Goal: Check status: Check status

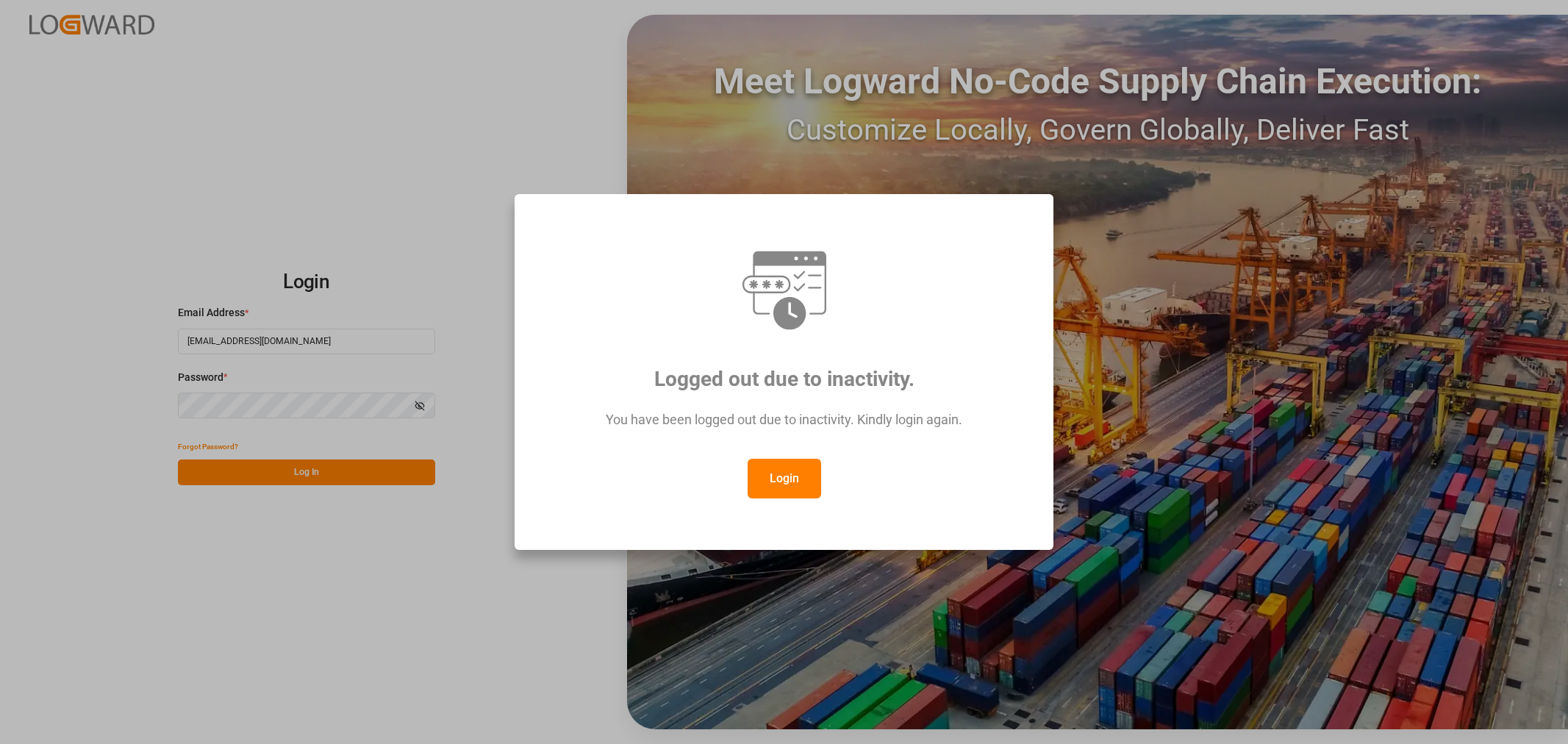
click at [781, 480] on button "Login" at bounding box center [785, 478] width 74 height 39
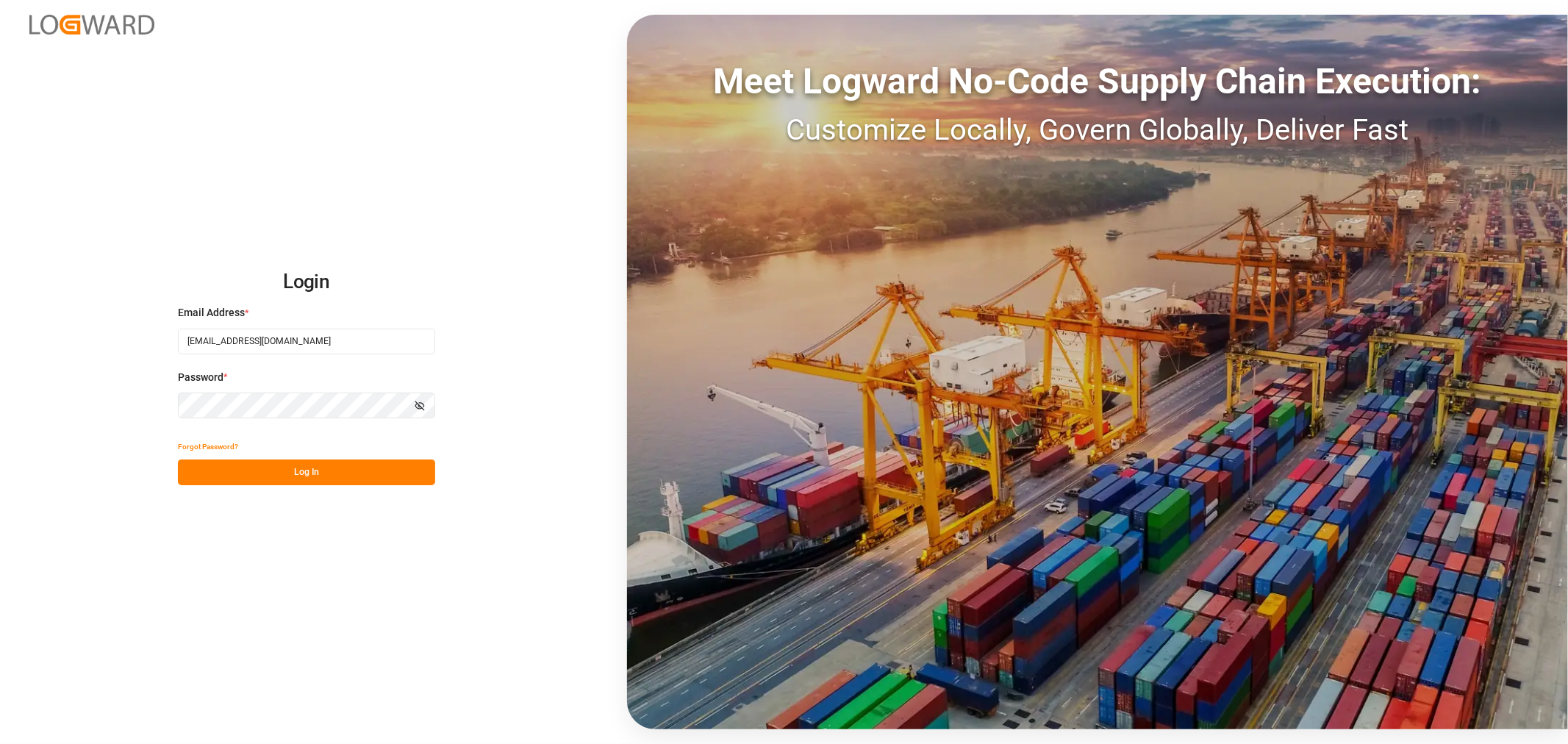
click at [302, 464] on button "Log In" at bounding box center [307, 472] width 258 height 26
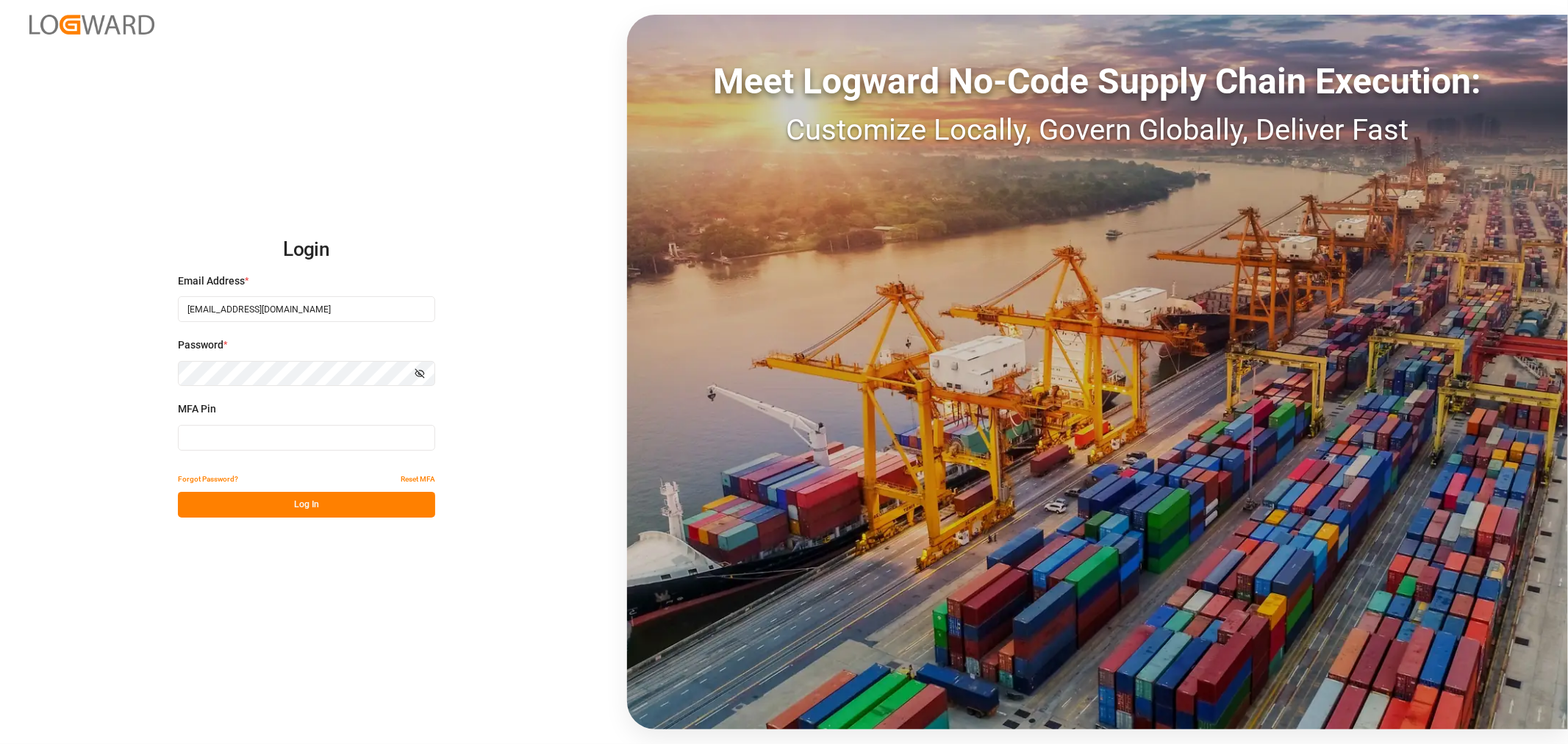
click at [269, 435] on input at bounding box center [307, 438] width 258 height 26
click at [224, 442] on input at bounding box center [307, 438] width 258 height 26
type input "201617"
click at [299, 504] on button "Log In" at bounding box center [307, 505] width 258 height 26
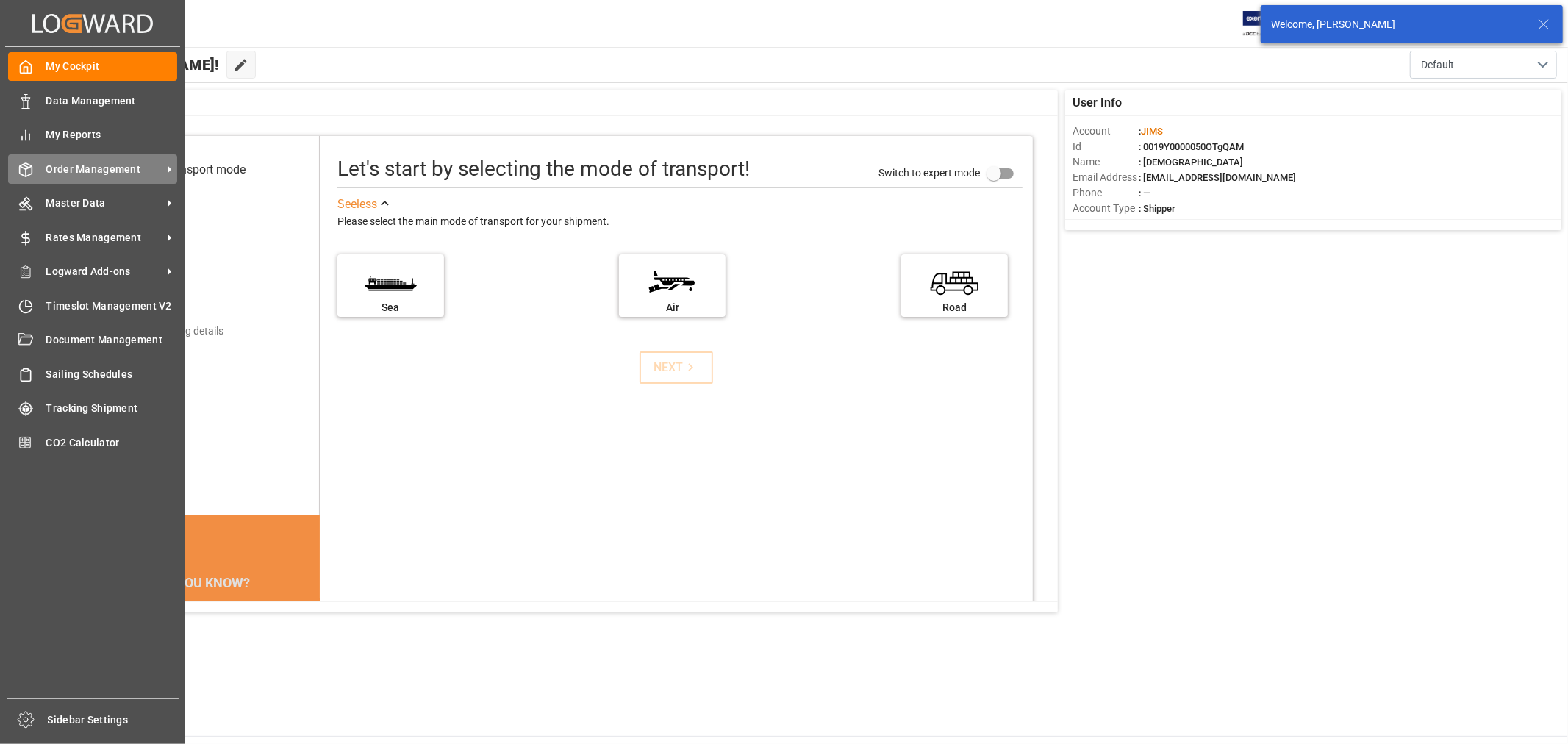
click at [69, 173] on span "Order Management" at bounding box center [104, 169] width 116 height 15
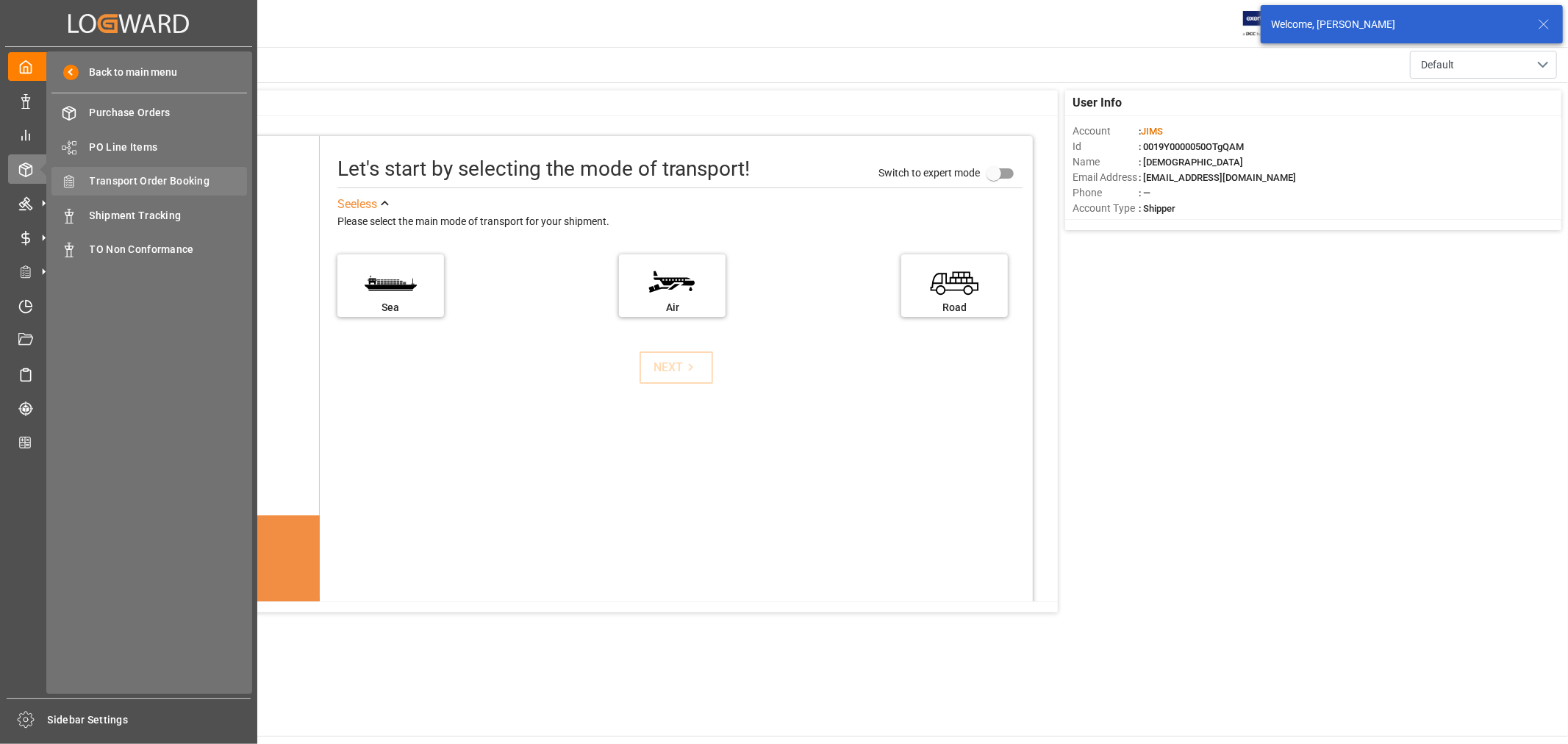
click at [156, 187] on span "Transport Order Booking" at bounding box center [168, 181] width 158 height 15
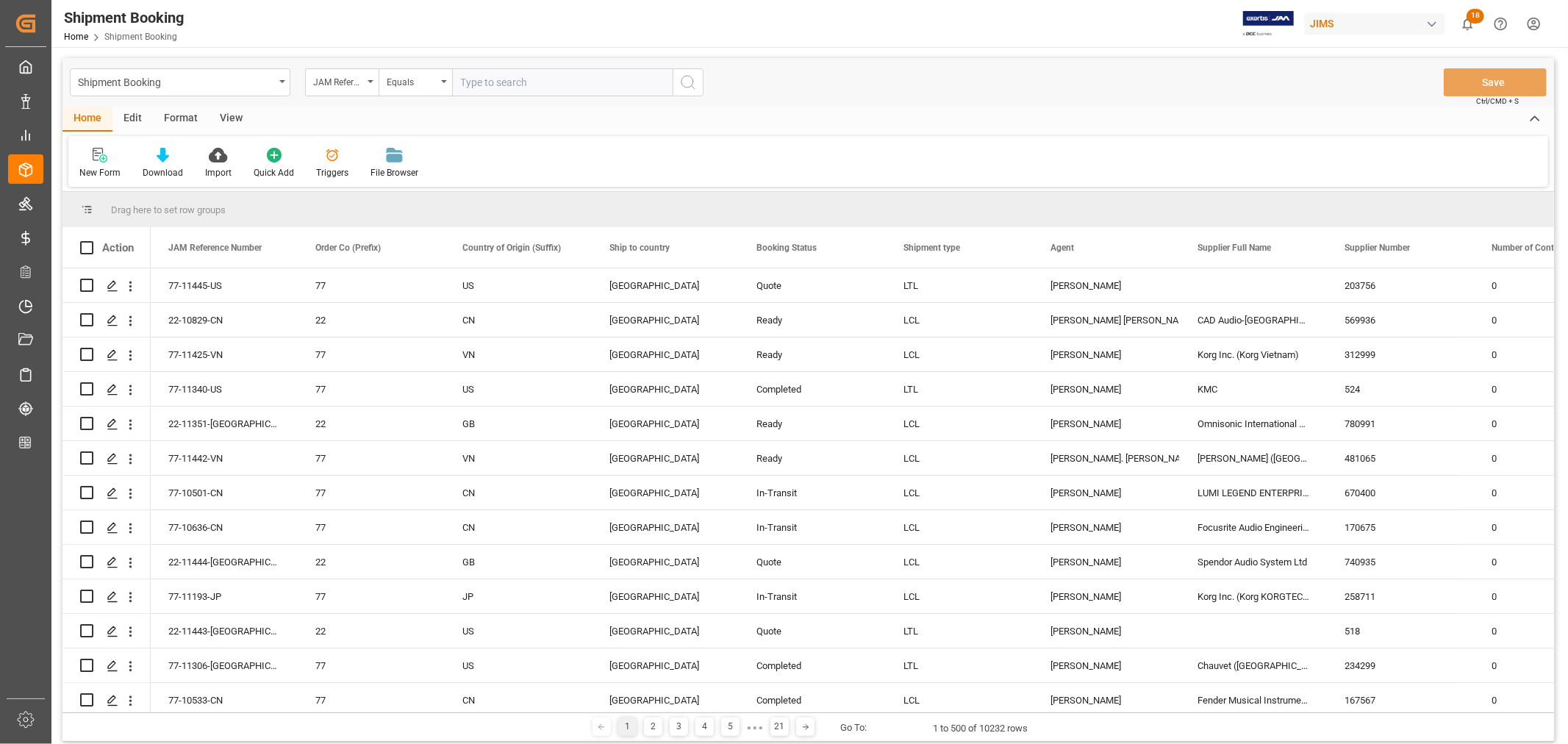
click at [498, 82] on input "text" at bounding box center [562, 82] width 221 height 28
paste input "22-5666-[GEOGRAPHIC_DATA]"
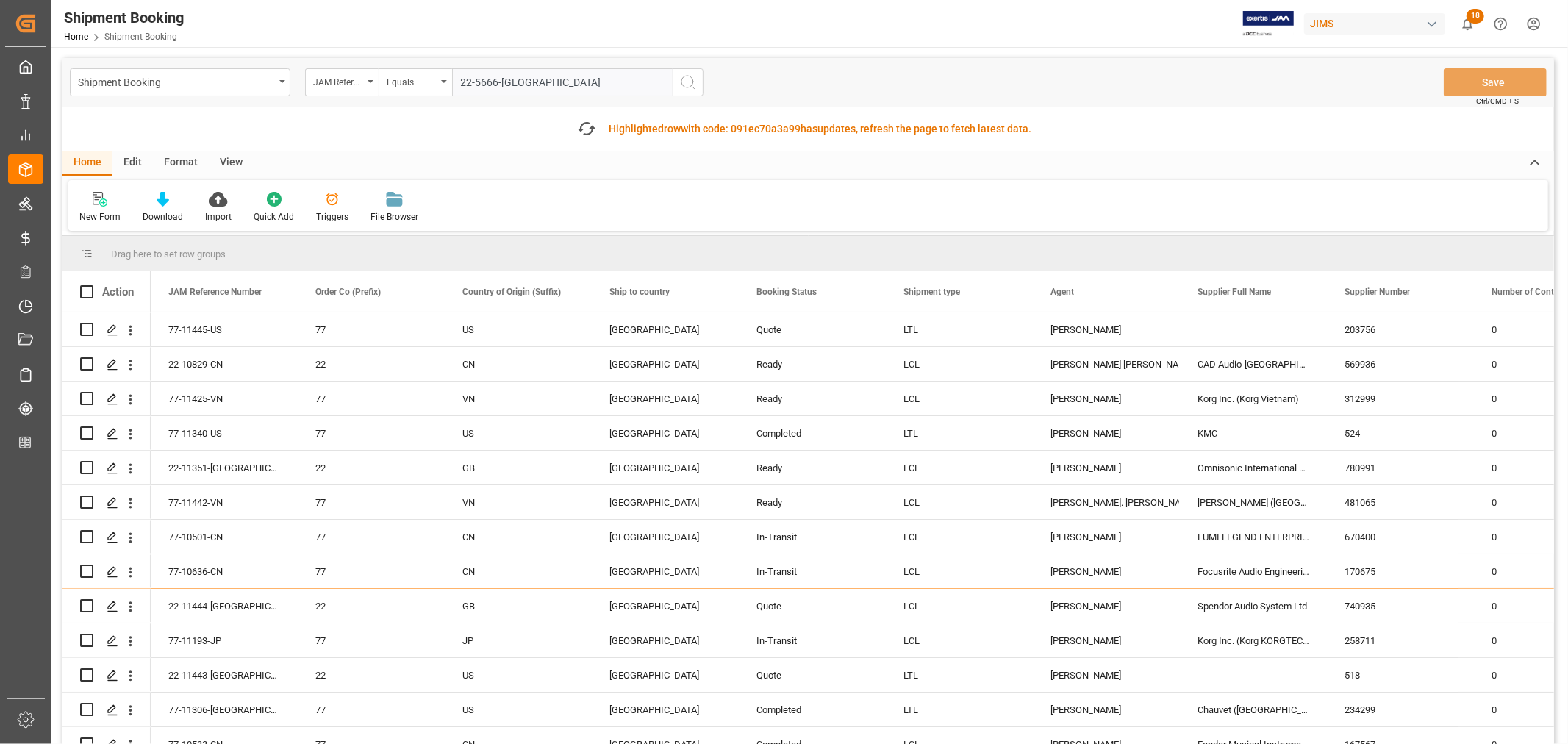
type input "22-5666-[GEOGRAPHIC_DATA]"
click at [684, 78] on icon "search button" at bounding box center [688, 82] width 18 height 18
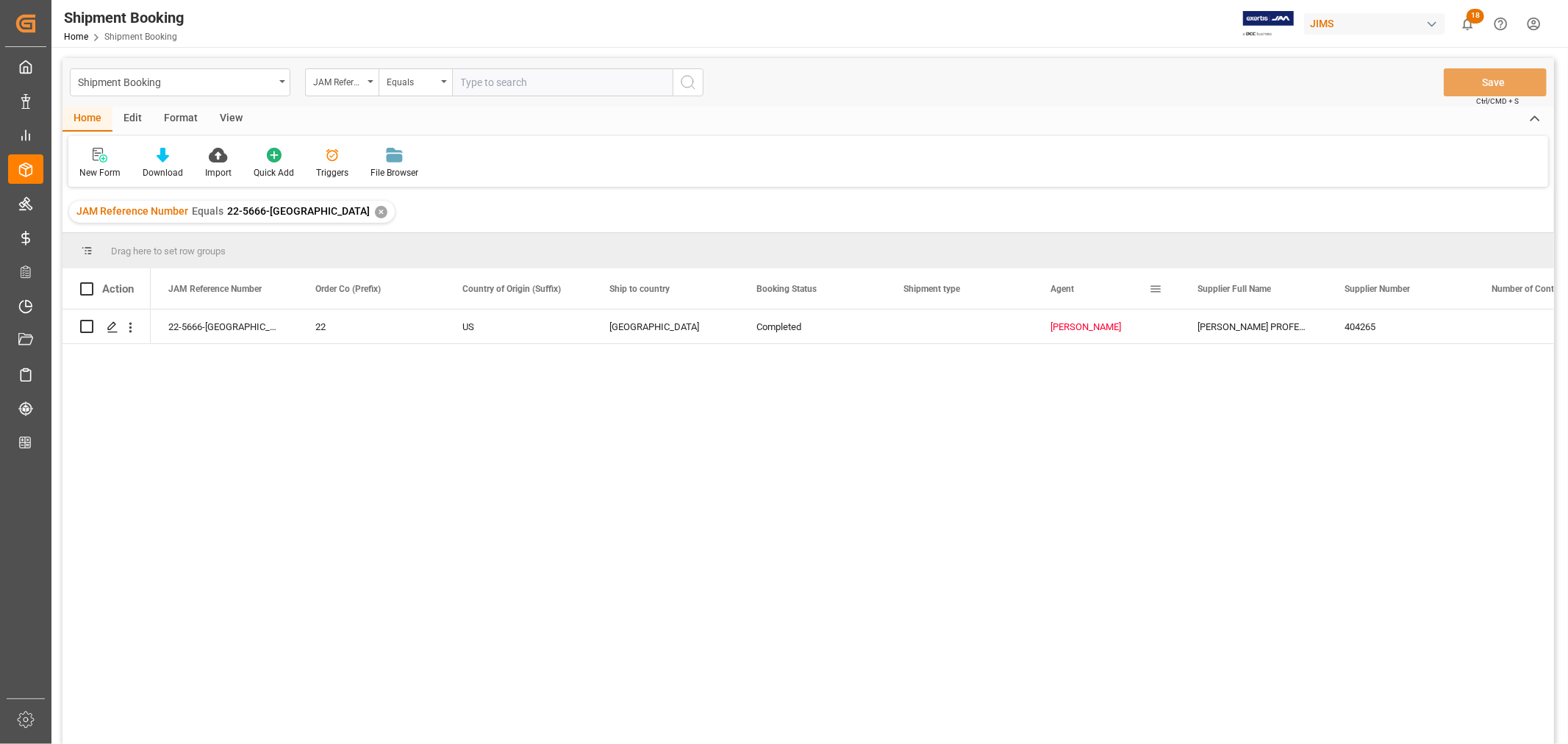
click at [1156, 289] on span at bounding box center [1156, 289] width 13 height 13
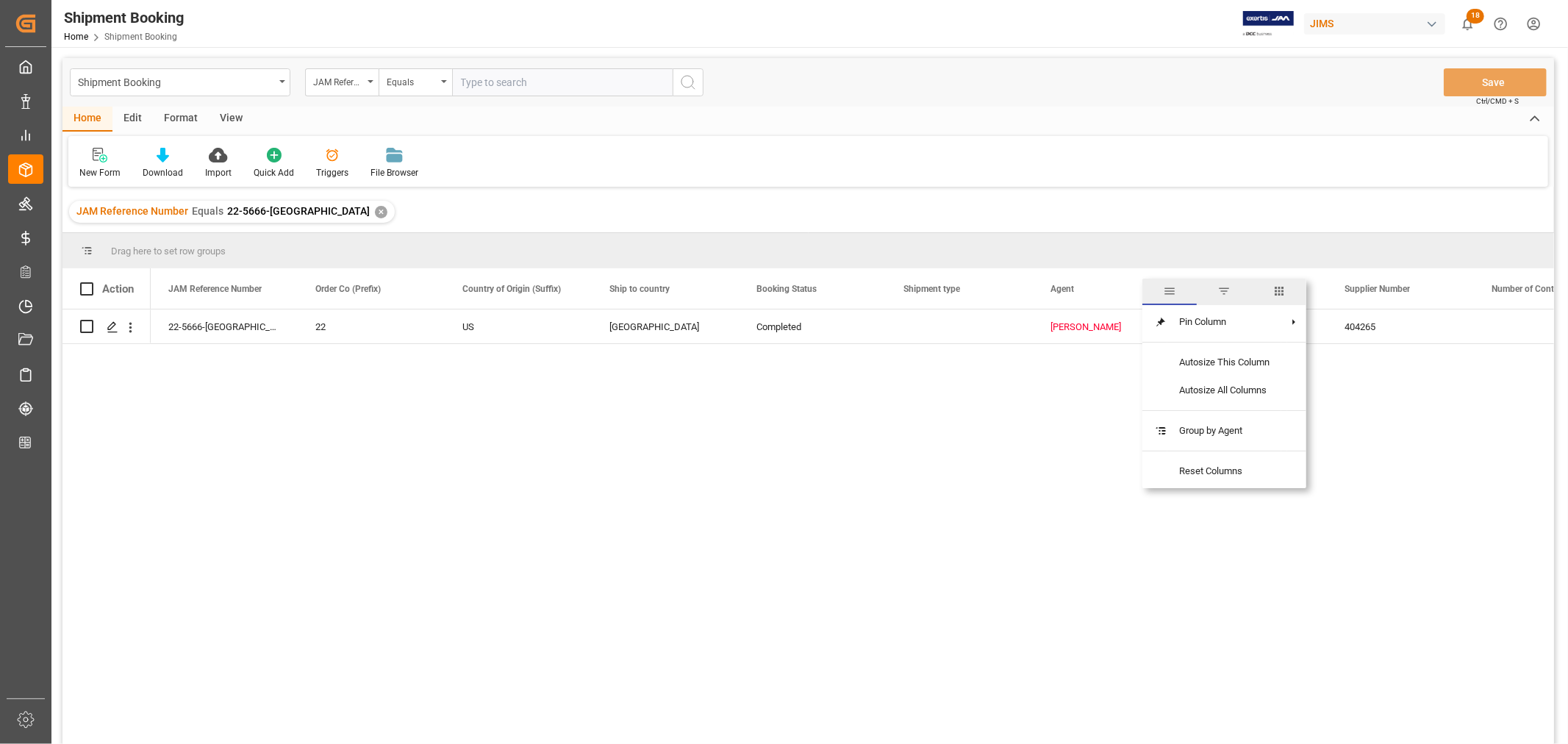
click at [1281, 290] on span "columns" at bounding box center [1279, 291] width 13 height 13
click at [1156, 327] on input "Toggle Select All Columns" at bounding box center [1158, 328] width 13 height 13
checkbox input "false"
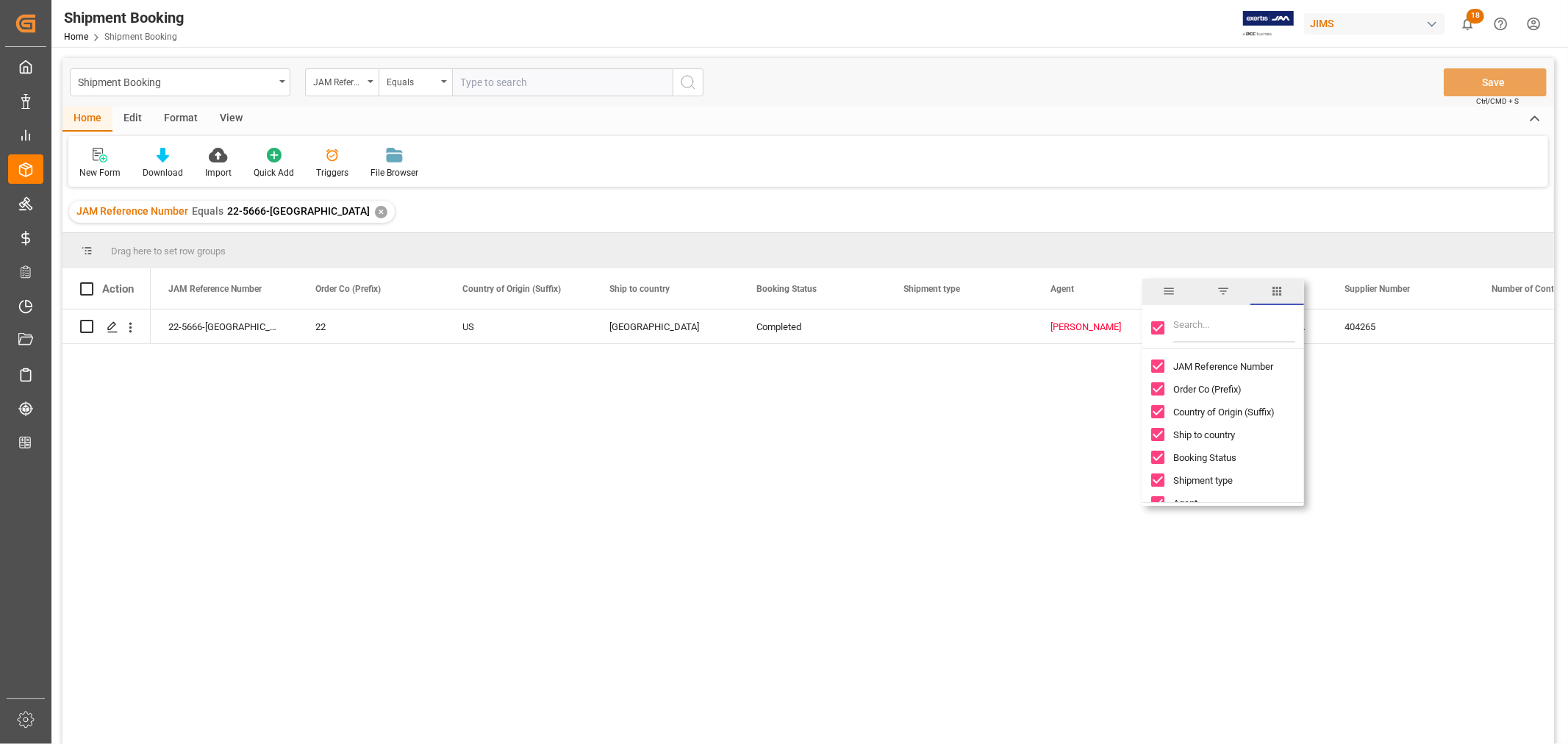
checkbox input "false"
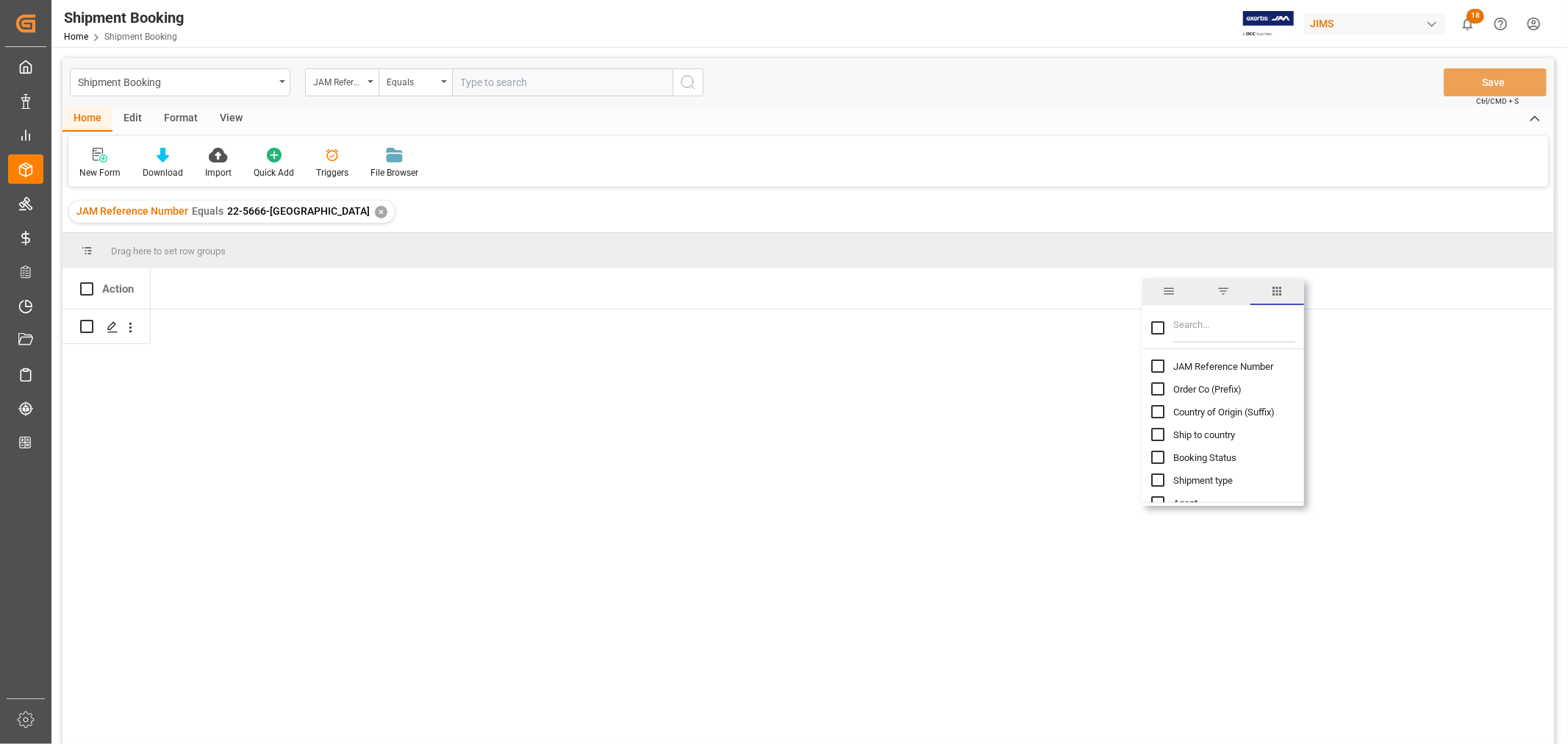
drag, startPoint x: 1156, startPoint y: 364, endPoint x: 1171, endPoint y: 355, distance: 17.5
click at [1156, 364] on input "JAM Reference Number column toggle visibility (hidden)" at bounding box center [1158, 367] width 13 height 13
checkbox input "true"
checkbox input "false"
click at [1206, 332] on input "Filter Columns Input" at bounding box center [1235, 327] width 122 height 29
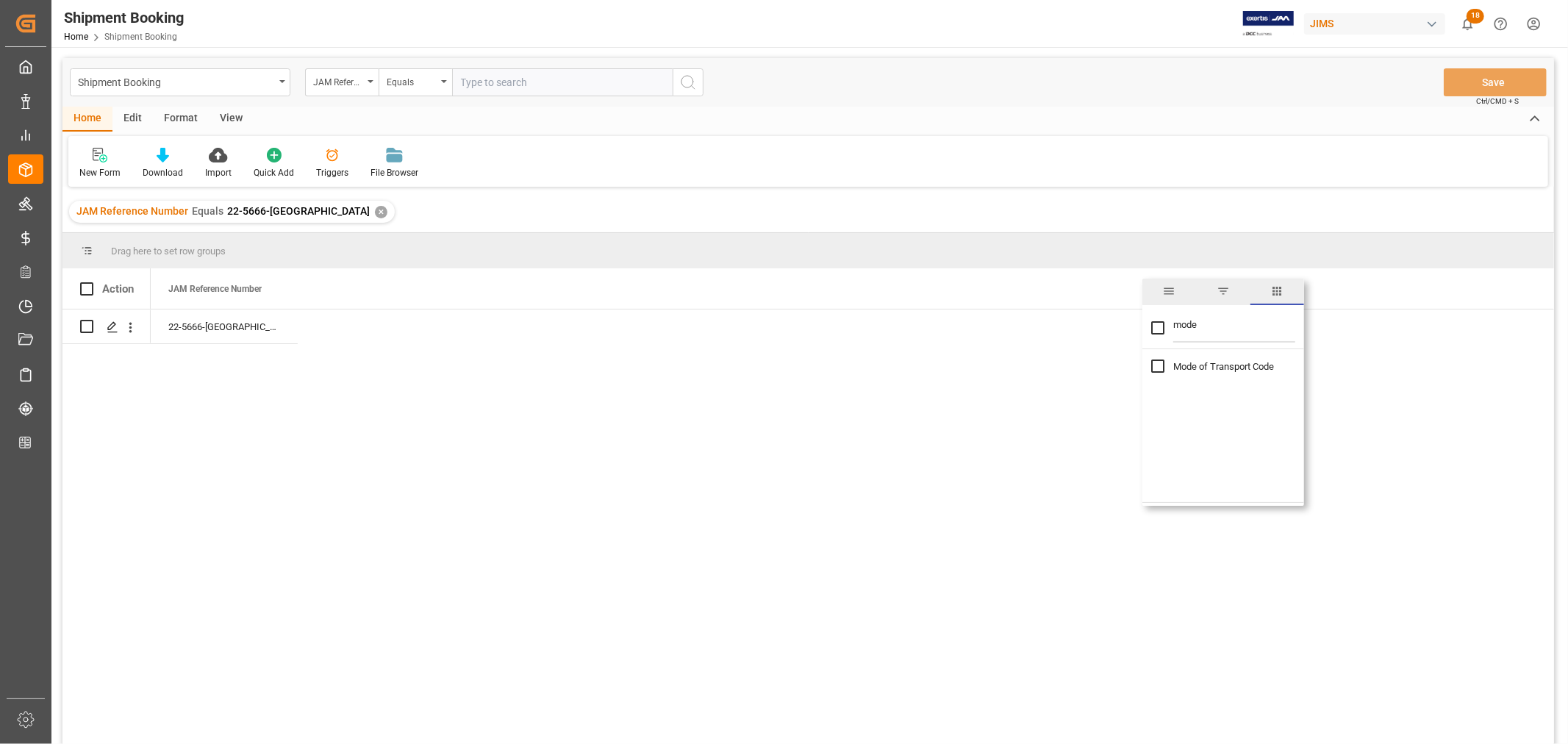
type input "mode"
click at [1160, 363] on input "Mode of Transport Code column toggle visibility (hidden)" at bounding box center [1158, 367] width 13 height 13
checkbox input "true"
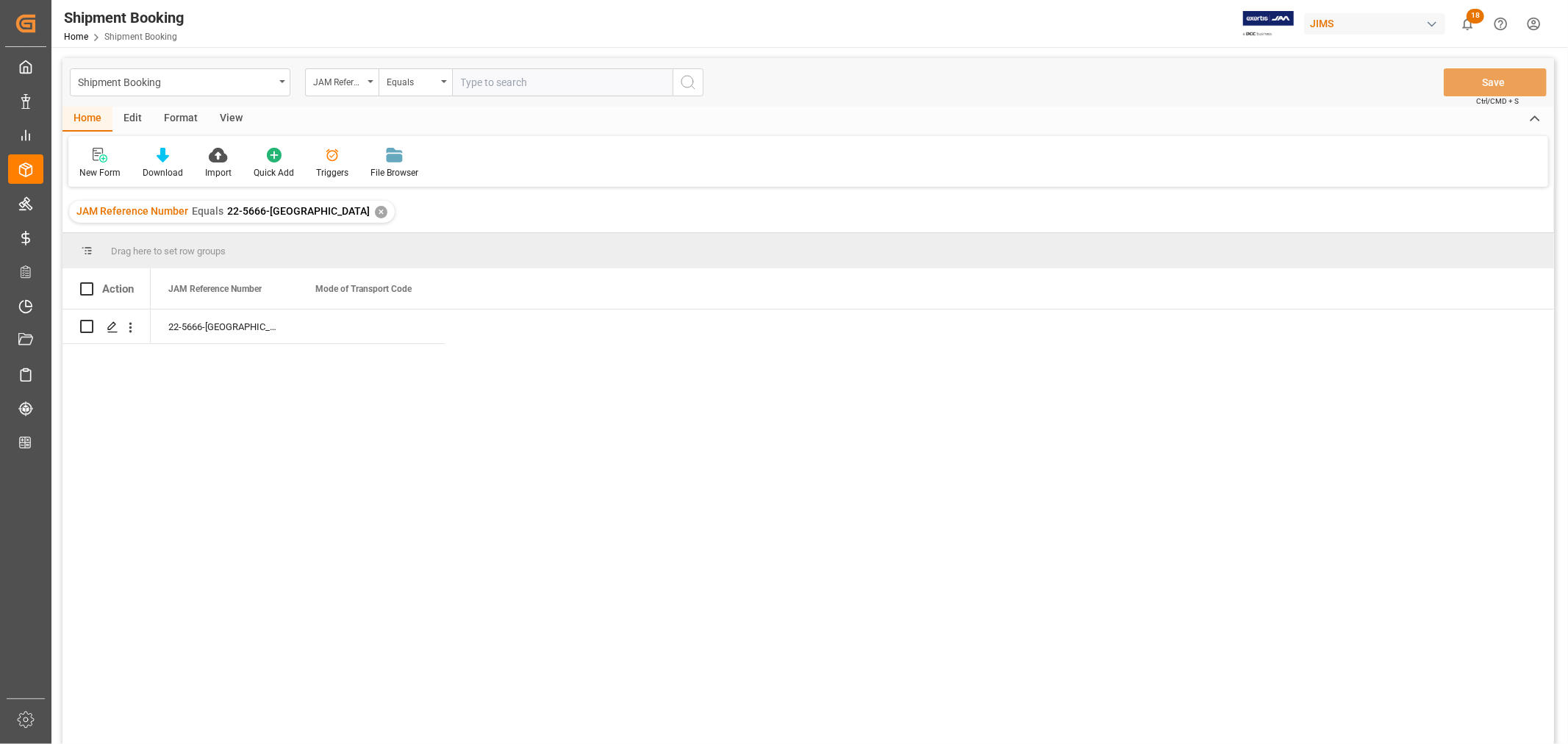
click at [1191, 189] on div "Shipment Booking JAM Reference Number Equals Save Ctrl/CMD + S Home Edit Format…" at bounding box center [808, 420] width 1492 height 726
click at [375, 210] on div "✕" at bounding box center [381, 212] width 13 height 13
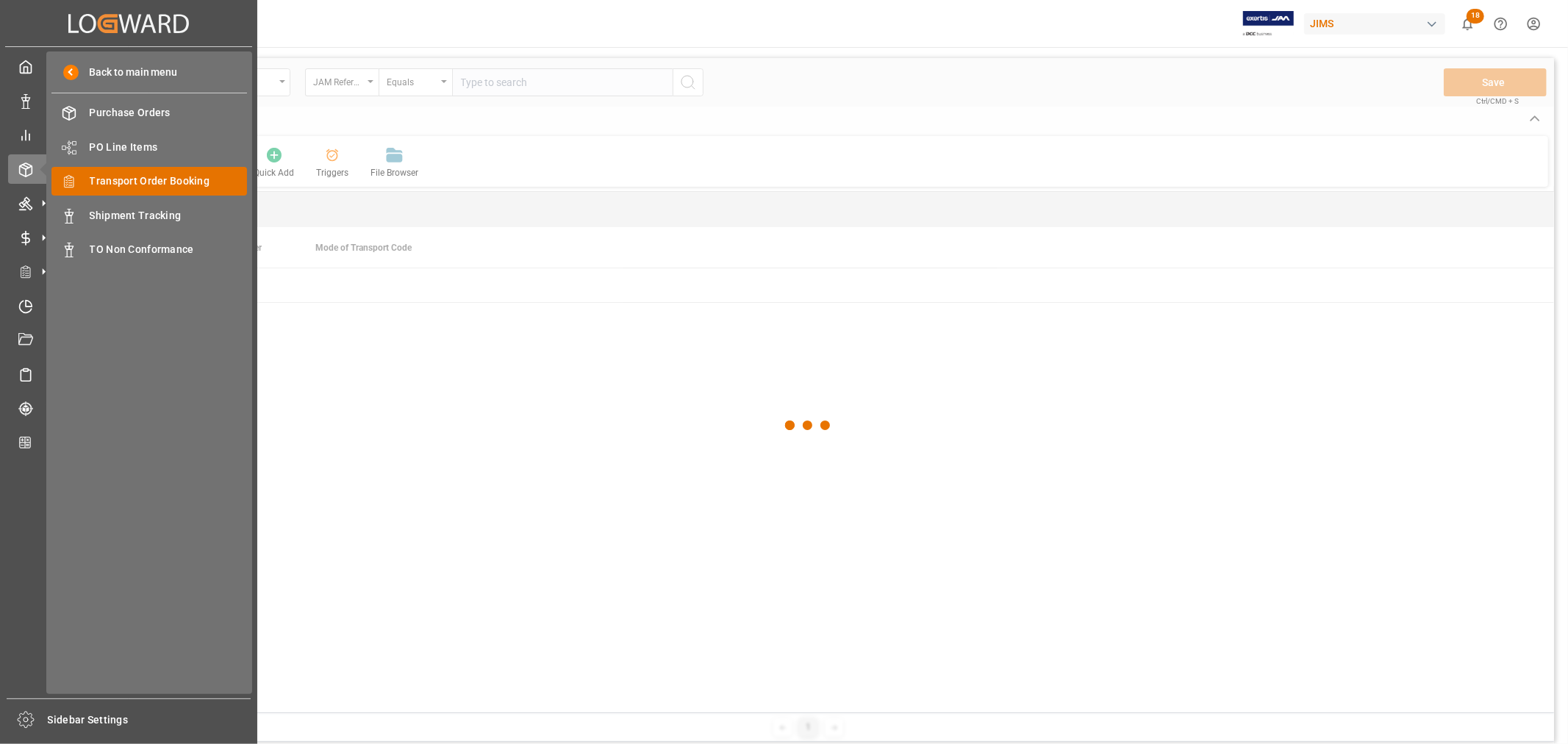
click at [156, 182] on span "Transport Order Booking" at bounding box center [168, 181] width 158 height 15
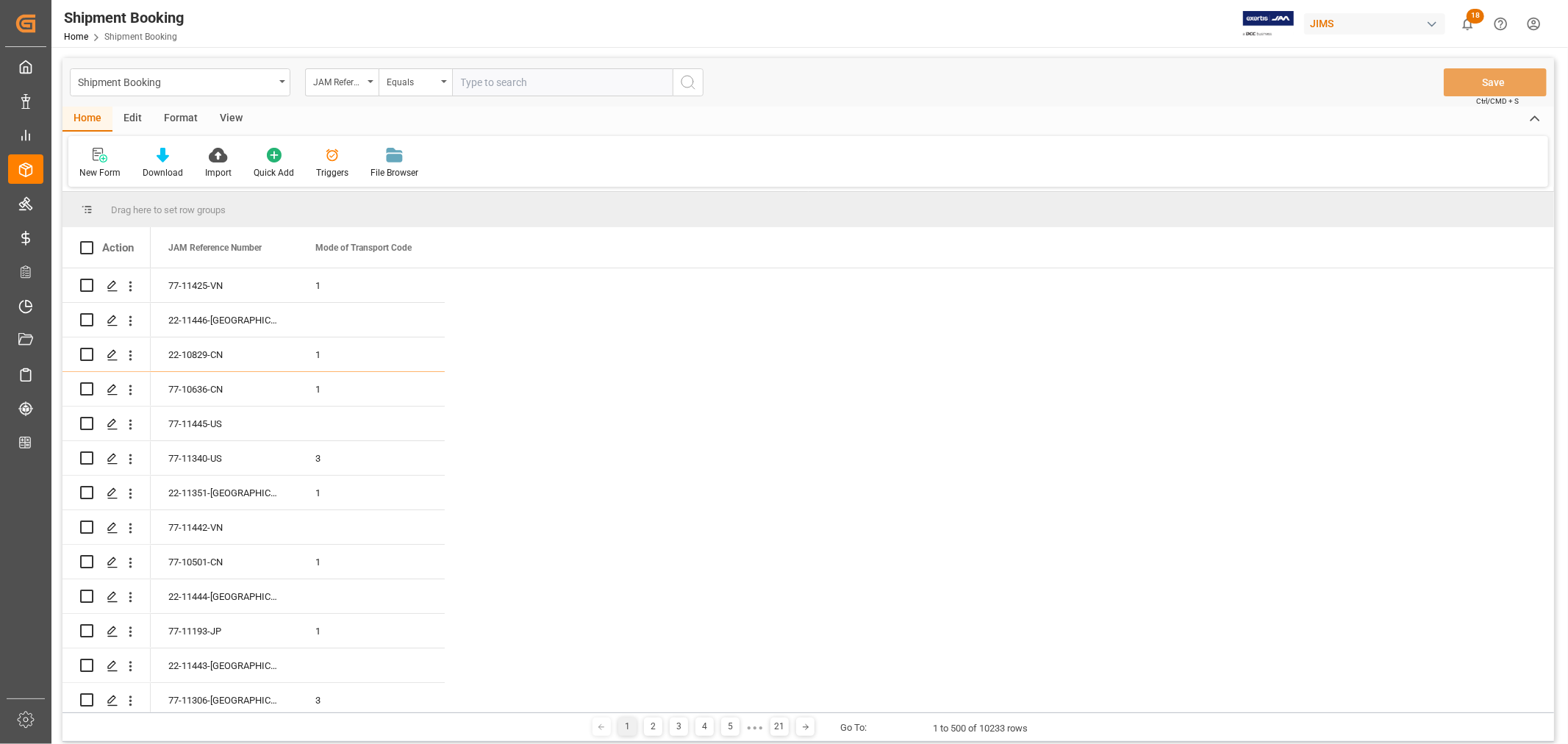
click at [498, 79] on input "text" at bounding box center [562, 82] width 221 height 28
paste input "22-10112-CN"
type input "22-10112-CN"
click at [691, 80] on icon "search button" at bounding box center [688, 82] width 18 height 18
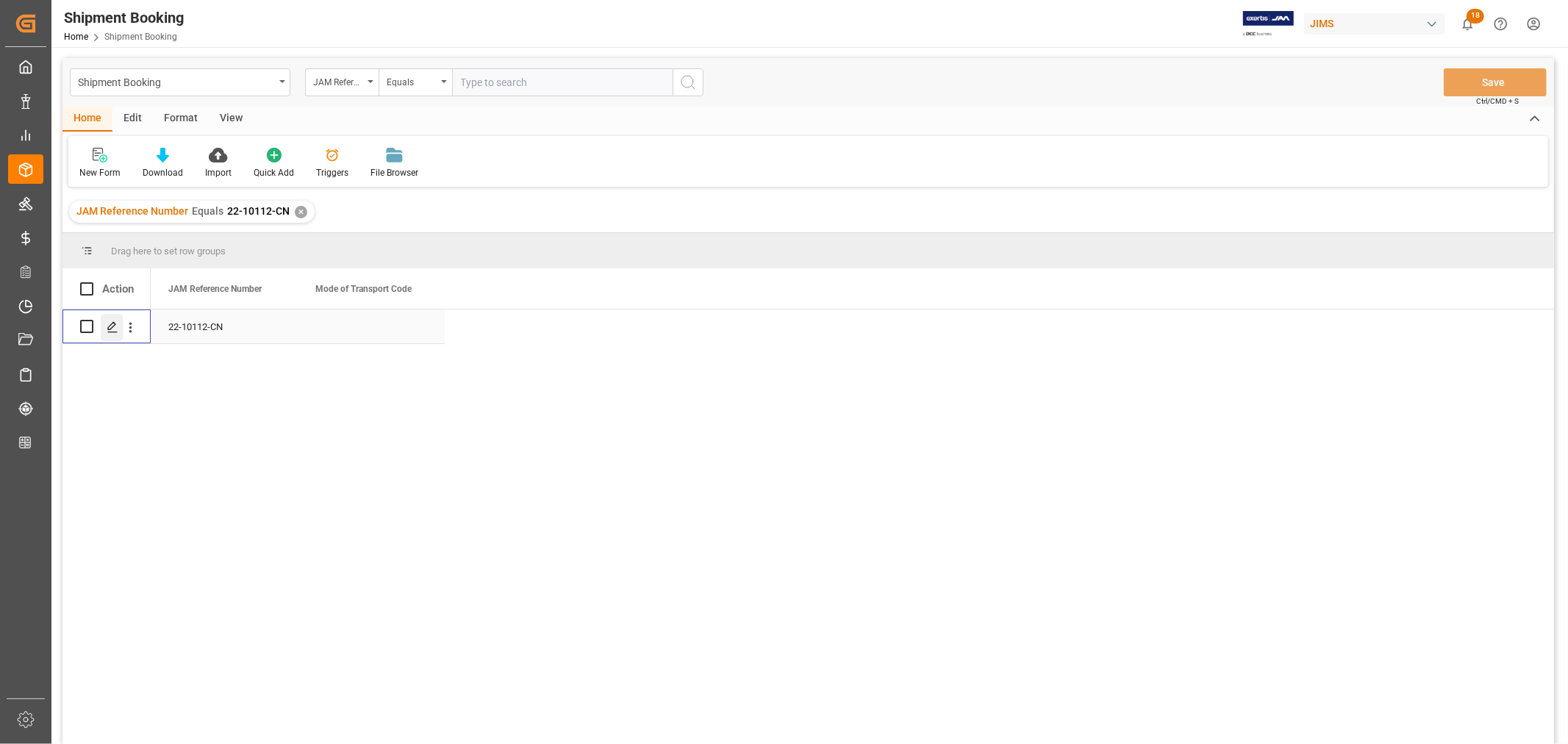
click at [115, 325] on icon "Press SPACE to select this row." at bounding box center [112, 327] width 12 height 12
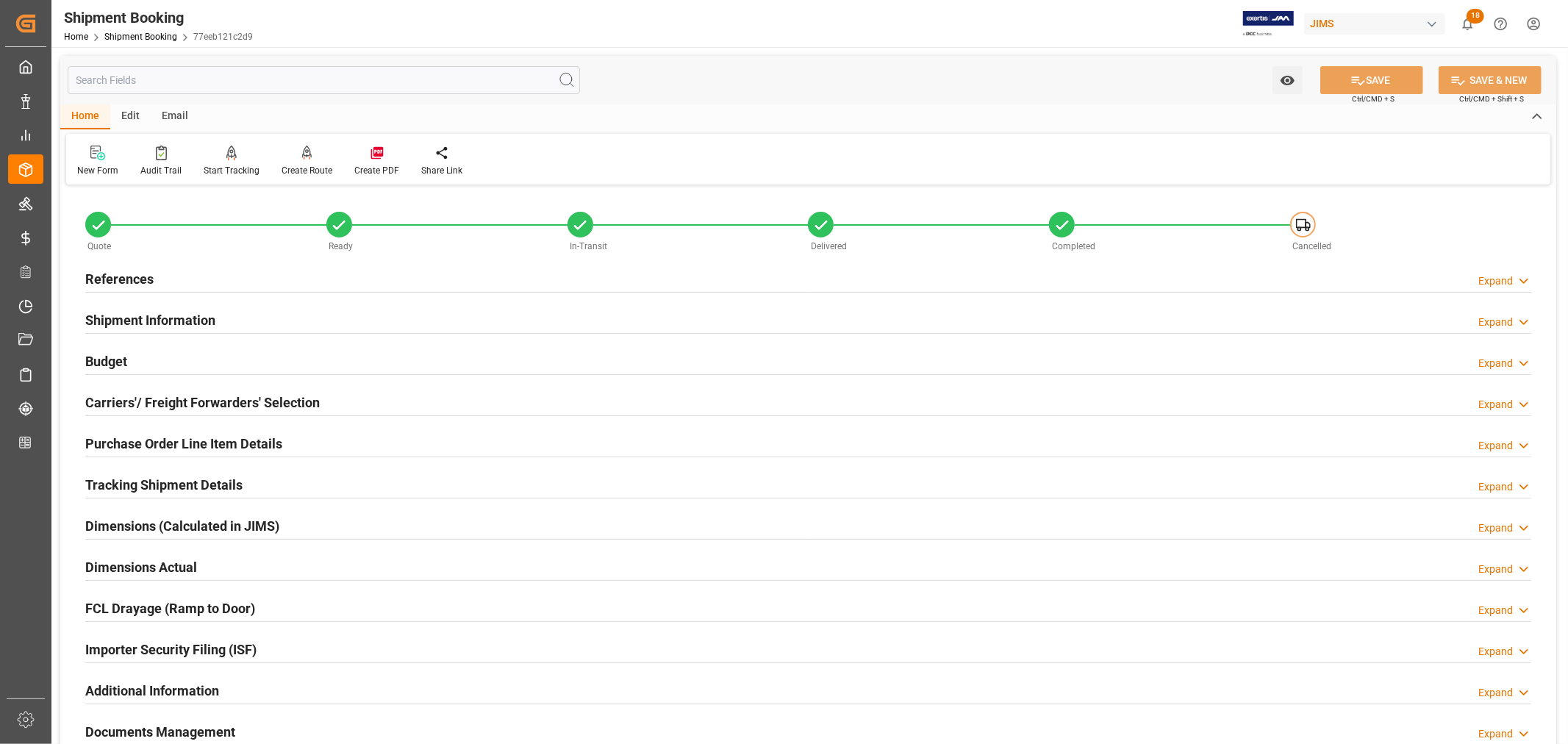
click at [182, 328] on h2 "Shipment Information" at bounding box center [151, 321] width 131 height 20
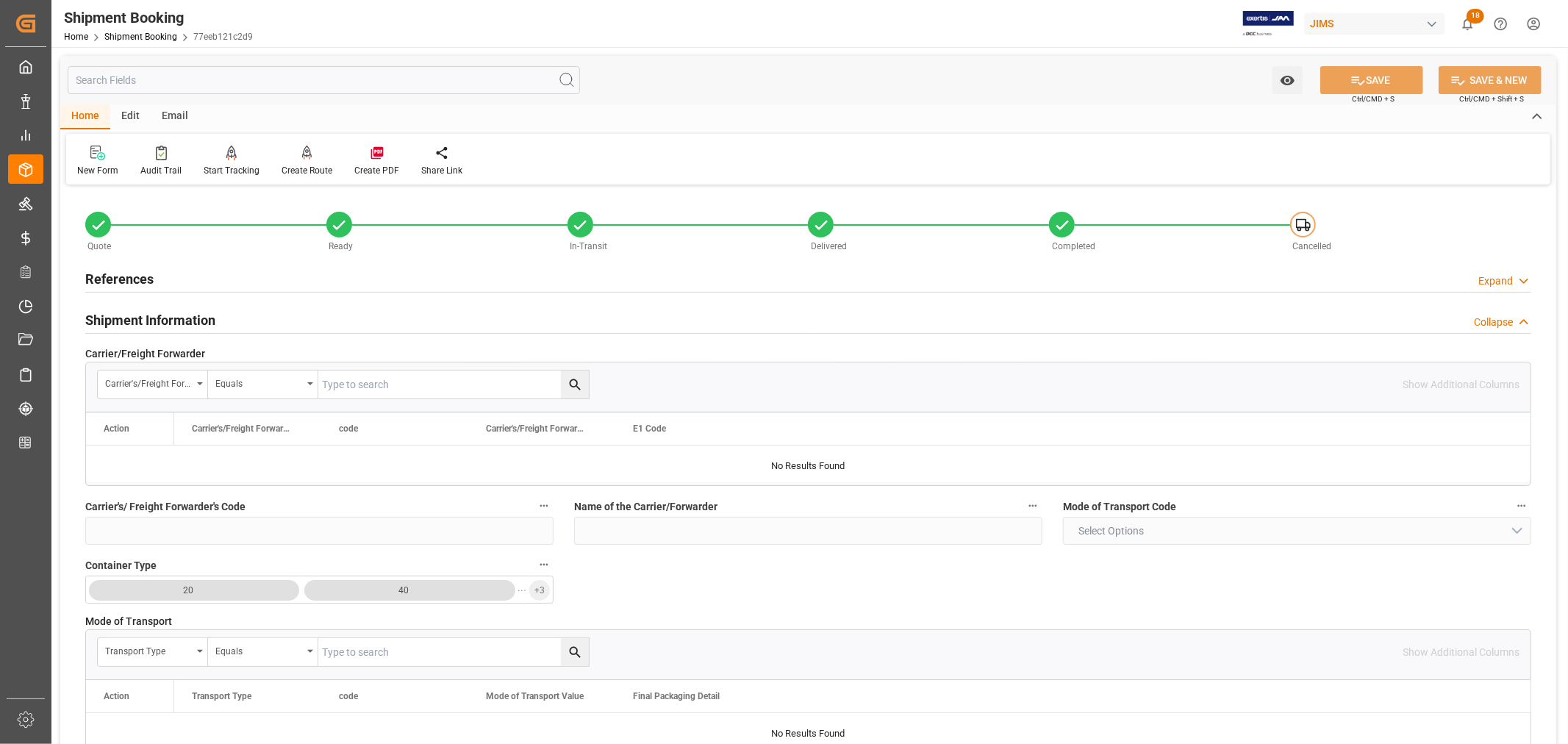
click at [187, 327] on h2 "Shipment Information" at bounding box center [151, 321] width 131 height 20
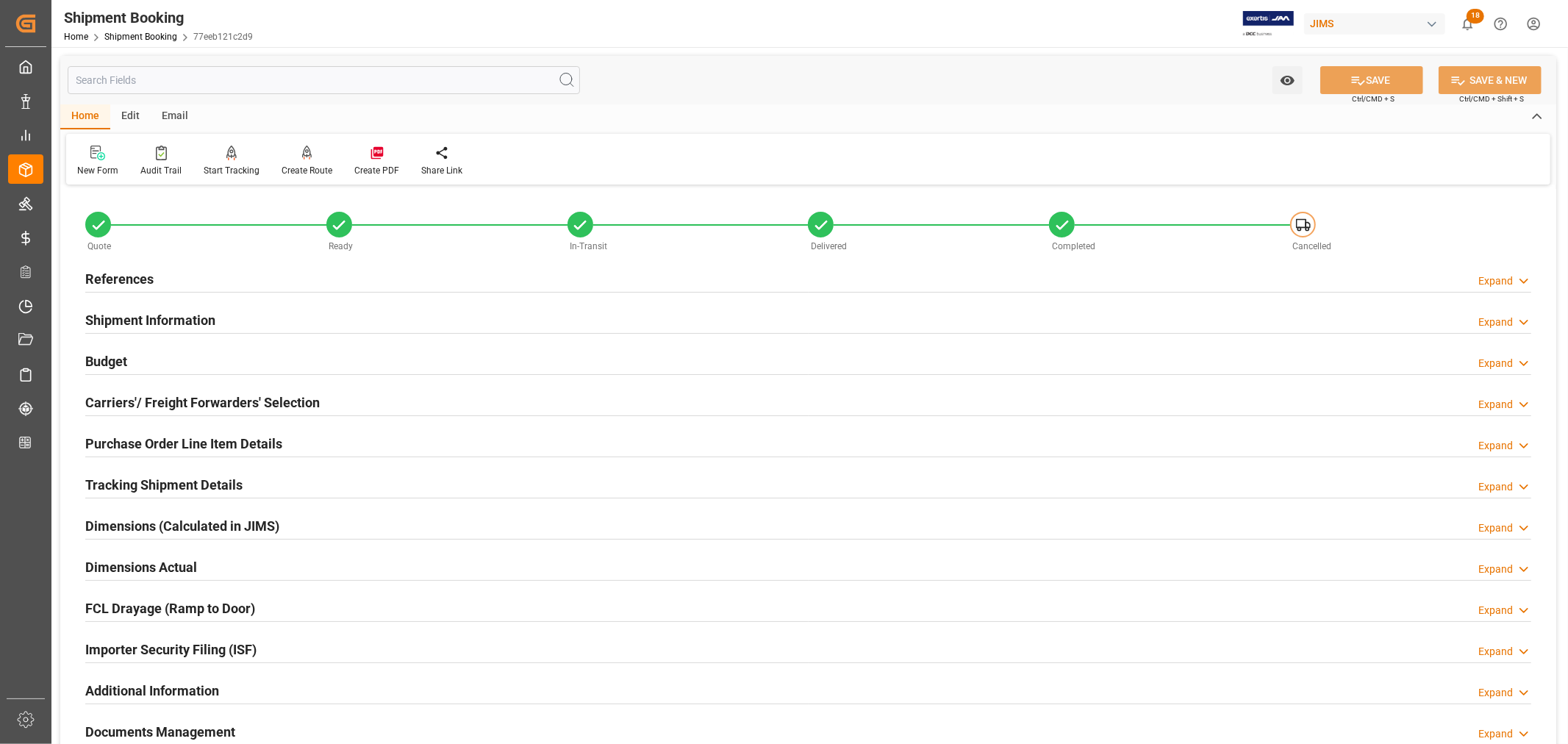
scroll to position [163, 0]
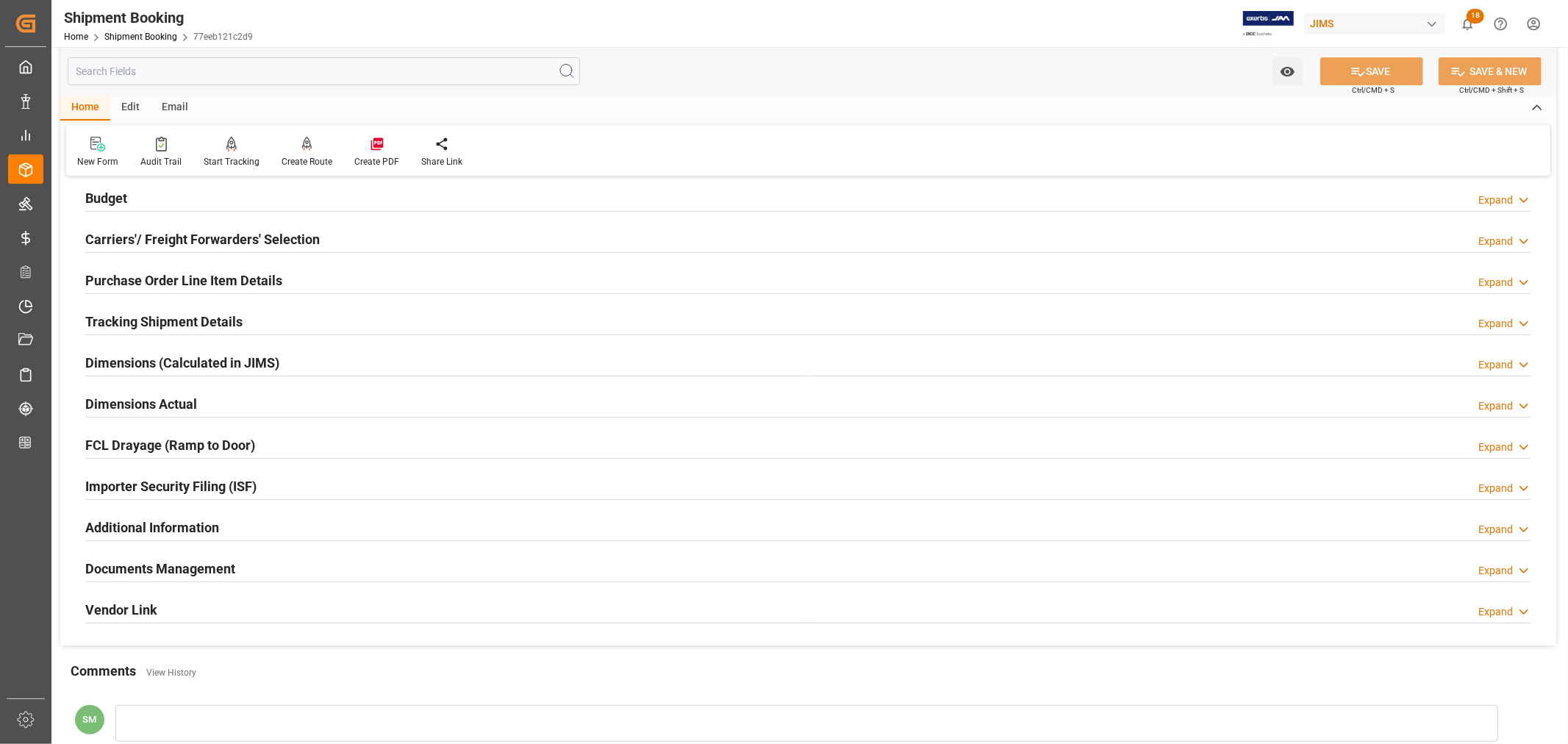
click at [150, 571] on h2 "Documents Management" at bounding box center [160, 569] width 150 height 20
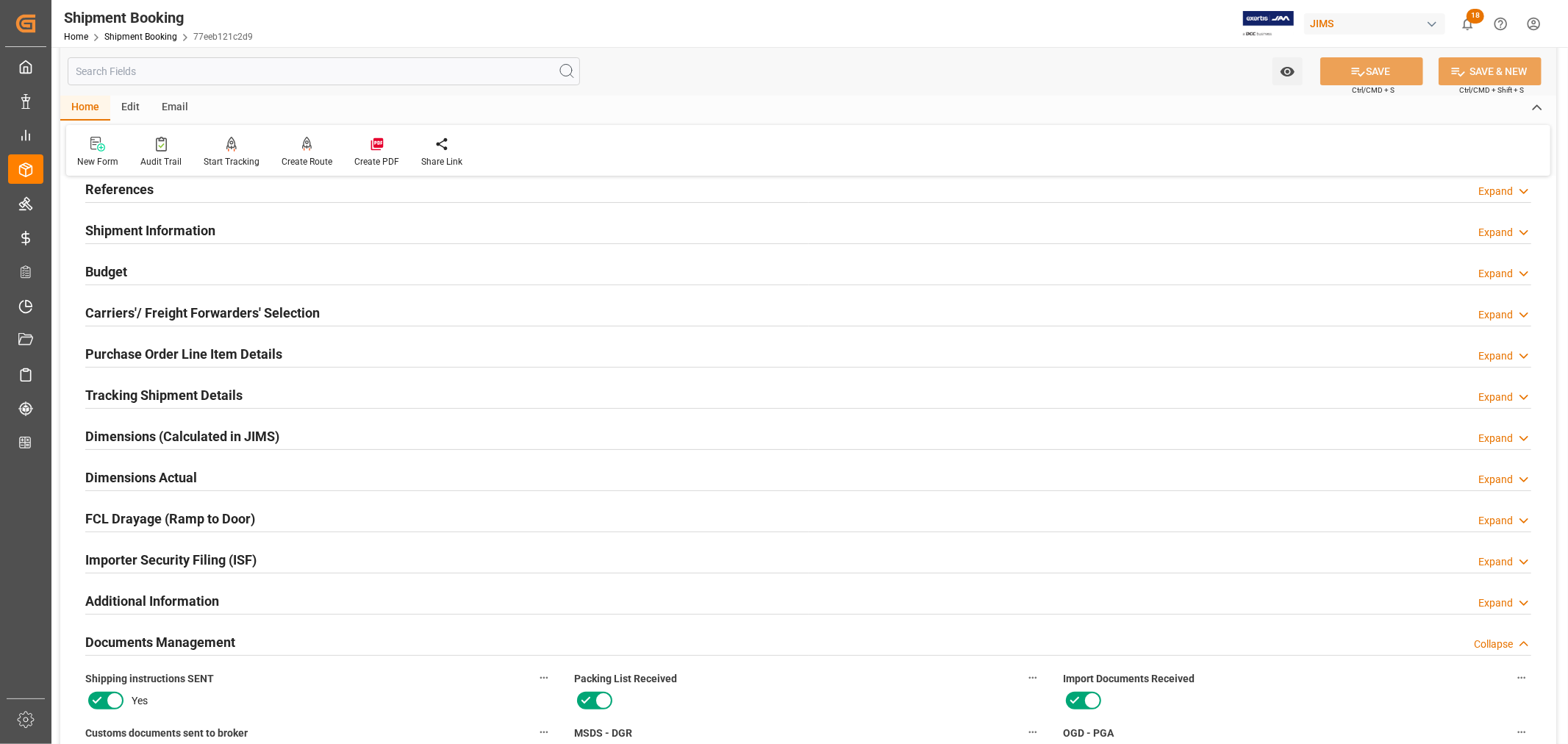
scroll to position [0, 0]
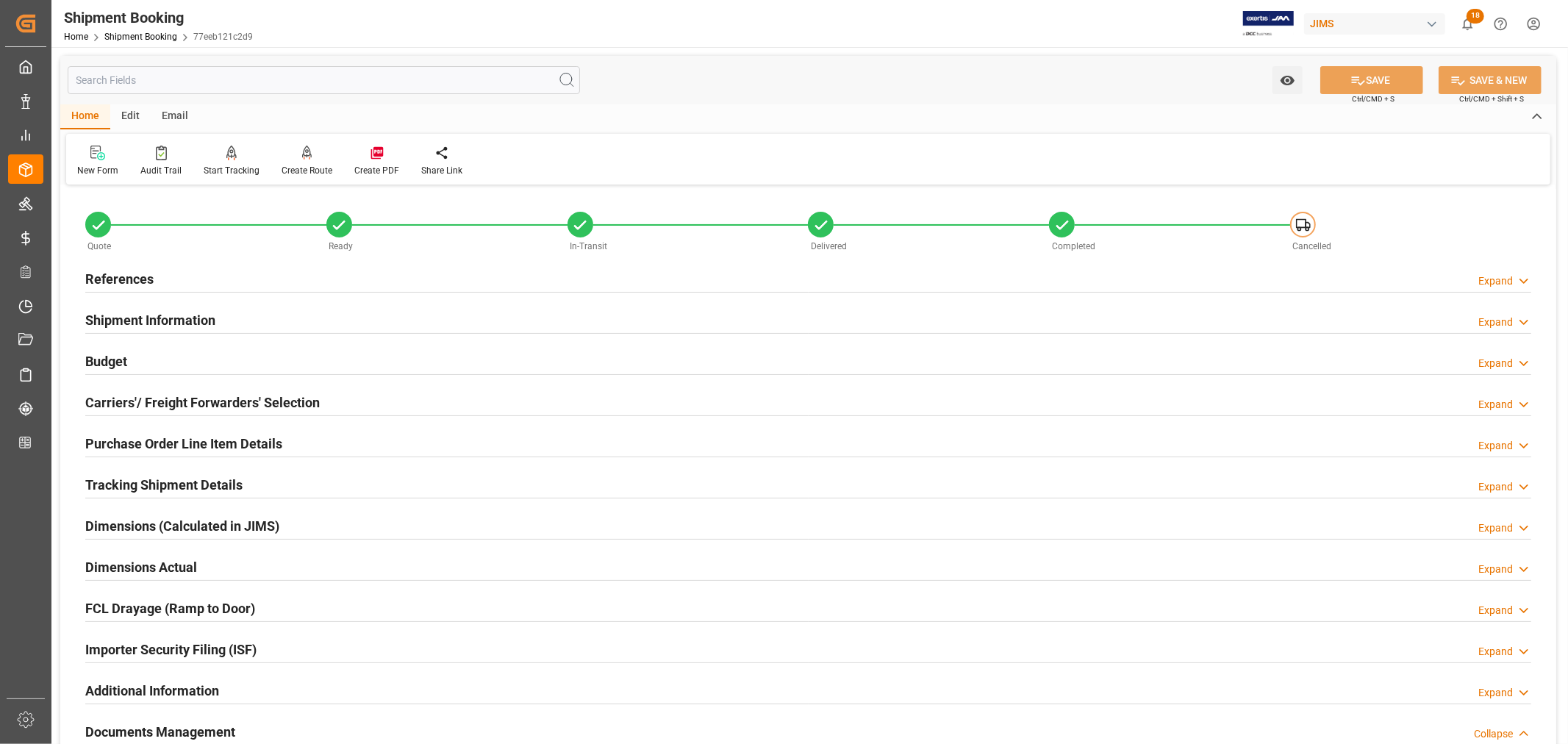
click at [169, 320] on h2 "Shipment Information" at bounding box center [151, 321] width 131 height 20
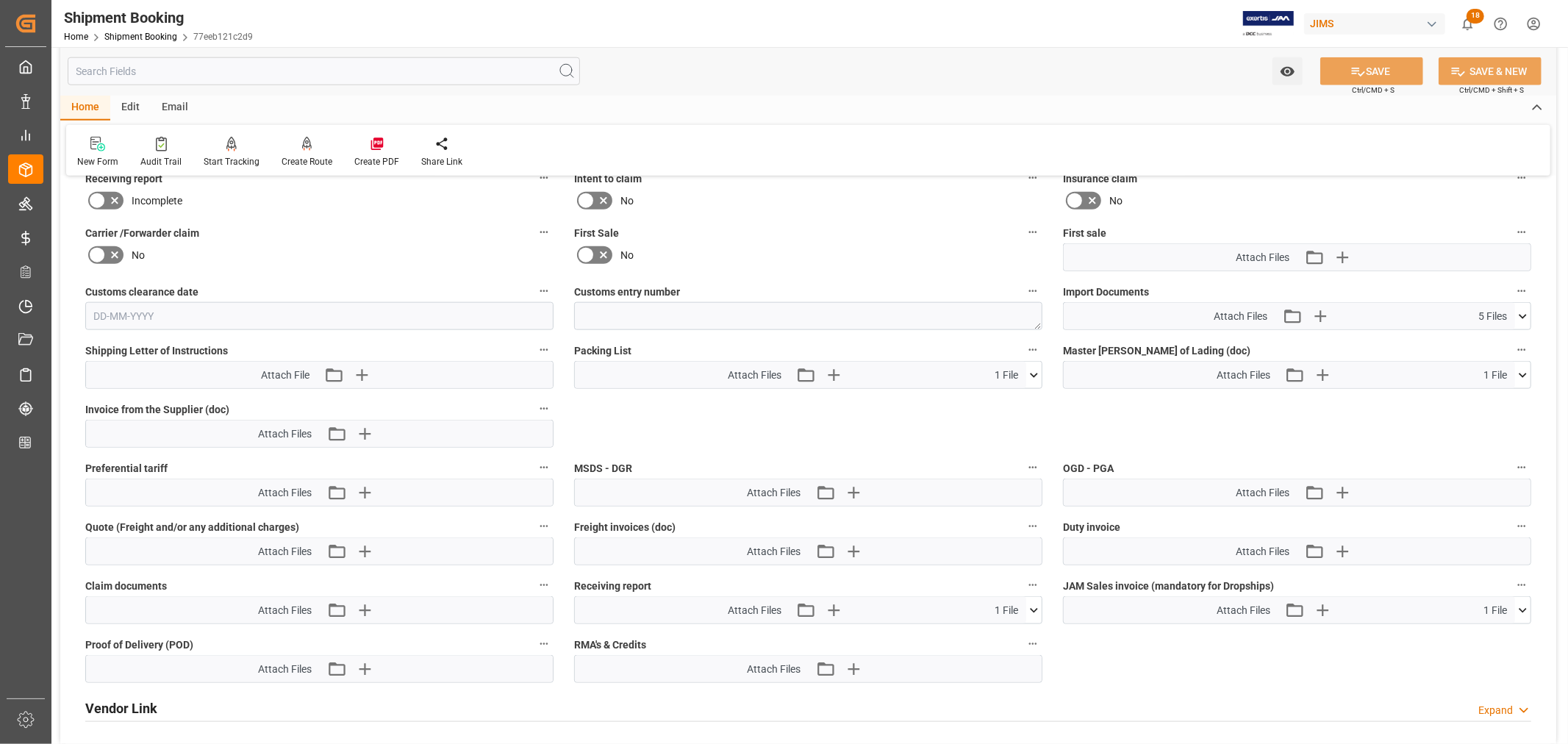
scroll to position [1307, 0]
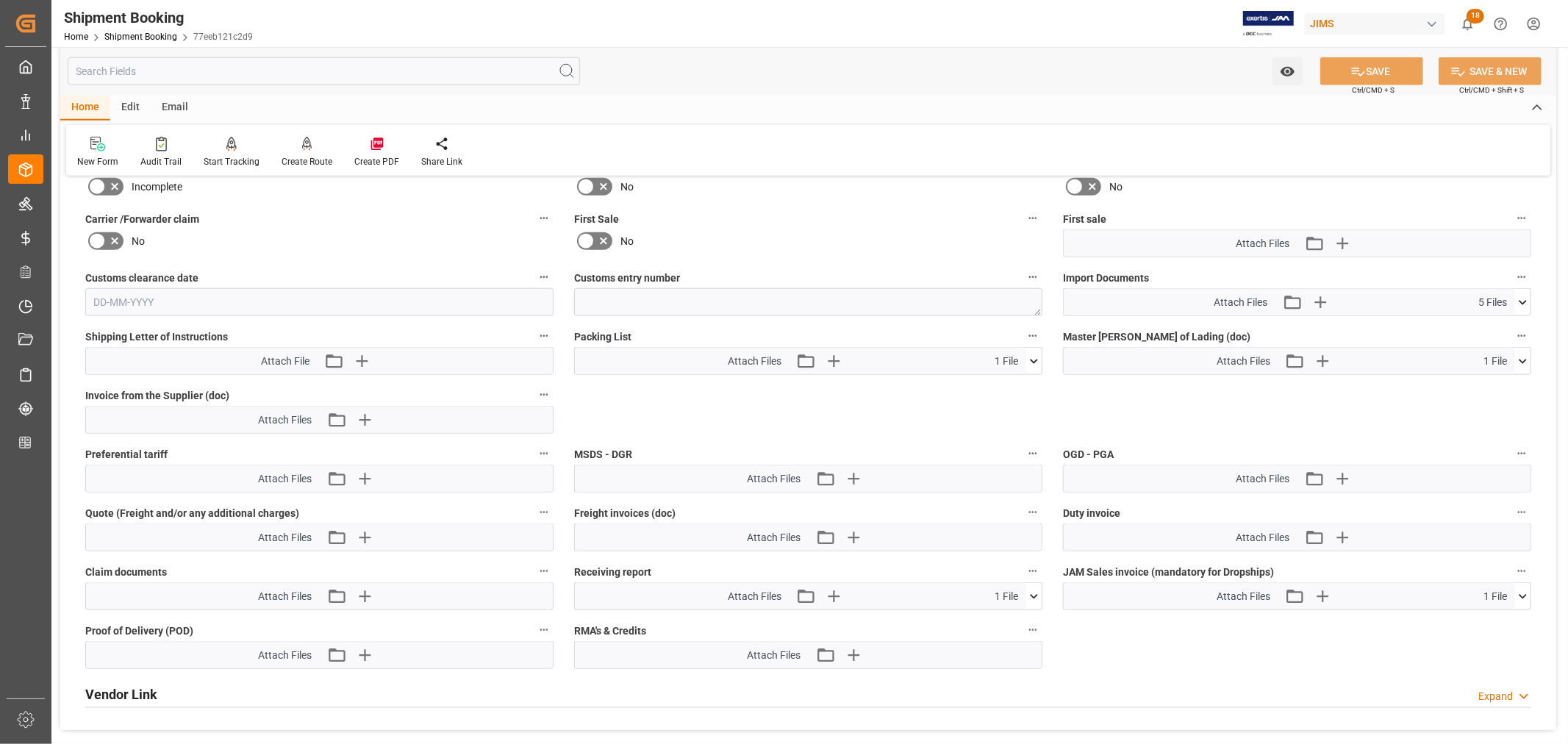
click at [1524, 305] on icon at bounding box center [1523, 302] width 15 height 15
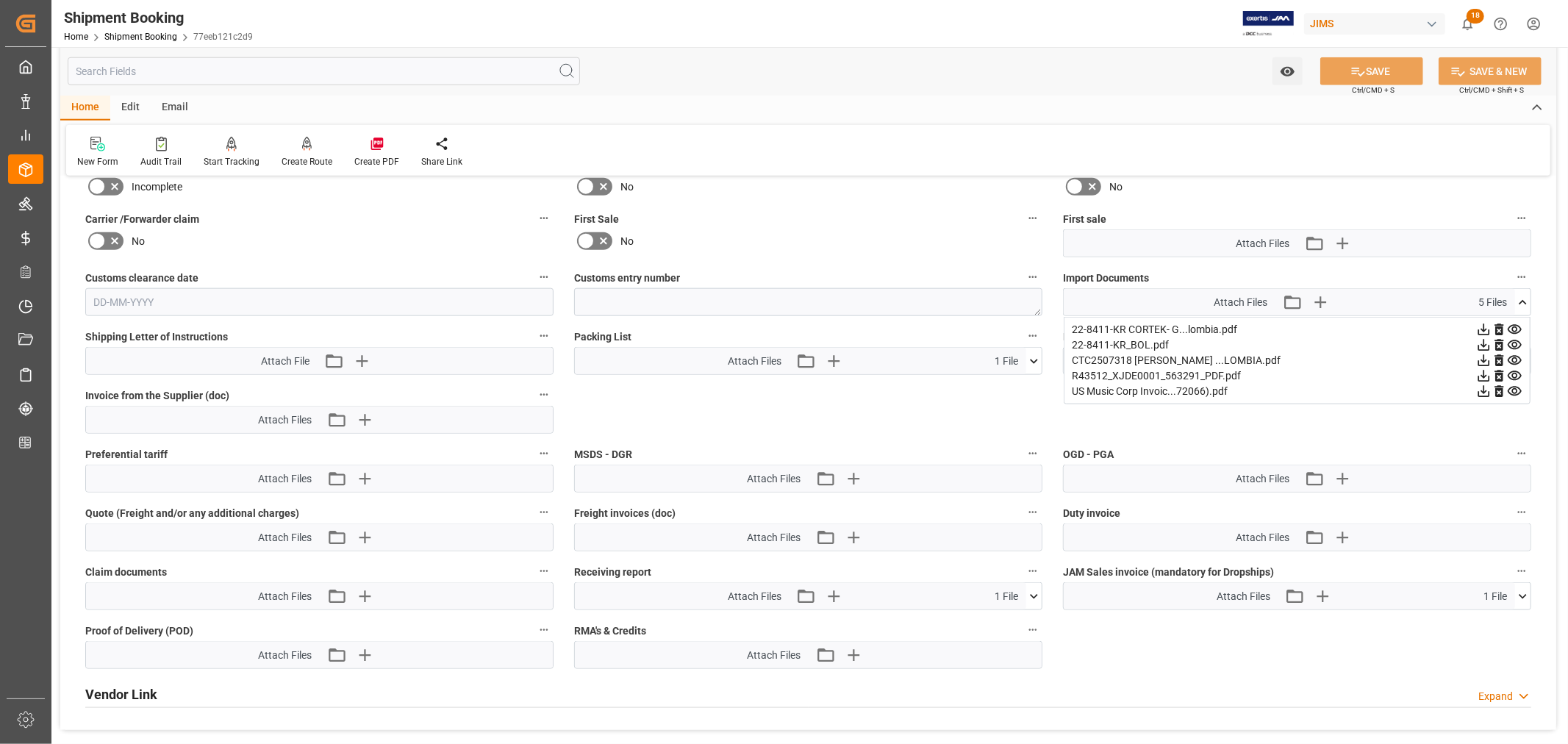
click at [1519, 387] on icon at bounding box center [1514, 391] width 14 height 9
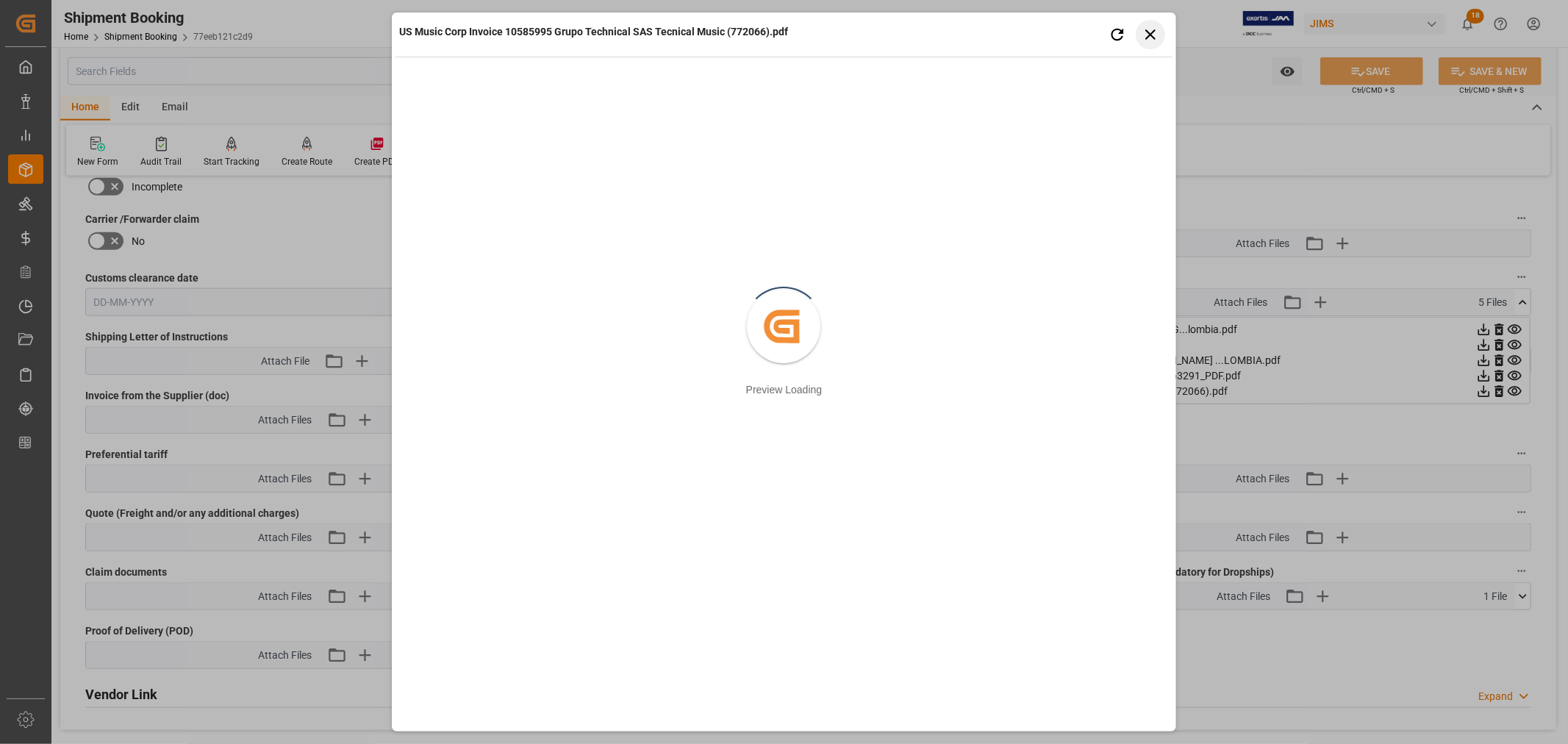
click at [1147, 33] on icon "button" at bounding box center [1150, 34] width 18 height 18
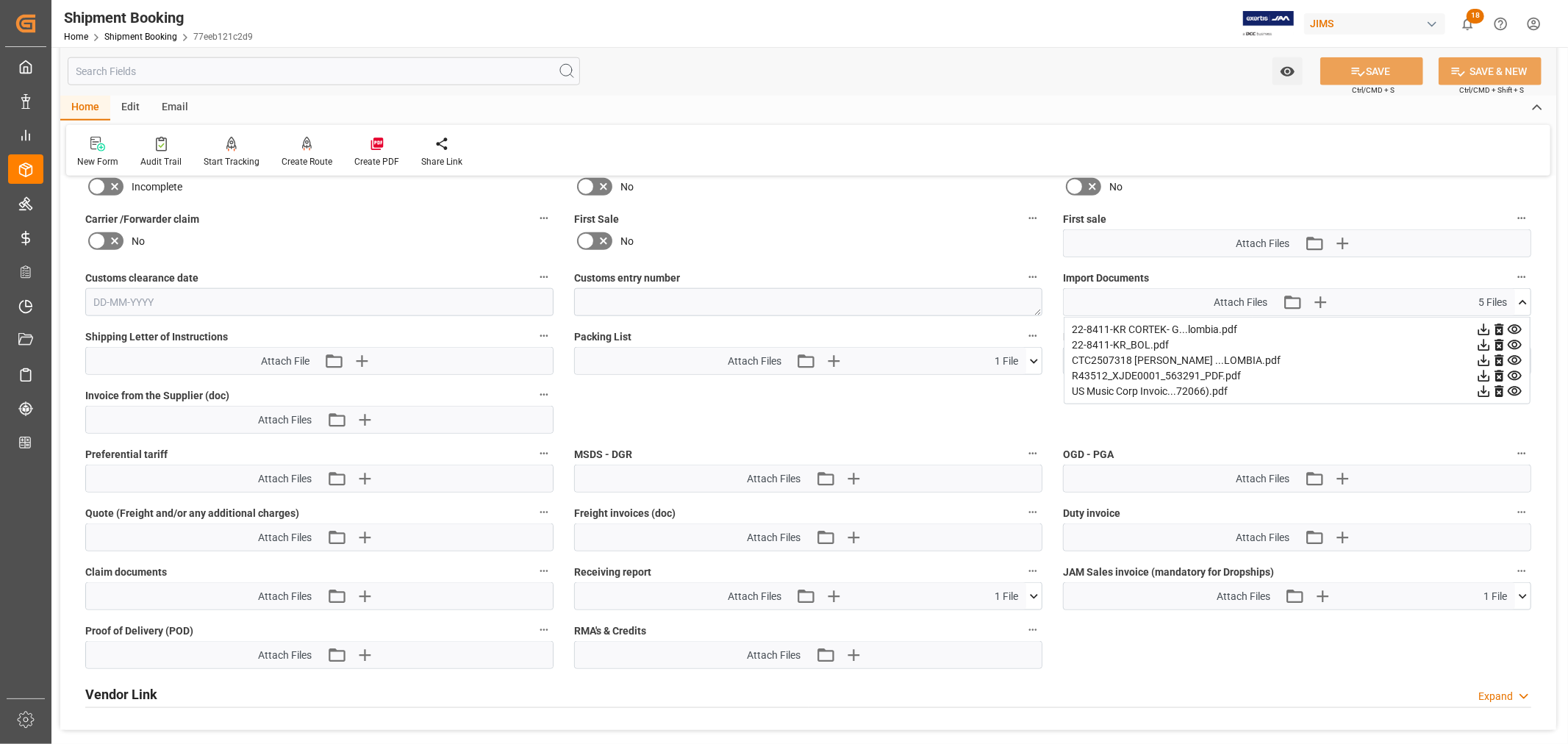
click at [1514, 373] on icon at bounding box center [1514, 376] width 14 height 9
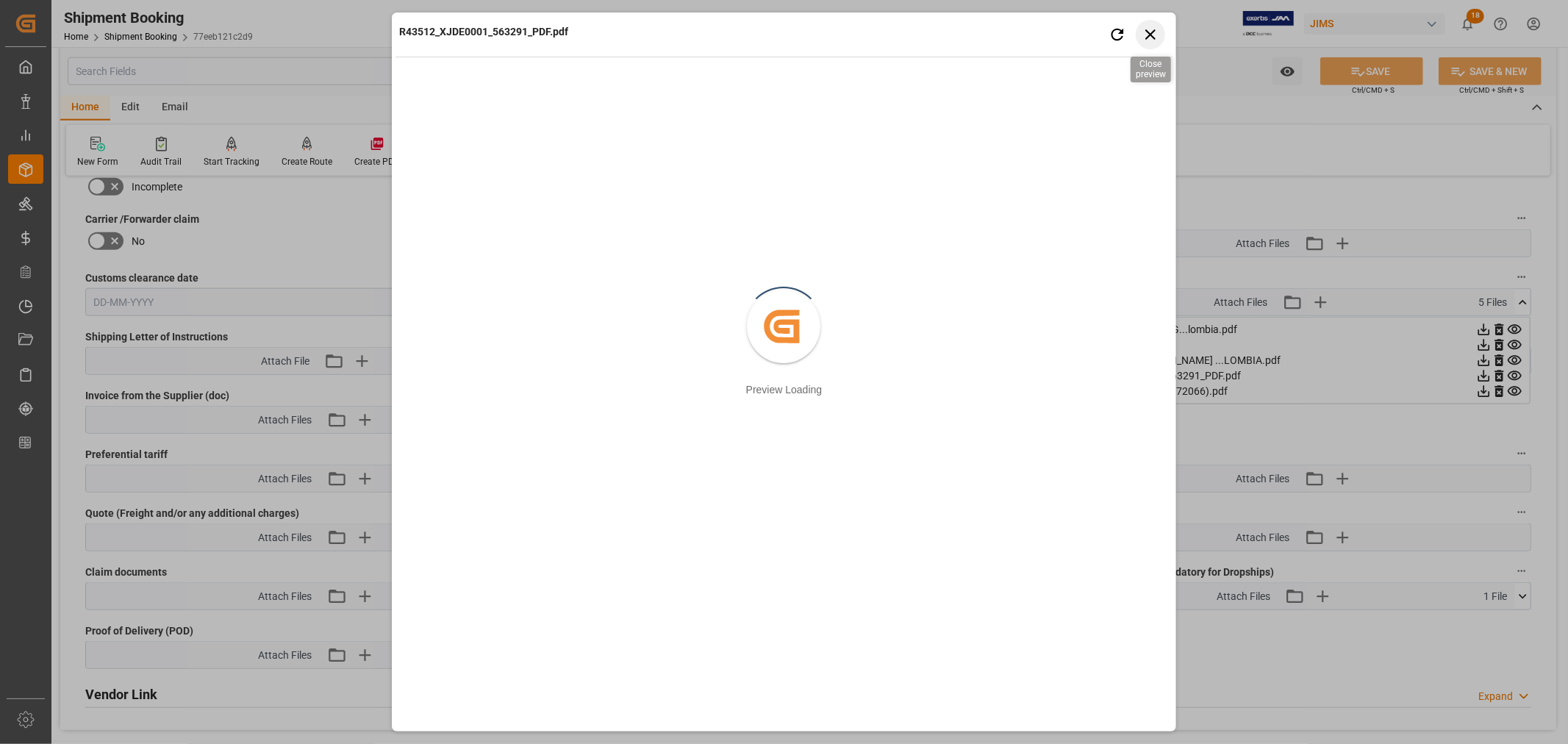
click at [1150, 33] on icon "button" at bounding box center [1150, 34] width 18 height 18
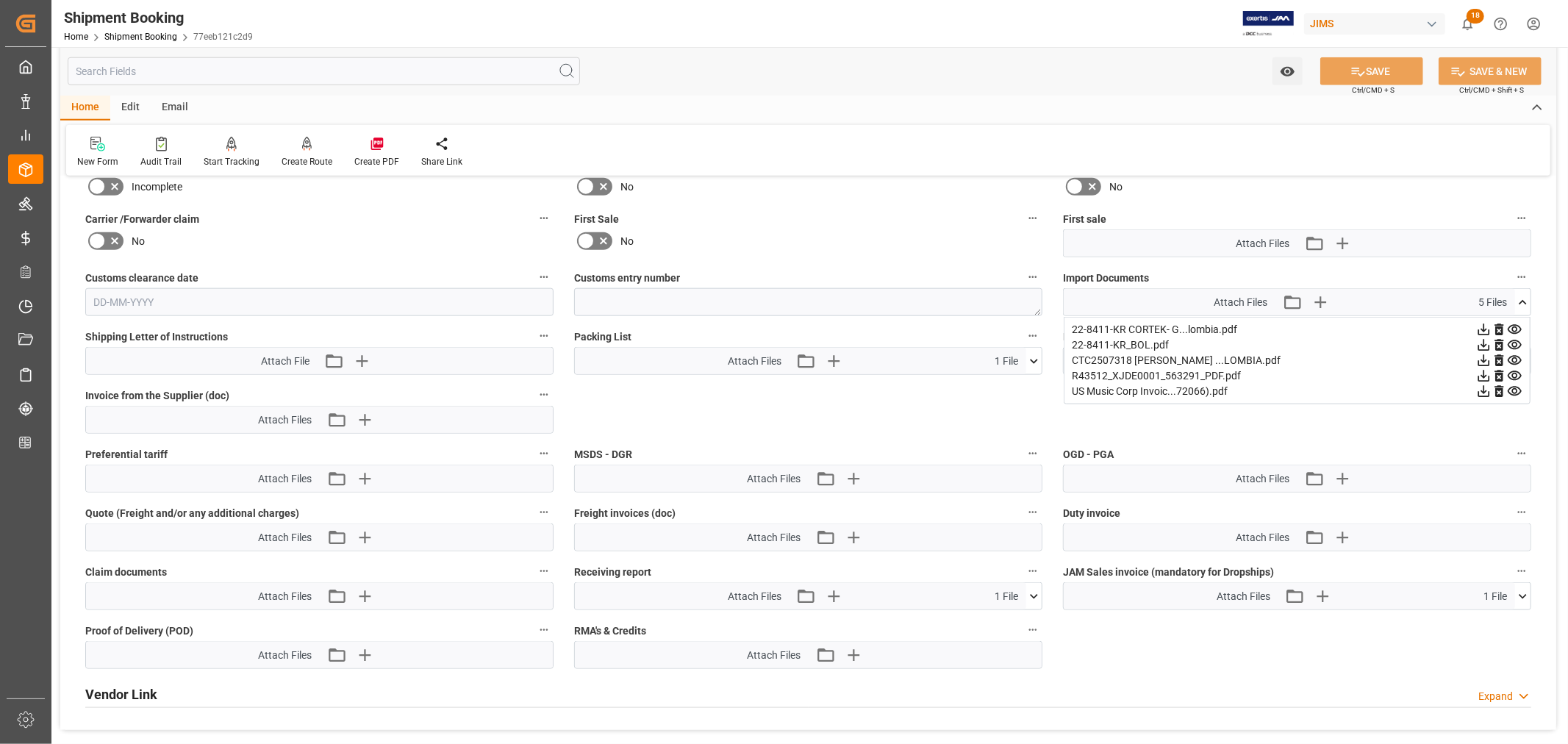
click at [1514, 325] on icon at bounding box center [1514, 329] width 14 height 9
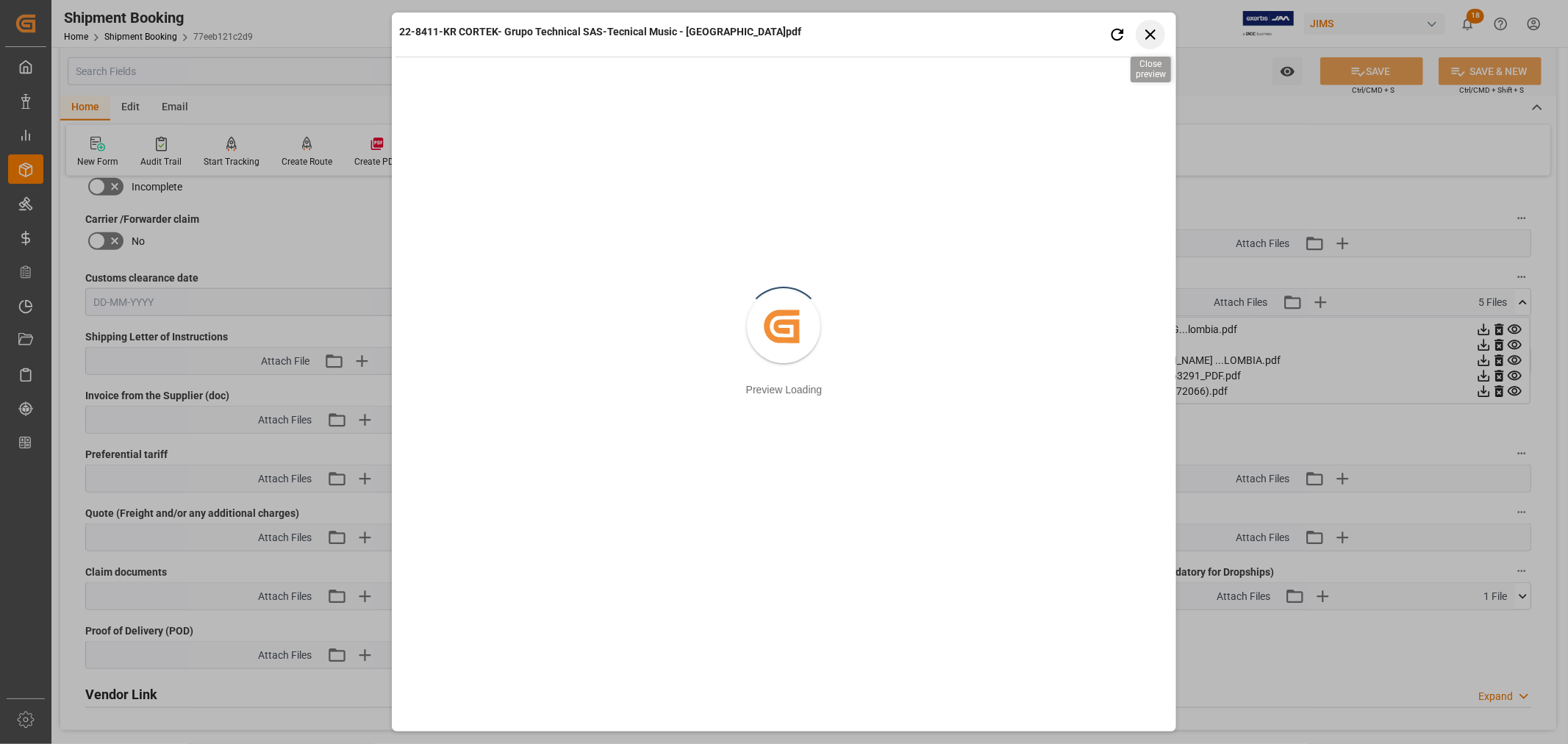
click at [1152, 33] on icon "button" at bounding box center [1150, 34] width 18 height 18
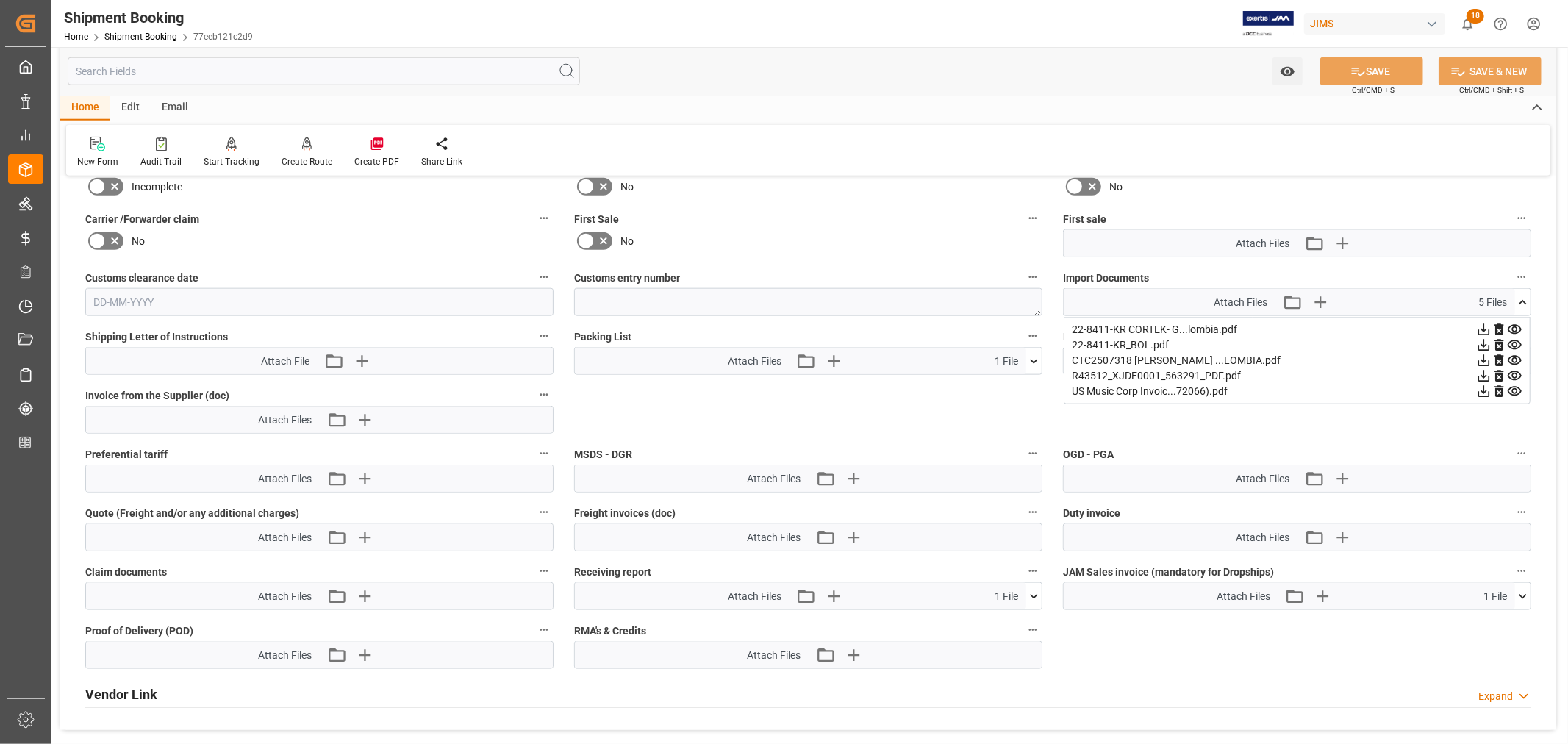
click at [1516, 341] on icon at bounding box center [1515, 345] width 15 height 15
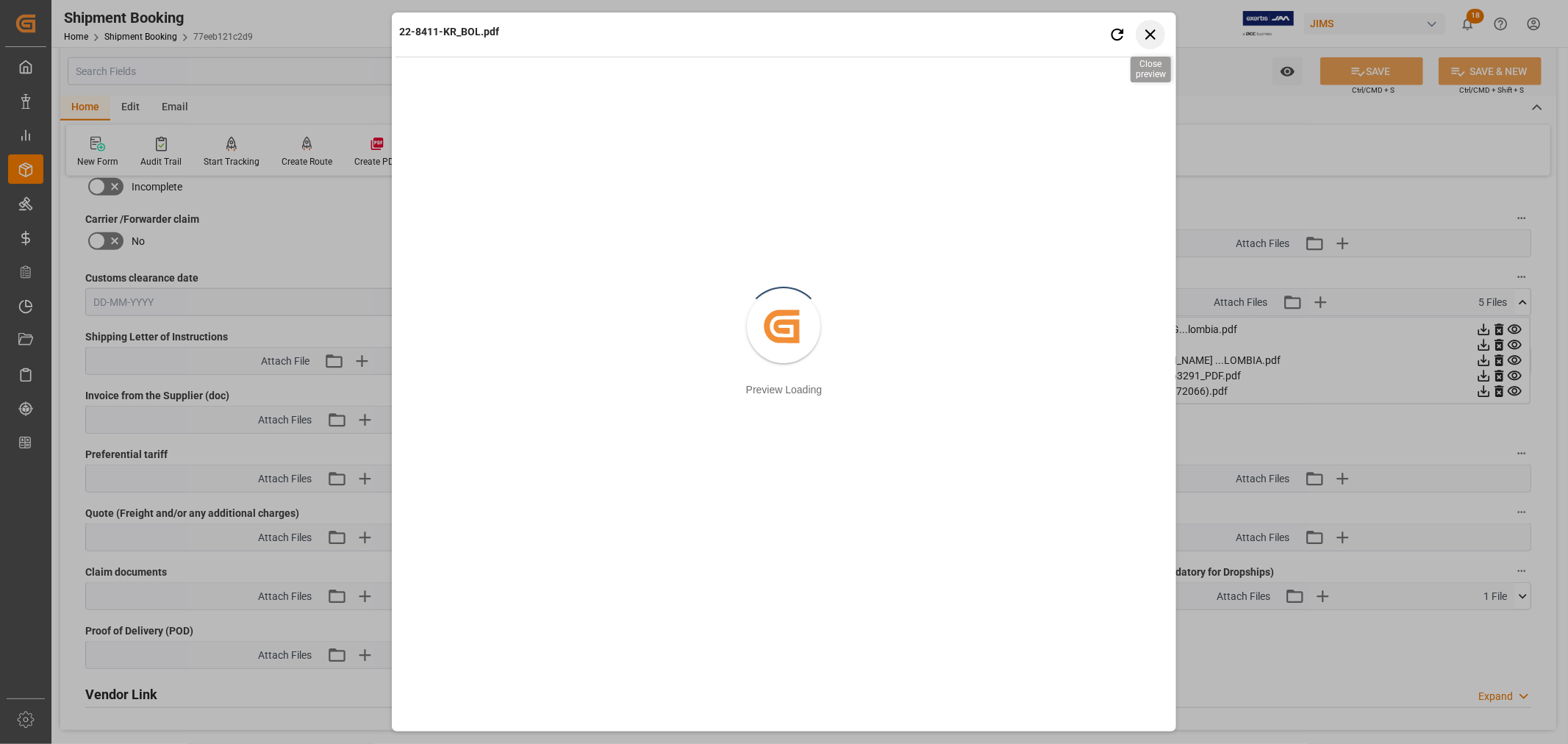
click at [1156, 39] on icon "button" at bounding box center [1150, 34] width 18 height 18
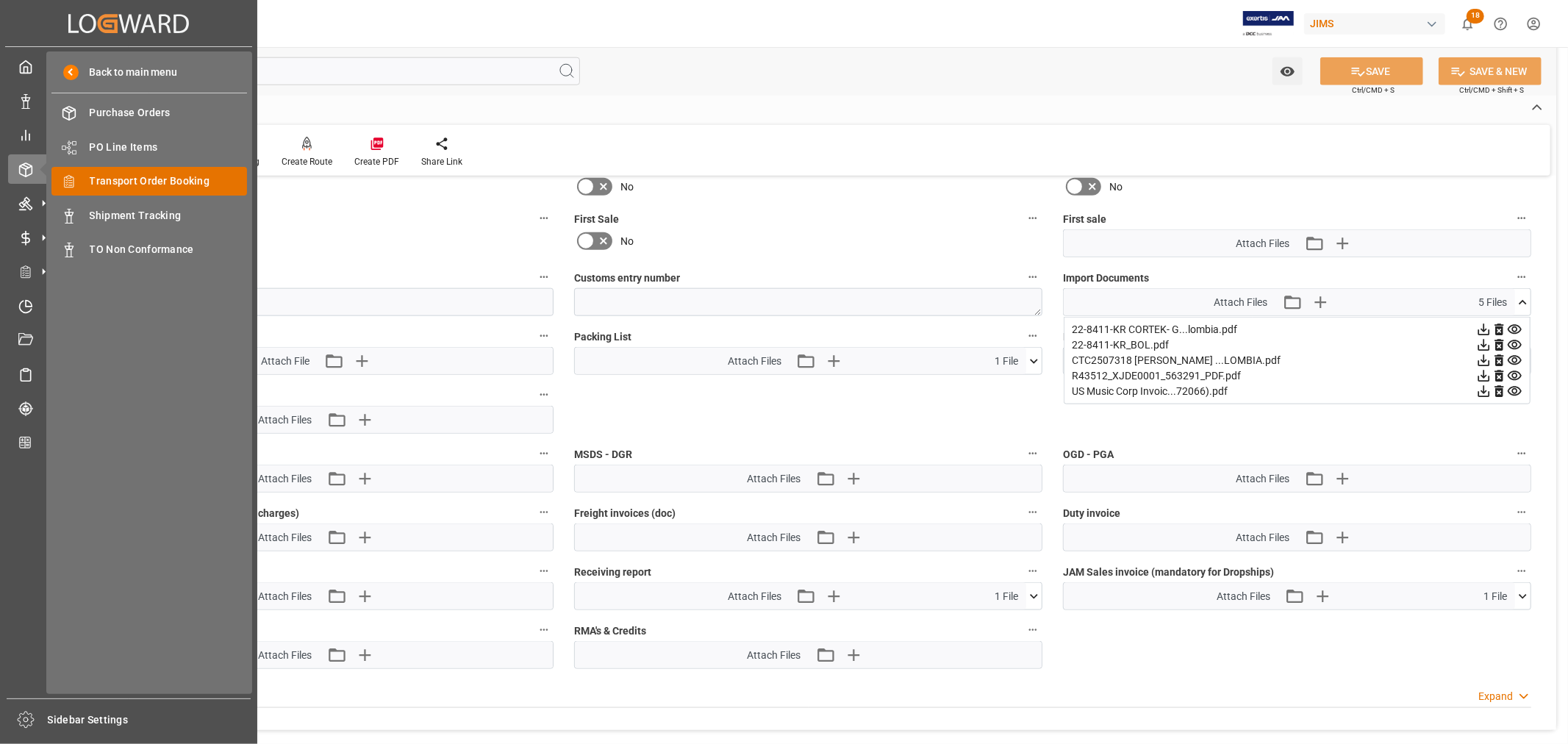
click at [145, 184] on span "Transport Order Booking" at bounding box center [168, 181] width 158 height 15
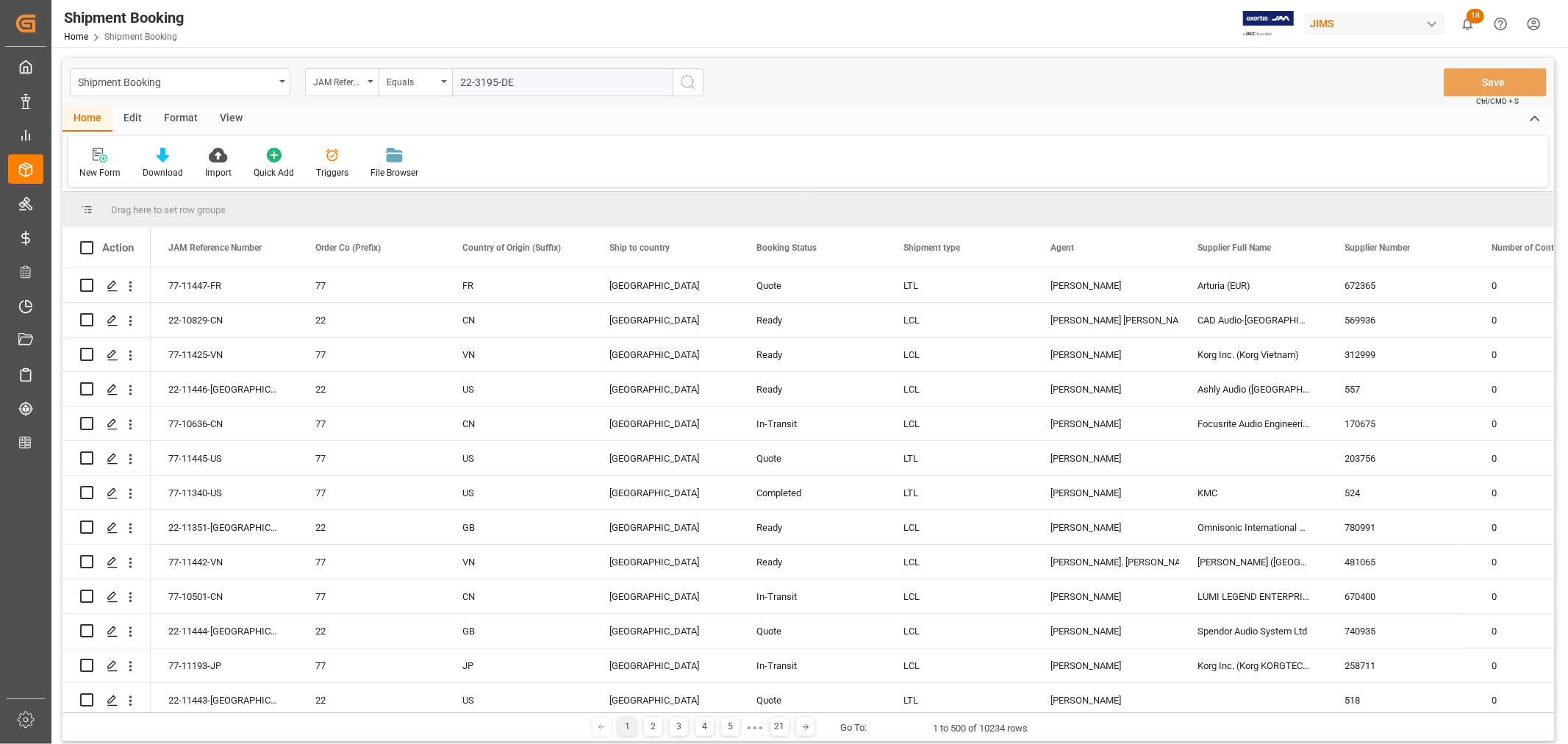
type input "22-3195-DE"
click at [692, 77] on circle "search button" at bounding box center [688, 82] width 12 height 12
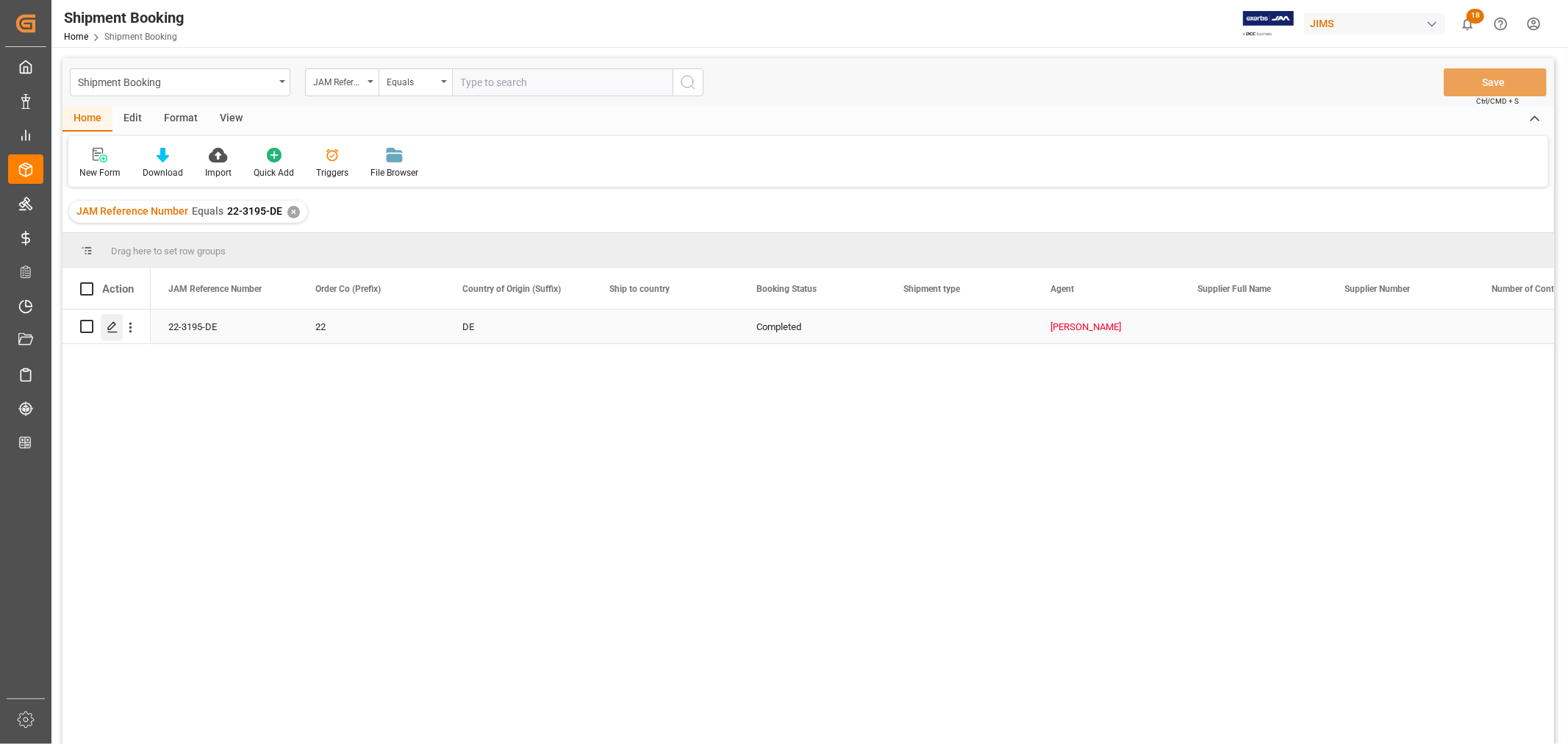
click at [109, 324] on icon "Press SPACE to select this row." at bounding box center [112, 327] width 12 height 12
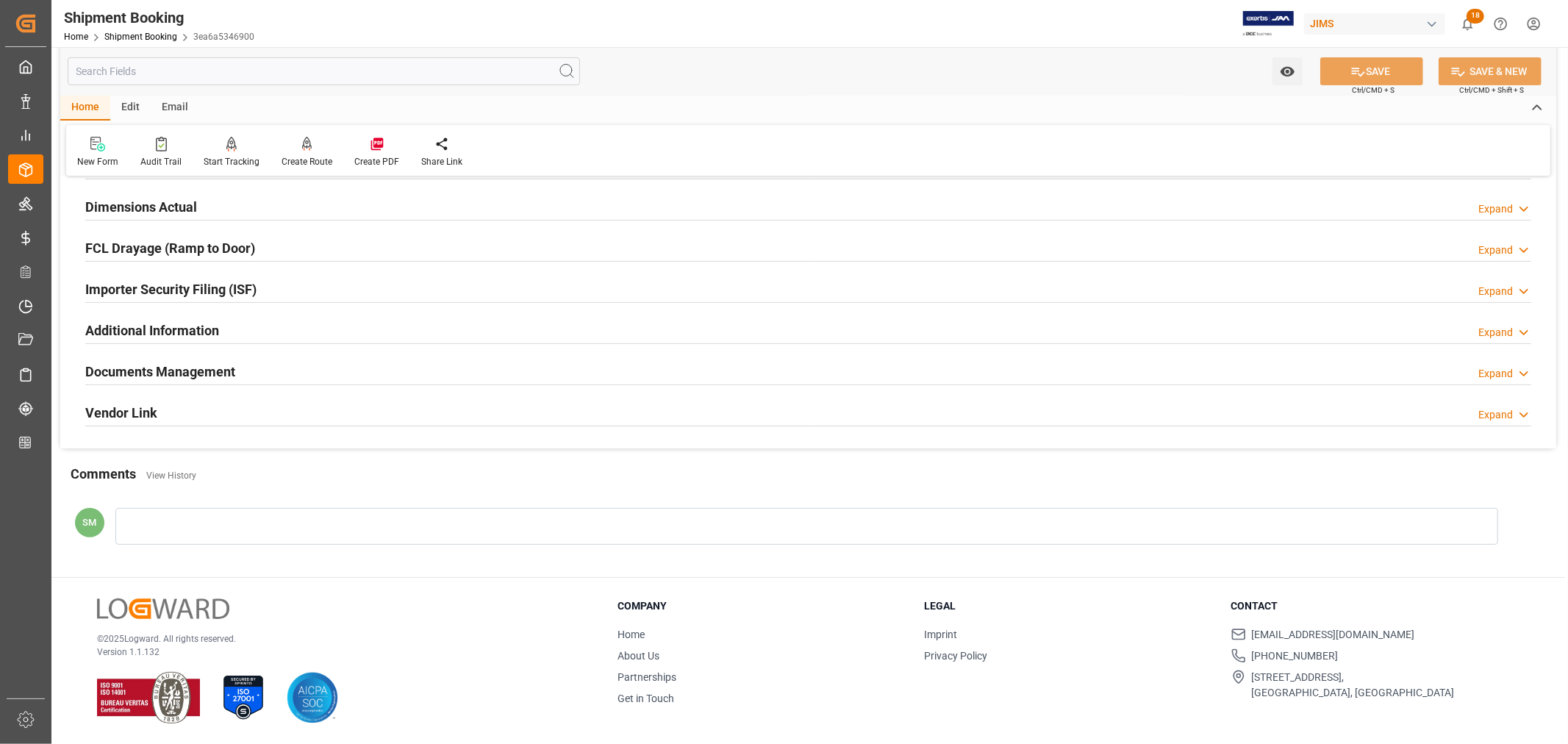
scroll to position [361, 0]
click at [157, 377] on h2 "Documents Management" at bounding box center [160, 372] width 150 height 20
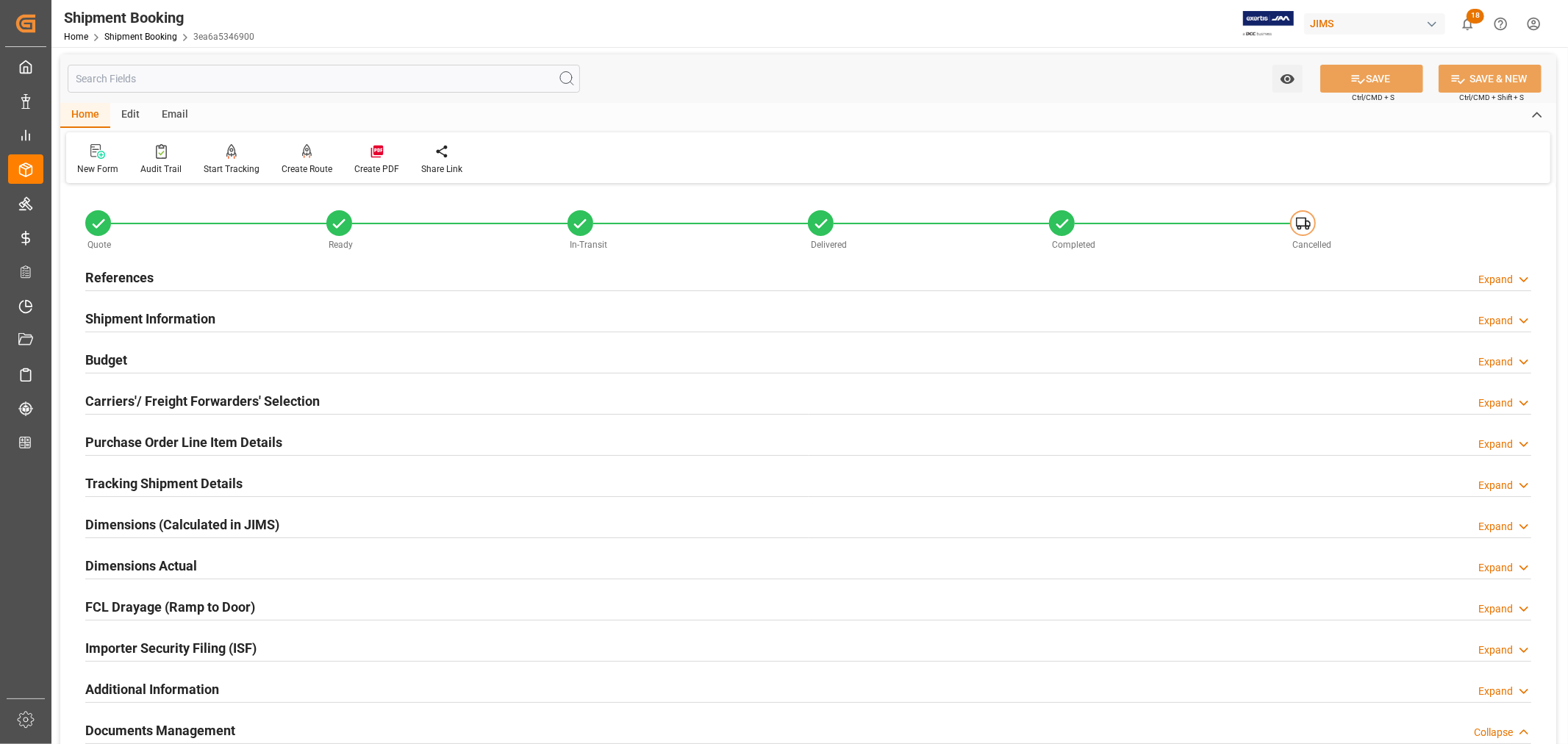
scroll to position [0, 0]
click at [167, 319] on h2 "Shipment Information" at bounding box center [151, 321] width 131 height 20
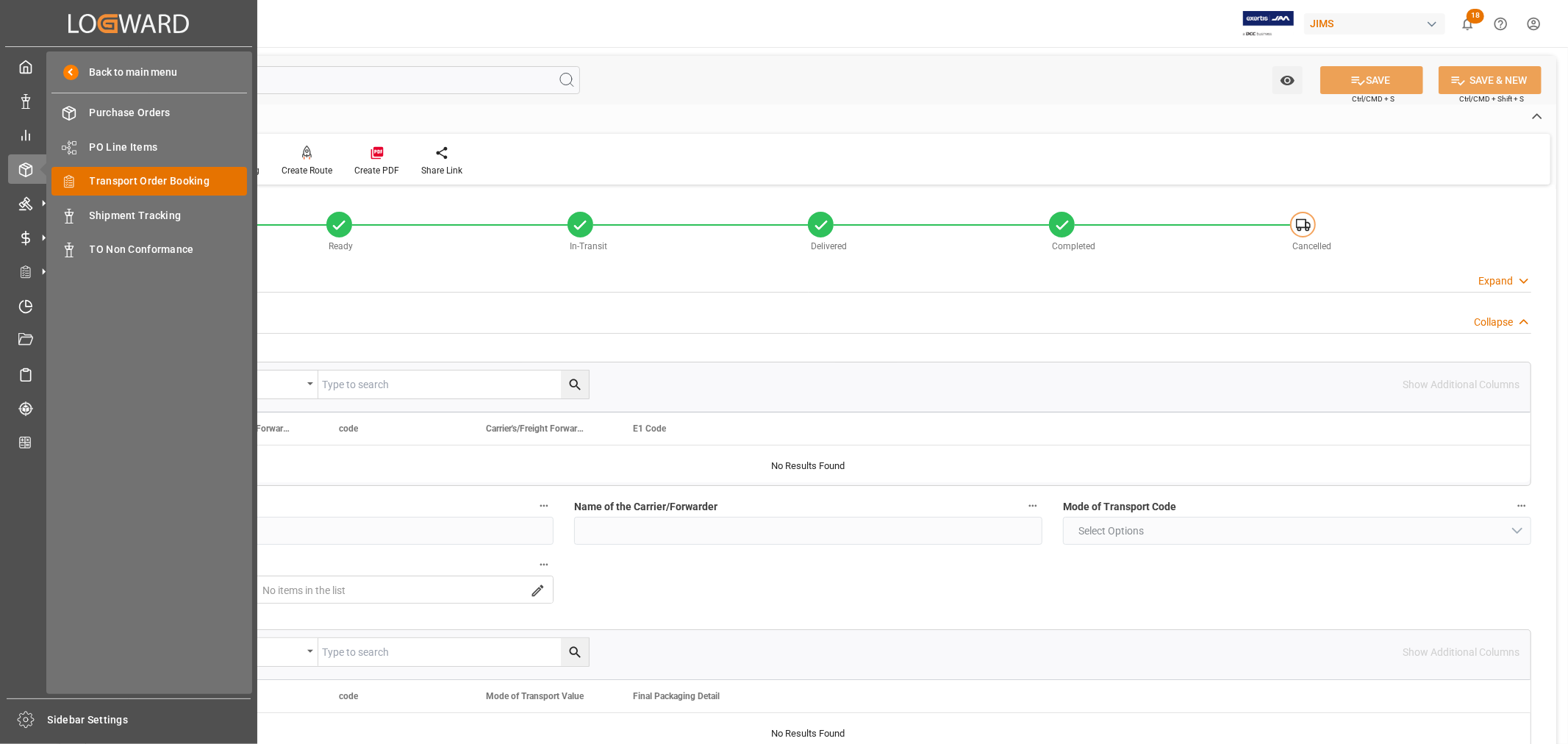
click at [137, 182] on span "Transport Order Booking" at bounding box center [168, 181] width 158 height 15
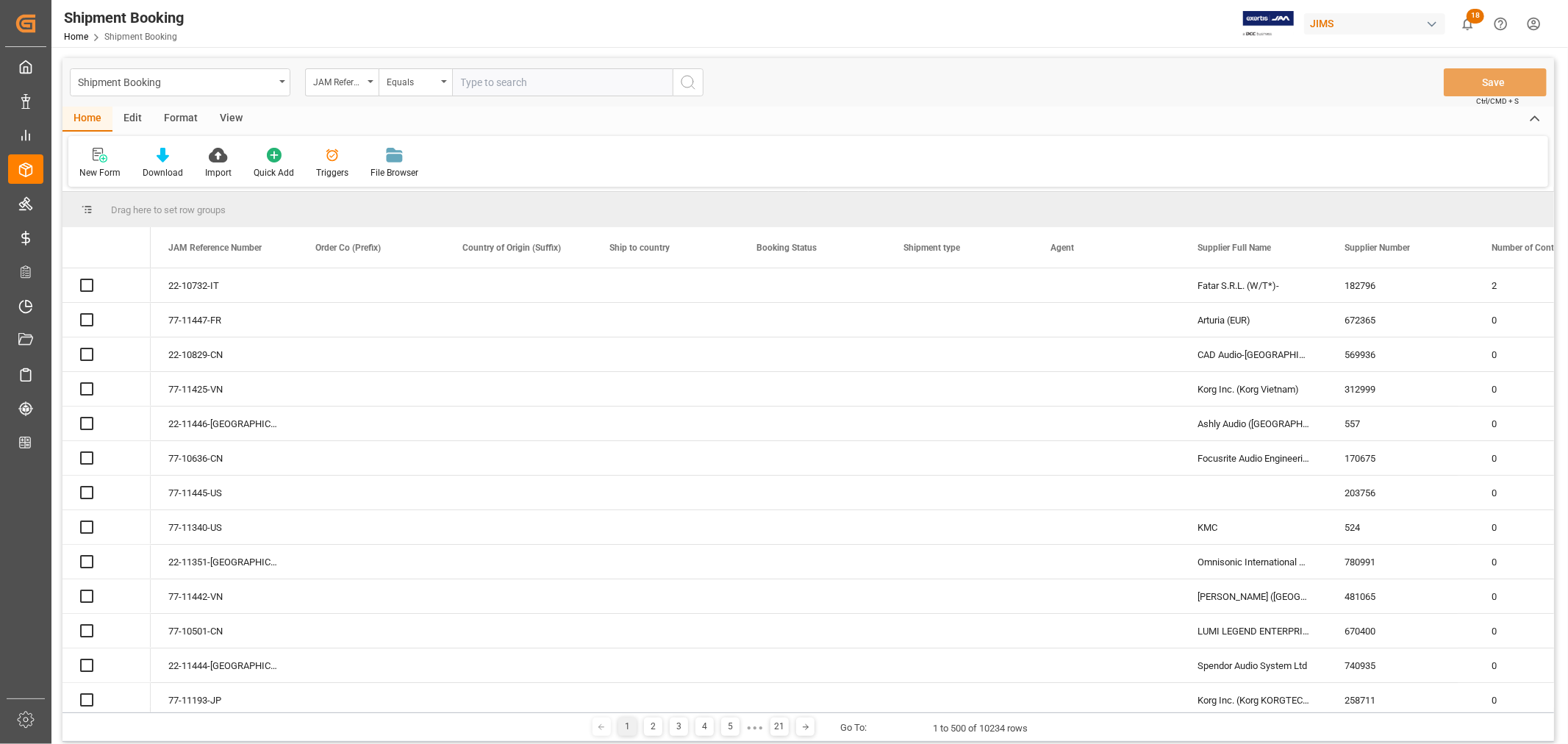
click at [479, 85] on input "text" at bounding box center [562, 82] width 221 height 28
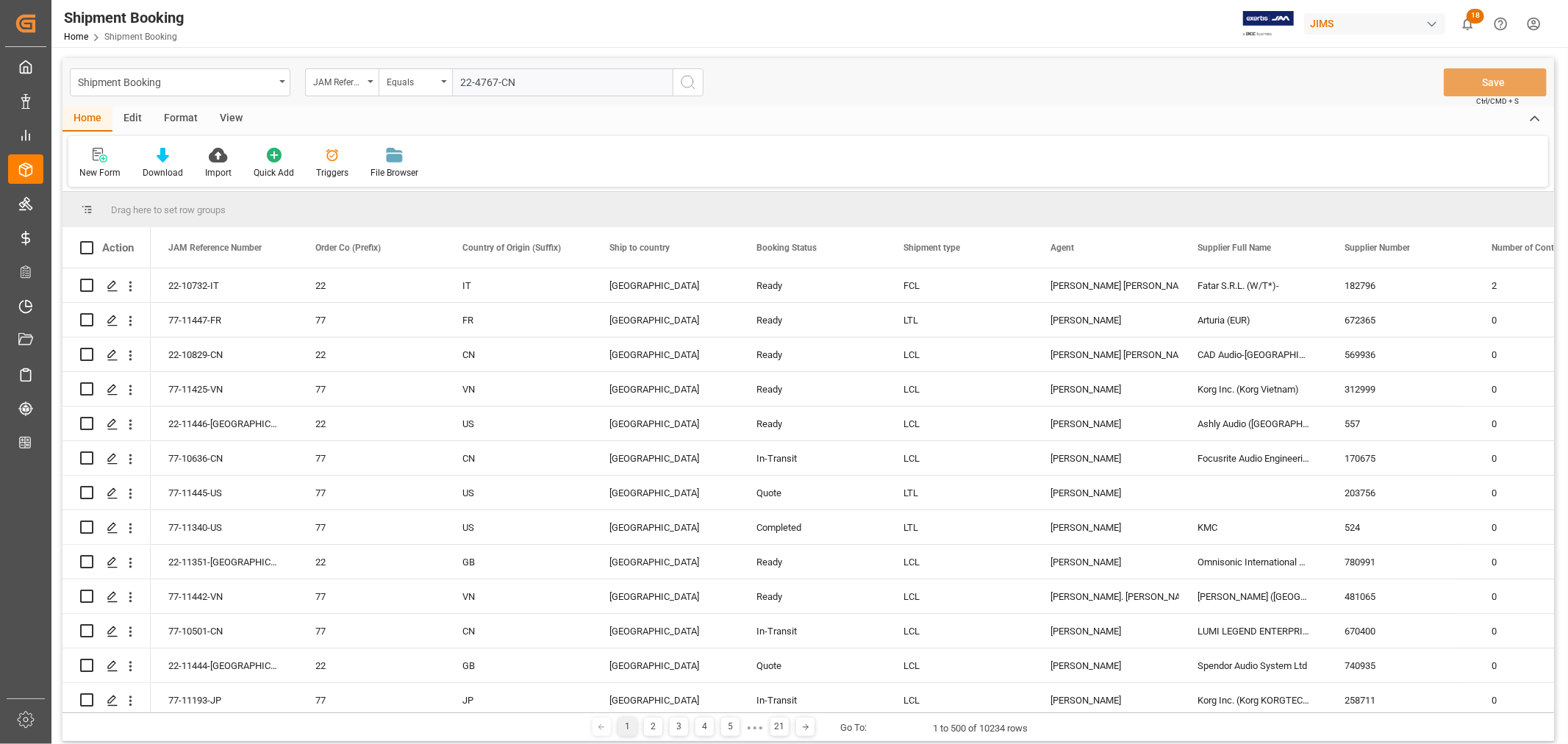
type input "22-4767-CN"
click at [681, 80] on icon "search button" at bounding box center [688, 82] width 18 height 18
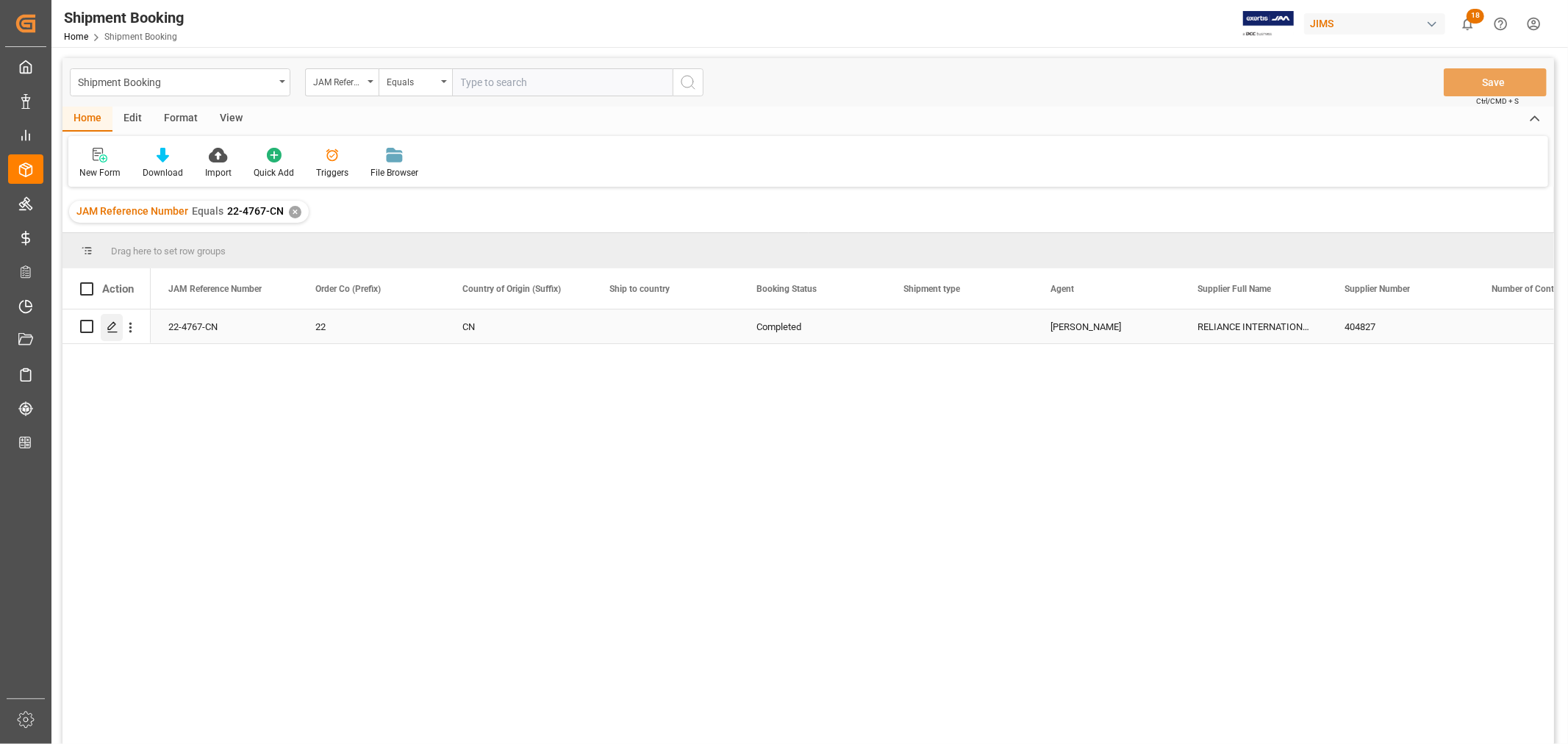
click at [115, 322] on icon "Press SPACE to select this row." at bounding box center [112, 327] width 12 height 12
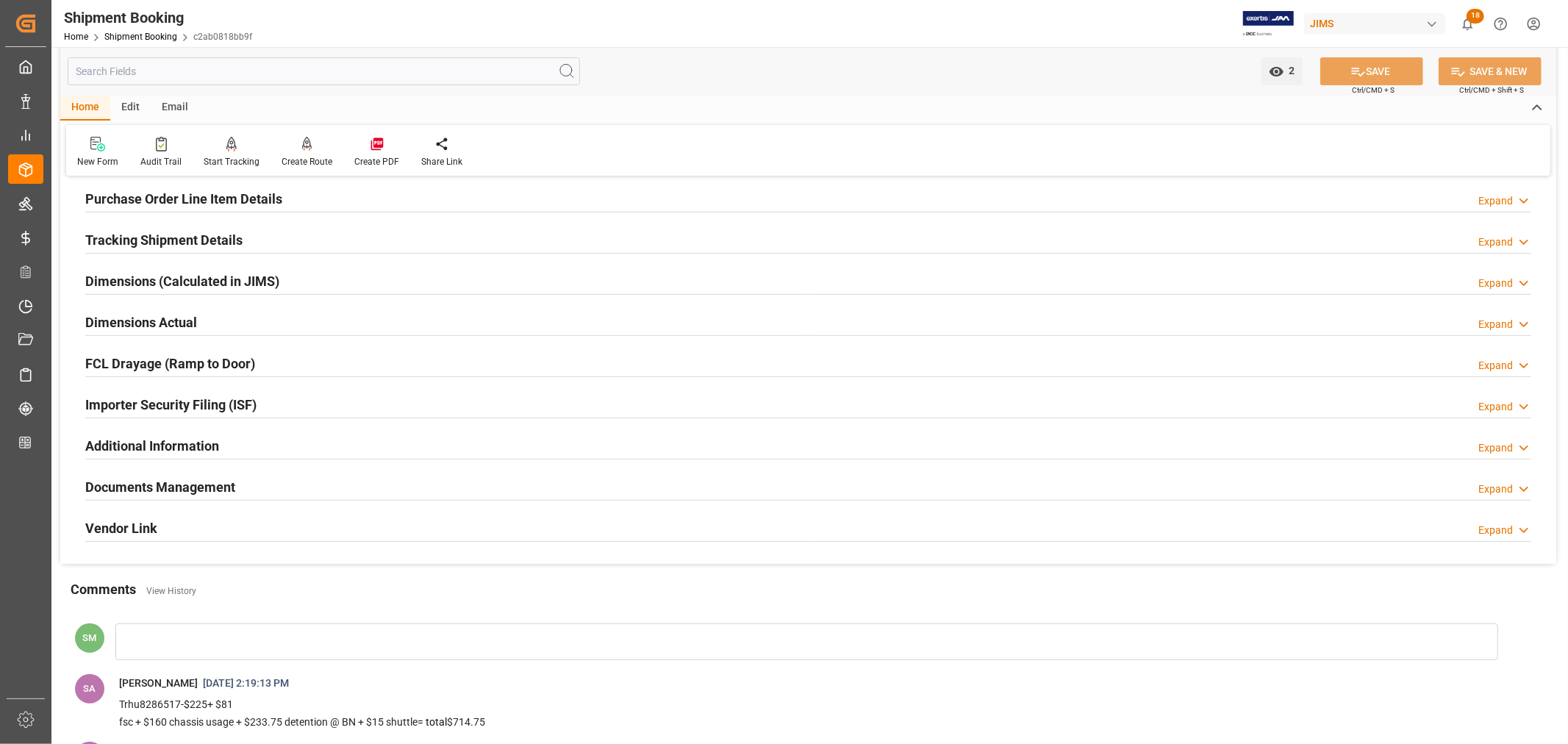
click at [197, 482] on h2 "Documents Management" at bounding box center [160, 487] width 150 height 20
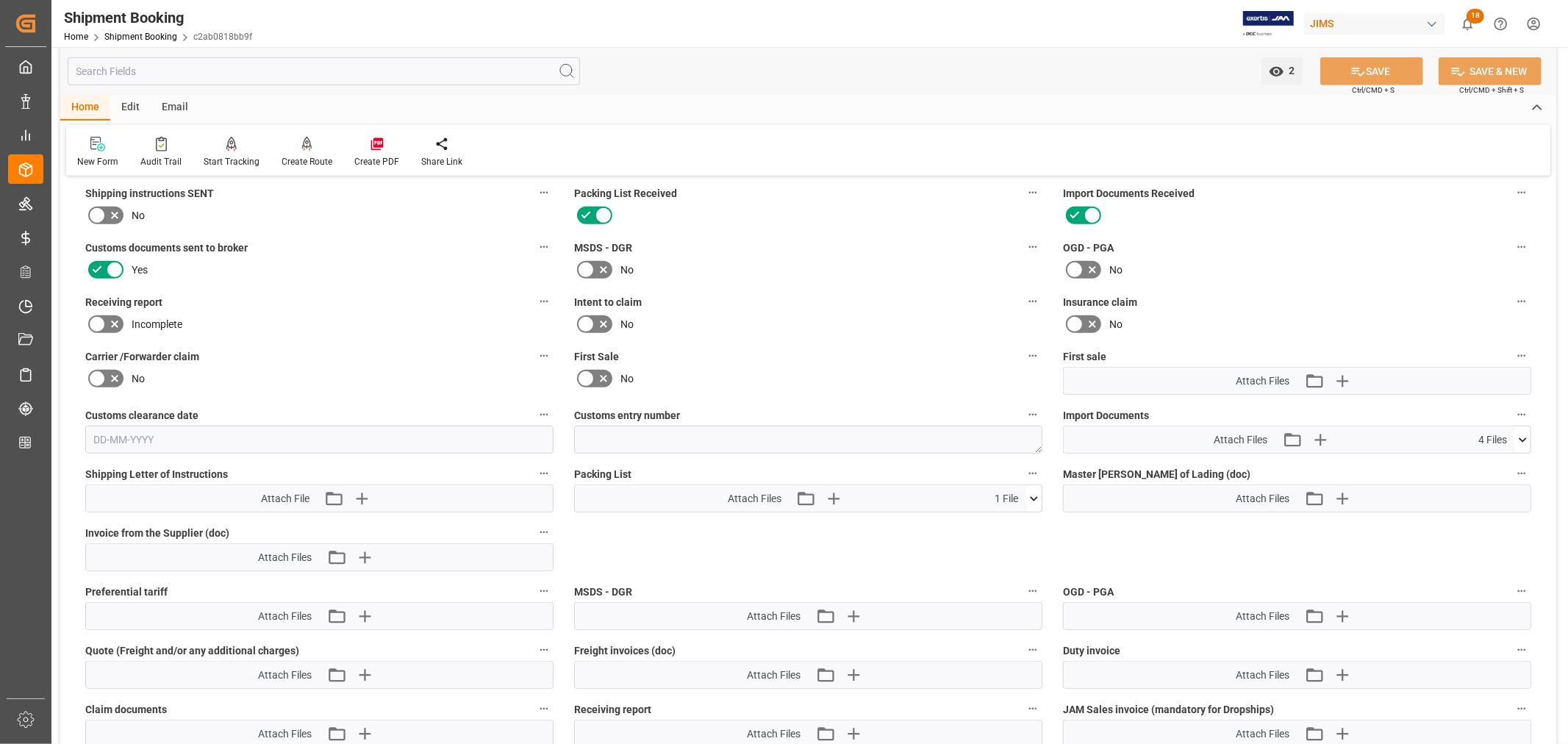
scroll to position [653, 0]
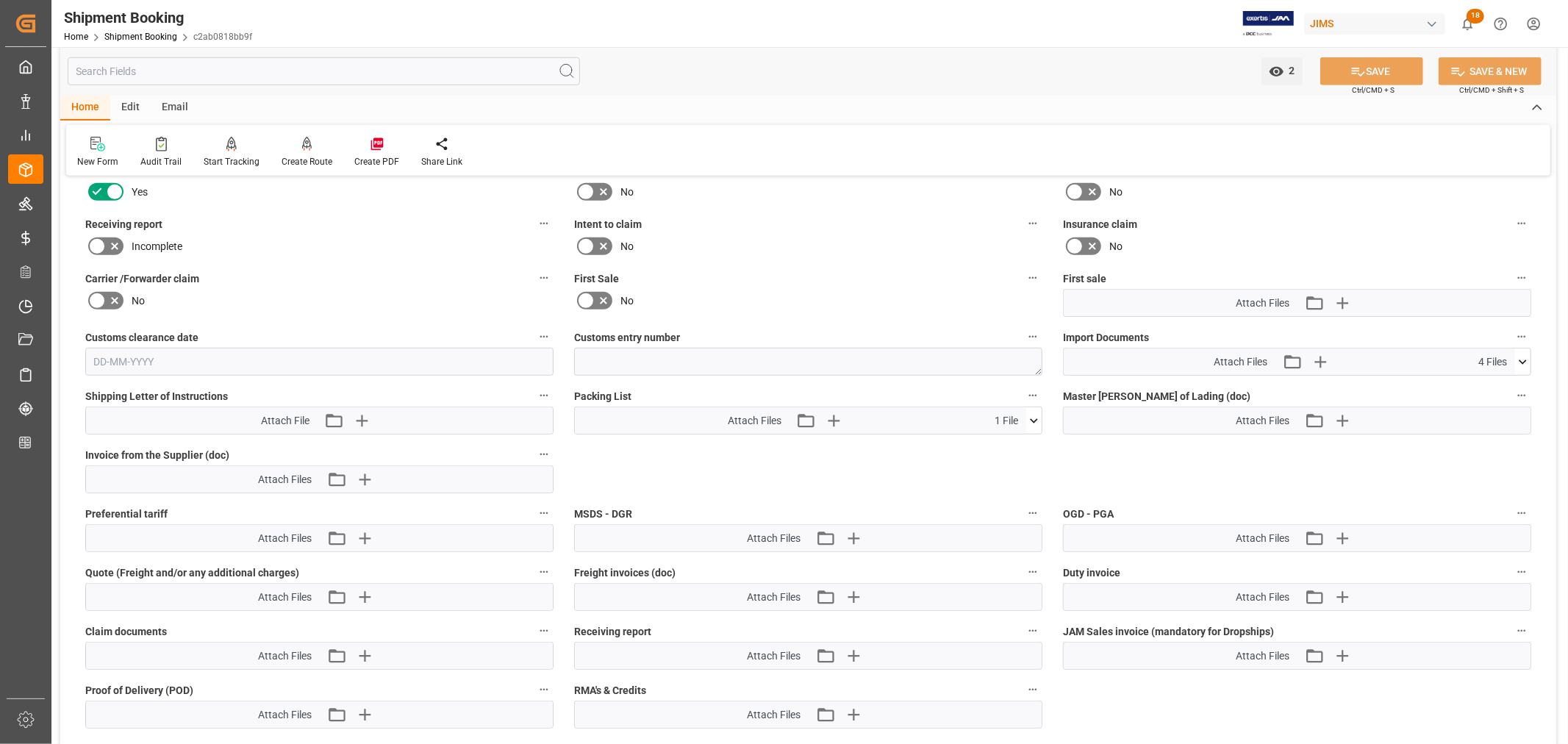
click at [1519, 361] on icon at bounding box center [1523, 362] width 15 height 15
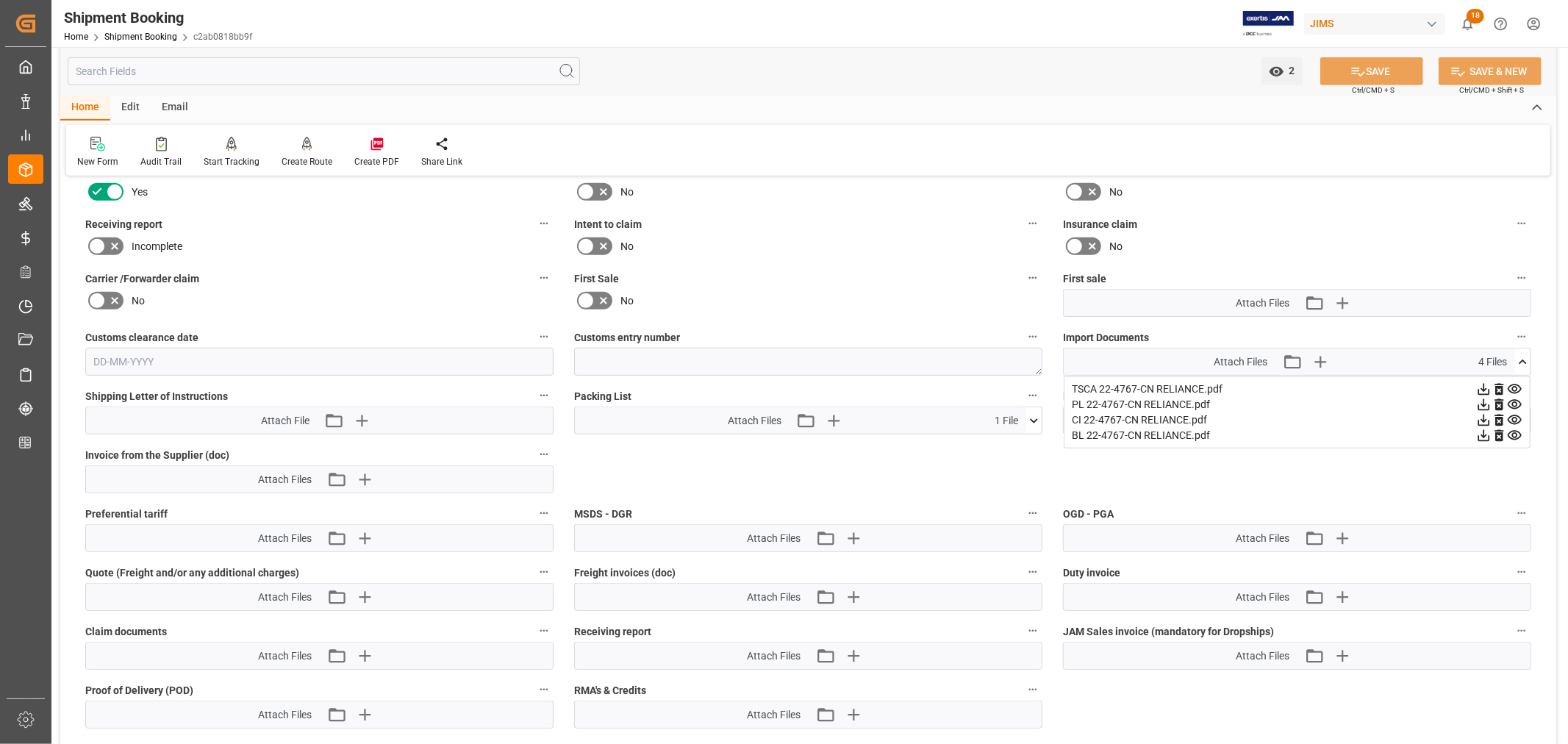
click at [1515, 430] on icon at bounding box center [1515, 435] width 15 height 15
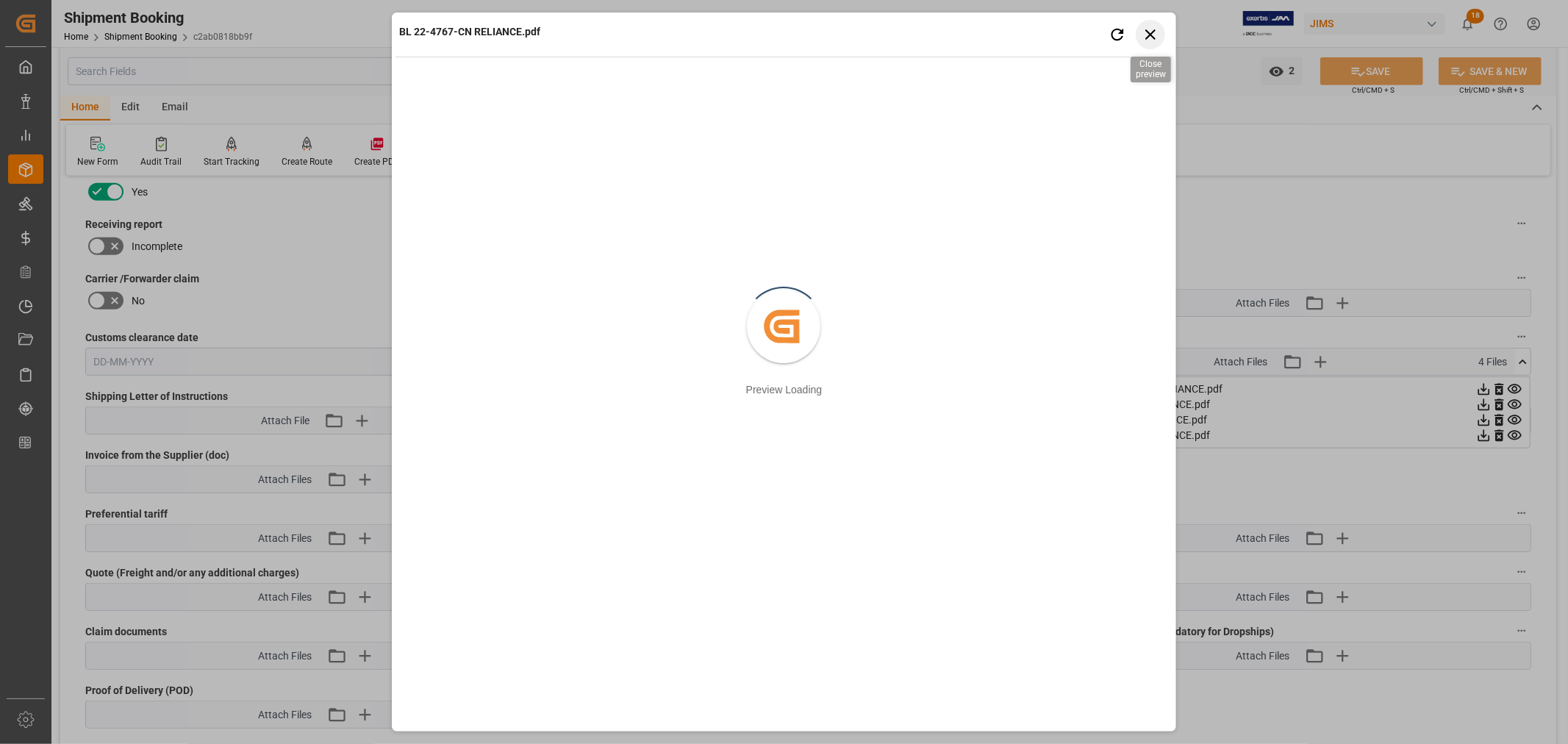
click at [1150, 34] on icon "button" at bounding box center [1150, 34] width 10 height 10
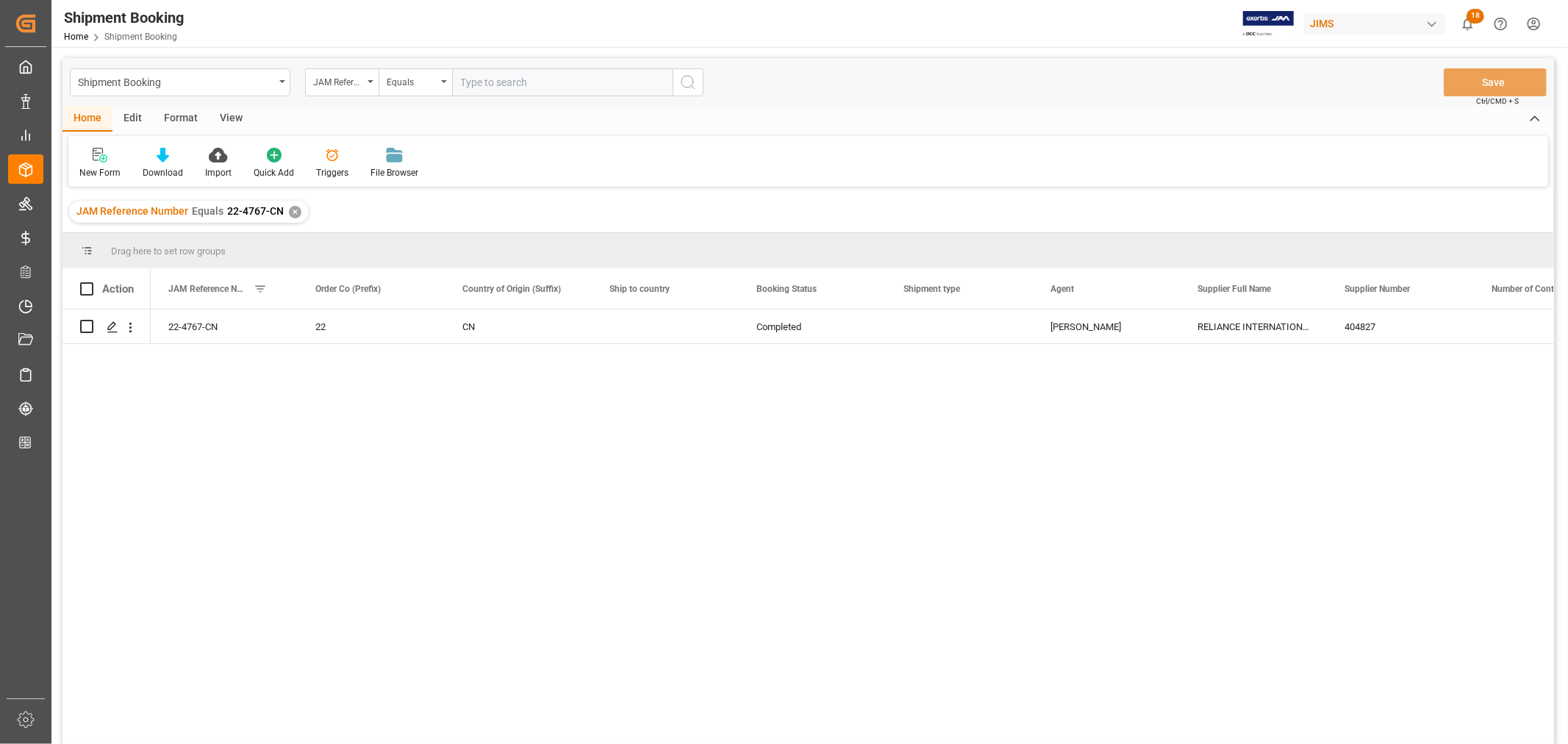
click at [484, 84] on input "text" at bounding box center [562, 82] width 221 height 28
type input "22-5564-KR"
click at [292, 208] on div "✕" at bounding box center [295, 212] width 13 height 13
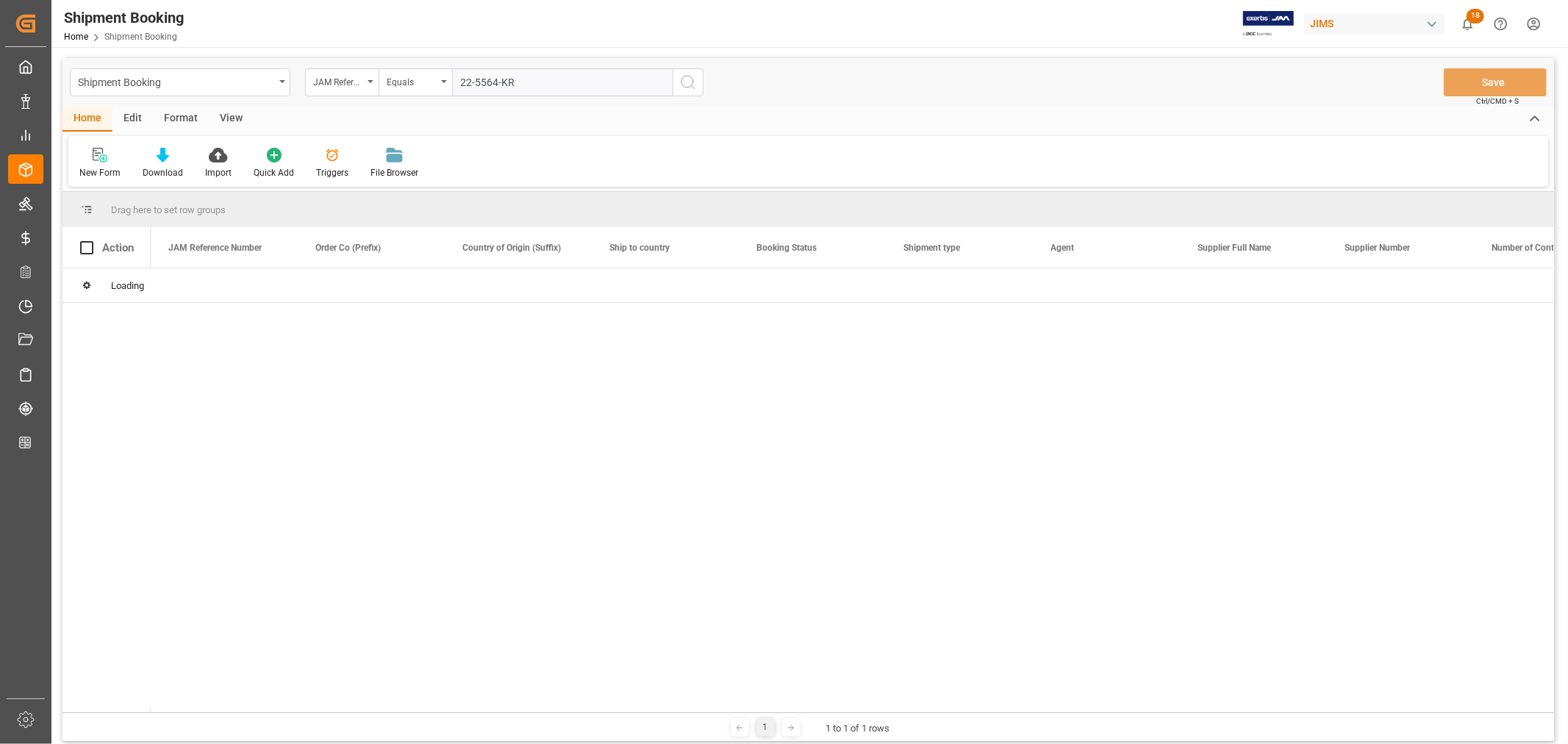
click at [688, 84] on icon "search button" at bounding box center [688, 82] width 18 height 18
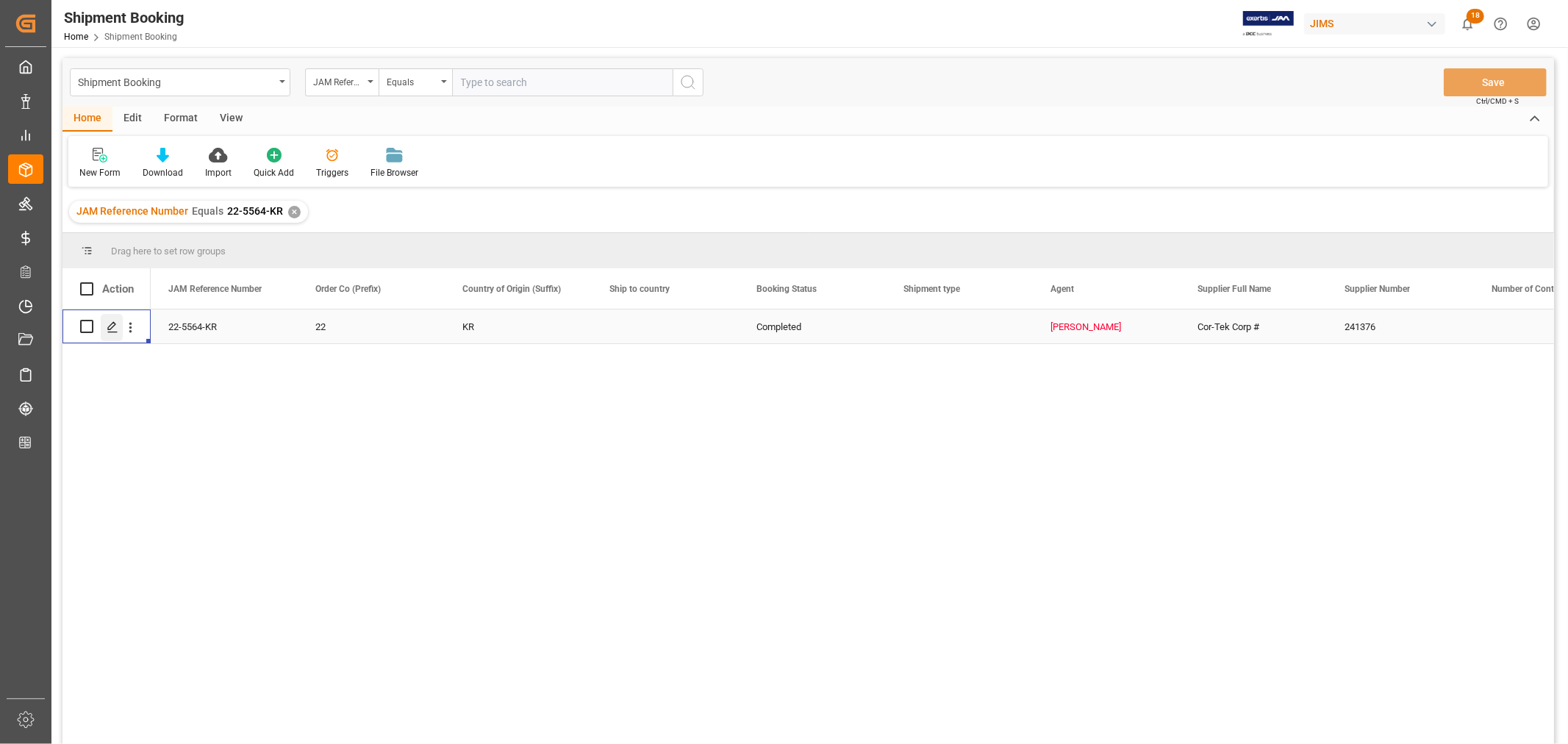
click at [114, 325] on polygon "Press SPACE to select this row." at bounding box center [111, 326] width 8 height 8
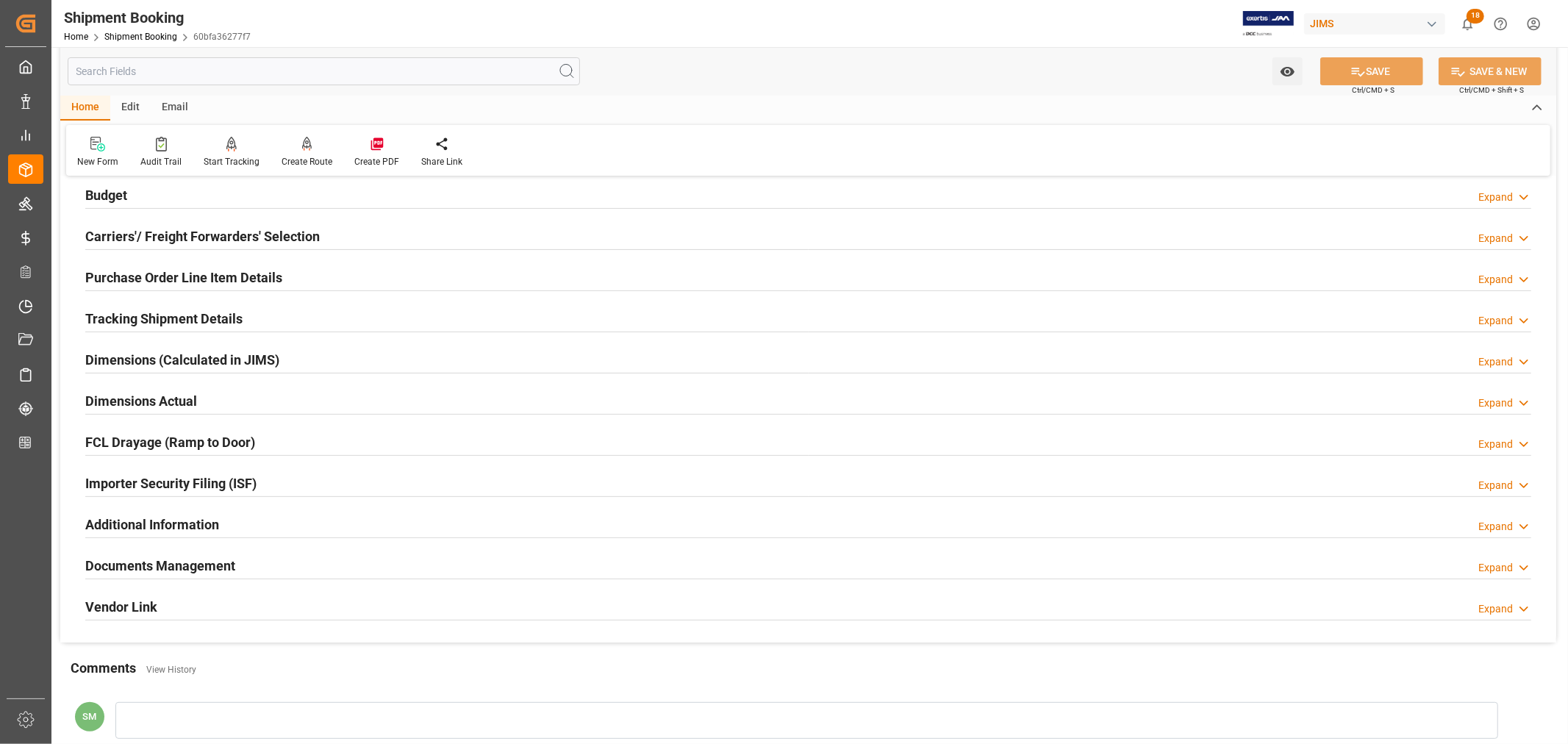
scroll to position [361, 0]
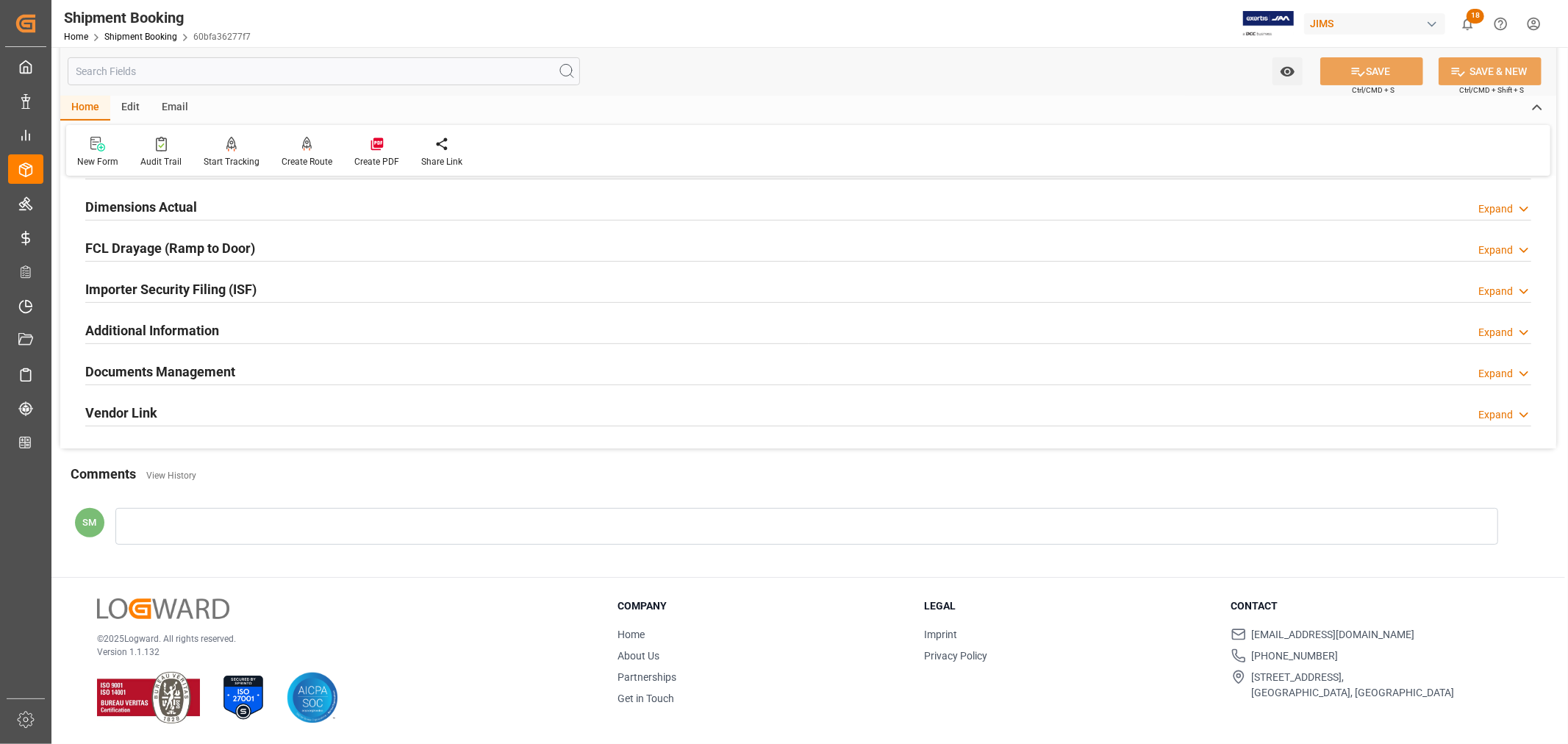
drag, startPoint x: 190, startPoint y: 377, endPoint x: 206, endPoint y: 377, distance: 16.0
click at [190, 376] on h2 "Documents Management" at bounding box center [160, 372] width 150 height 20
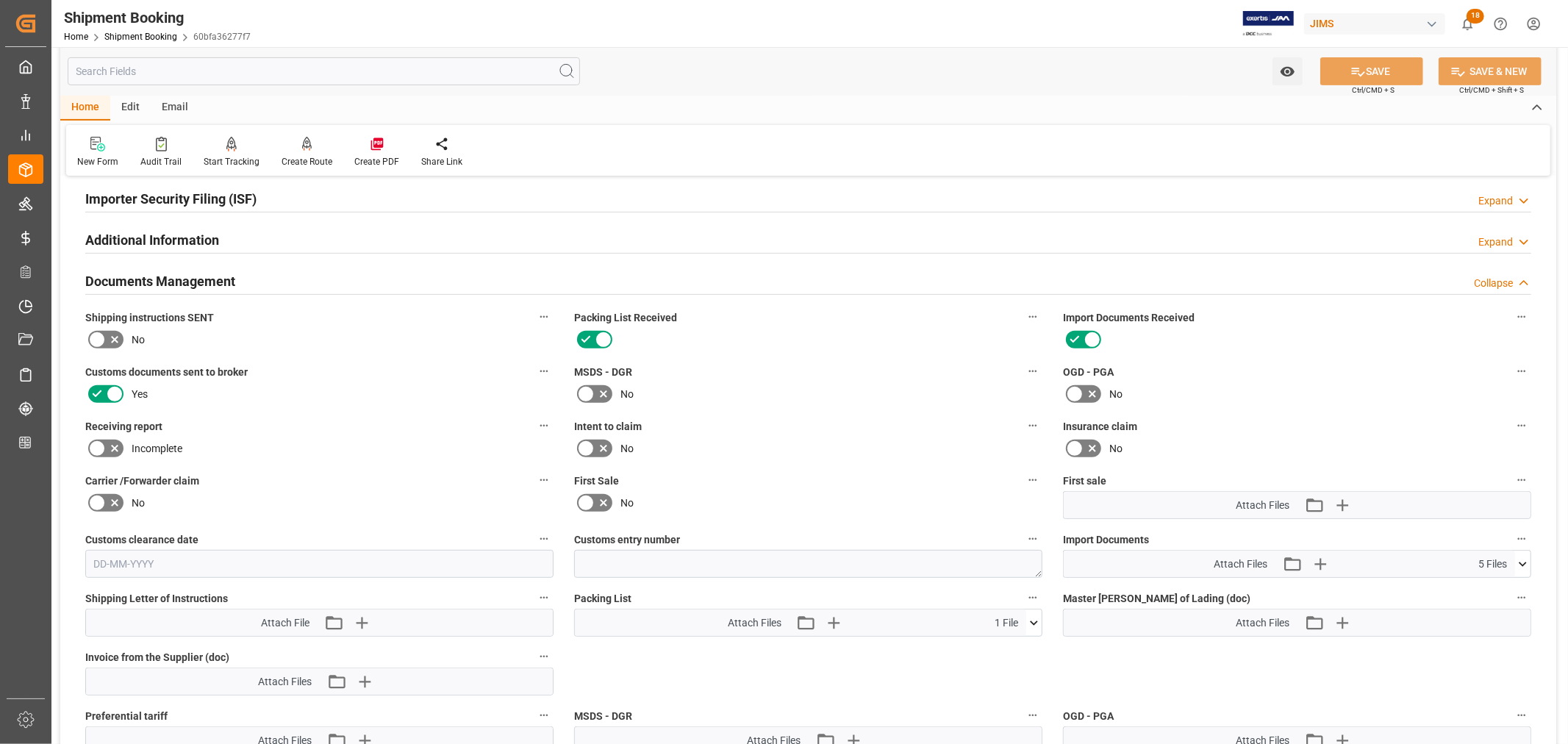
scroll to position [606, 0]
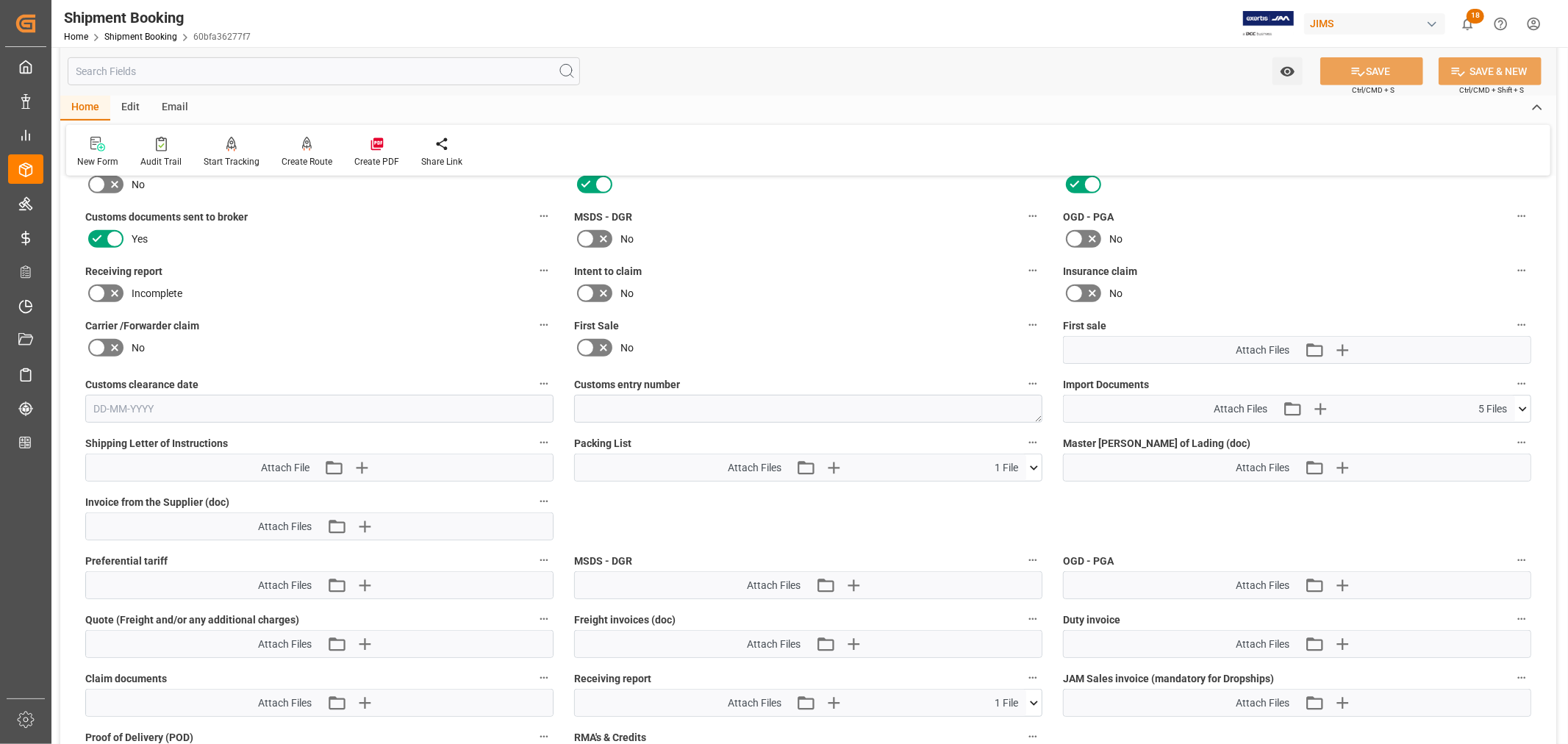
click at [1528, 410] on icon at bounding box center [1523, 409] width 15 height 15
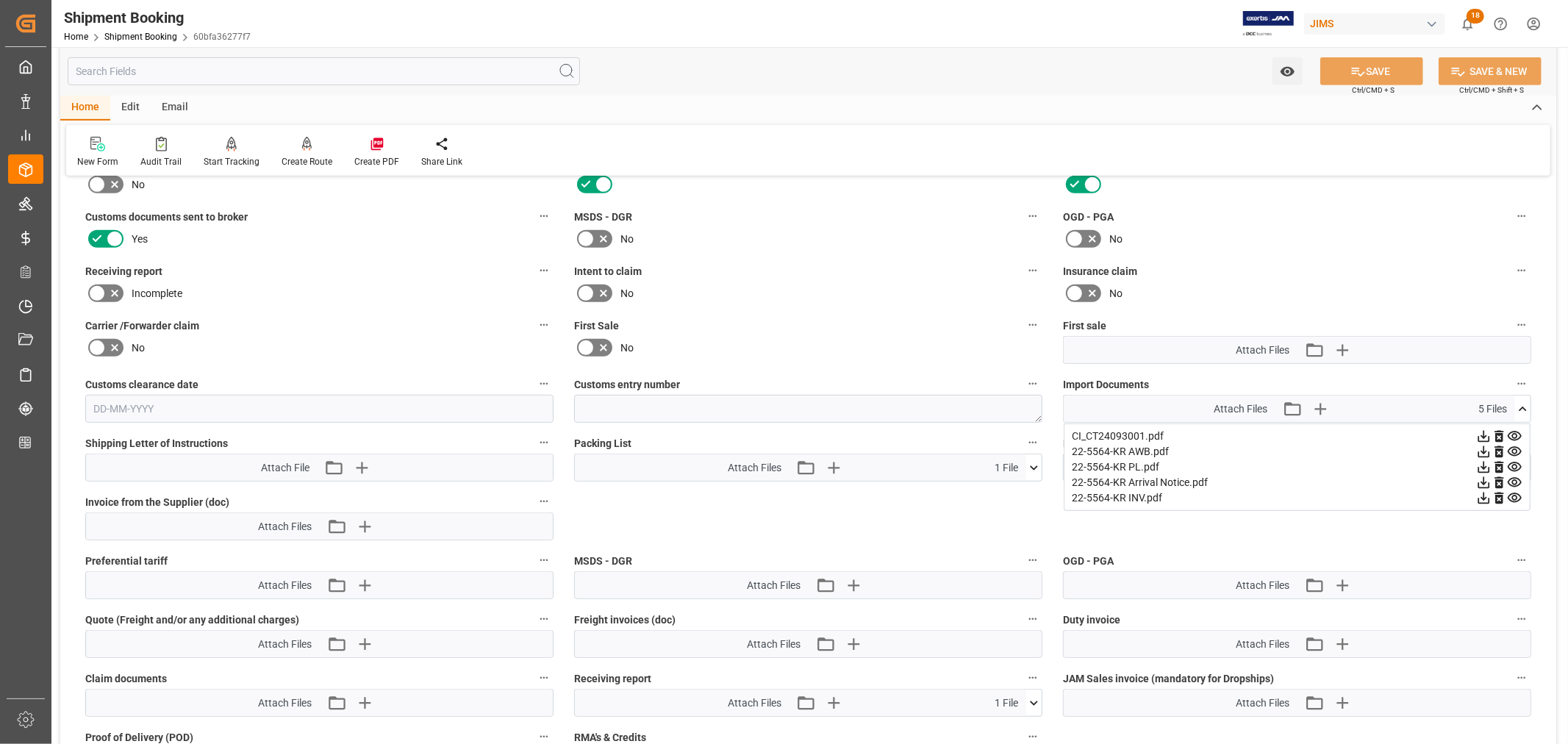
click at [1514, 449] on icon at bounding box center [1515, 452] width 15 height 15
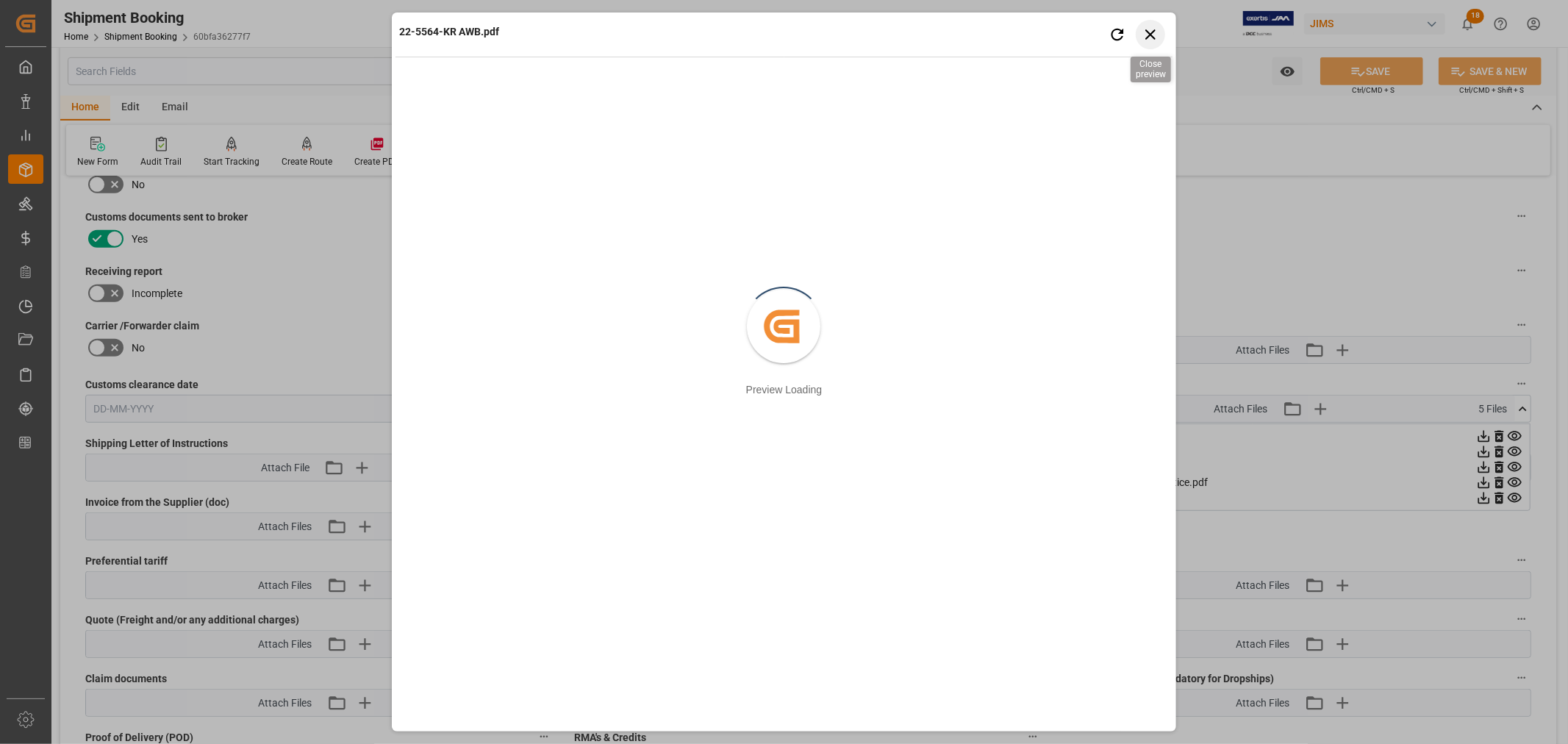
click at [1156, 33] on icon "button" at bounding box center [1150, 34] width 18 height 18
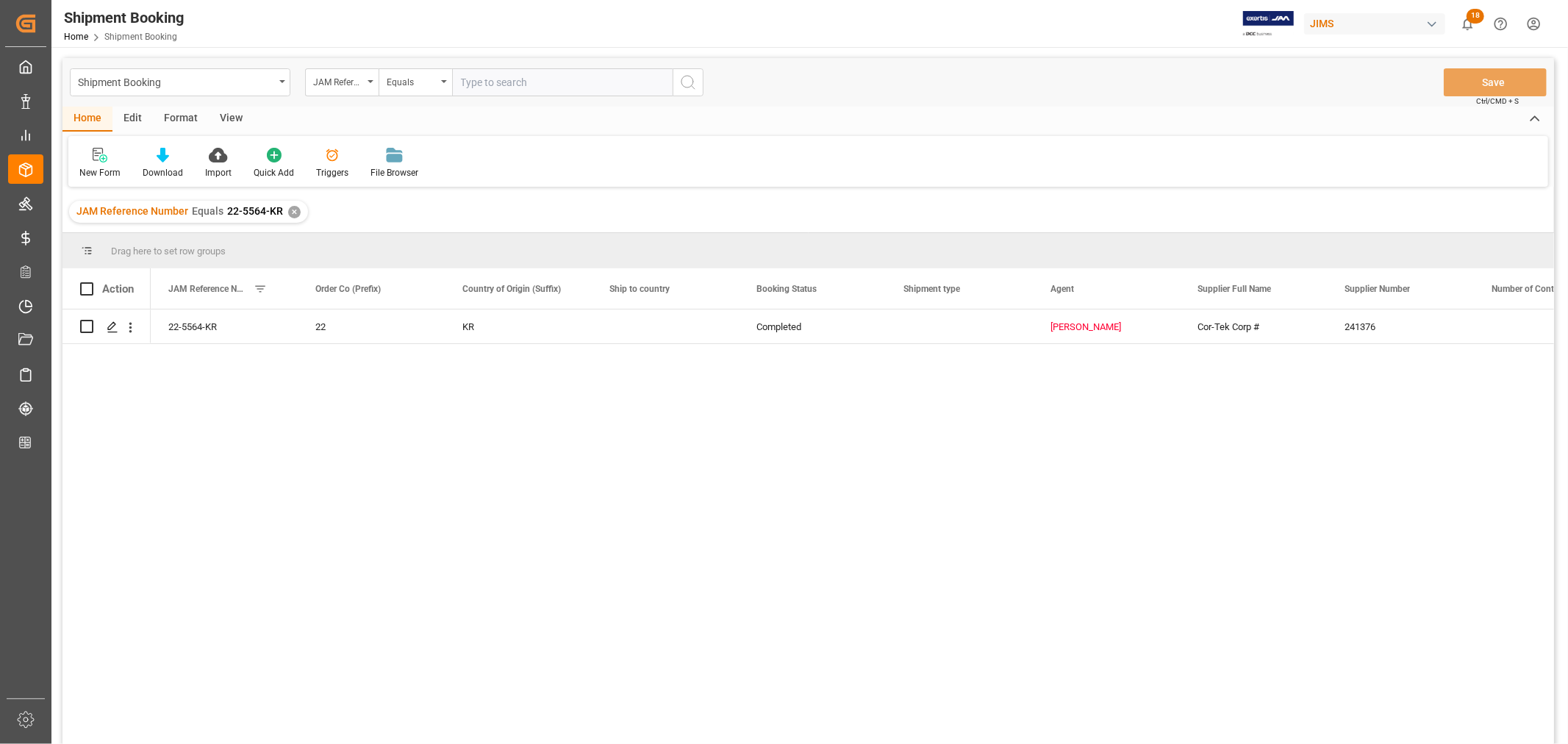
click at [506, 80] on input "text" at bounding box center [562, 82] width 221 height 28
type input "22-6906-CN"
click at [291, 209] on div "✕" at bounding box center [294, 212] width 13 height 13
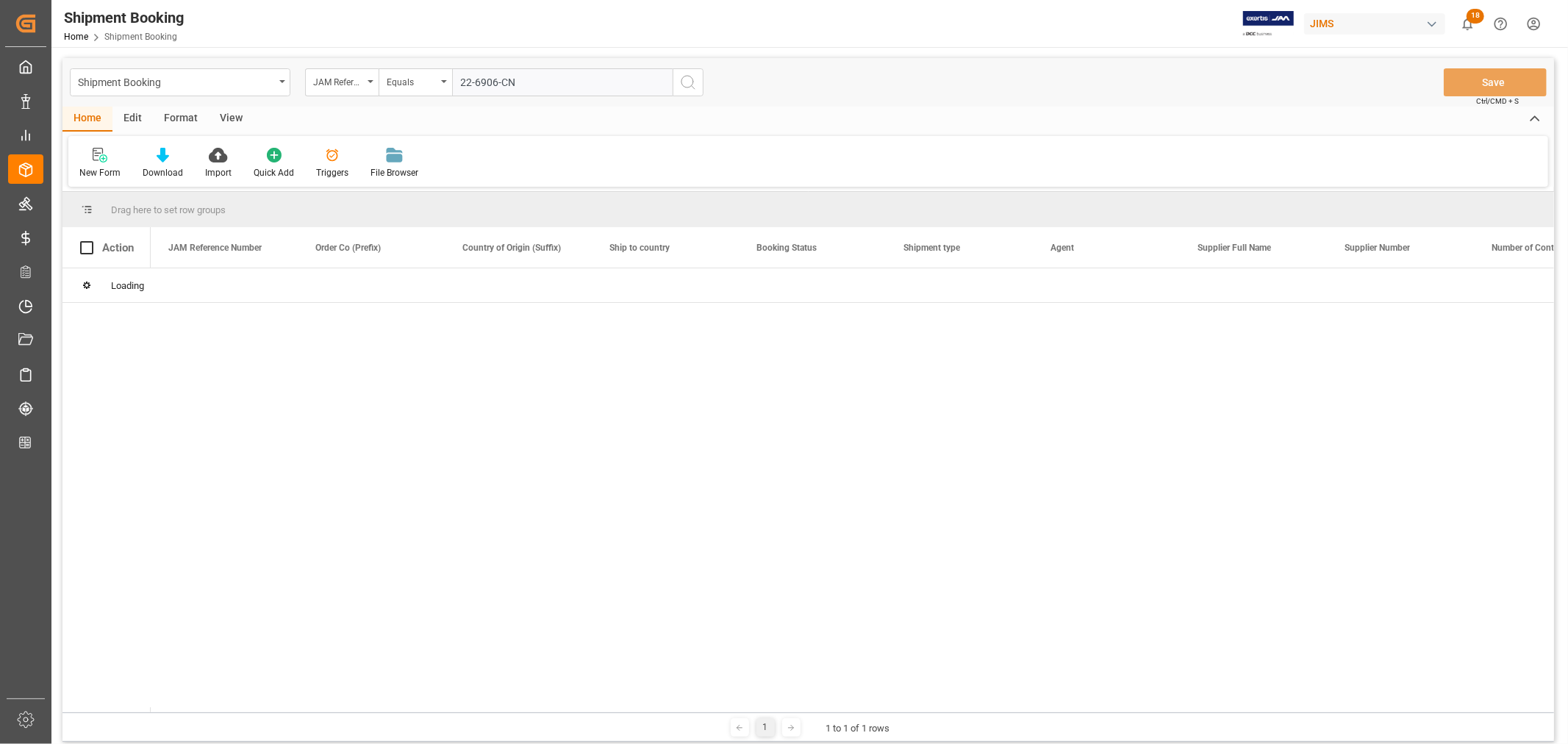
click at [689, 82] on icon "search button" at bounding box center [688, 82] width 18 height 18
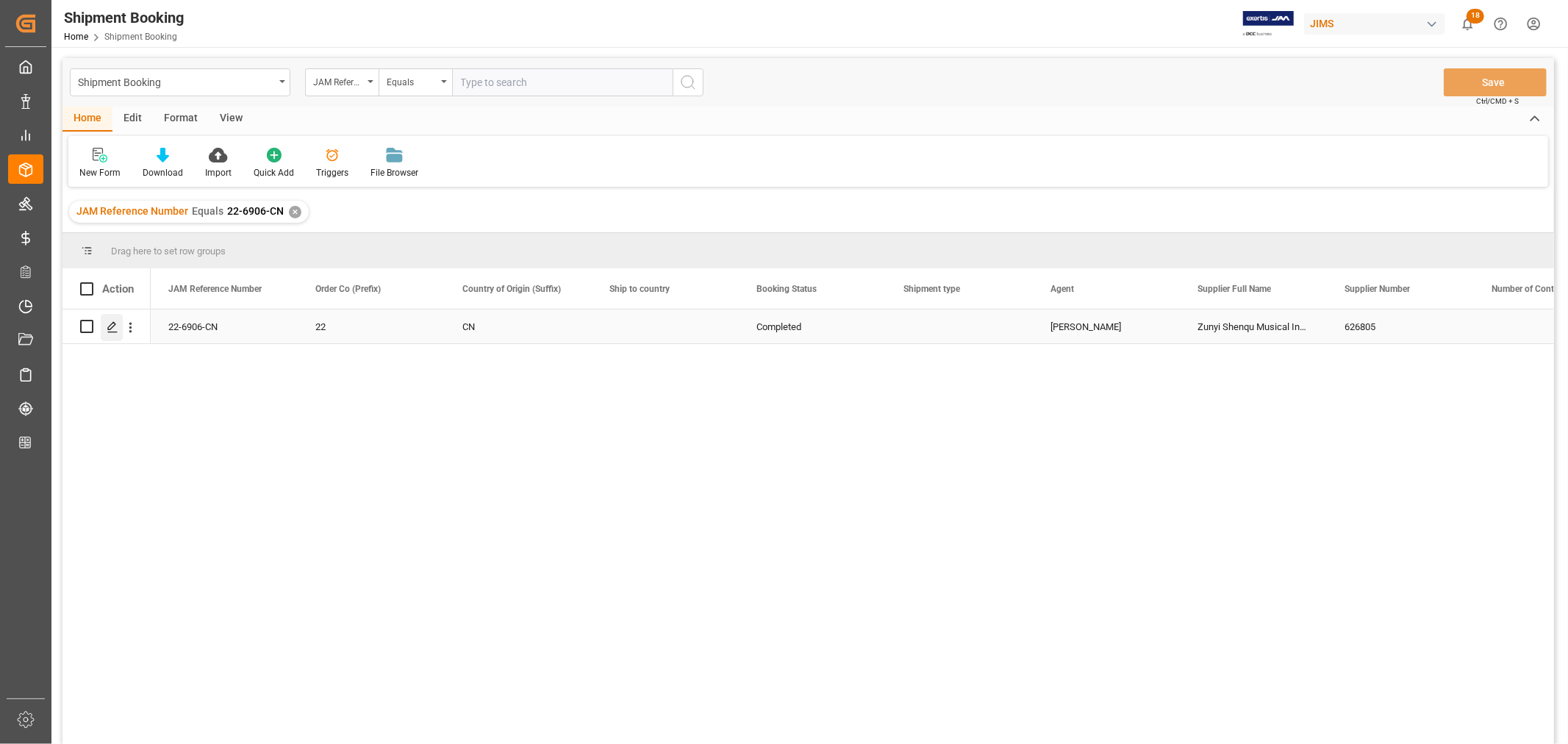
click at [108, 329] on polygon "Press SPACE to select this row." at bounding box center [111, 326] width 8 height 8
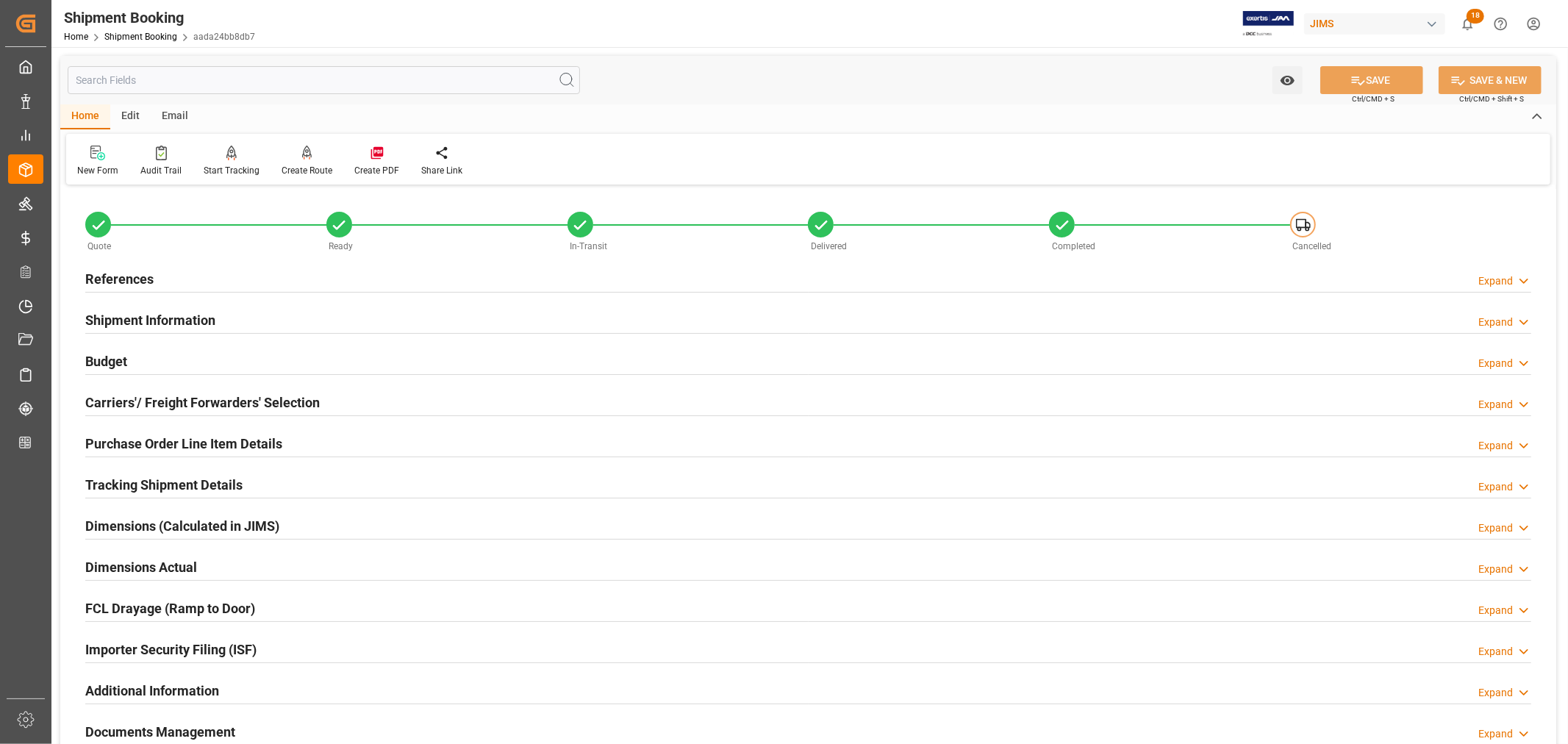
click at [105, 290] on div "References" at bounding box center [120, 277] width 69 height 28
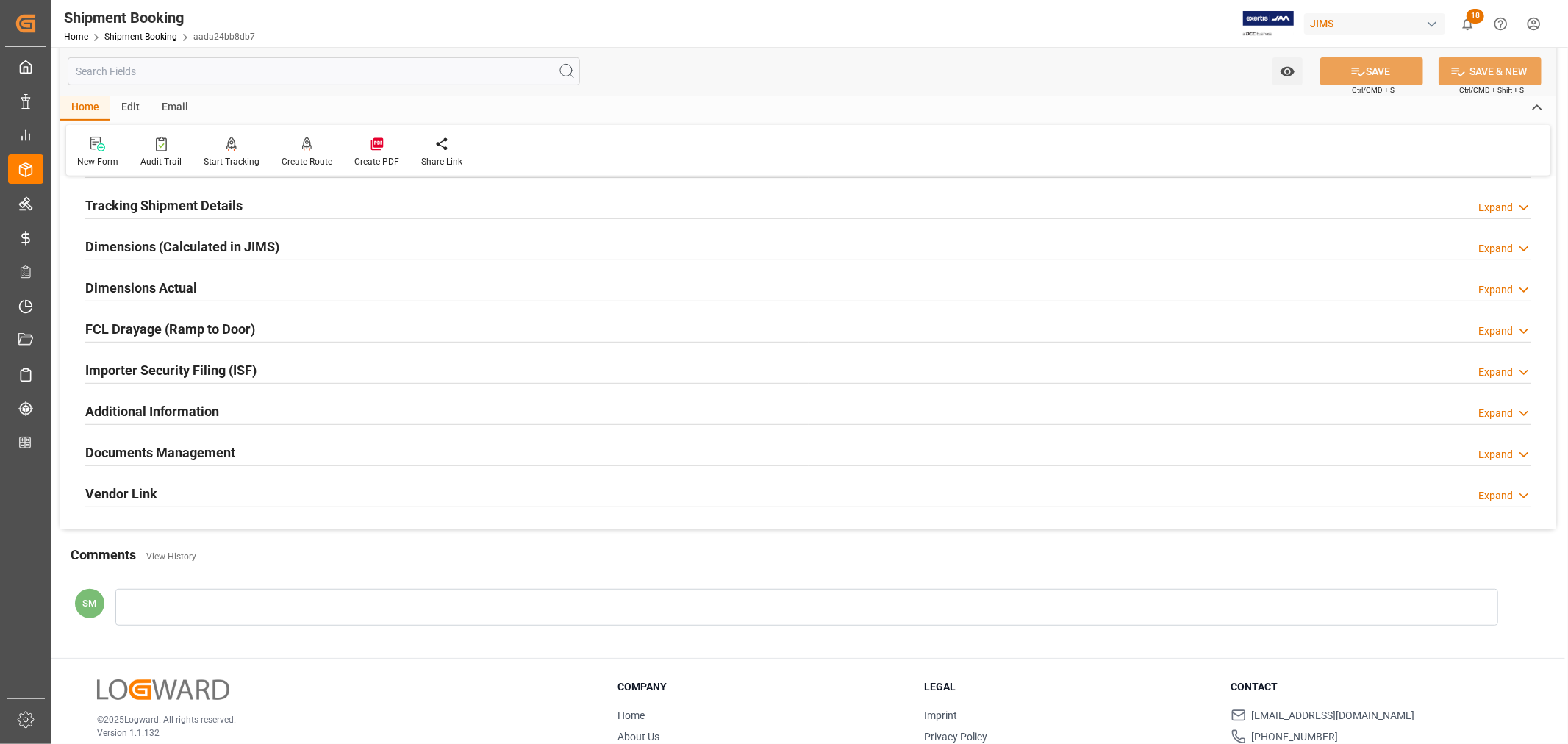
scroll to position [655, 0]
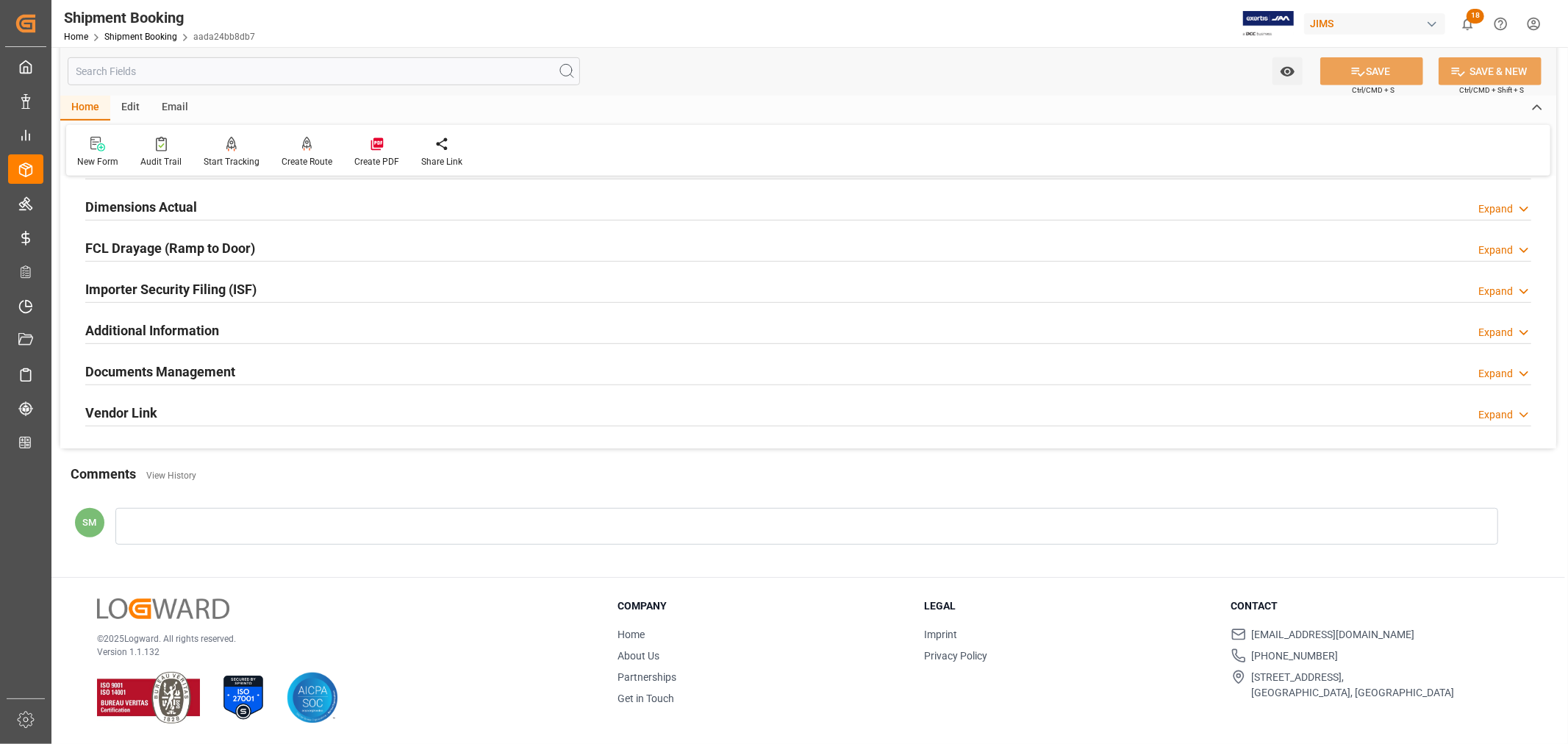
click at [203, 373] on h2 "Documents Management" at bounding box center [160, 372] width 150 height 20
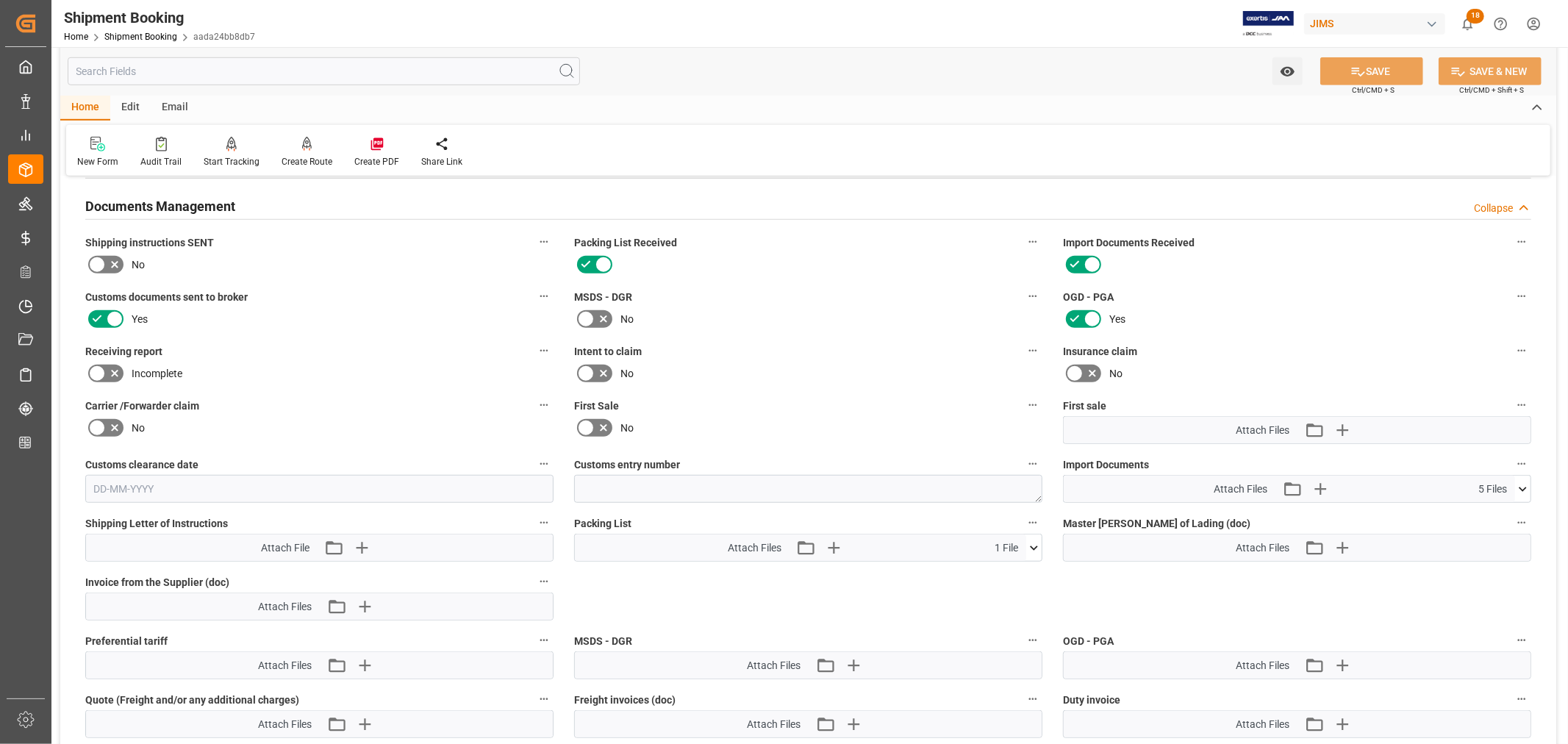
scroll to position [982, 0]
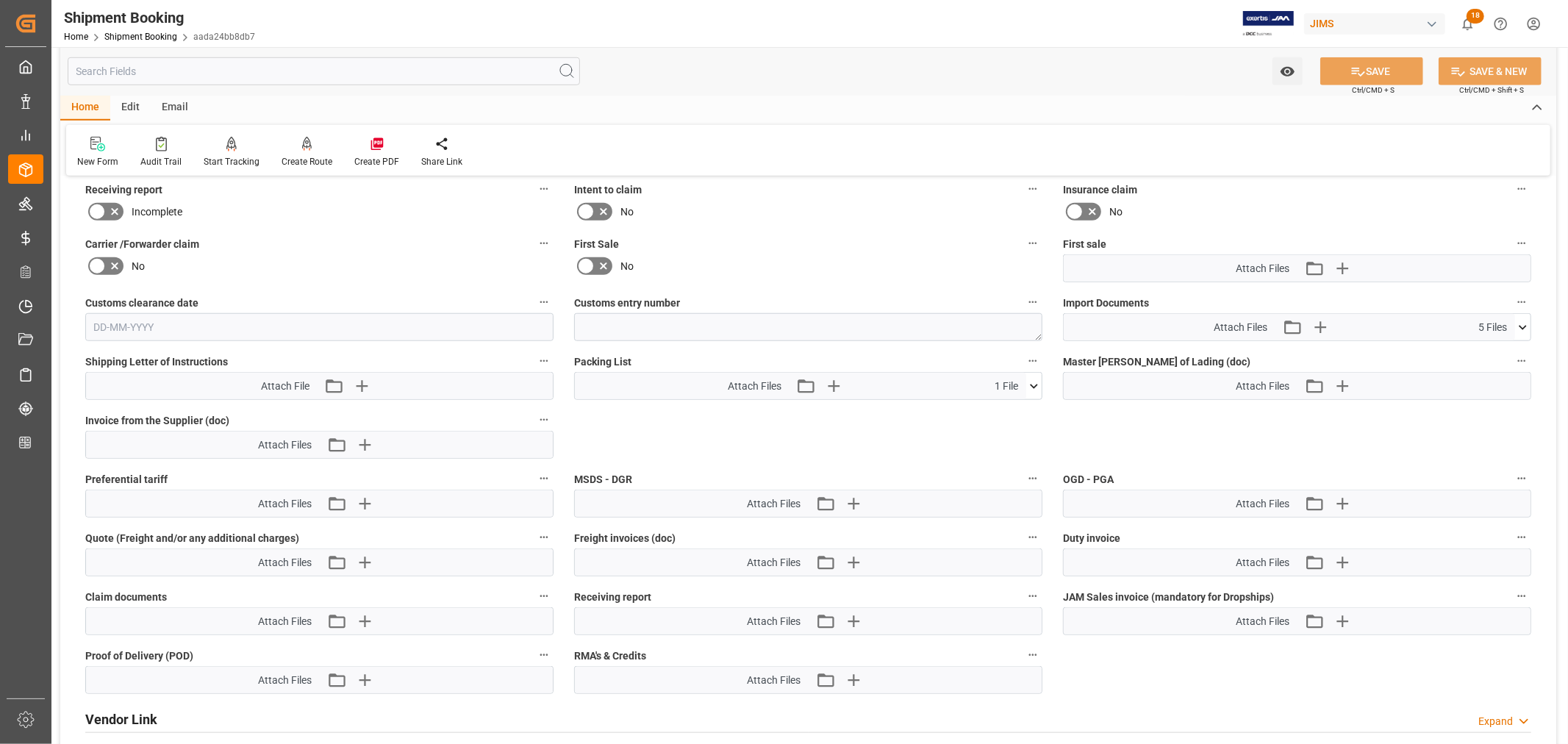
click at [1519, 325] on icon at bounding box center [1524, 326] width 8 height 4
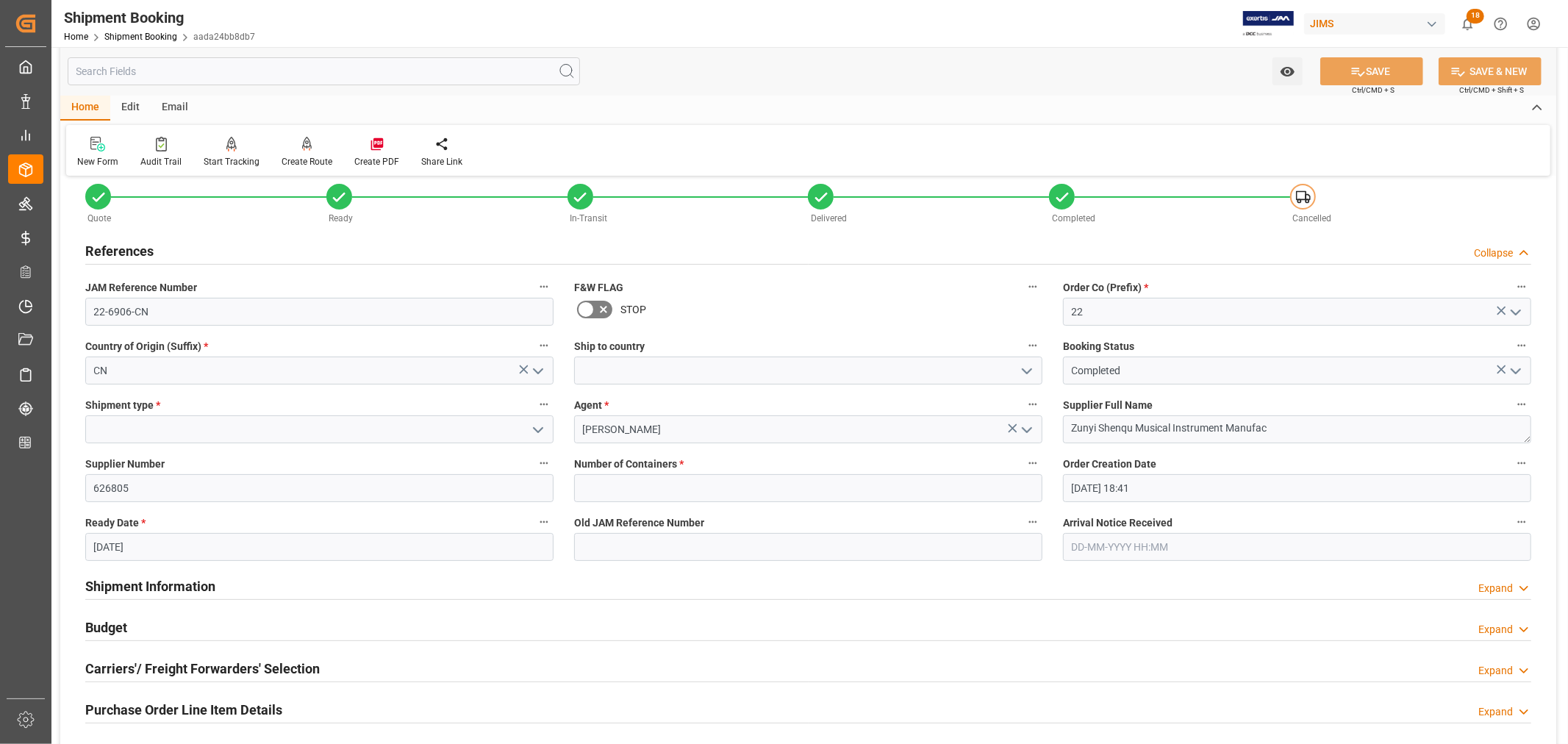
scroll to position [0, 0]
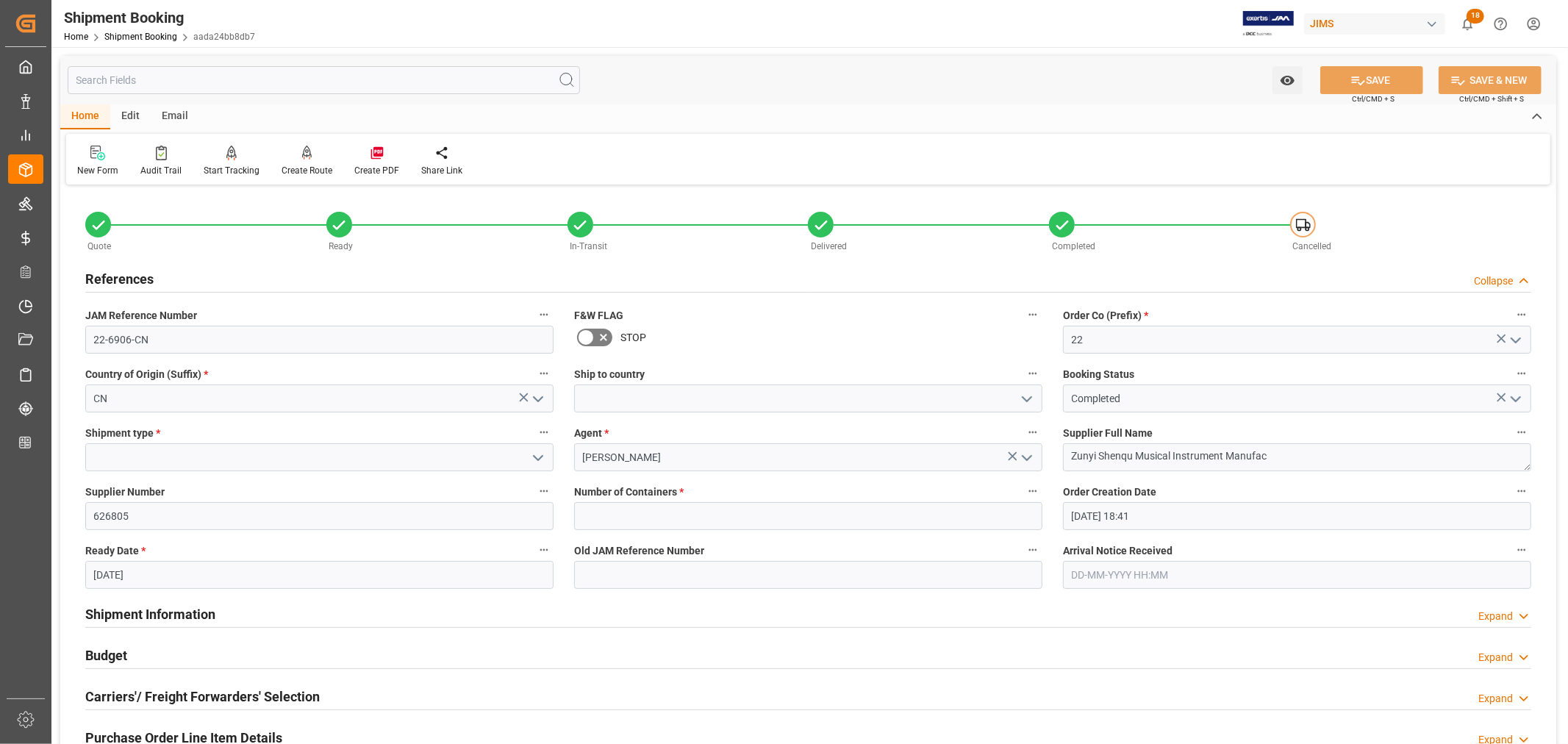
click at [127, 275] on h2 "References" at bounding box center [120, 280] width 69 height 20
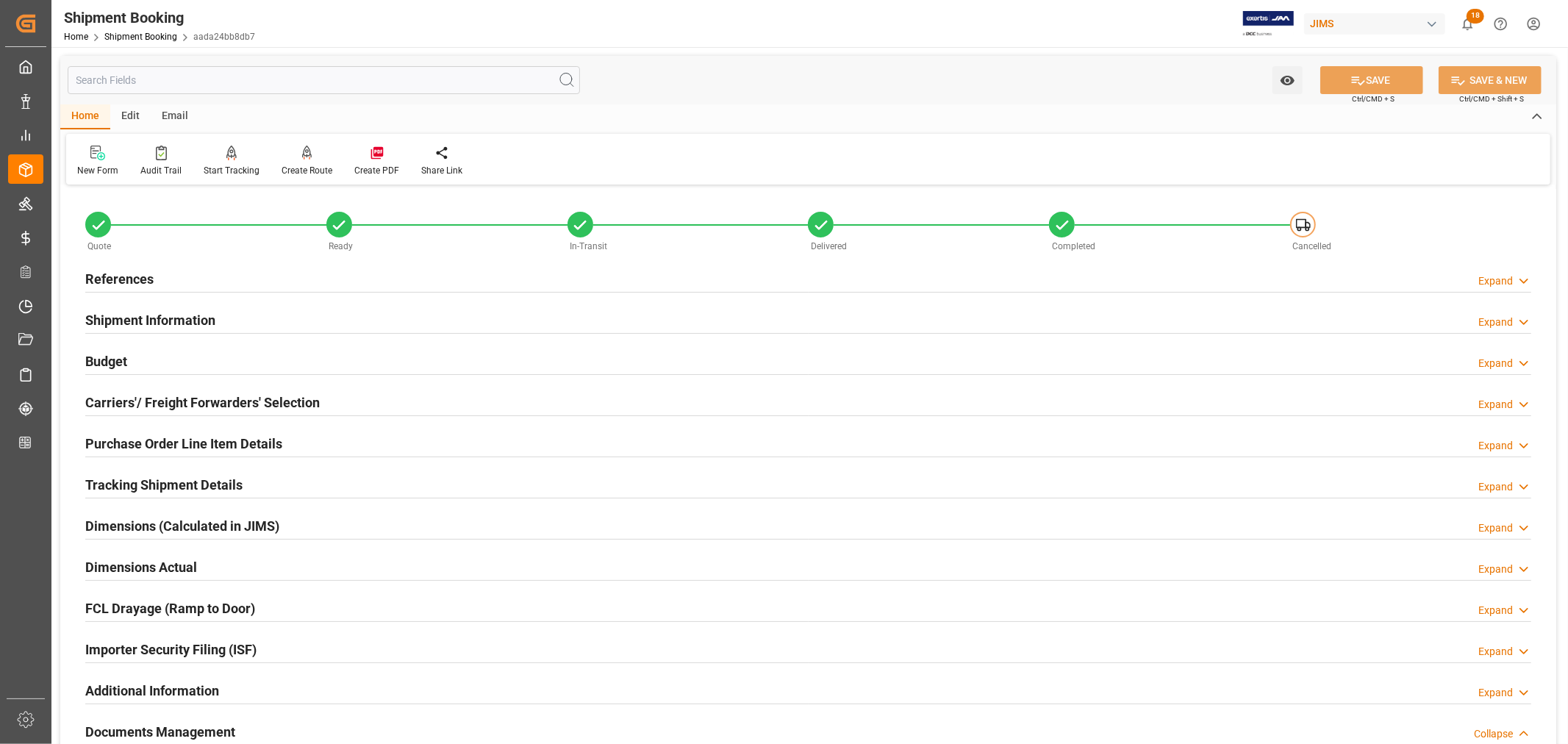
click at [136, 321] on h2 "Shipment Information" at bounding box center [151, 321] width 131 height 20
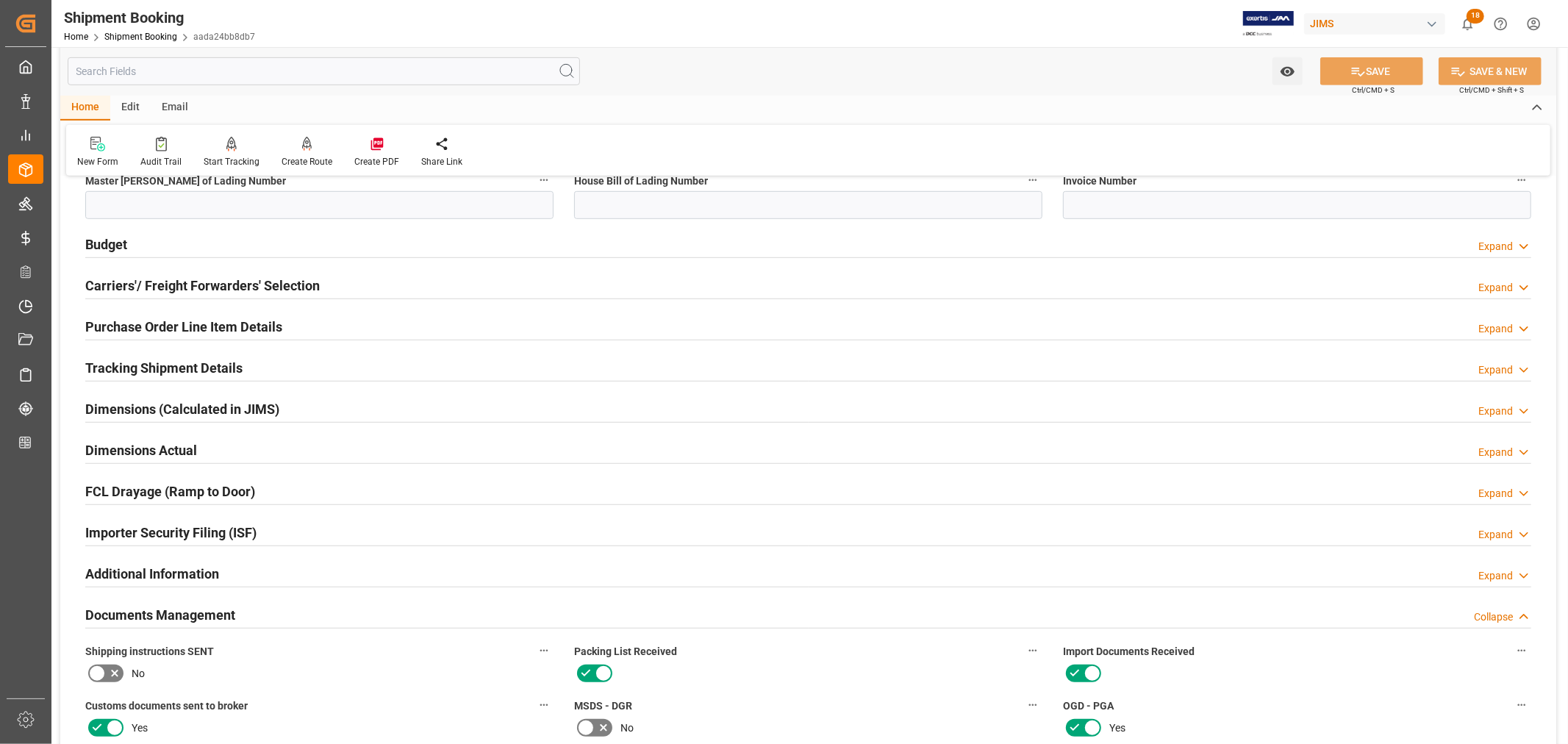
scroll to position [736, 0]
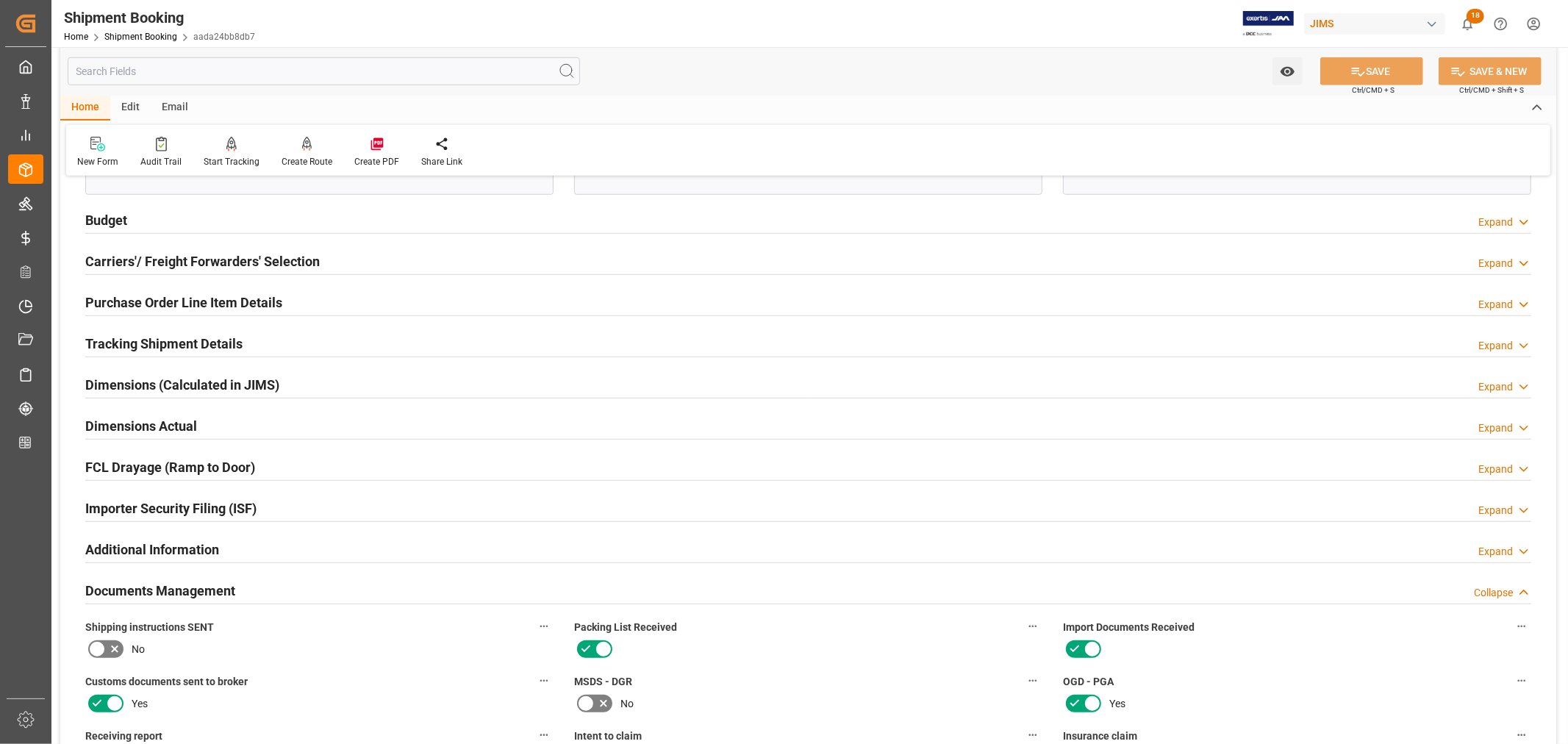
click at [136, 350] on h2 "Tracking Shipment Details" at bounding box center [164, 344] width 157 height 20
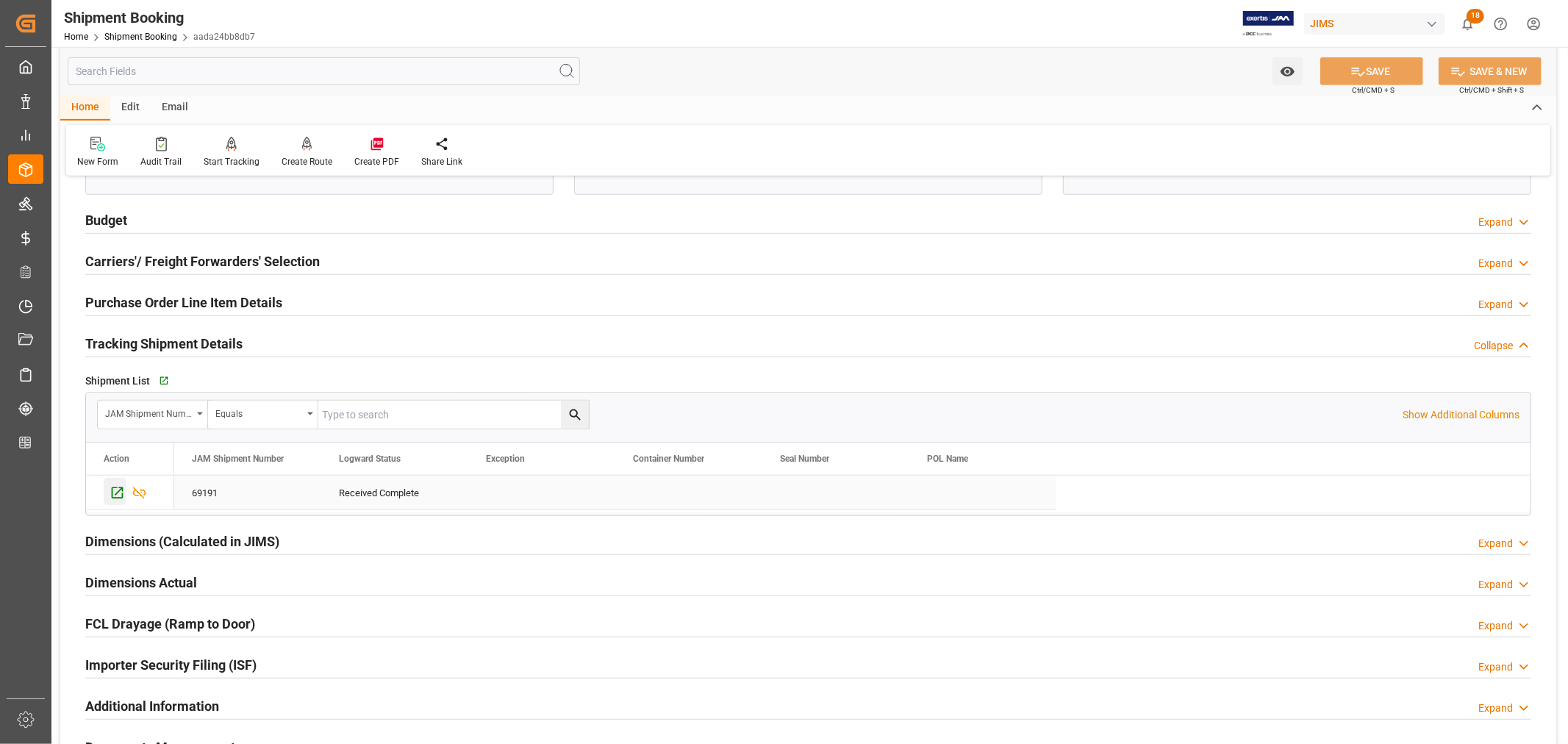
click at [114, 495] on icon "Press SPACE to select this row." at bounding box center [117, 493] width 15 height 15
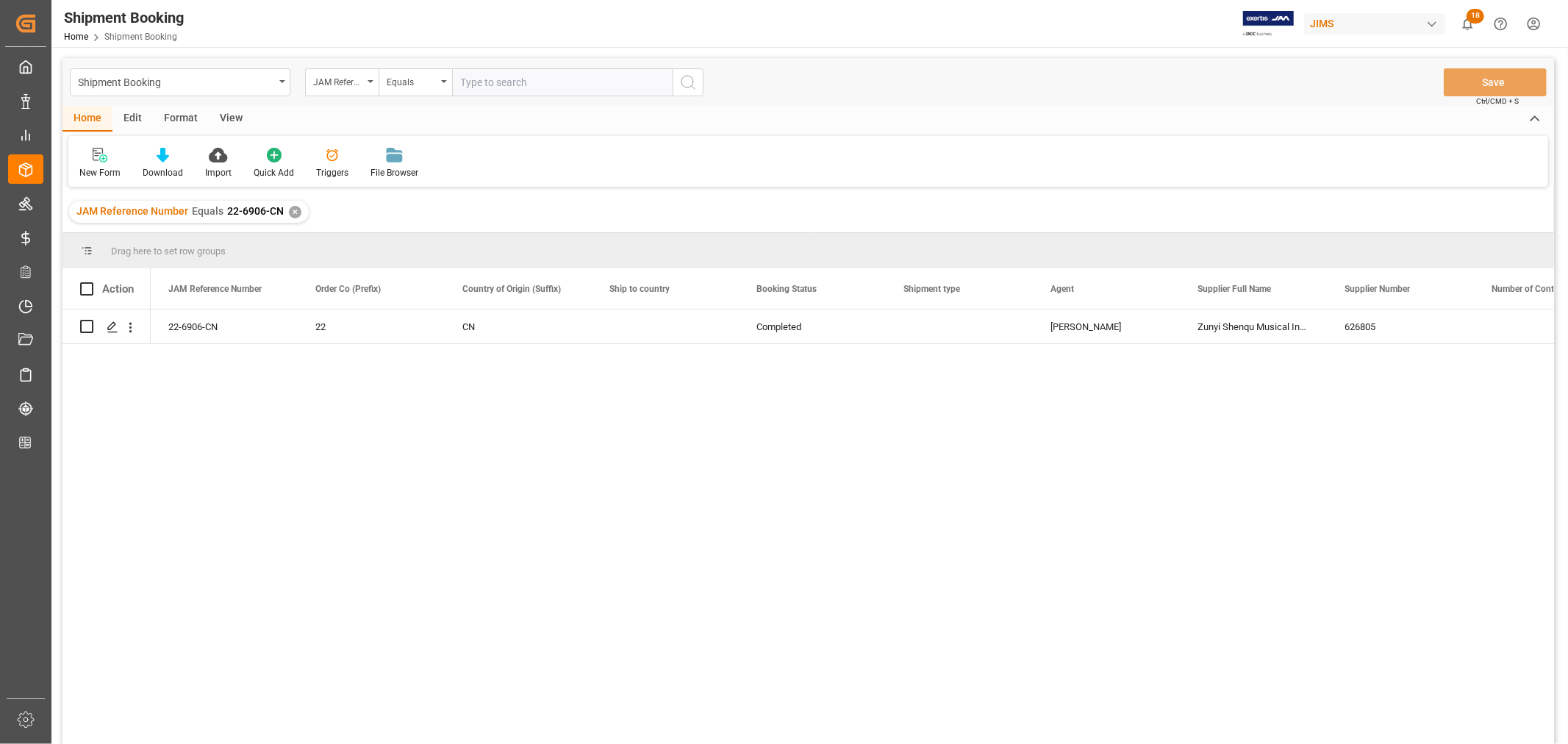
click at [515, 85] on input "text" at bounding box center [562, 82] width 221 height 28
type input "22-7811-CN"
click at [299, 208] on div "JAM Reference Number Equals 22-6906-CN ✕" at bounding box center [189, 212] width 239 height 22
click at [295, 211] on div "✕" at bounding box center [295, 212] width 13 height 13
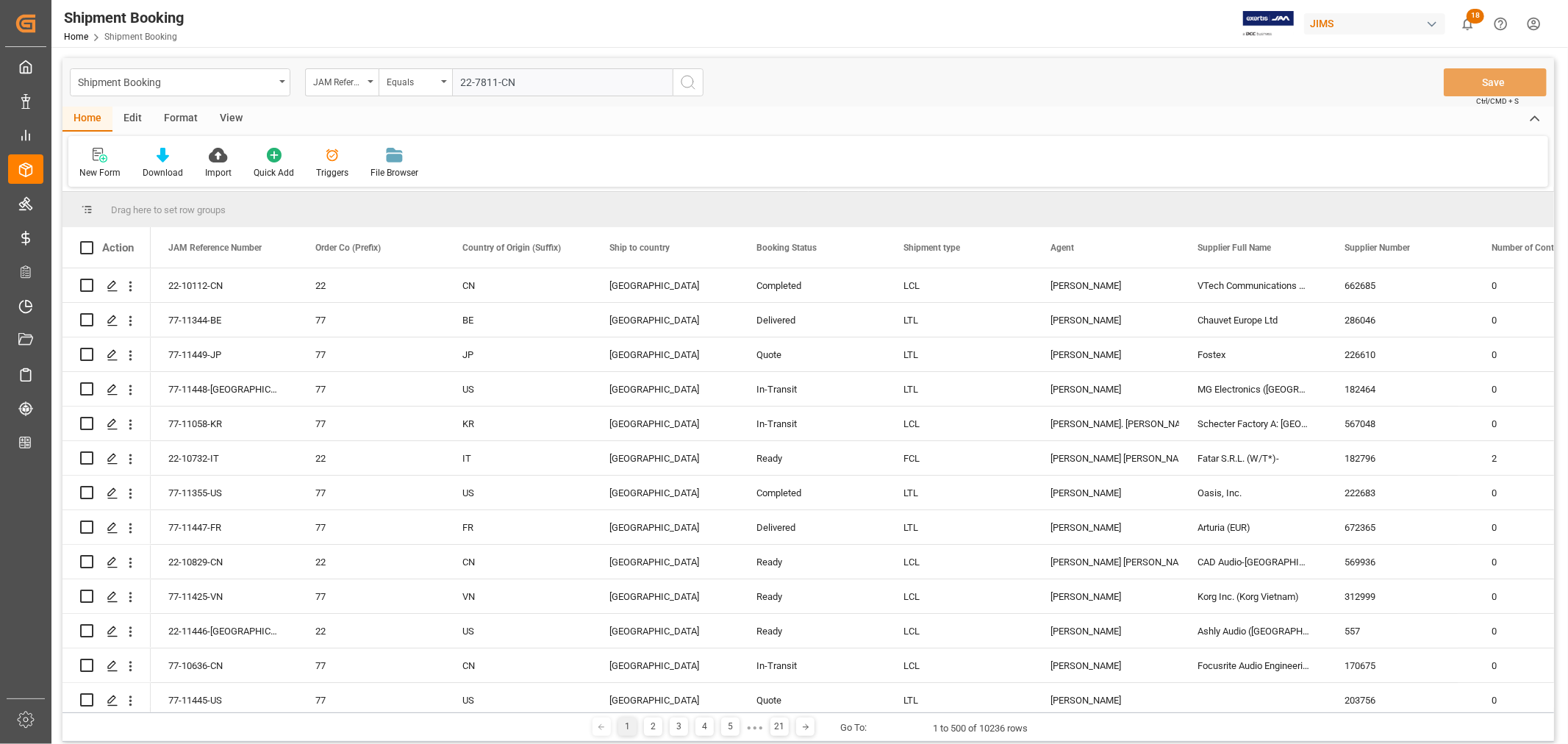
click at [689, 84] on icon "search button" at bounding box center [688, 82] width 18 height 18
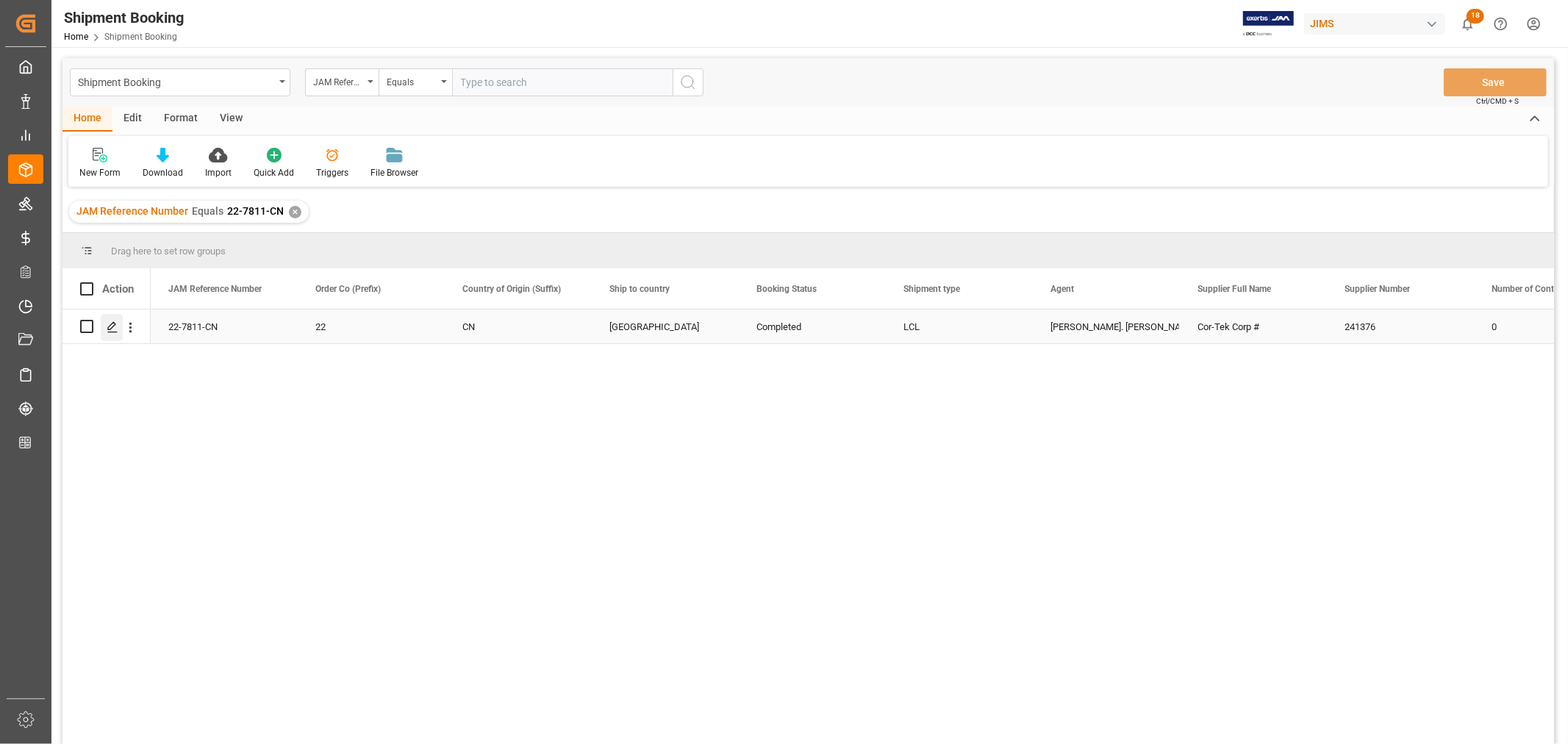
click at [112, 325] on icon "Press SPACE to select this row." at bounding box center [112, 327] width 12 height 12
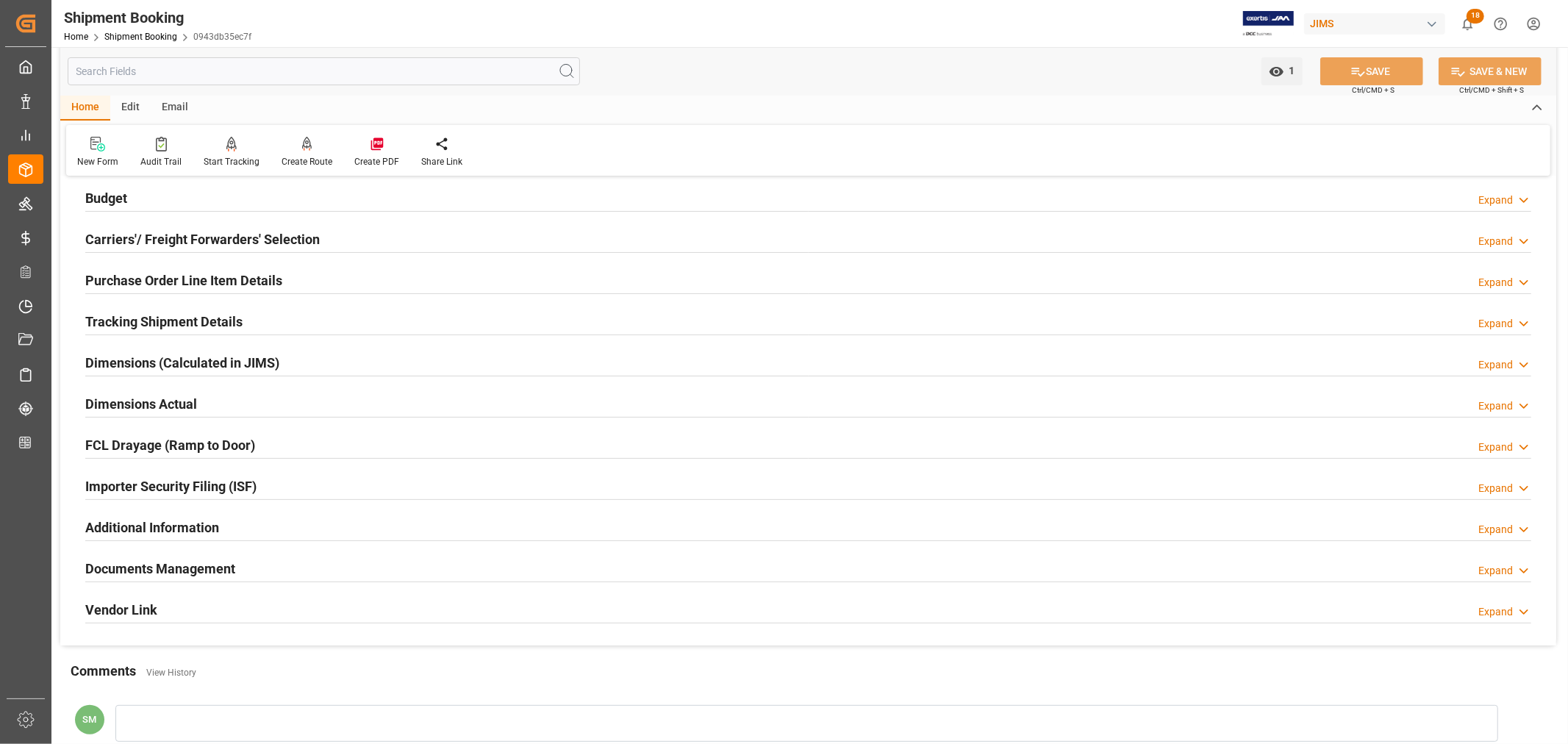
scroll to position [410, 0]
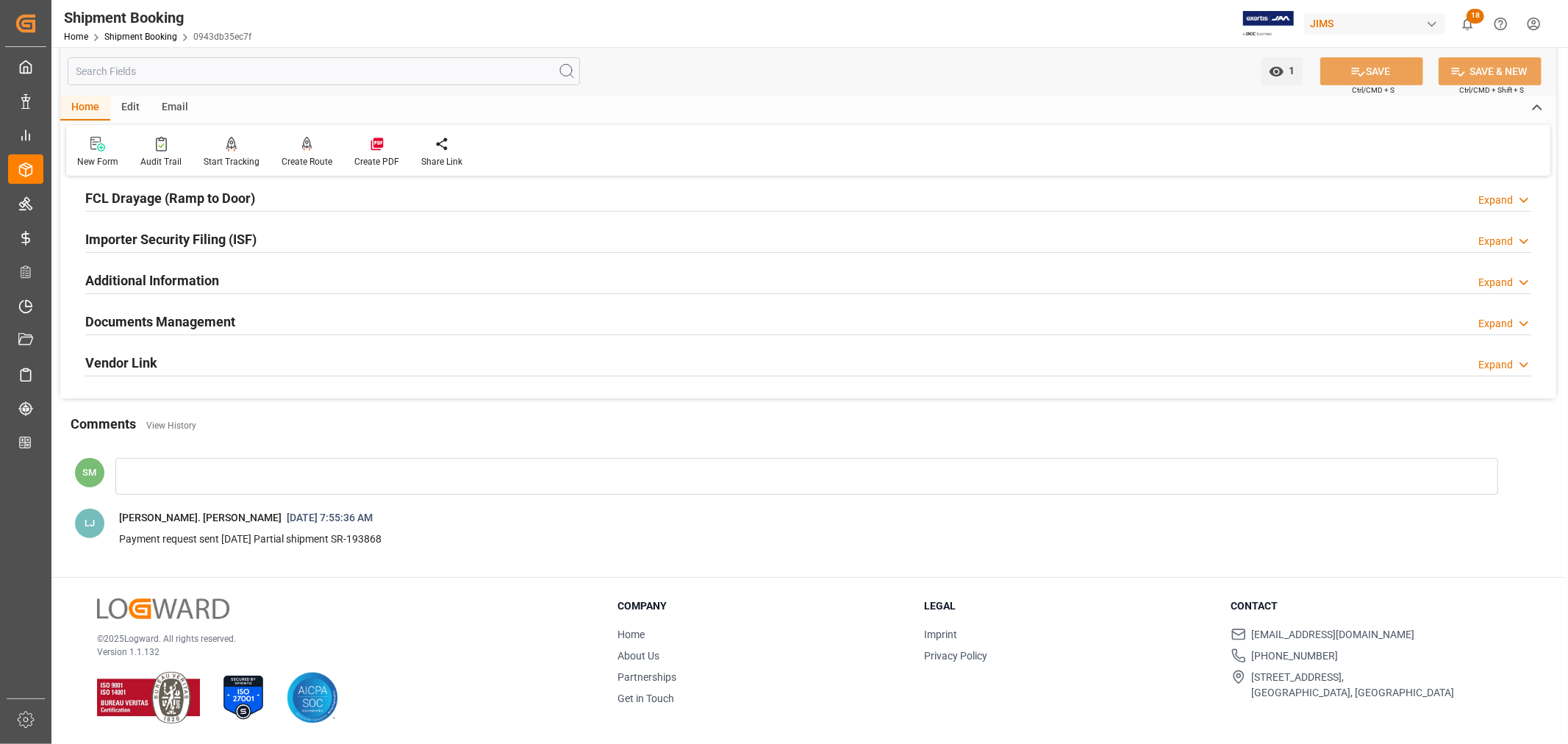
click at [181, 321] on h2 "Documents Management" at bounding box center [160, 322] width 150 height 20
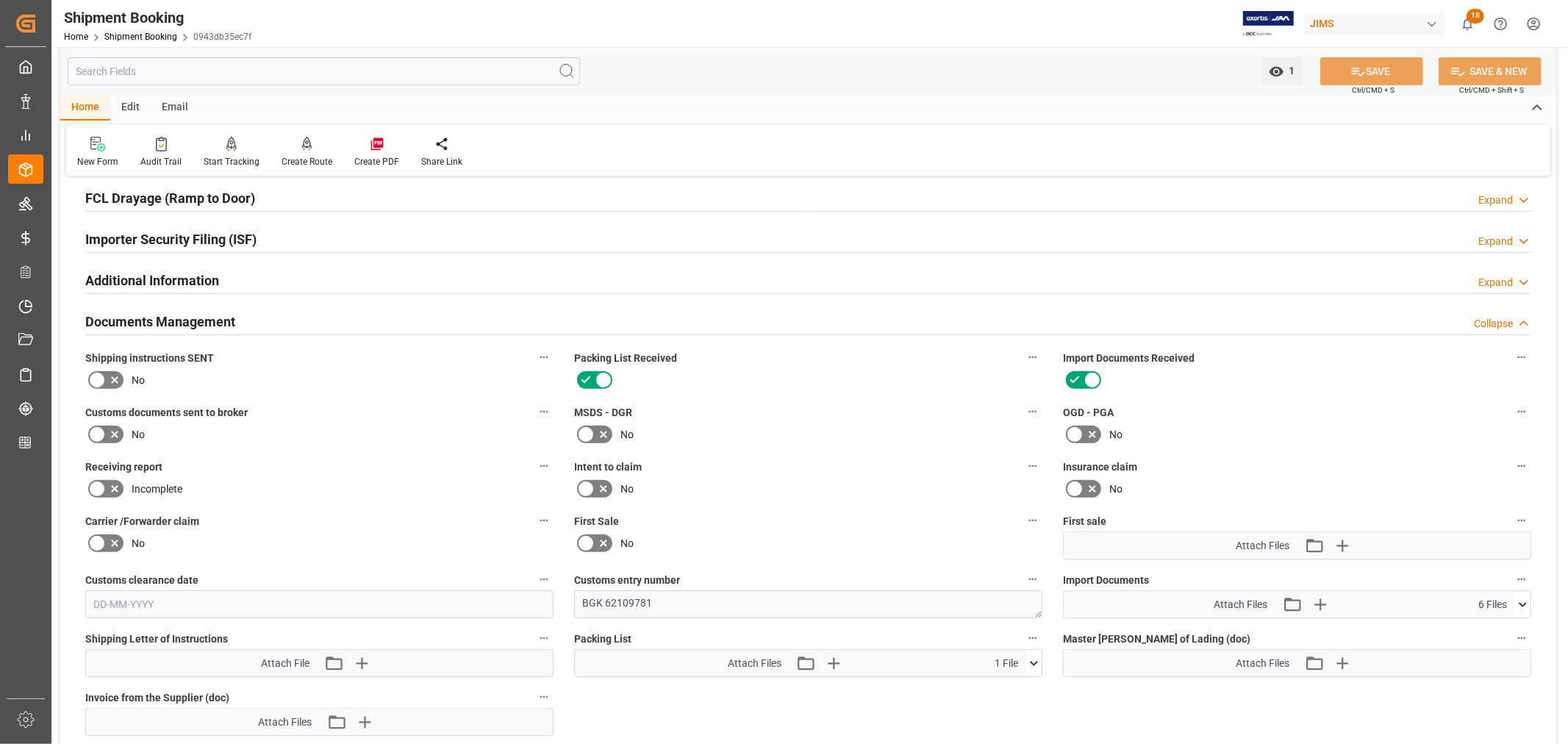
click at [1524, 602] on icon at bounding box center [1523, 605] width 15 height 15
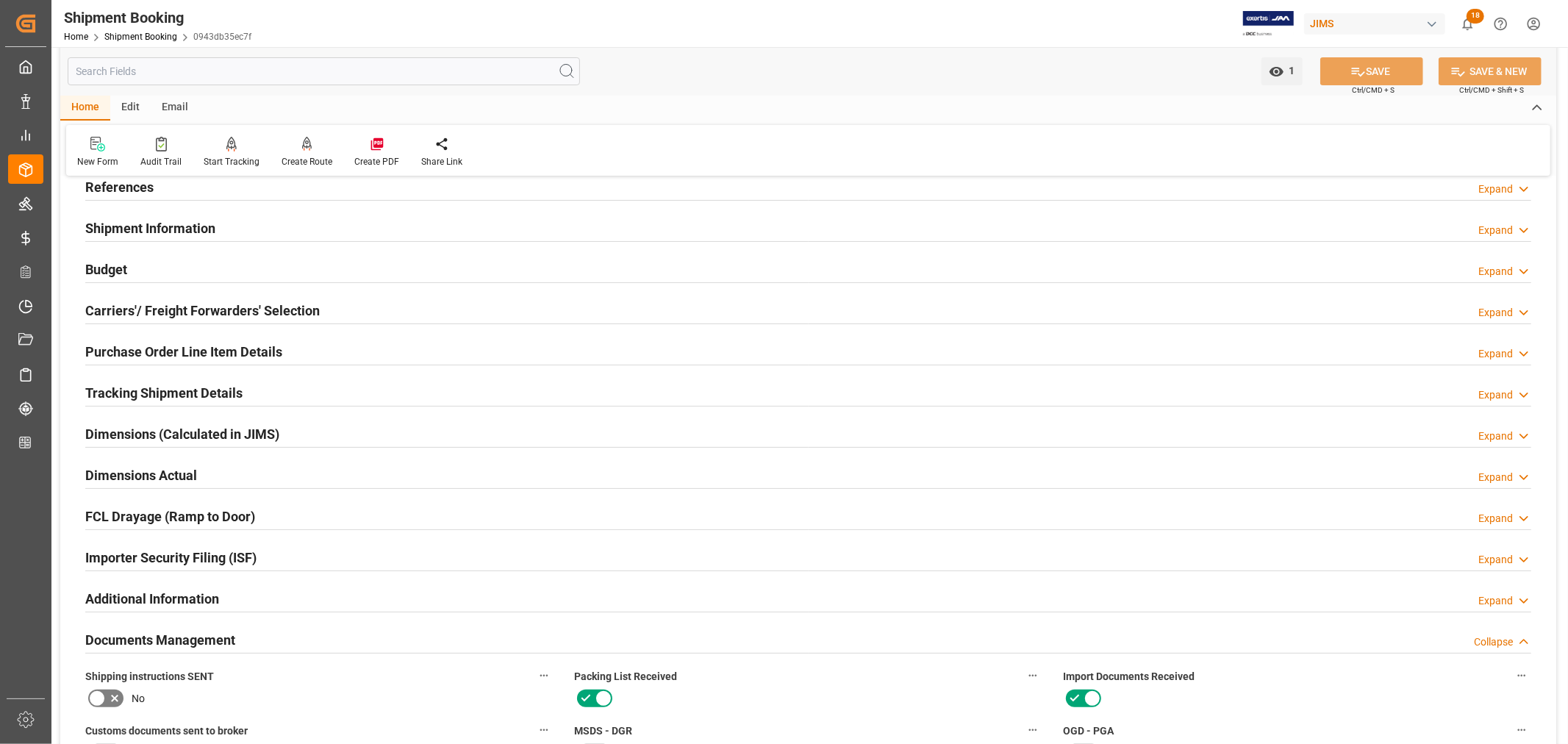
scroll to position [3, 0]
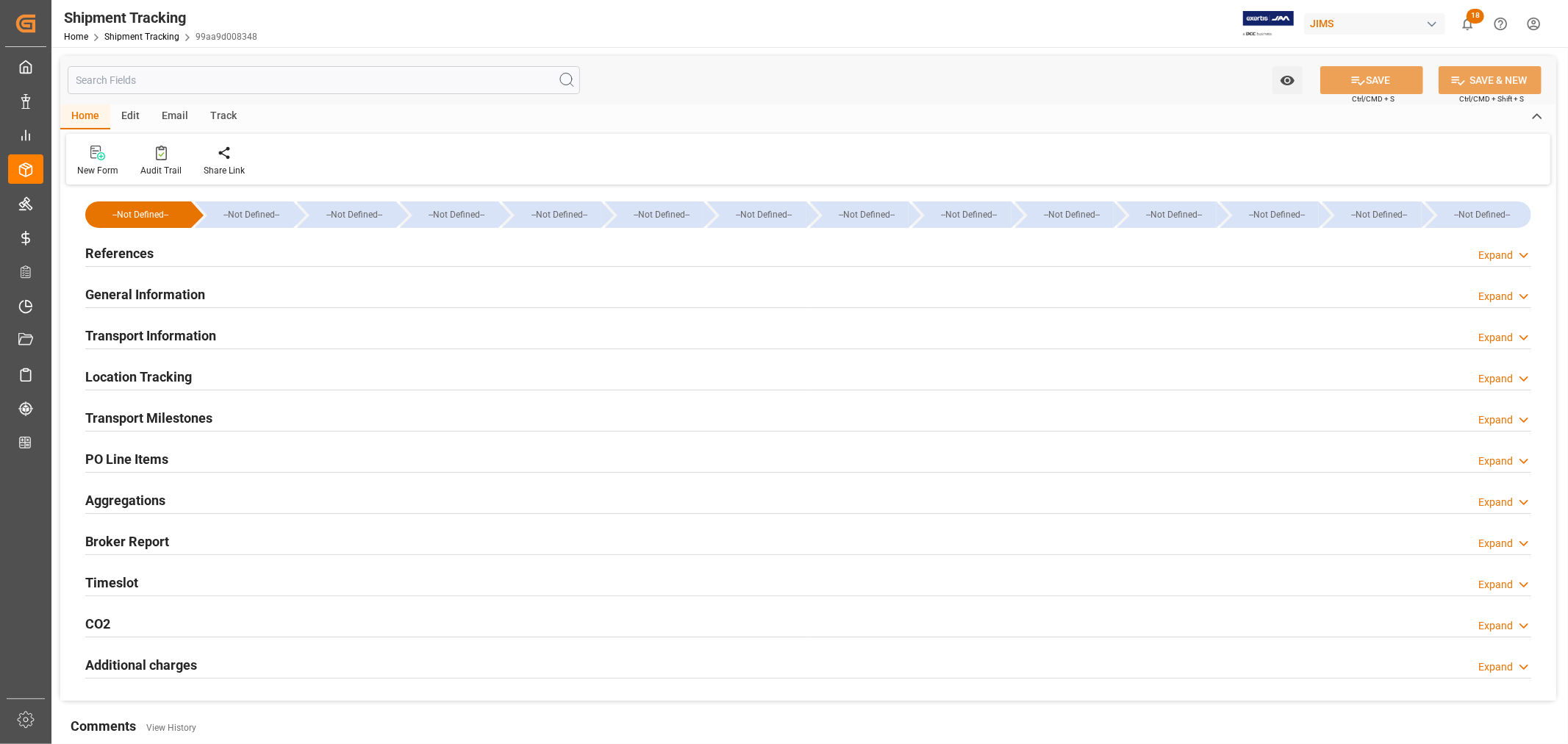
type input "394"
click at [140, 336] on h2 "Transport Information" at bounding box center [151, 336] width 131 height 20
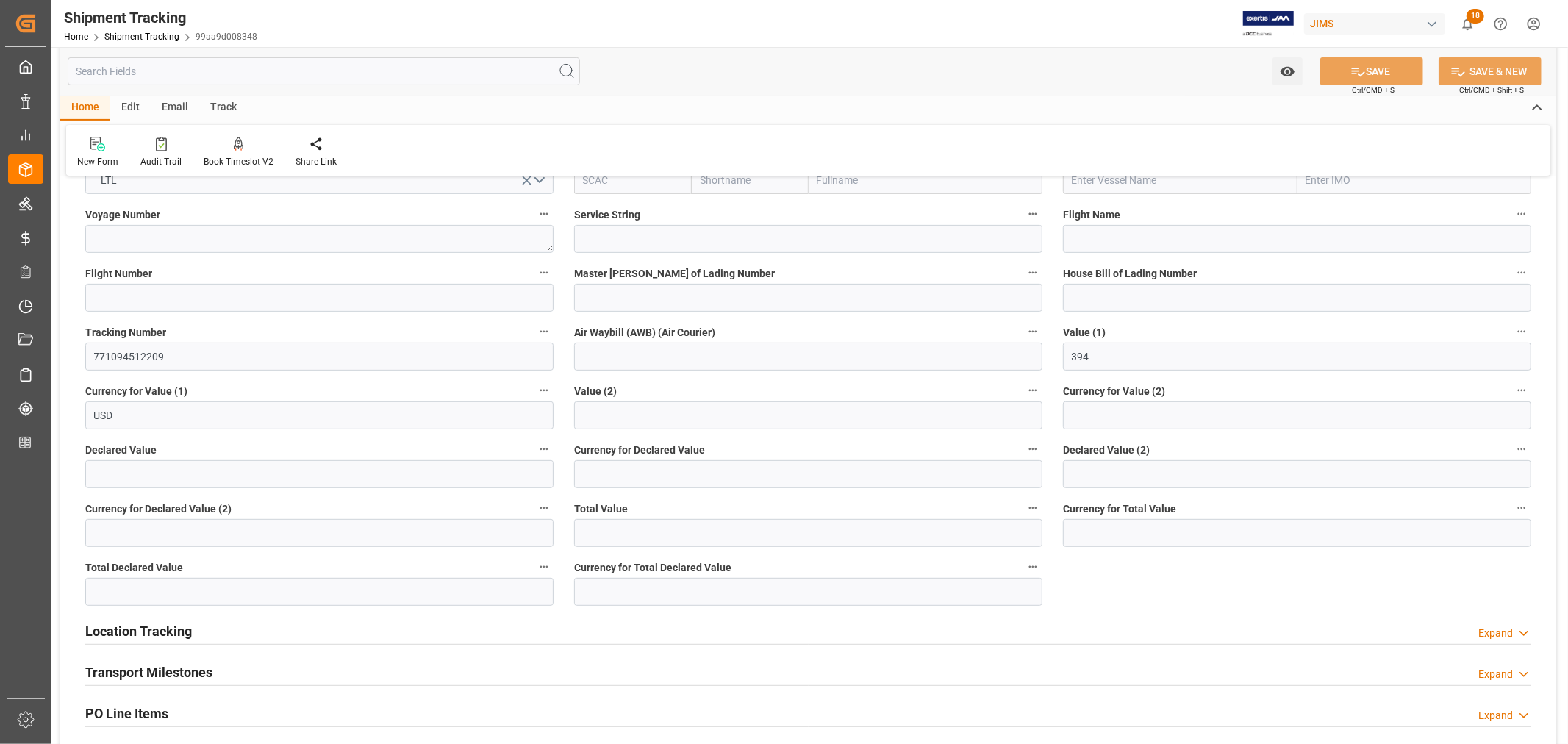
scroll to position [408, 0]
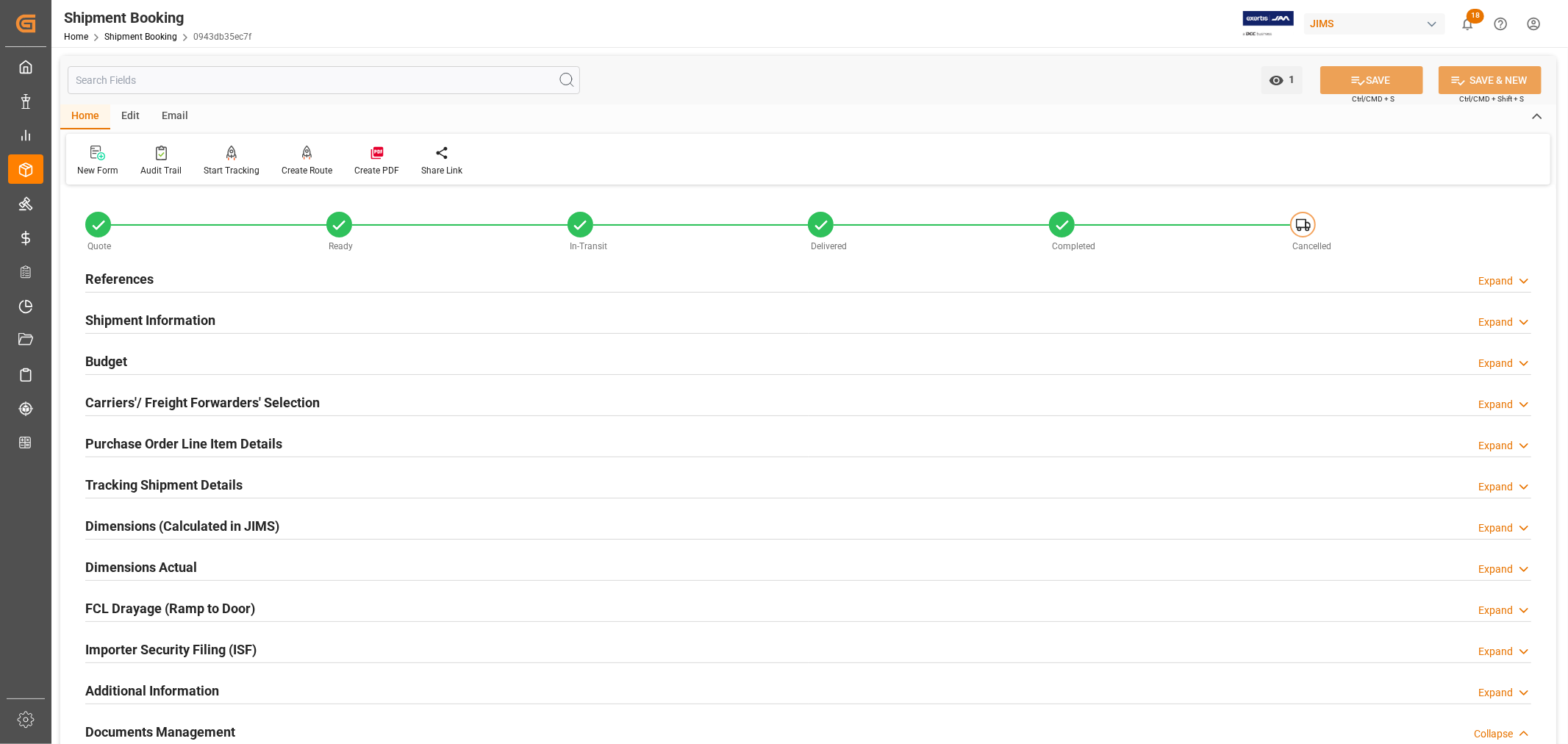
scroll to position [3, 0]
click at [152, 316] on h2 "Shipment Information" at bounding box center [151, 318] width 131 height 20
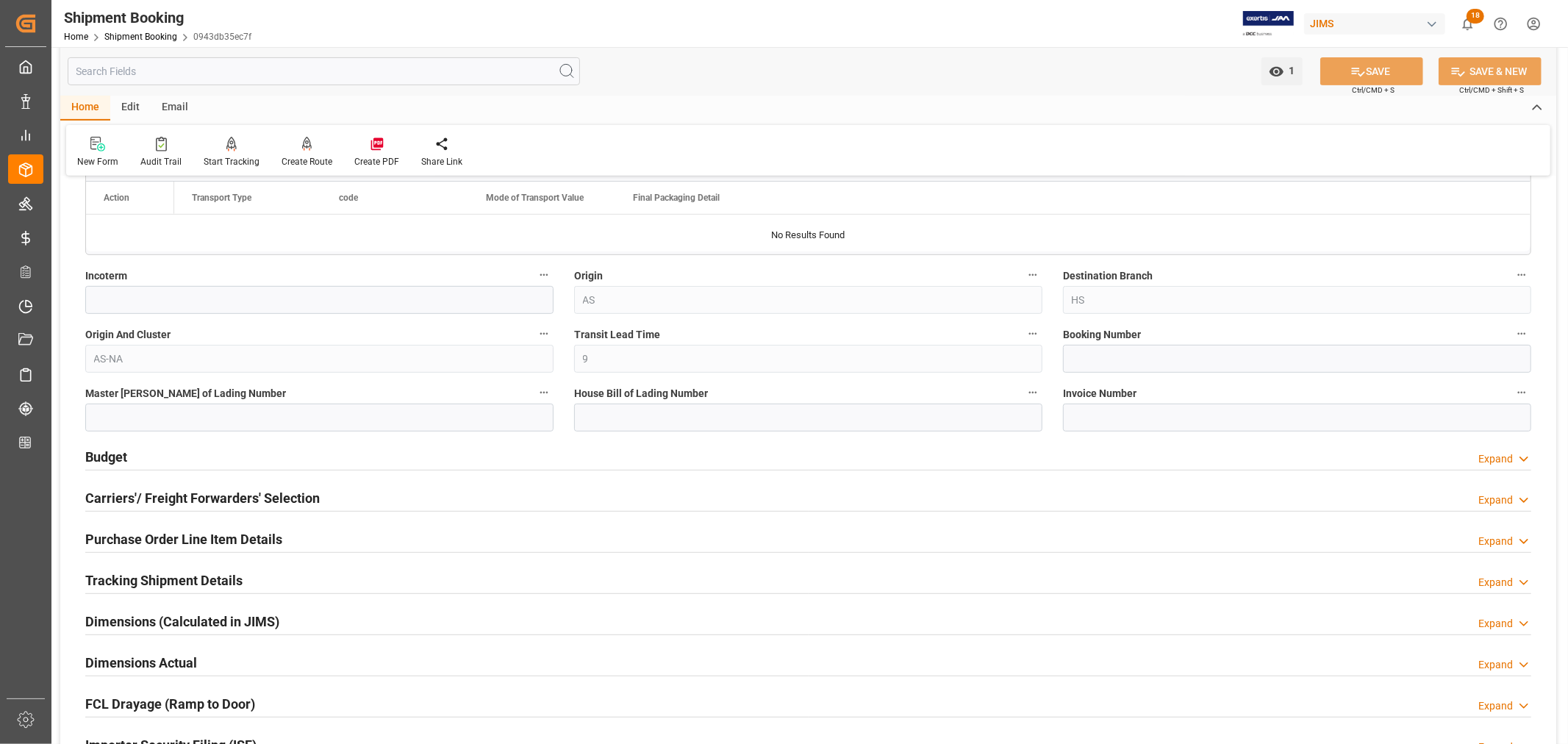
scroll to position [656, 0]
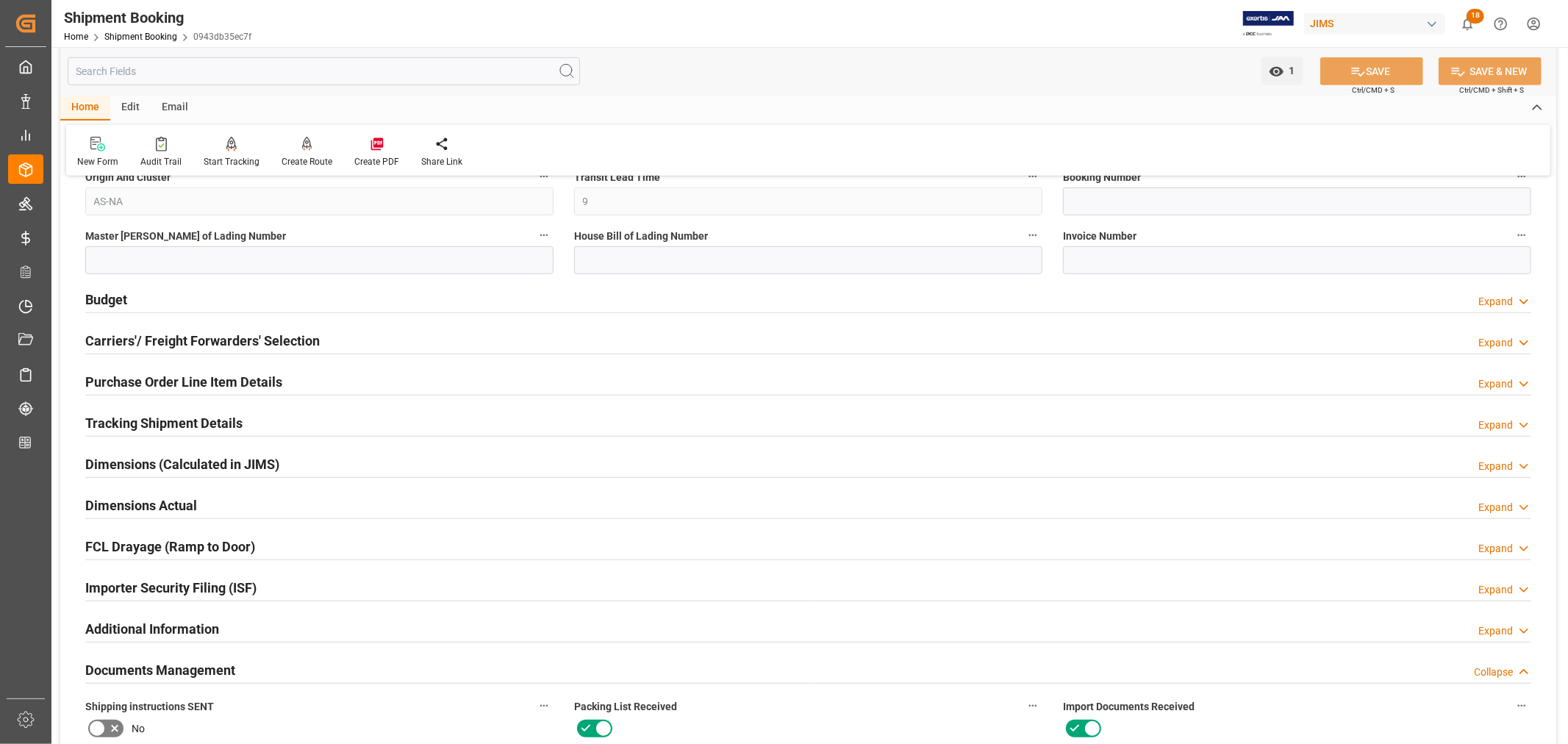
click at [172, 342] on h2 "Carriers'/ Freight Forwarders' Selection" at bounding box center [202, 341] width 234 height 20
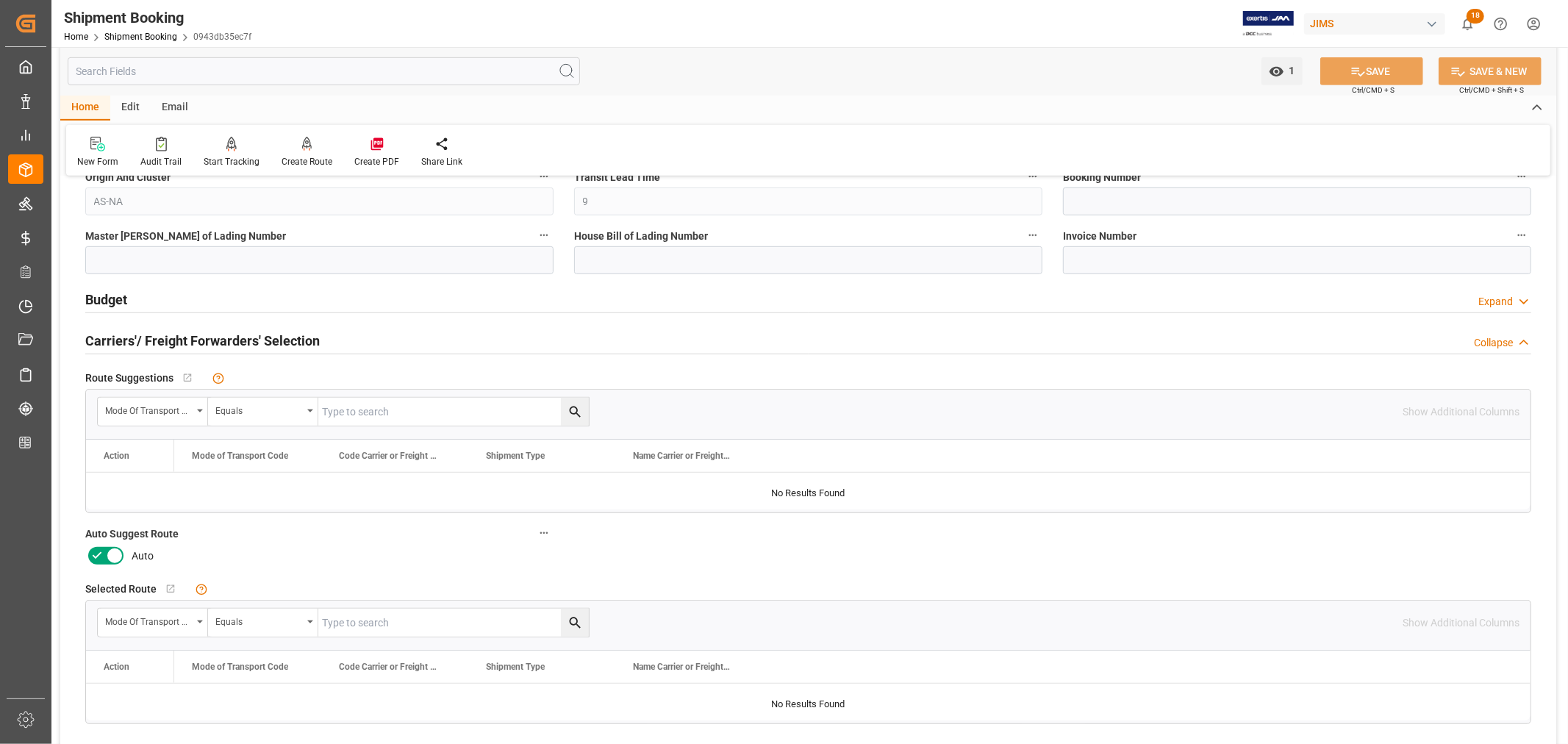
click at [172, 341] on h2 "Carriers'/ Freight Forwarders' Selection" at bounding box center [202, 341] width 234 height 20
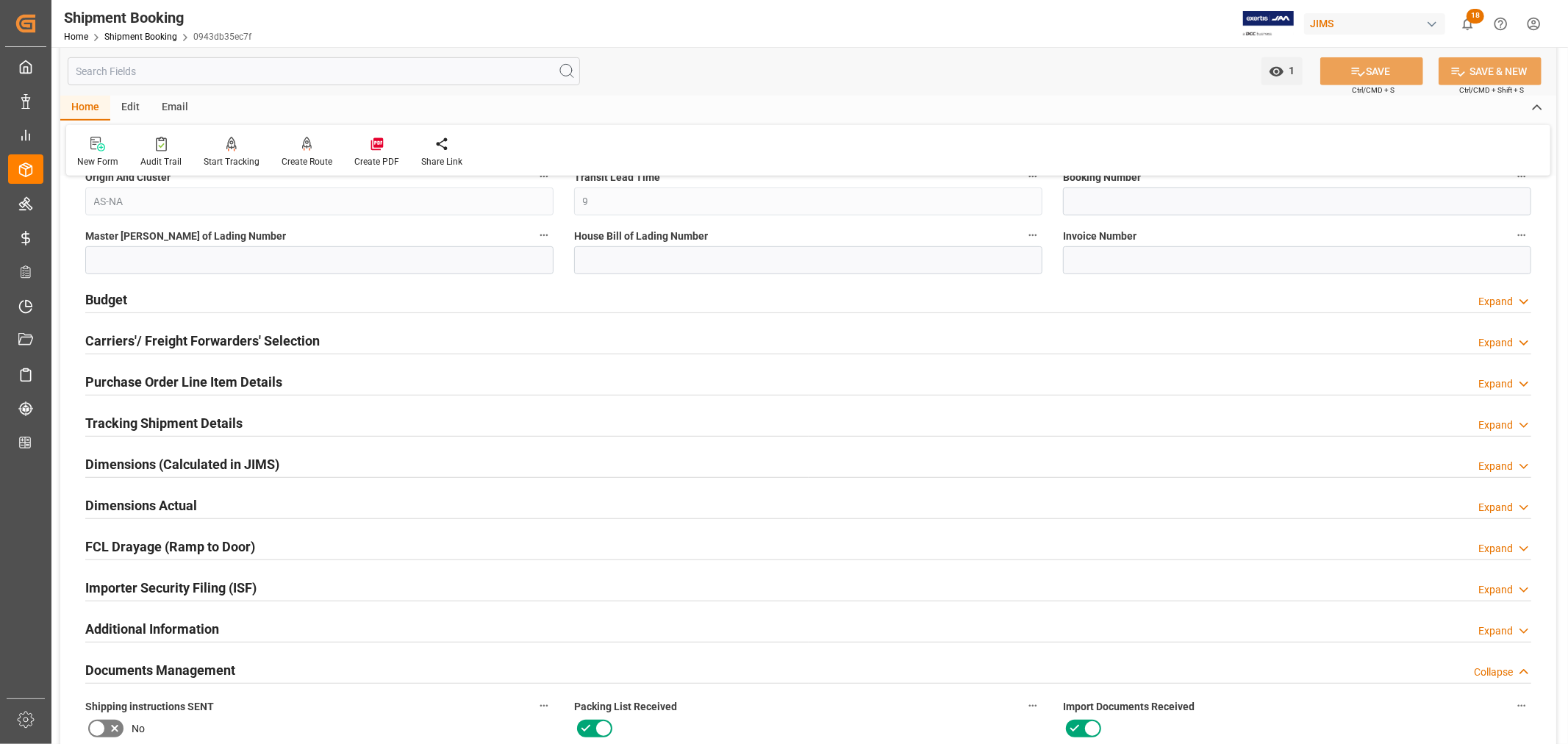
click at [153, 420] on h2 "Tracking Shipment Details" at bounding box center [164, 423] width 157 height 20
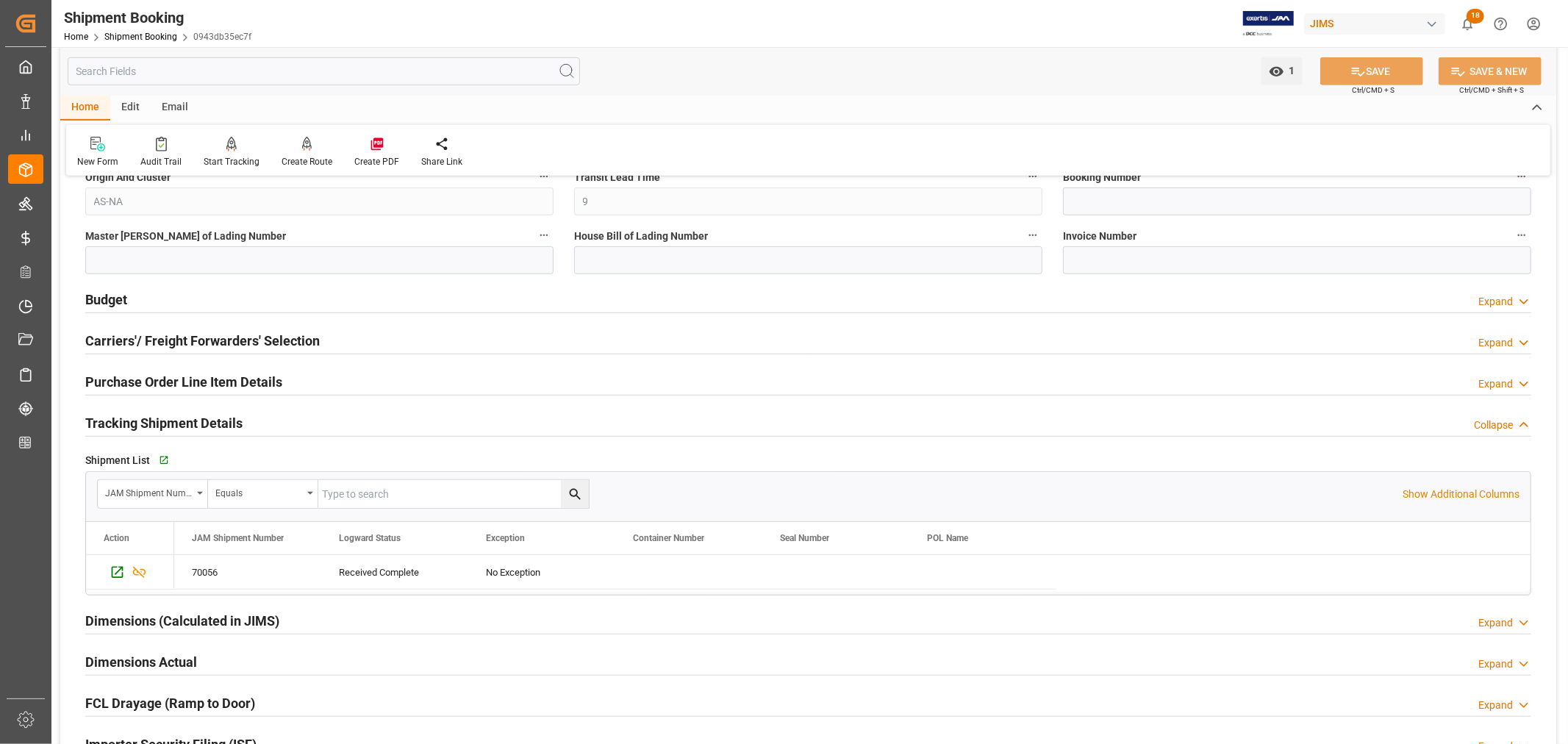
scroll to position [819, 0]
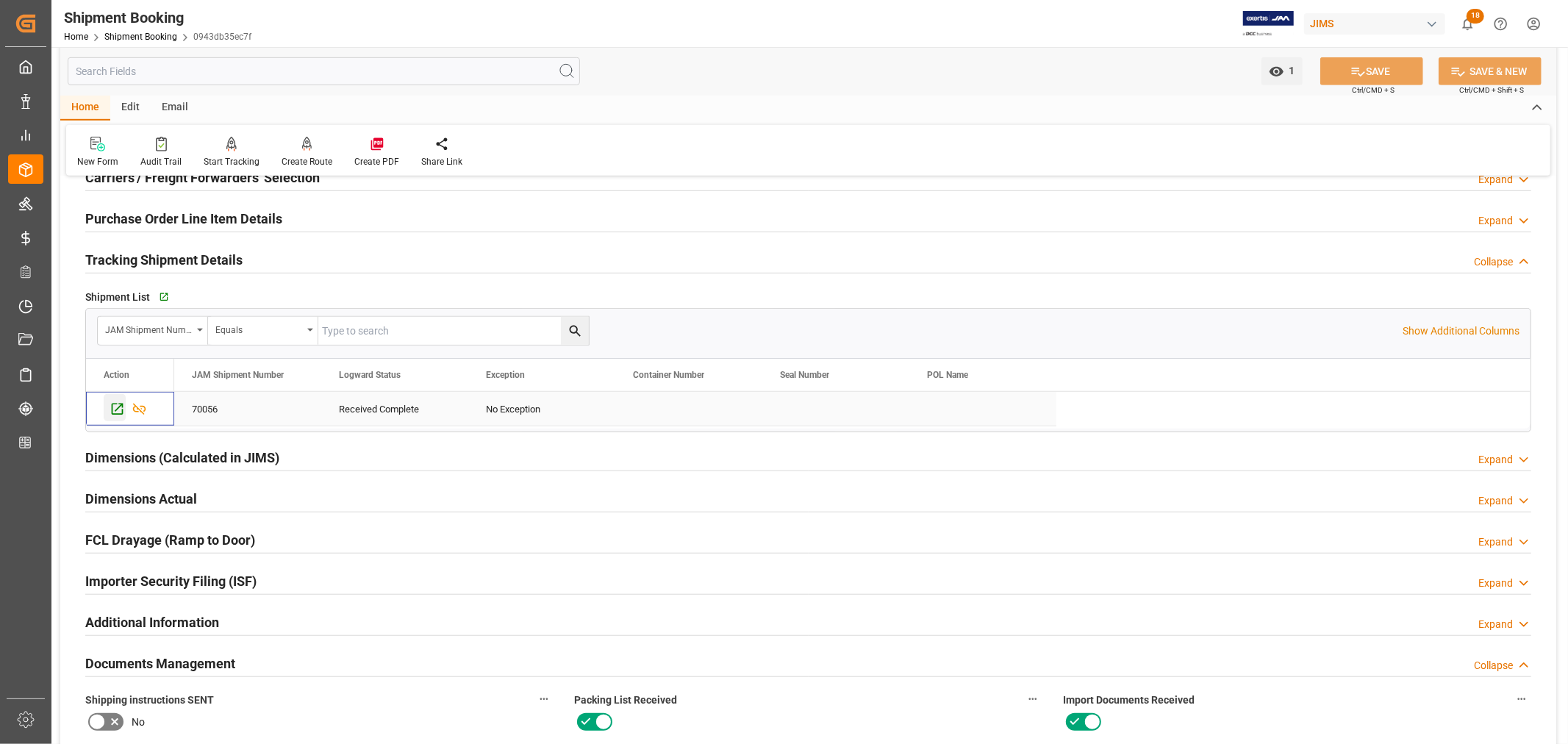
click at [112, 409] on icon "Press SPACE to select this row." at bounding box center [118, 409] width 12 height 12
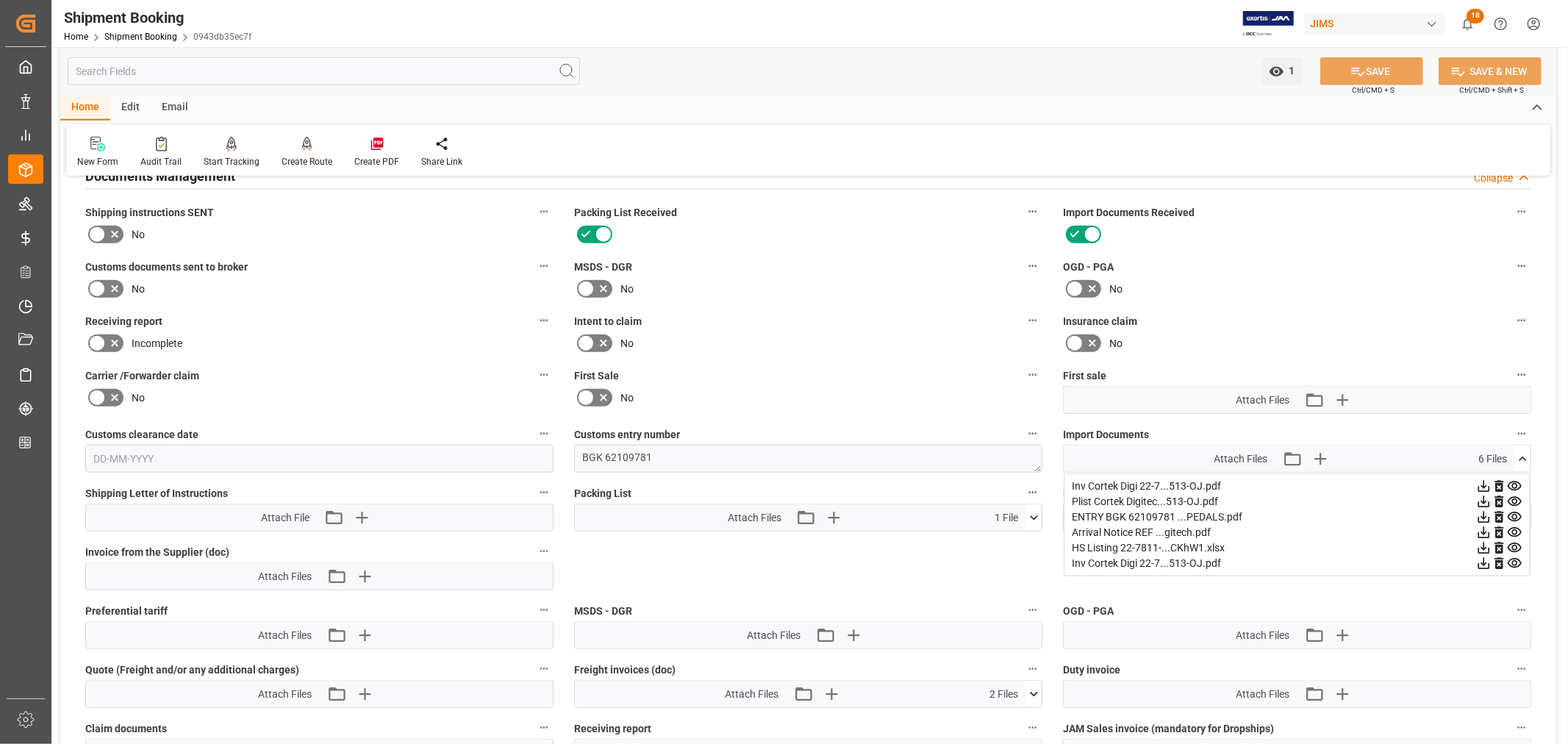
scroll to position [1310, 0]
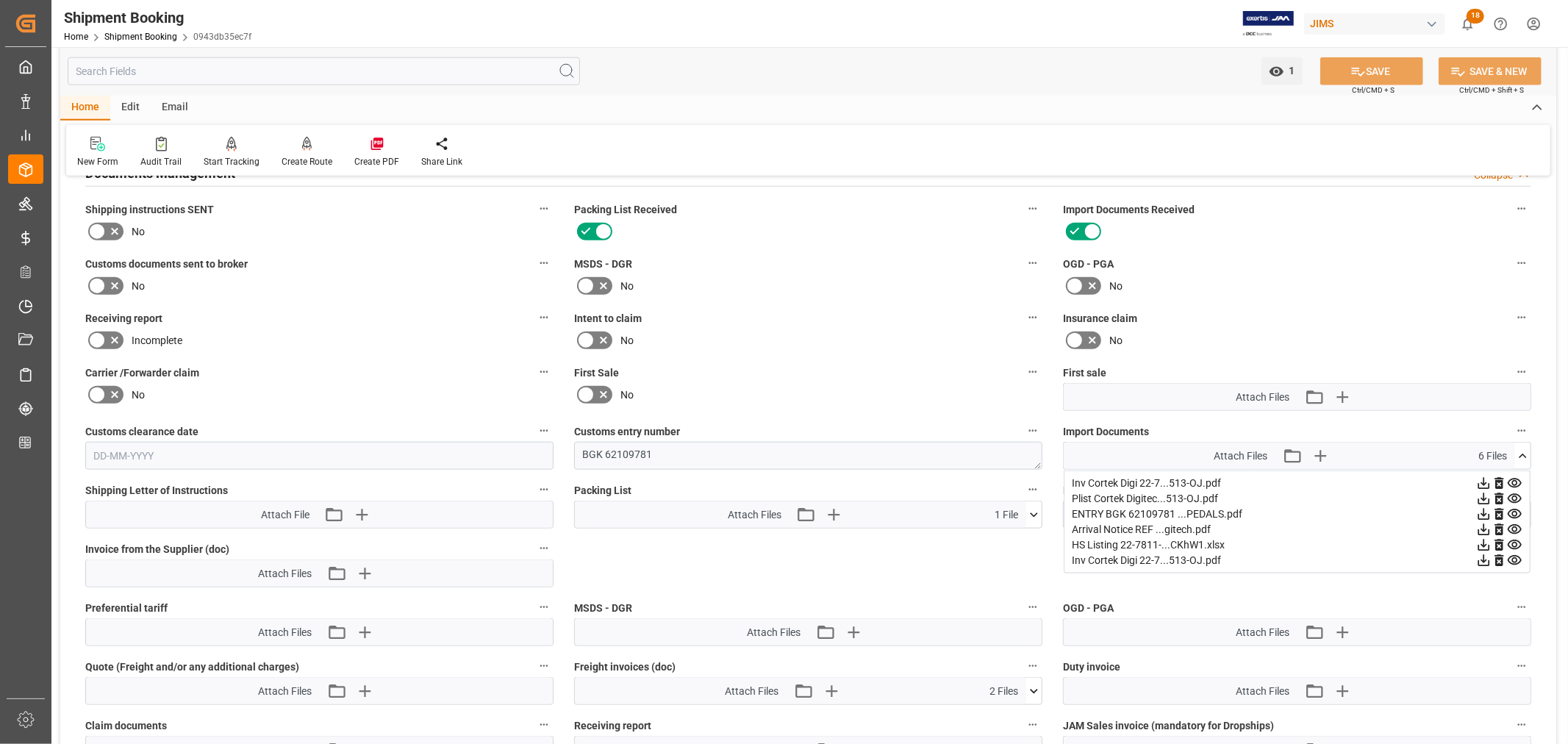
click at [1519, 525] on icon at bounding box center [1514, 529] width 14 height 9
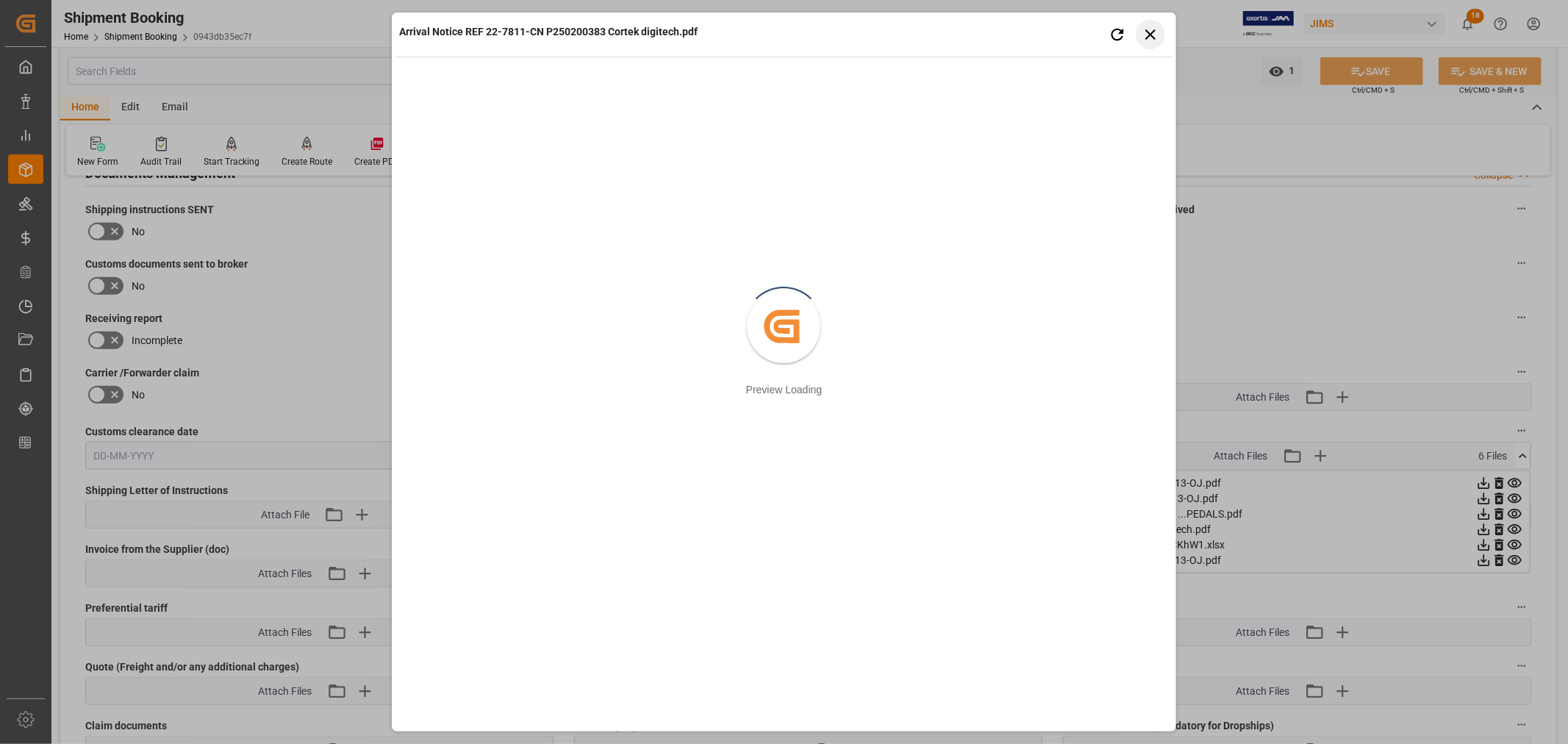
drag, startPoint x: 1150, startPoint y: 34, endPoint x: 1142, endPoint y: 34, distance: 8.0
click at [1150, 34] on icon "button" at bounding box center [1150, 34] width 10 height 10
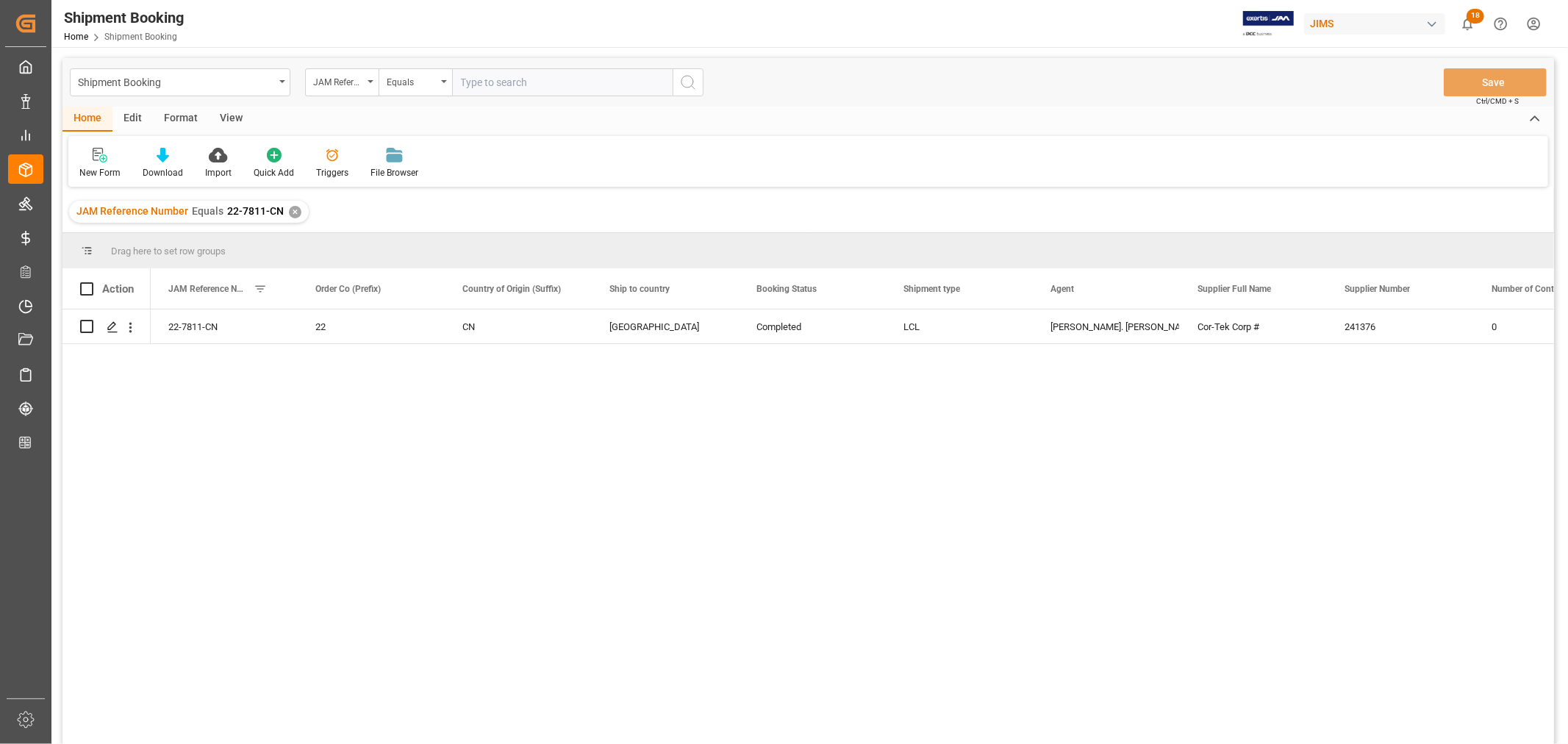
click at [500, 81] on input "text" at bounding box center [562, 82] width 221 height 28
type input "22-8377-GB"
click at [292, 207] on div "✕" at bounding box center [295, 212] width 13 height 13
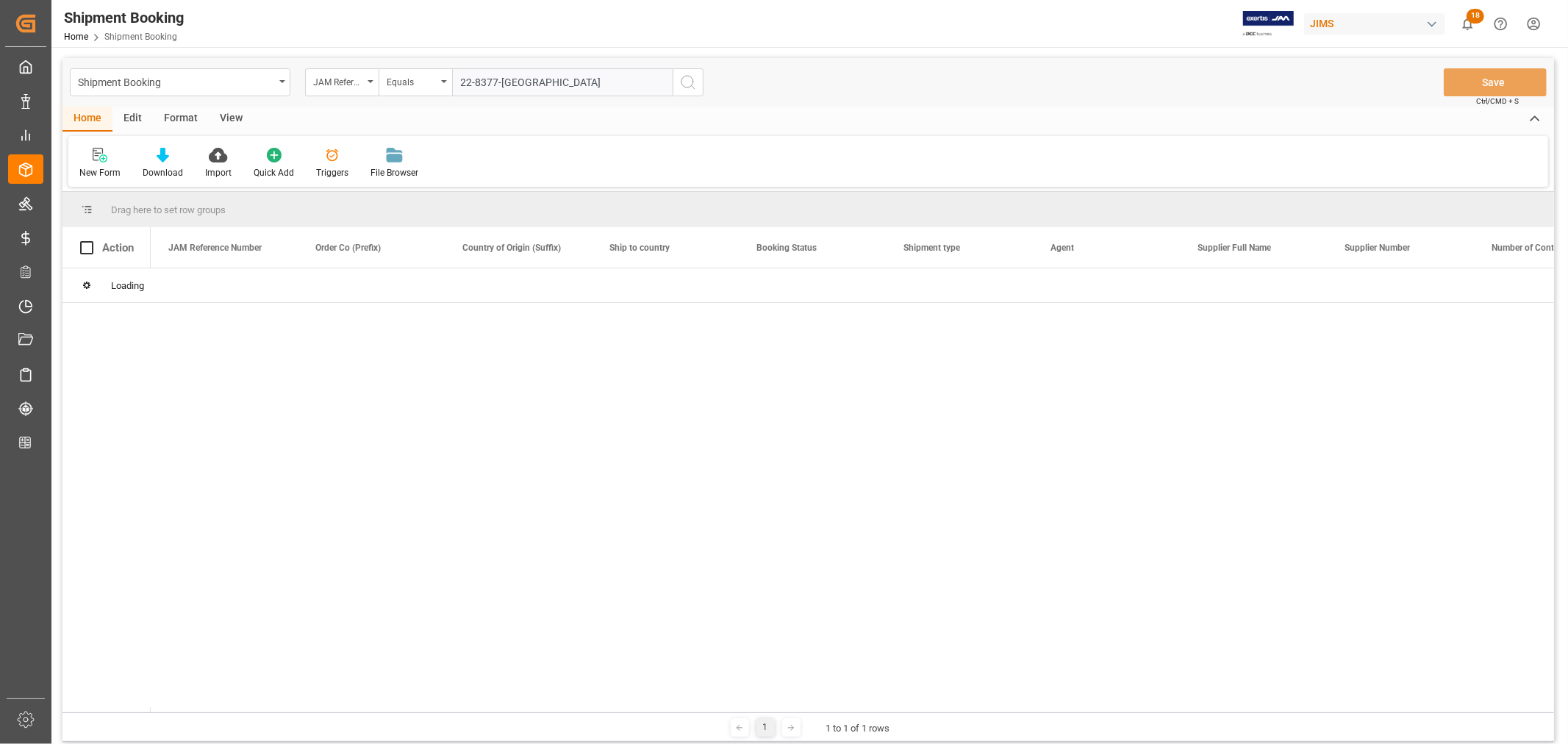
click at [689, 80] on icon "search button" at bounding box center [688, 82] width 18 height 18
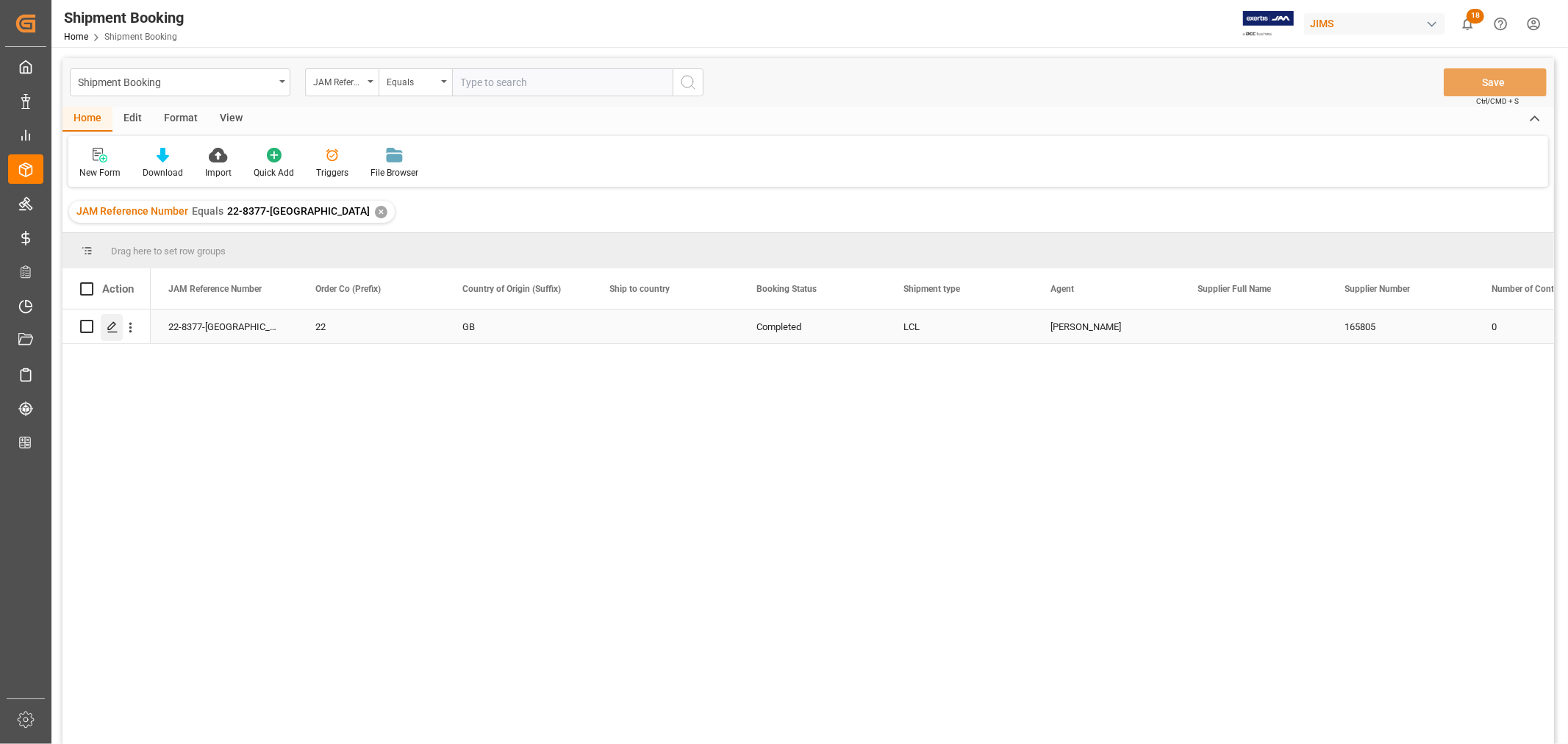
click at [118, 328] on icon "Press SPACE to select this row." at bounding box center [112, 327] width 12 height 12
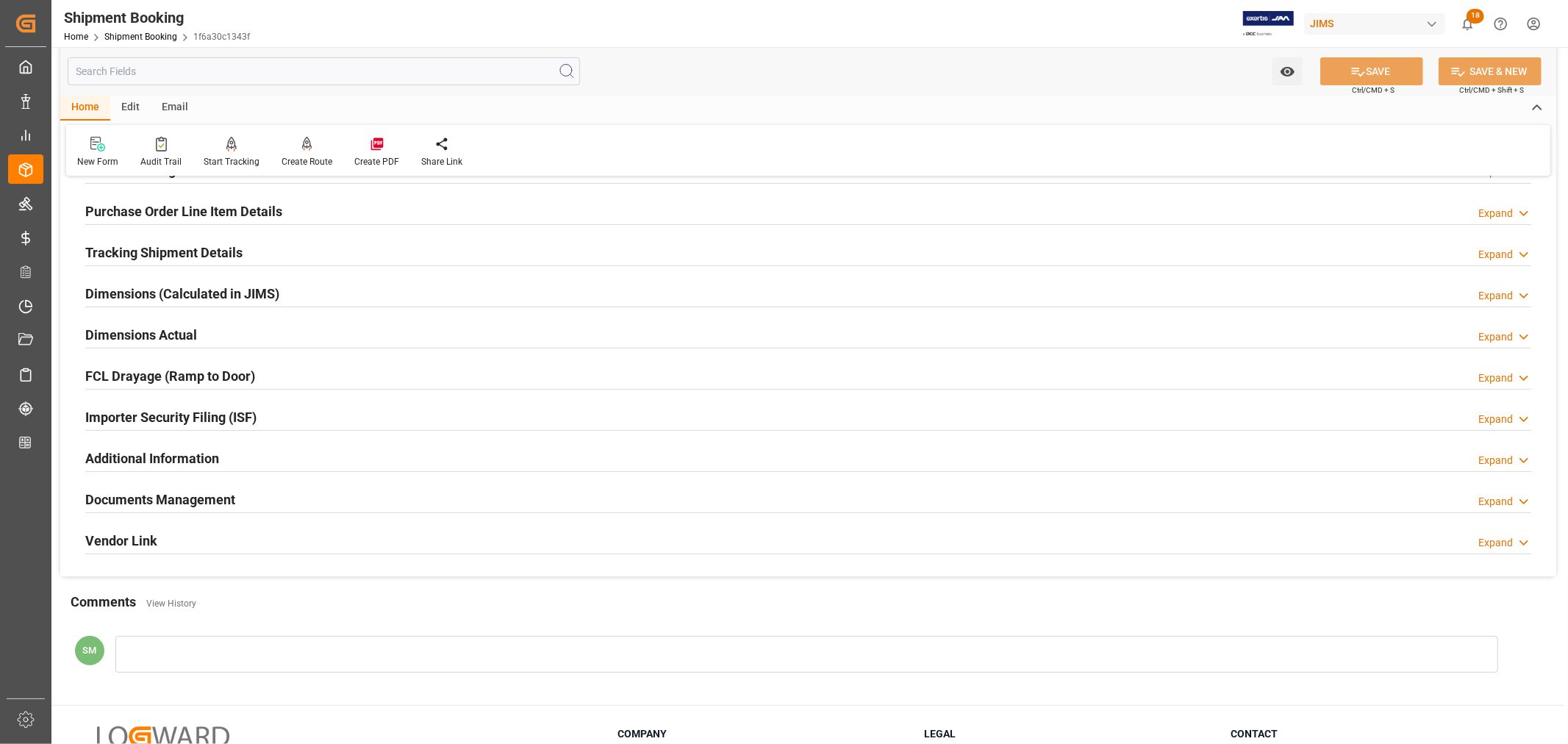
scroll to position [326, 0]
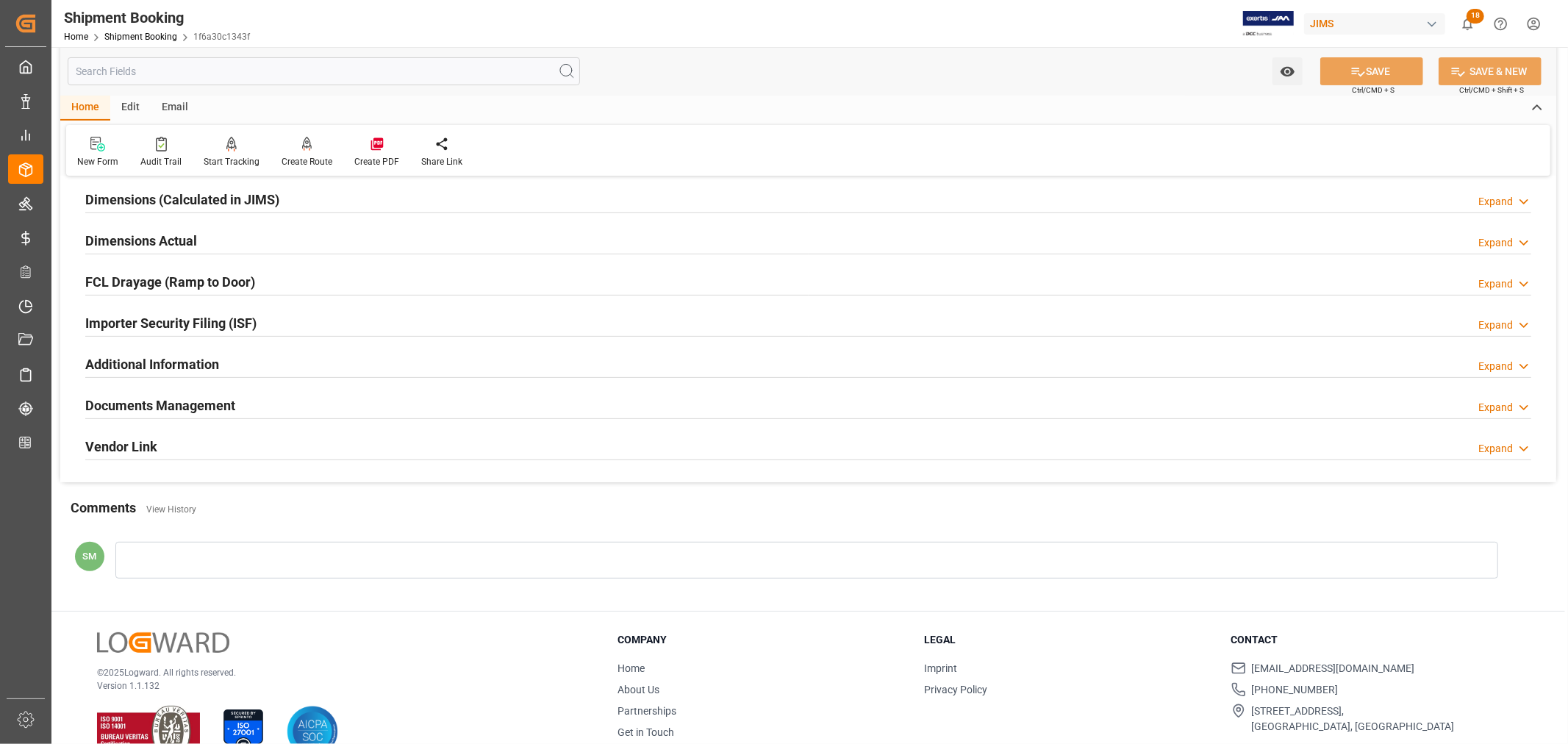
click at [194, 398] on h2 "Documents Management" at bounding box center [160, 406] width 150 height 20
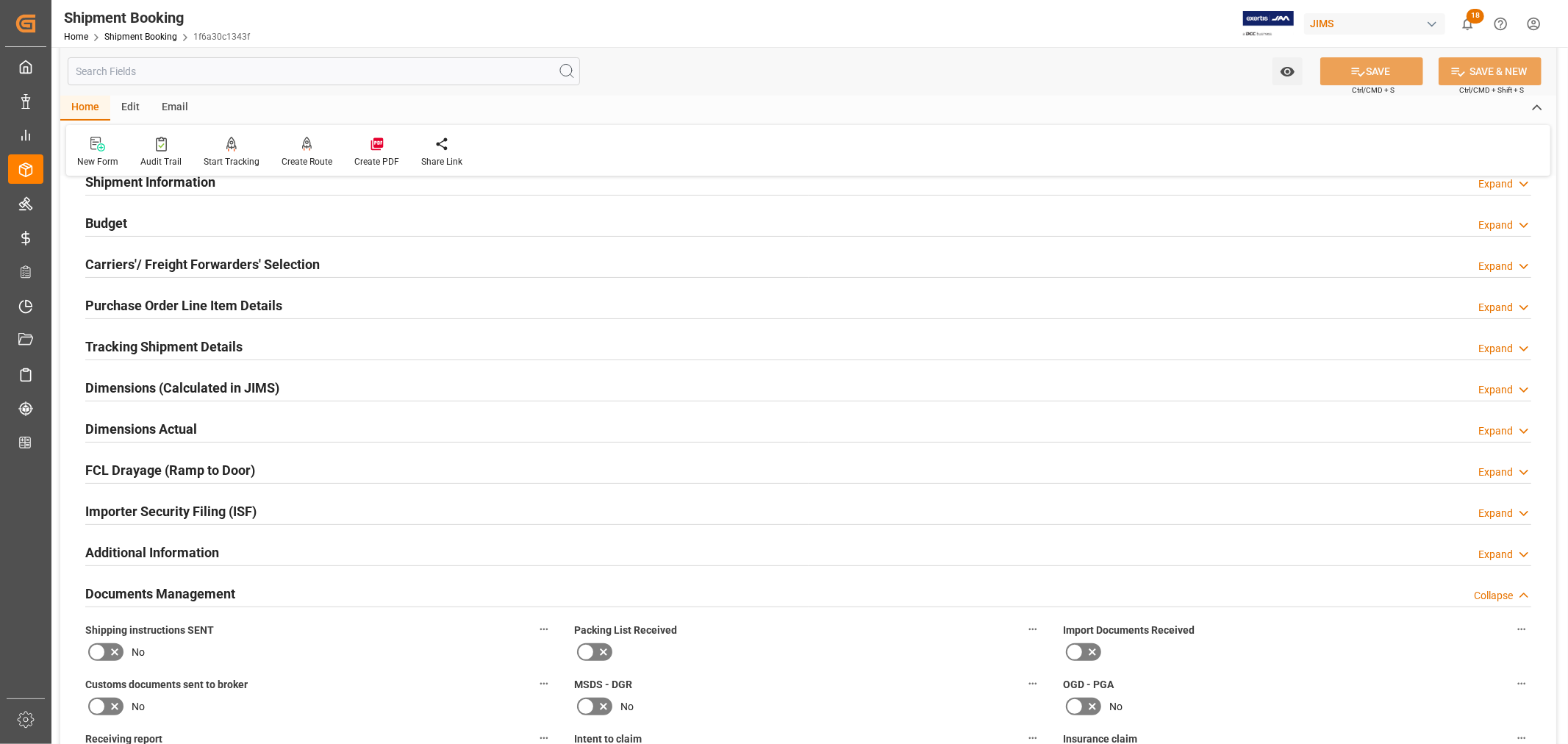
scroll to position [0, 0]
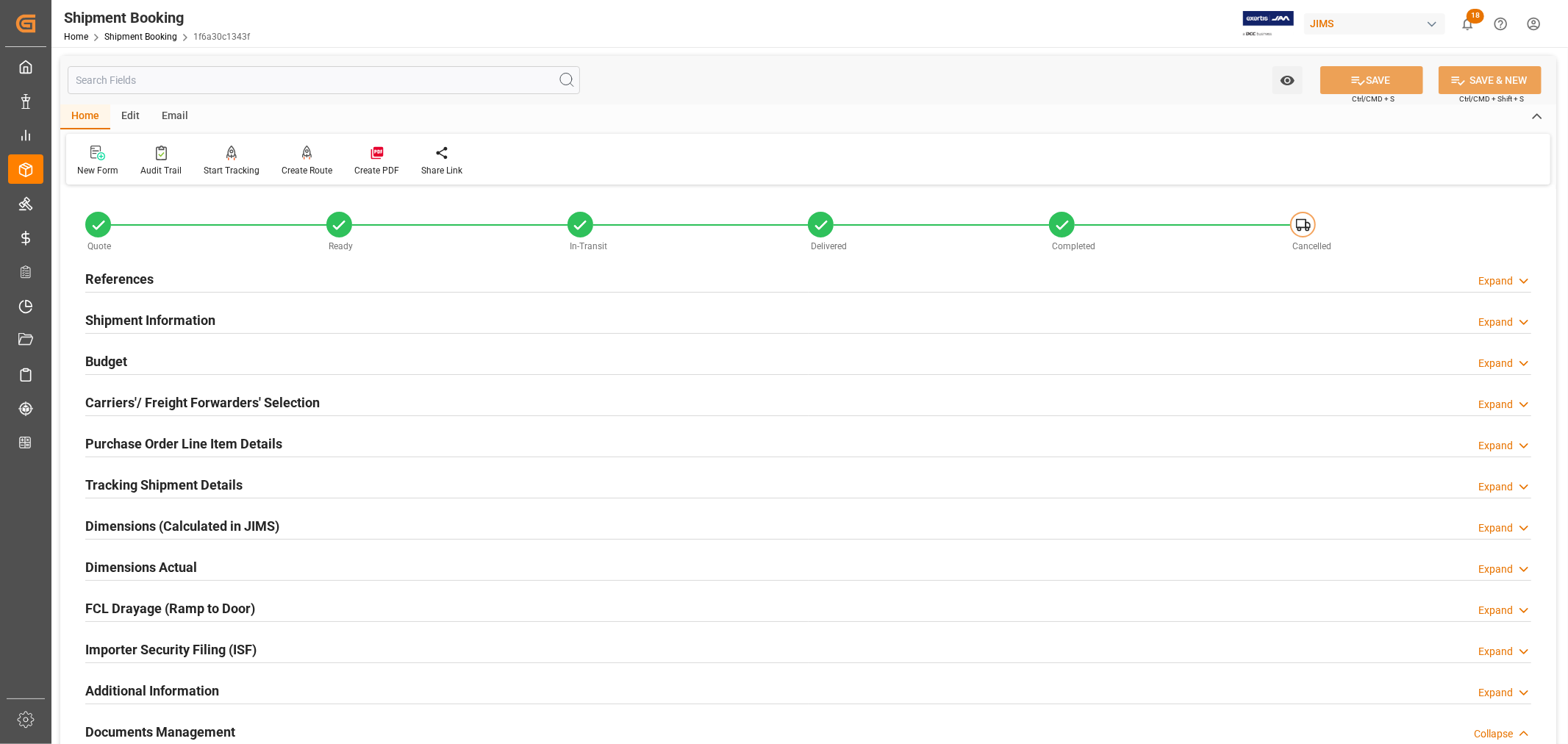
click at [203, 320] on h2 "Shipment Information" at bounding box center [151, 321] width 131 height 20
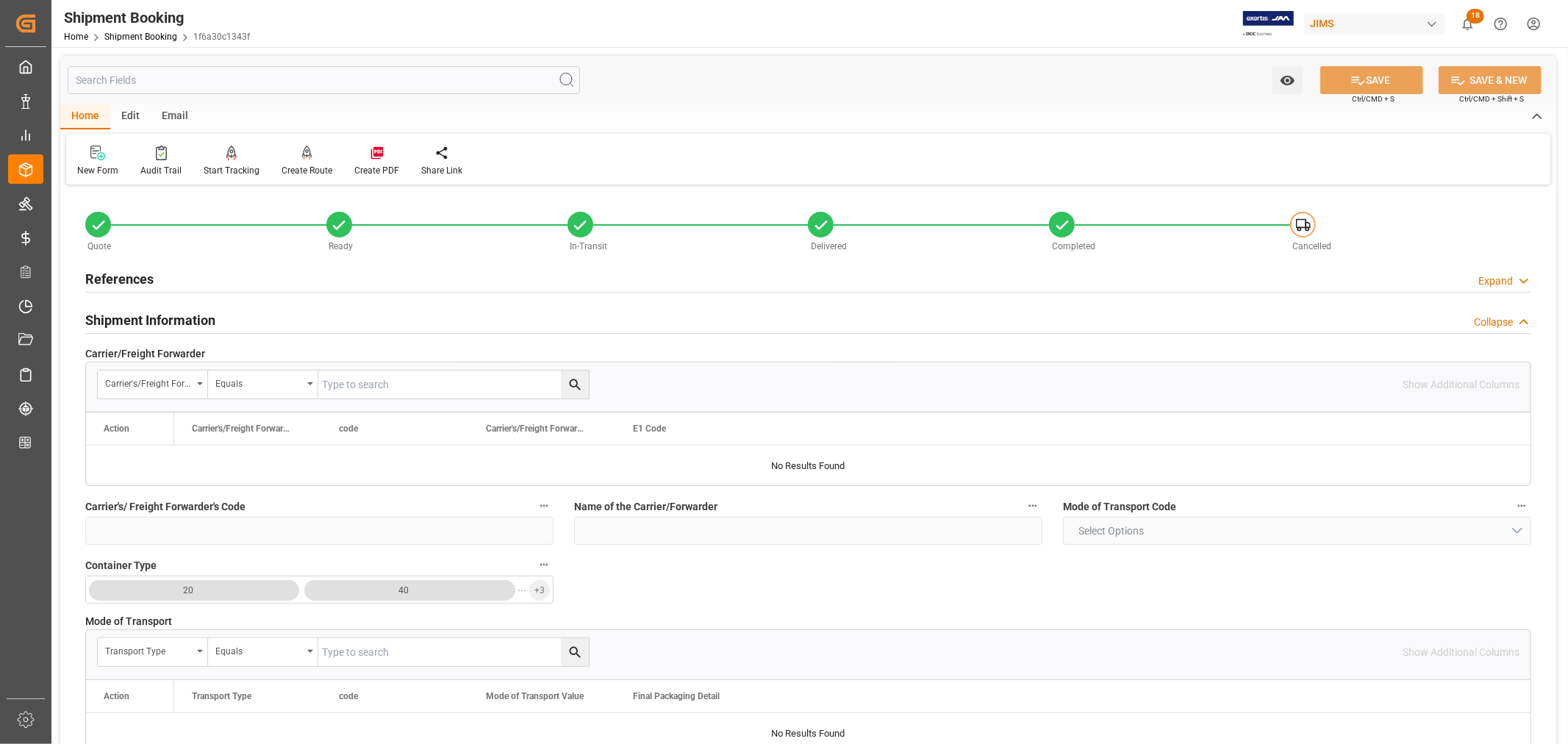
click at [167, 282] on div "References Expand" at bounding box center [808, 277] width 1447 height 28
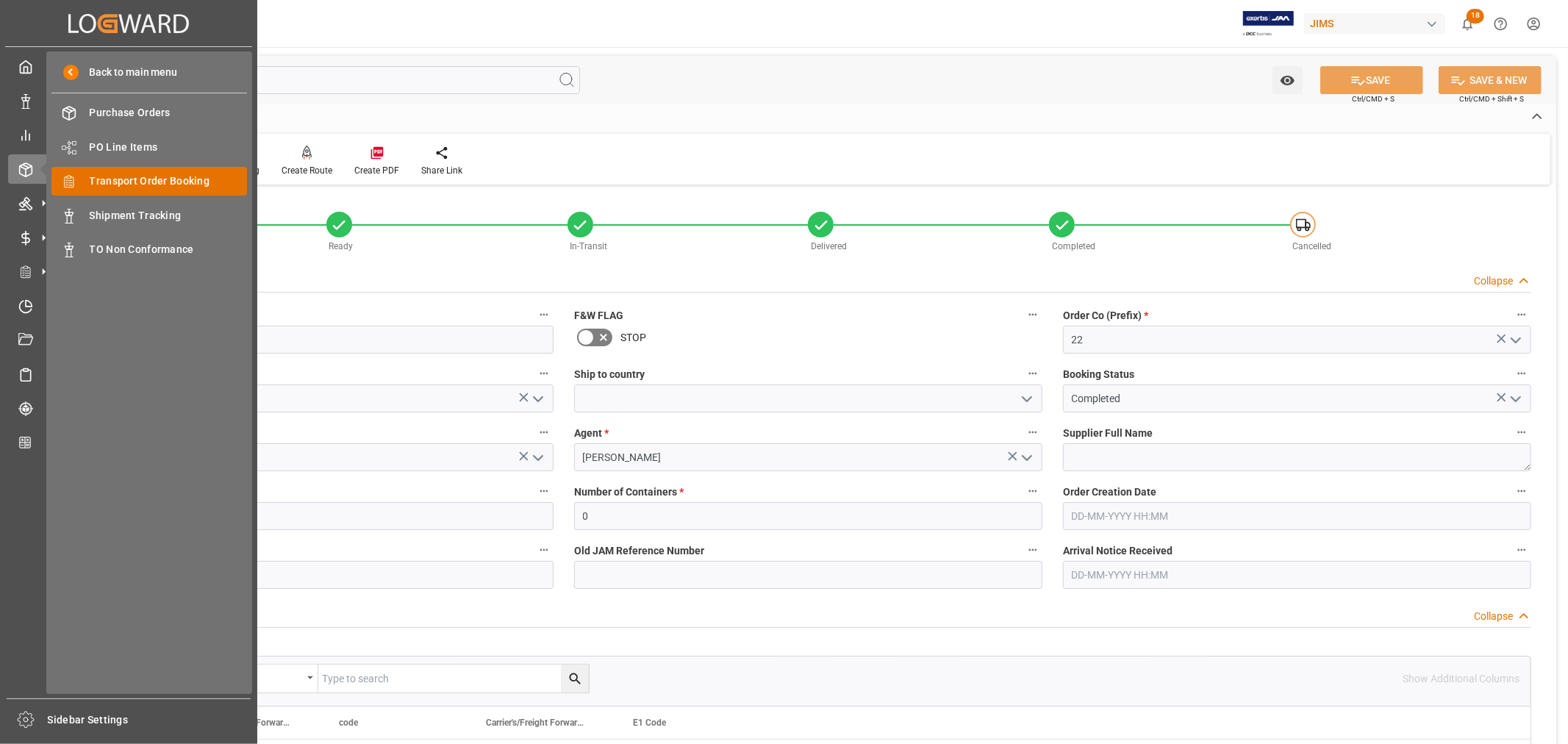
click at [120, 182] on span "Transport Order Booking" at bounding box center [168, 181] width 158 height 15
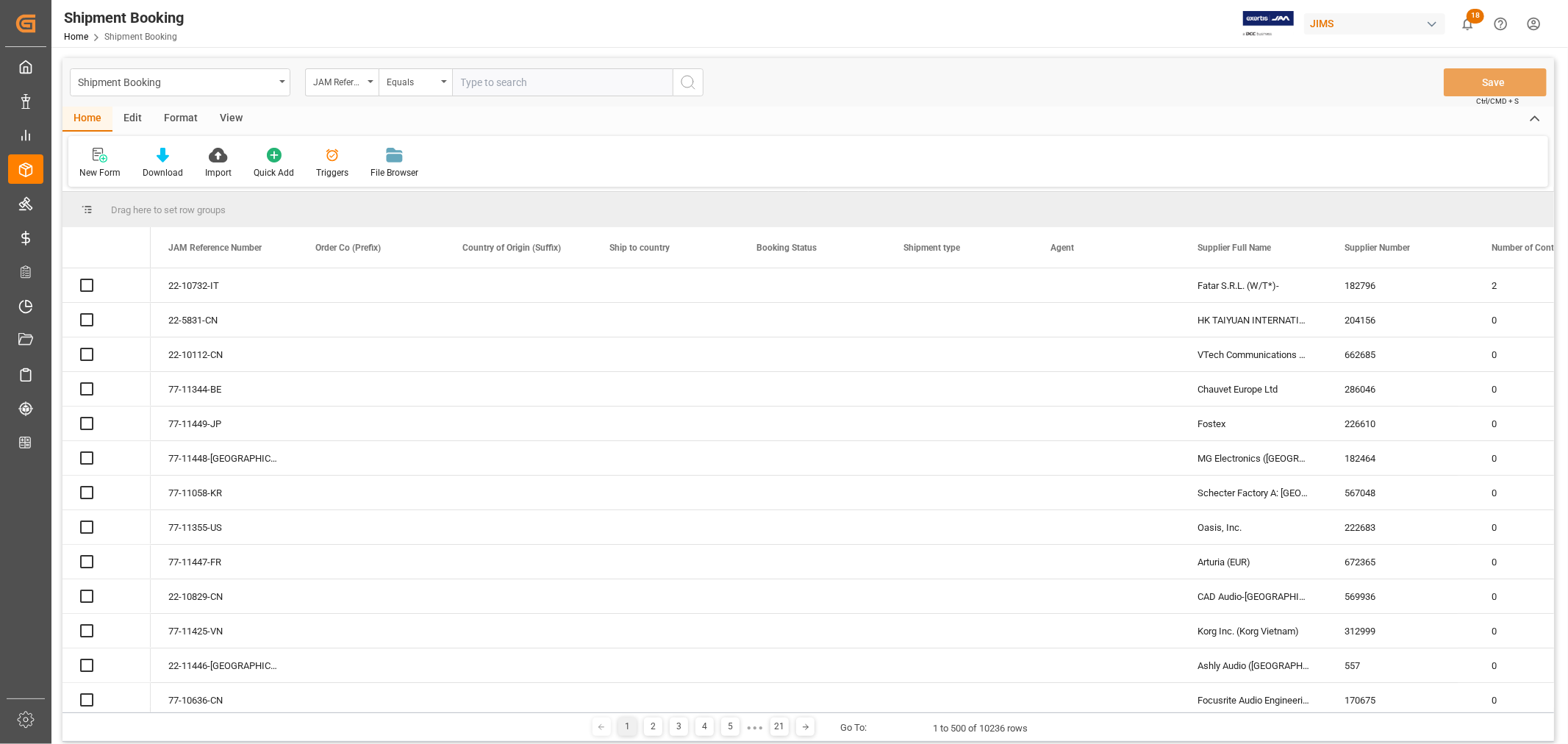
click at [491, 84] on input "text" at bounding box center [562, 82] width 221 height 28
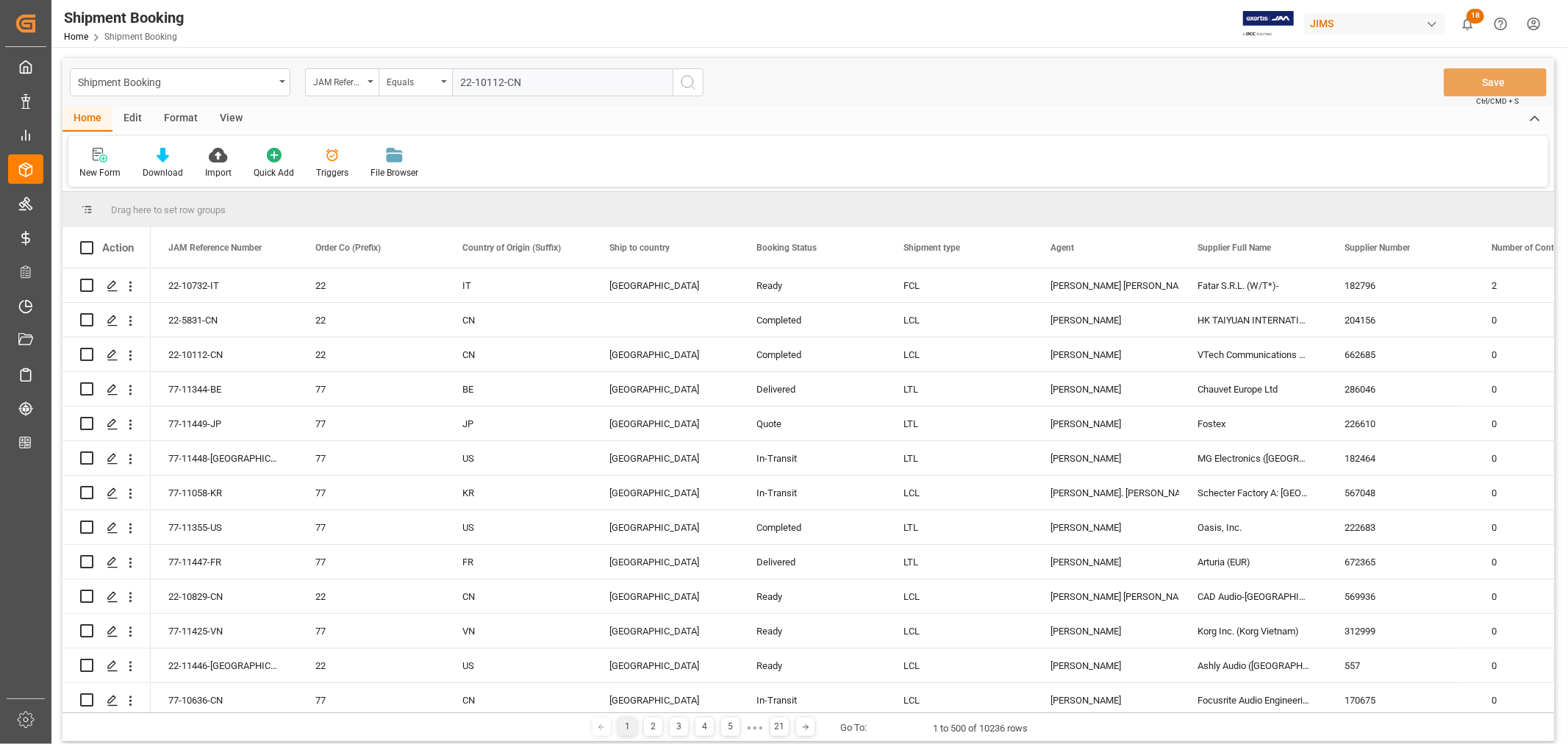
type input "22-10112-CN"
click at [689, 80] on icon "search button" at bounding box center [688, 82] width 18 height 18
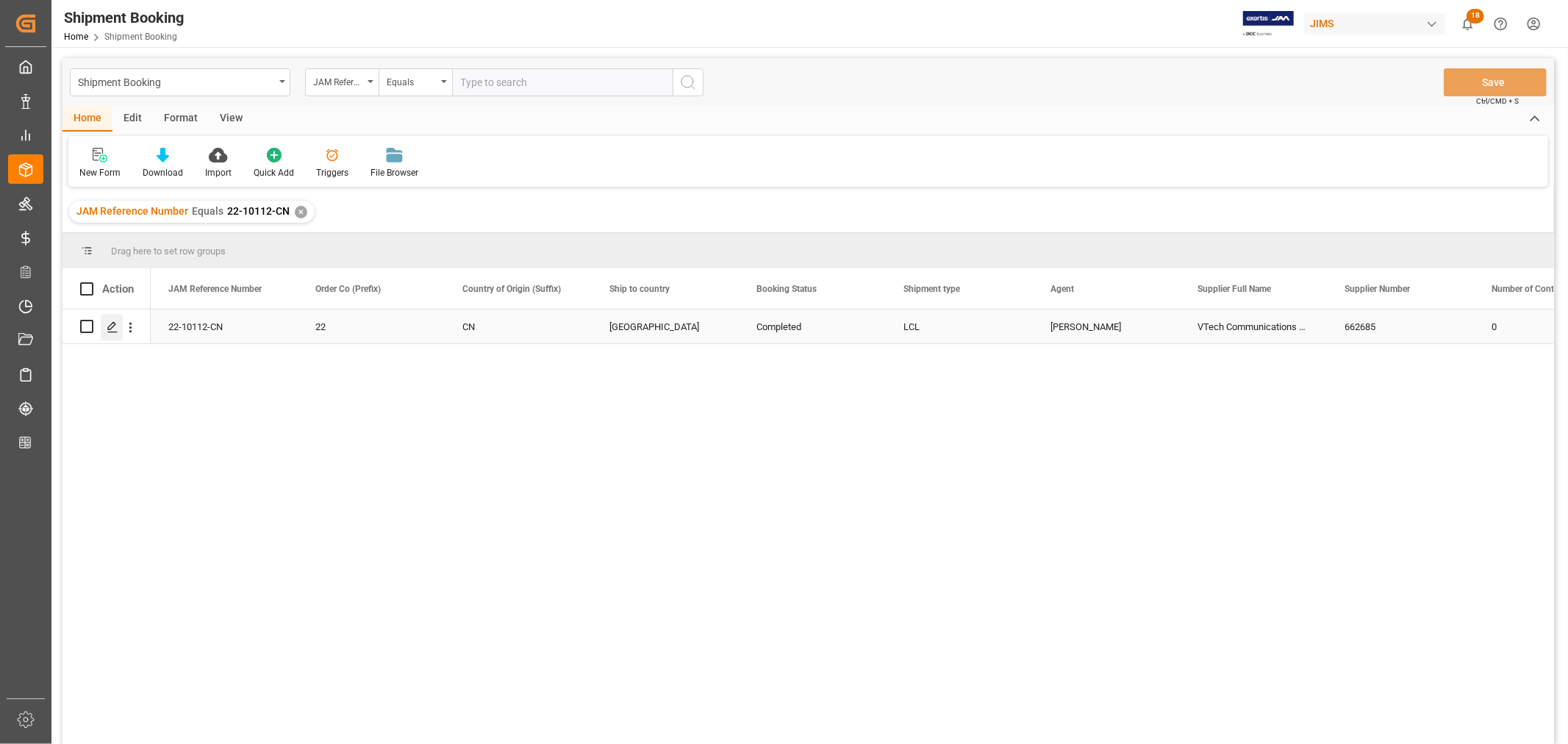
click at [115, 321] on icon "Press SPACE to select this row." at bounding box center [112, 327] width 12 height 12
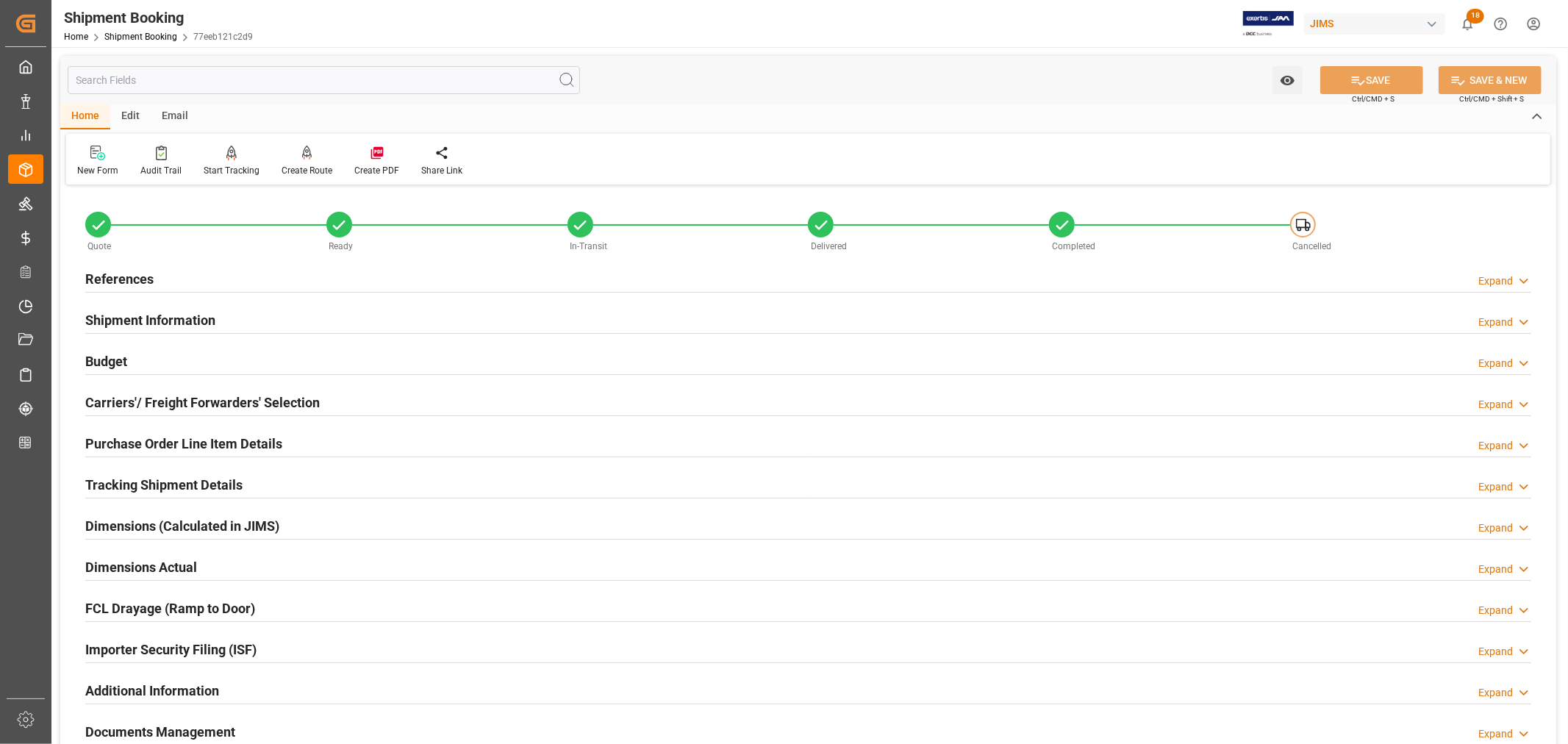
click at [132, 398] on h2 "Carriers'/ Freight Forwarders' Selection" at bounding box center [202, 403] width 234 height 20
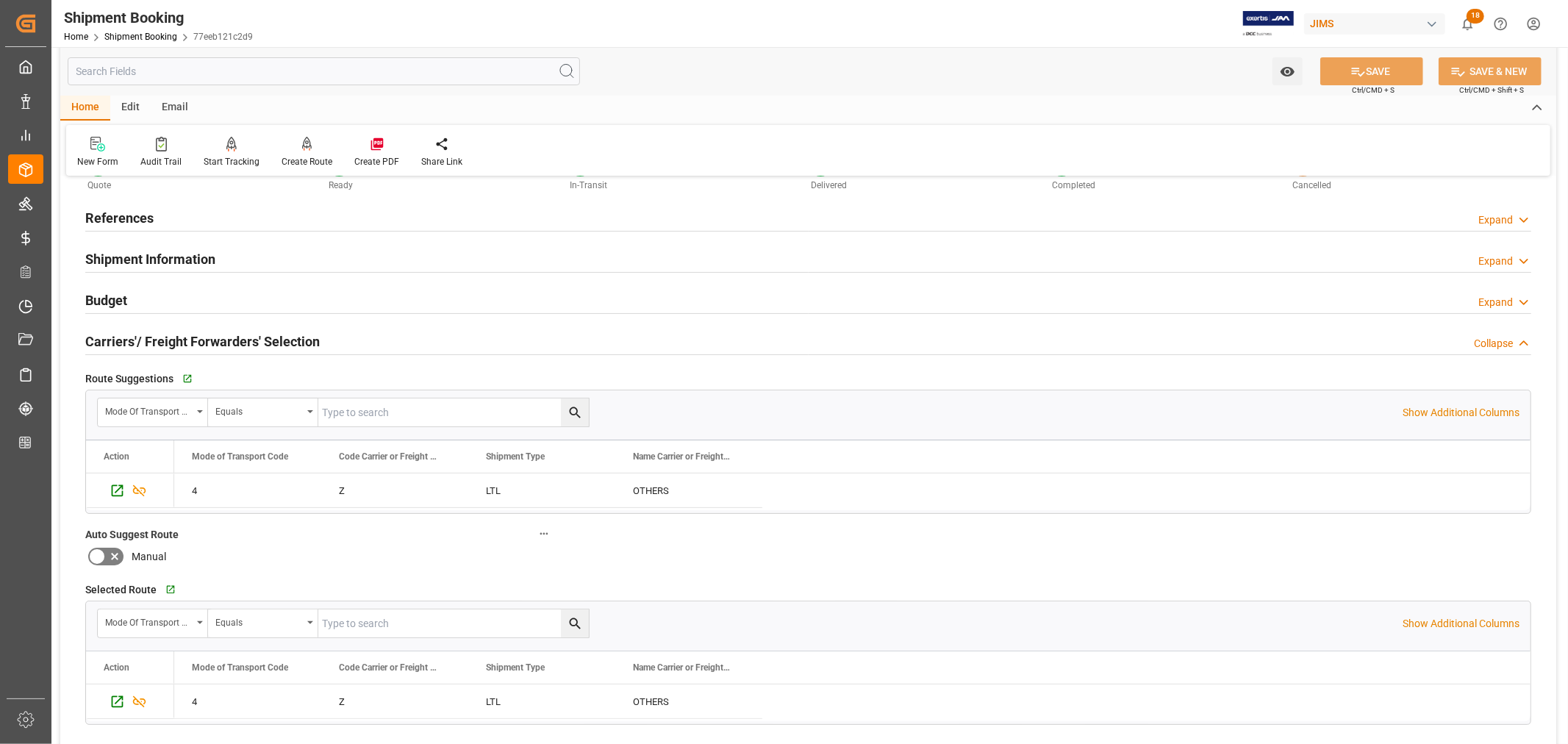
scroll to position [163, 0]
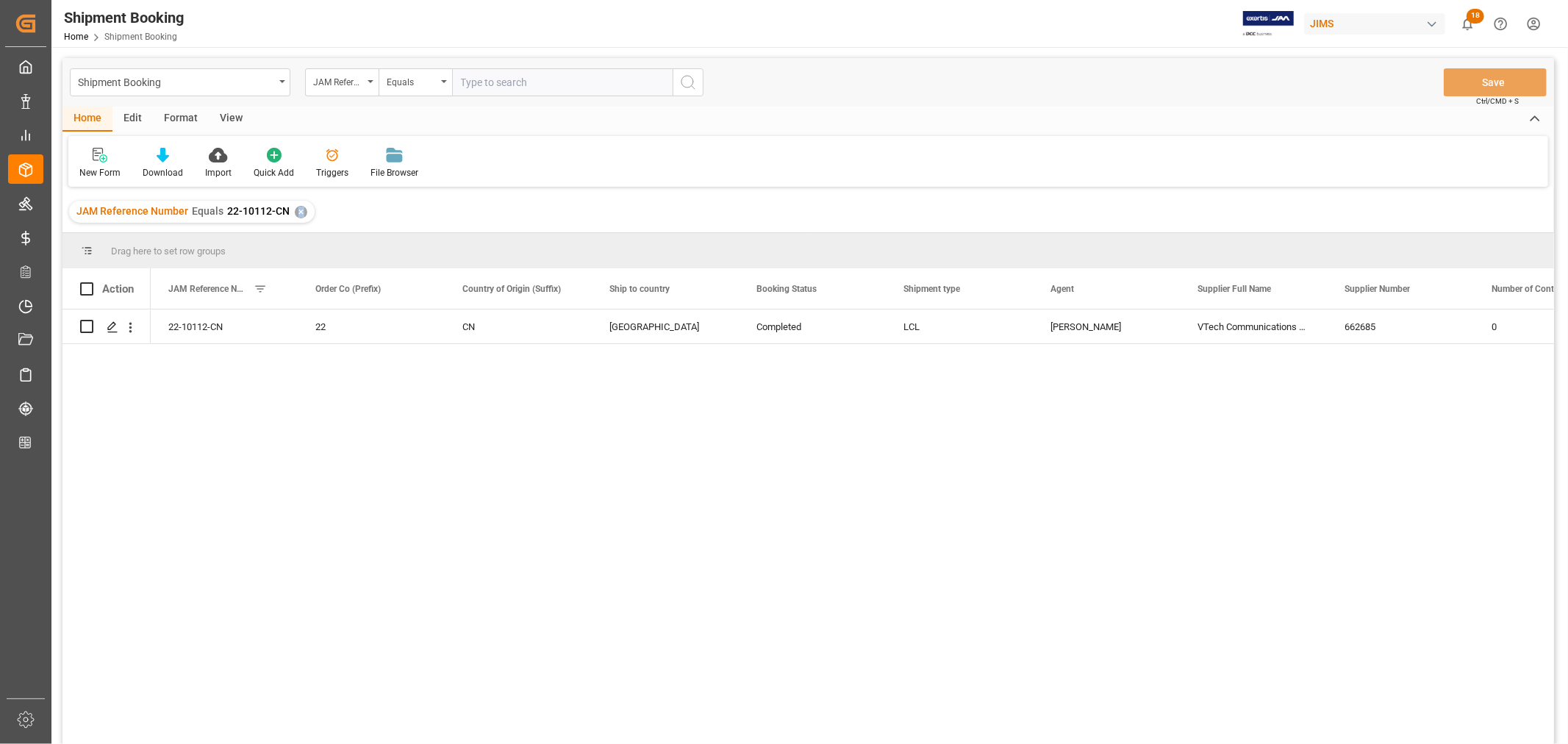
click at [297, 212] on div "✕" at bounding box center [300, 212] width 13 height 13
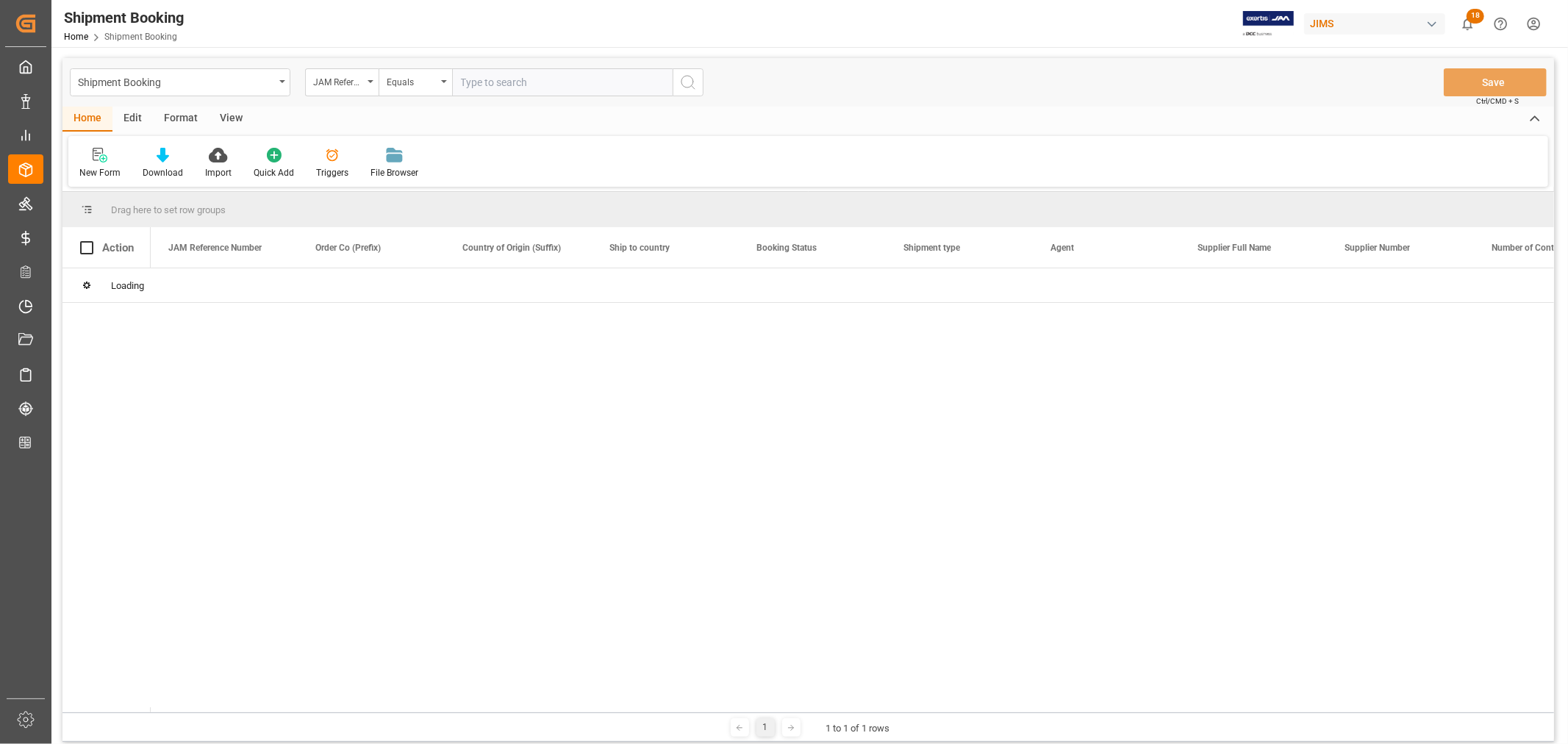
click at [503, 85] on input "text" at bounding box center [562, 82] width 221 height 28
paste input "22-5831-CN"
type input "22-5831-CN"
click at [685, 81] on icon "search button" at bounding box center [688, 82] width 18 height 18
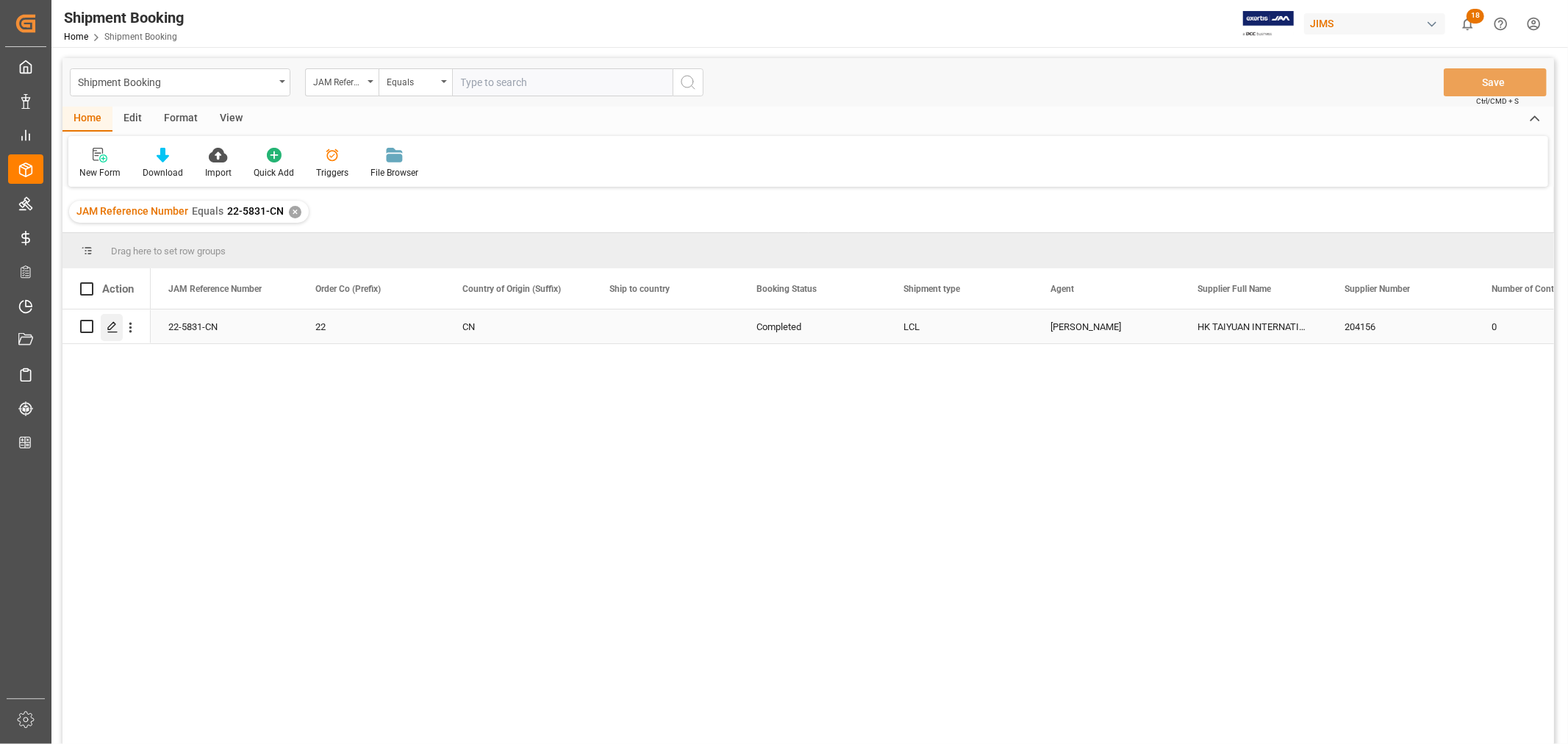
click at [113, 326] on icon "Press SPACE to select this row." at bounding box center [112, 327] width 12 height 12
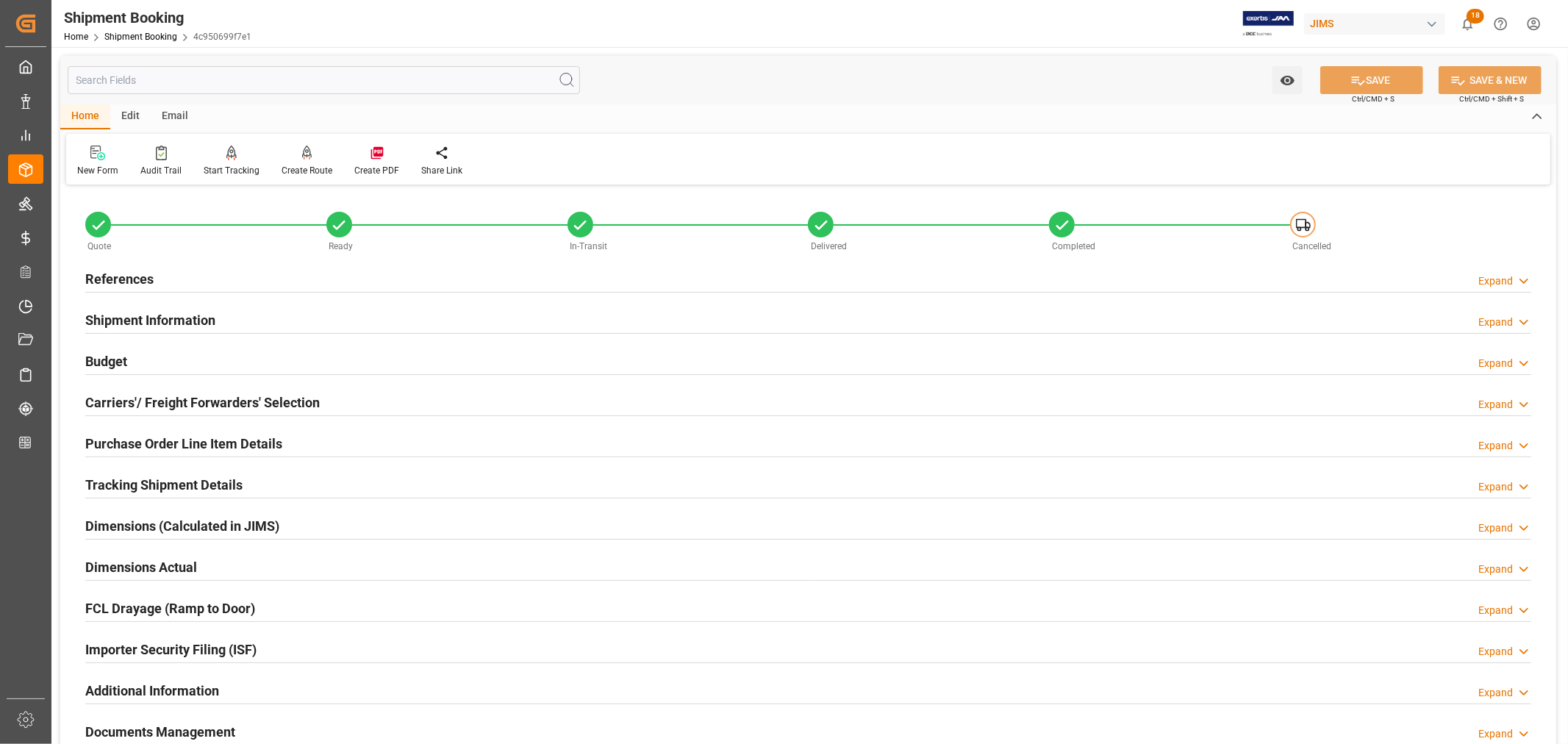
click at [174, 403] on h2 "Carriers'/ Freight Forwarders' Selection" at bounding box center [202, 403] width 234 height 20
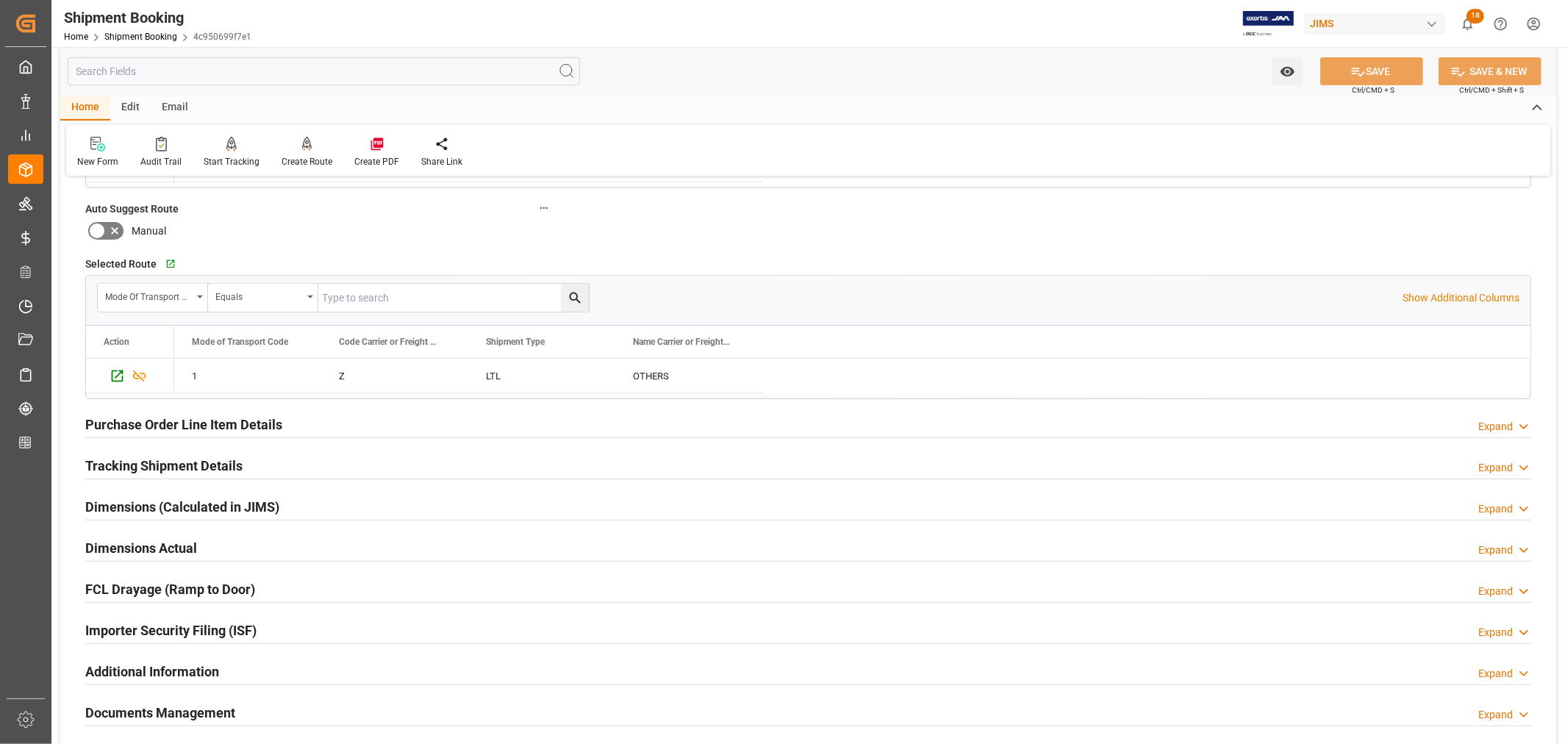
scroll to position [408, 0]
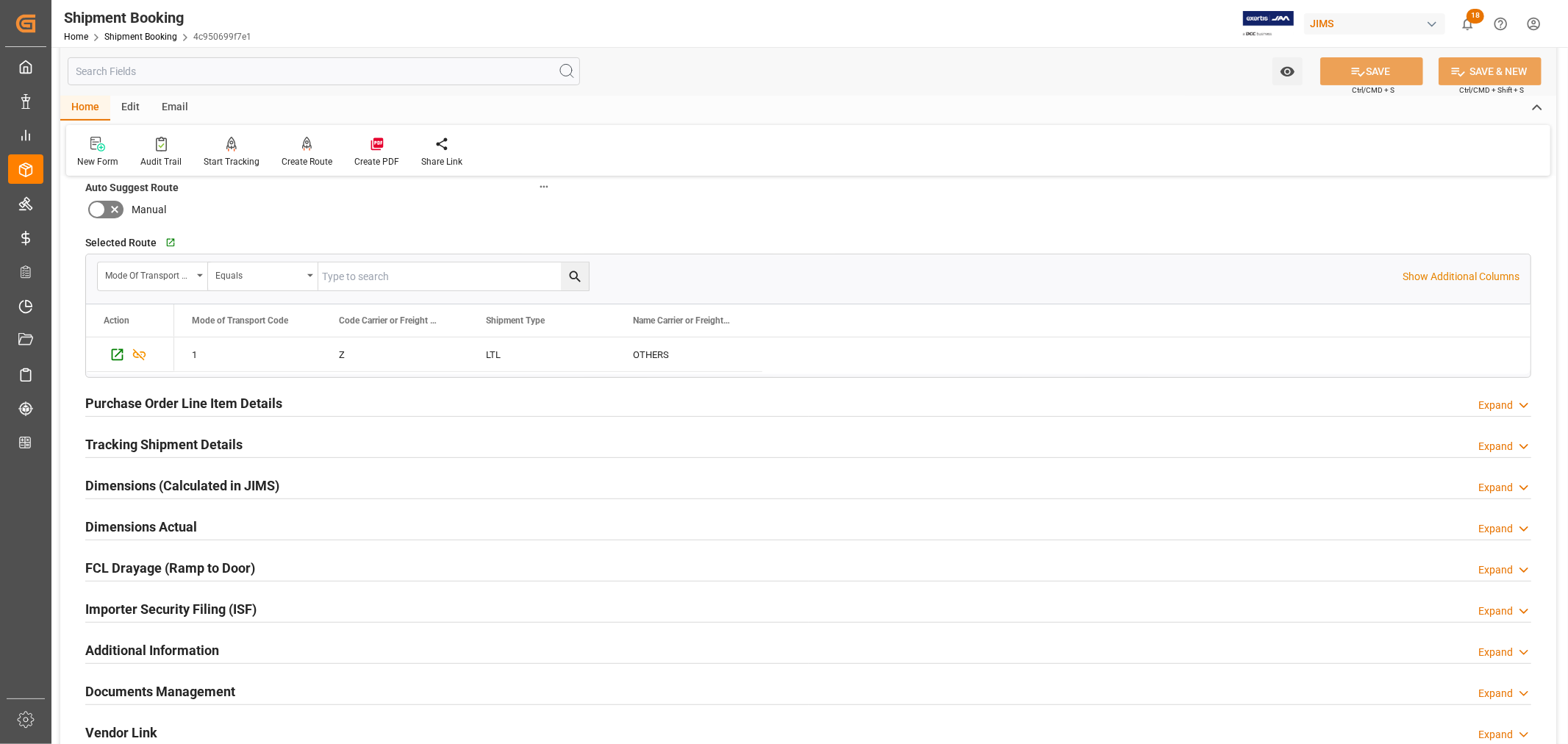
click at [197, 440] on h2 "Tracking Shipment Details" at bounding box center [164, 444] width 157 height 20
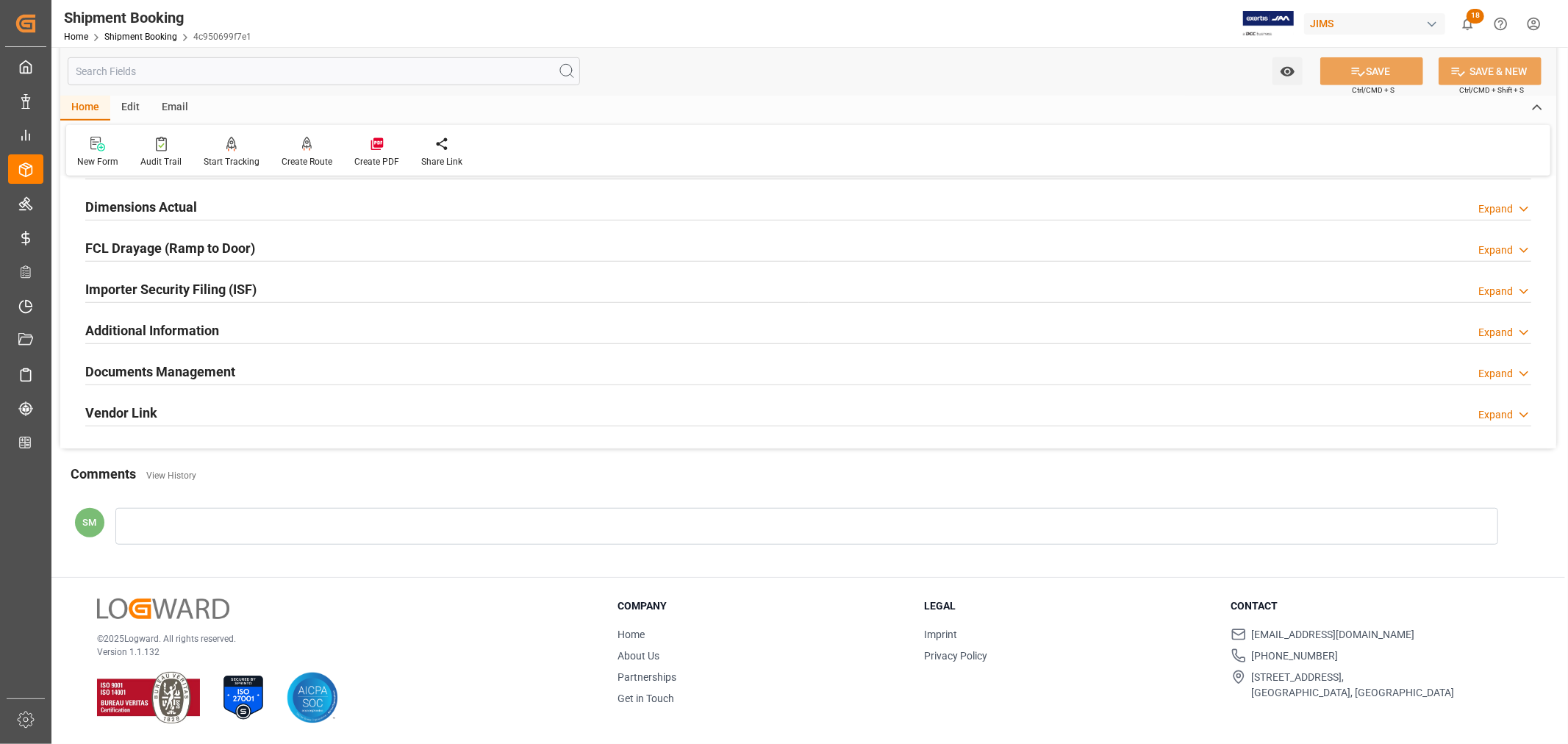
click at [203, 372] on h2 "Documents Management" at bounding box center [160, 372] width 150 height 20
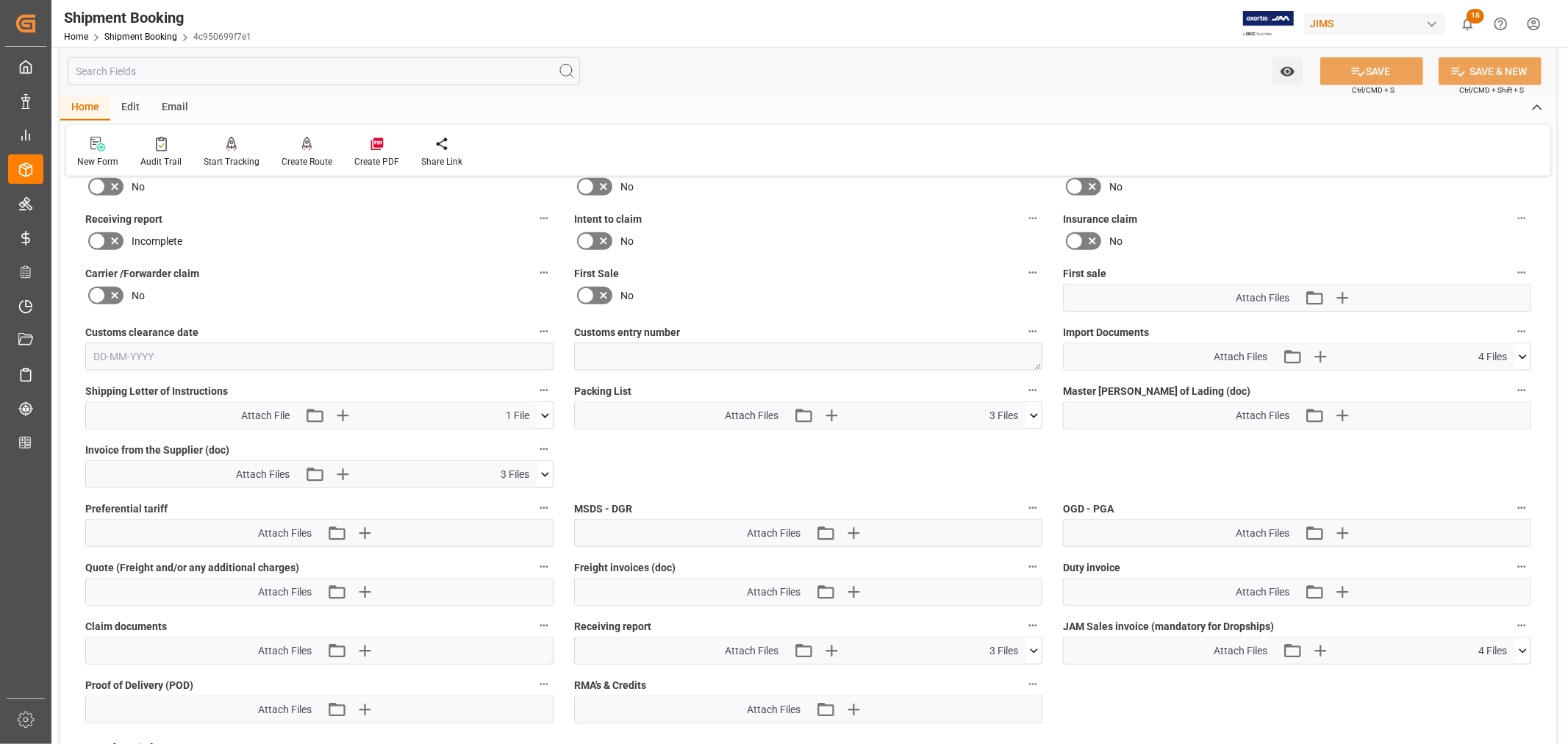
scroll to position [1211, 0]
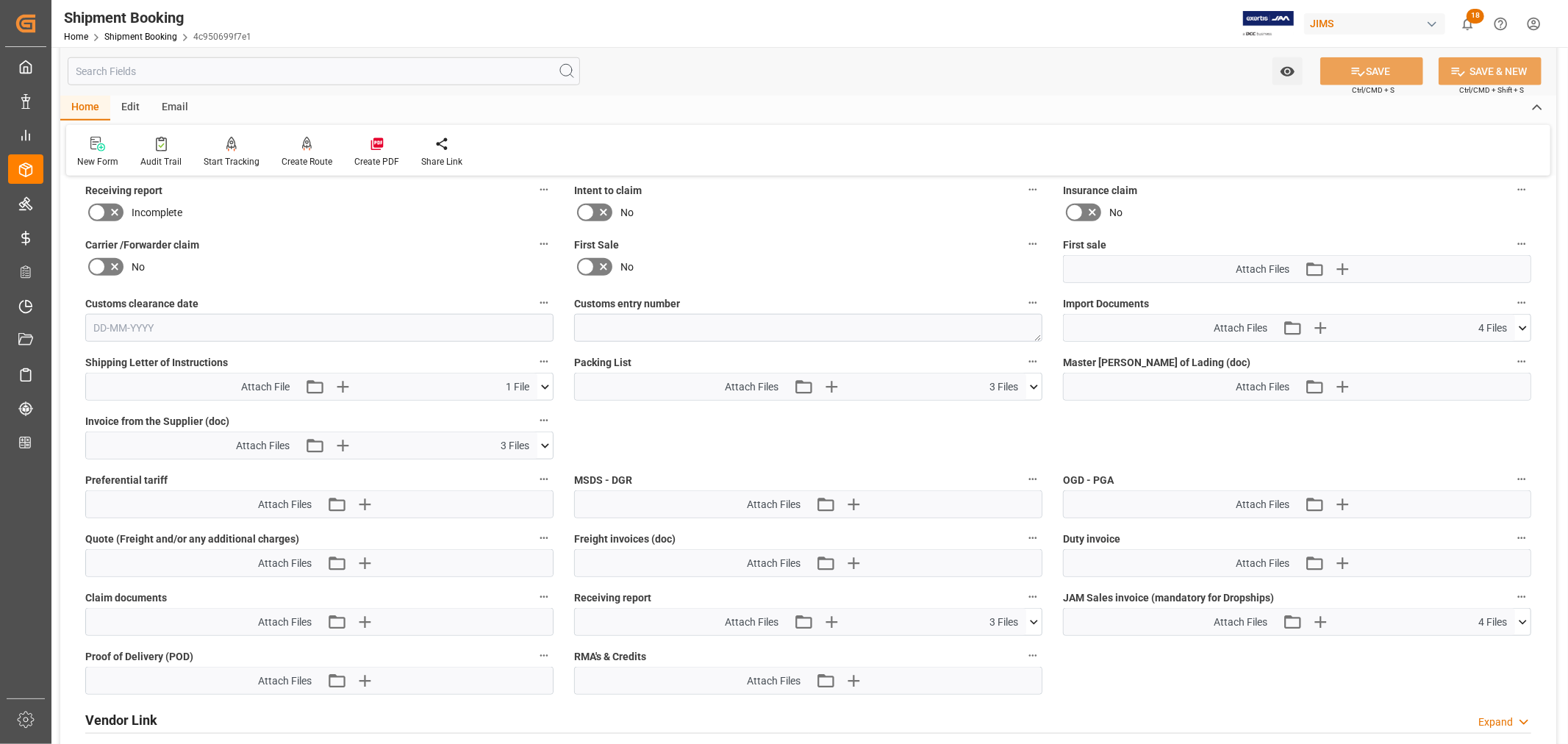
click at [1526, 329] on icon at bounding box center [1523, 328] width 15 height 15
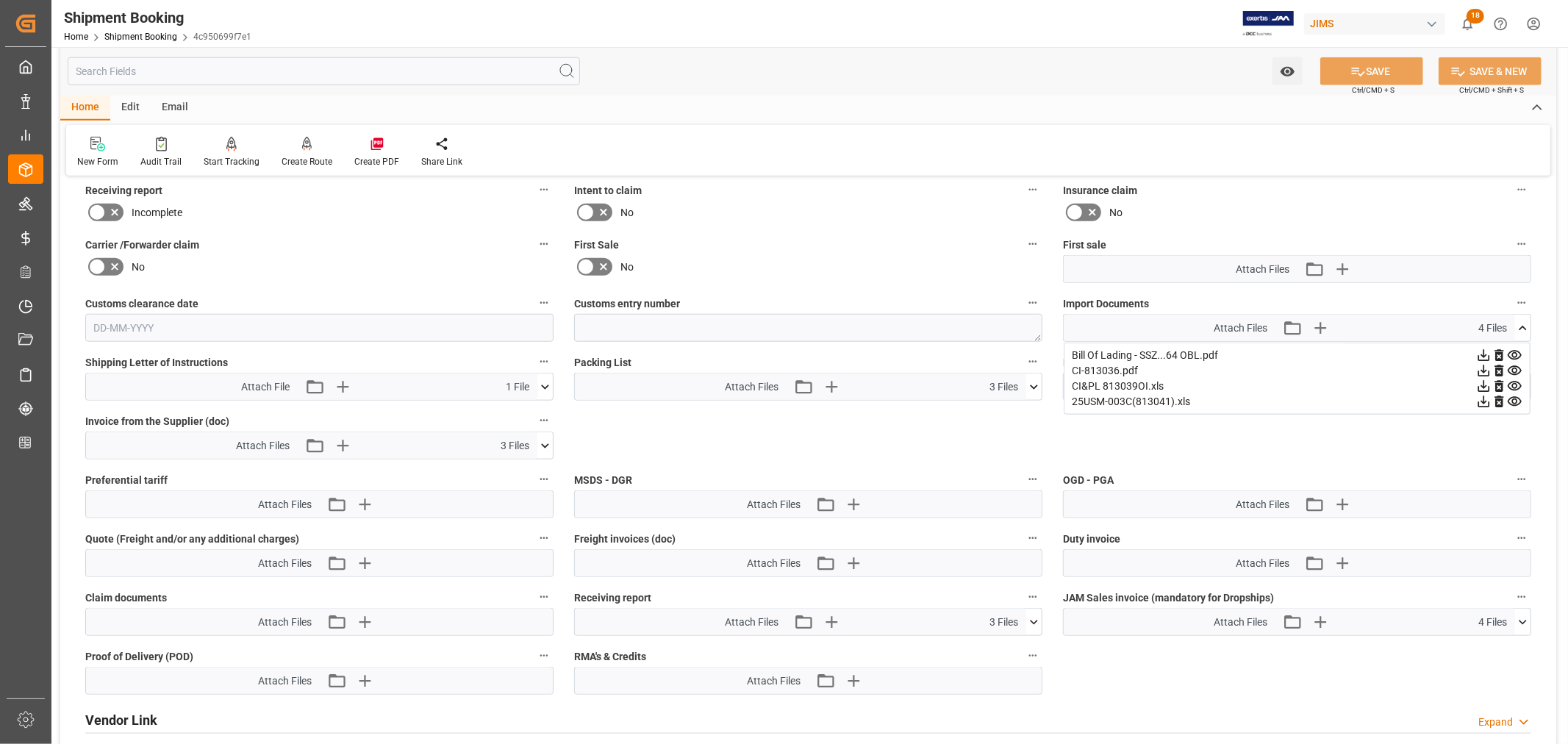
click at [1516, 351] on icon at bounding box center [1514, 355] width 14 height 9
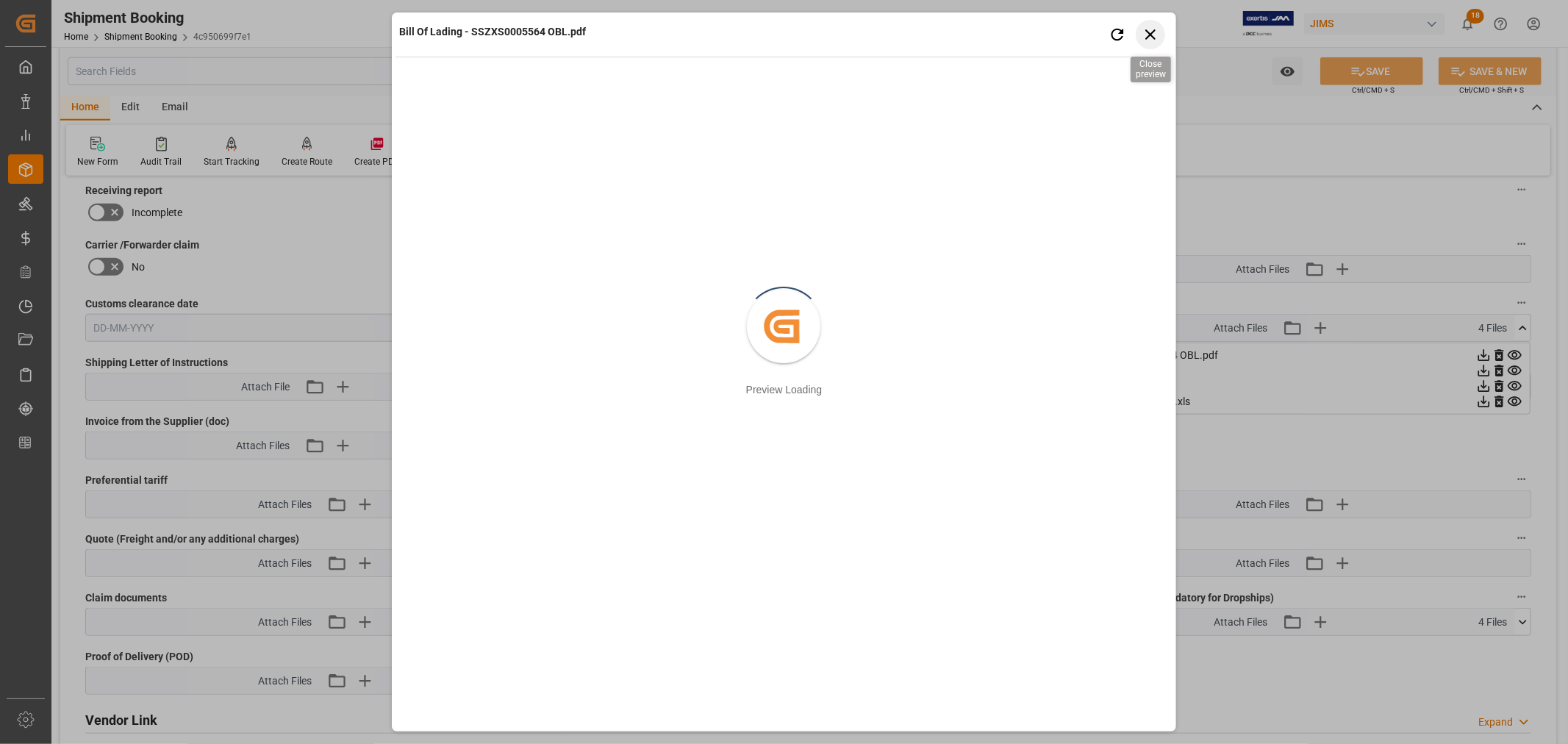
click at [1148, 29] on icon "button" at bounding box center [1150, 34] width 18 height 18
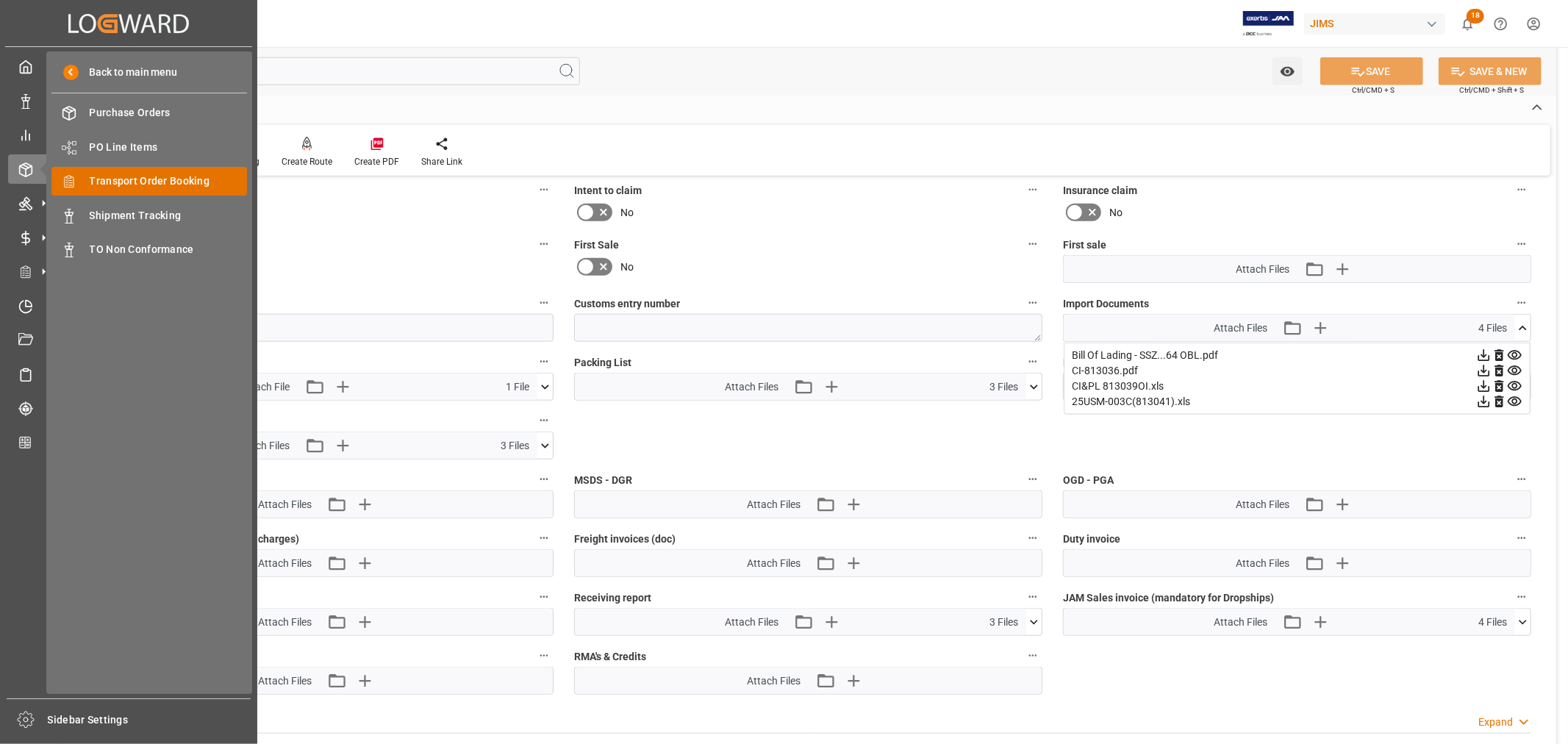
click at [158, 187] on span "Transport Order Booking" at bounding box center [168, 181] width 158 height 15
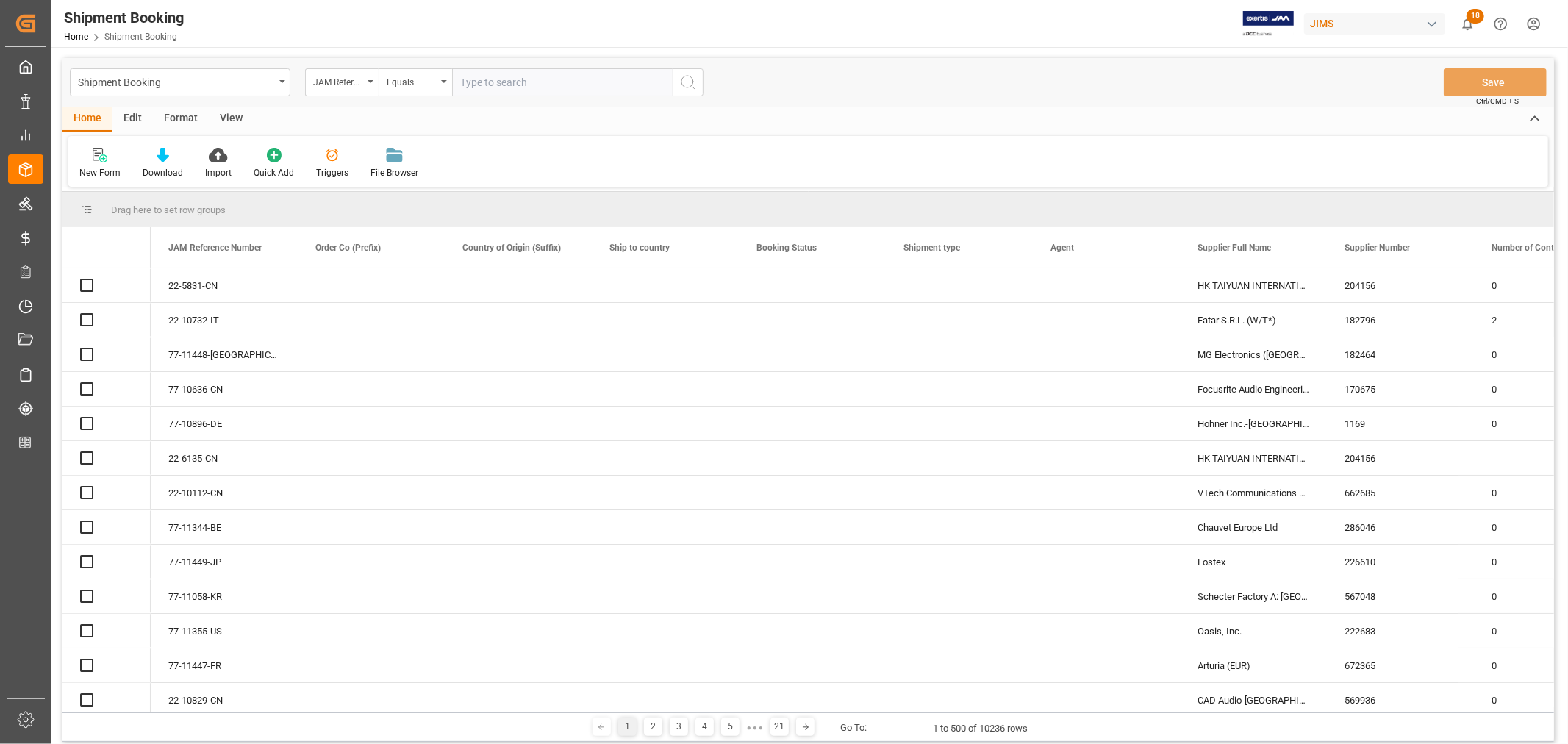
click at [519, 82] on input "text" at bounding box center [562, 82] width 221 height 28
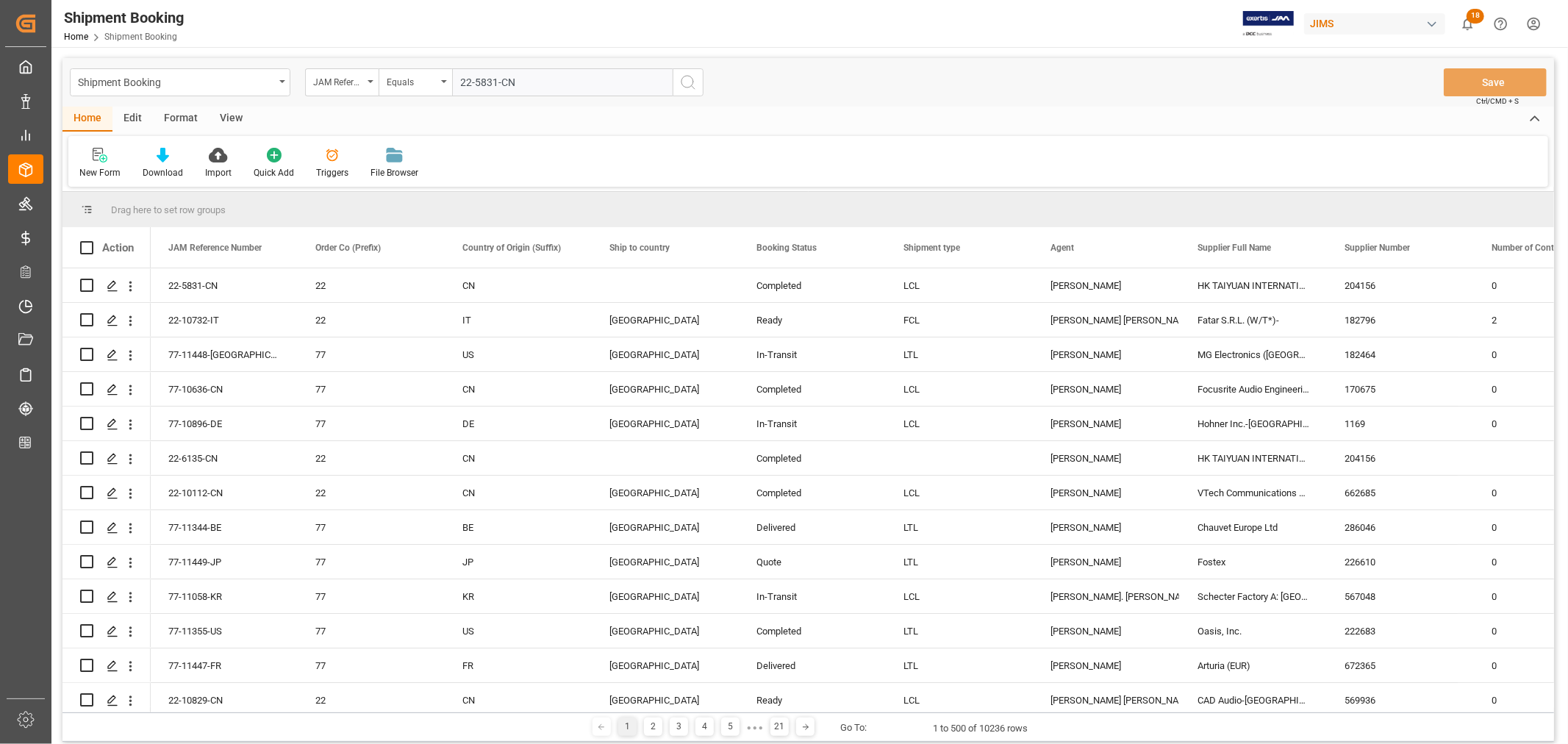
type input "22-5831-CN"
click at [689, 79] on icon "search button" at bounding box center [688, 82] width 18 height 18
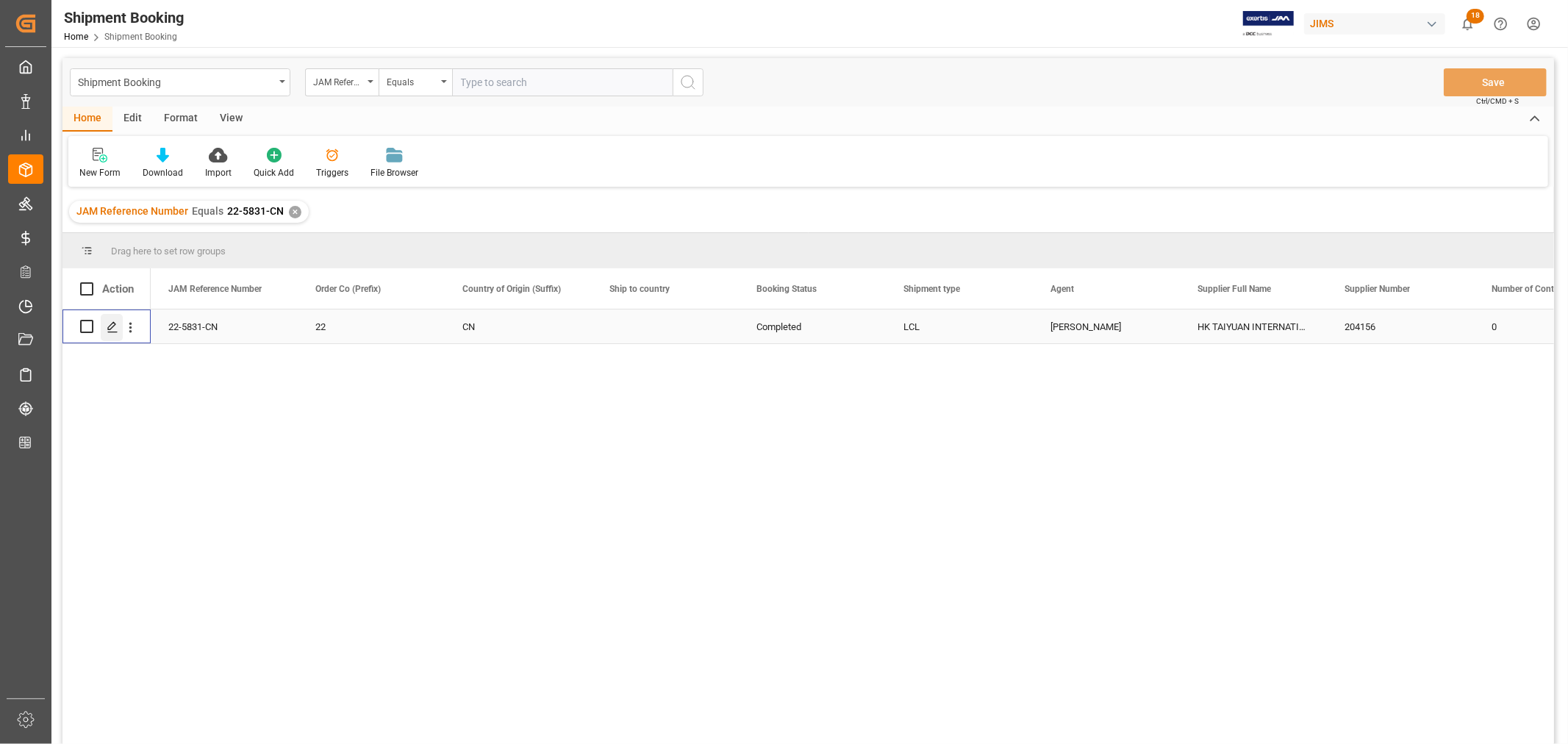
click at [121, 326] on div "Press SPACE to select this row." at bounding box center [111, 327] width 22 height 28
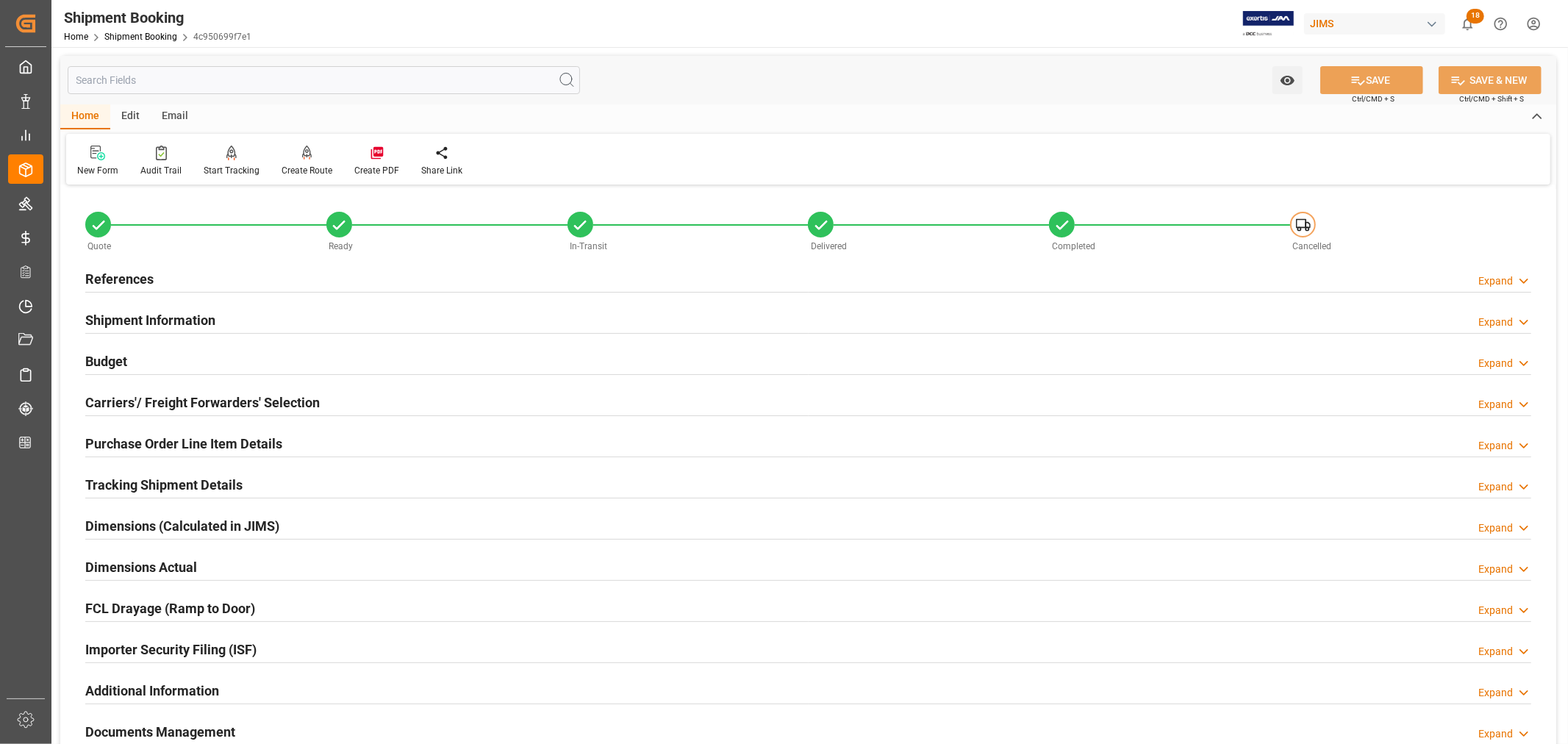
click at [160, 402] on h2 "Carriers'/ Freight Forwarders' Selection" at bounding box center [202, 403] width 234 height 20
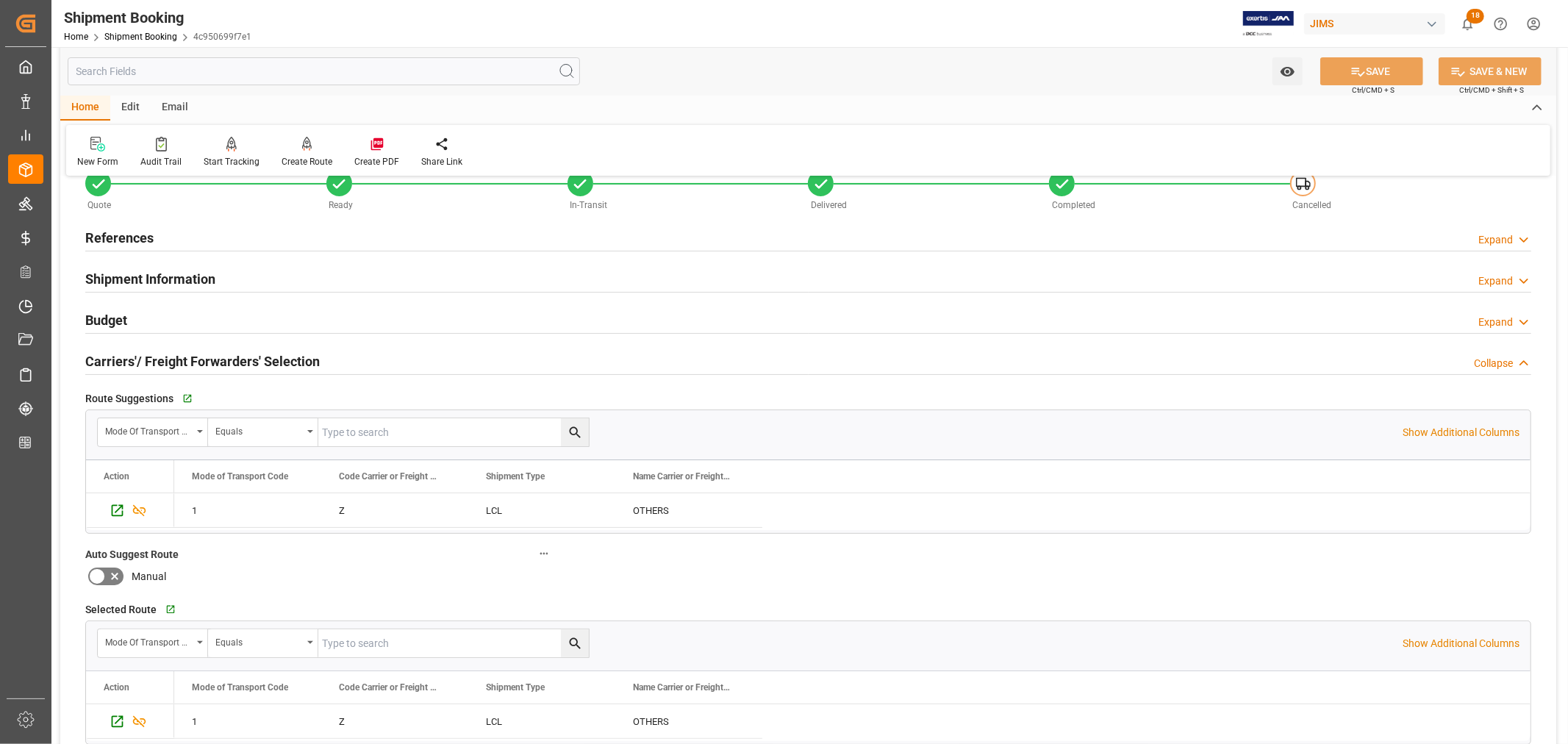
scroll to position [82, 0]
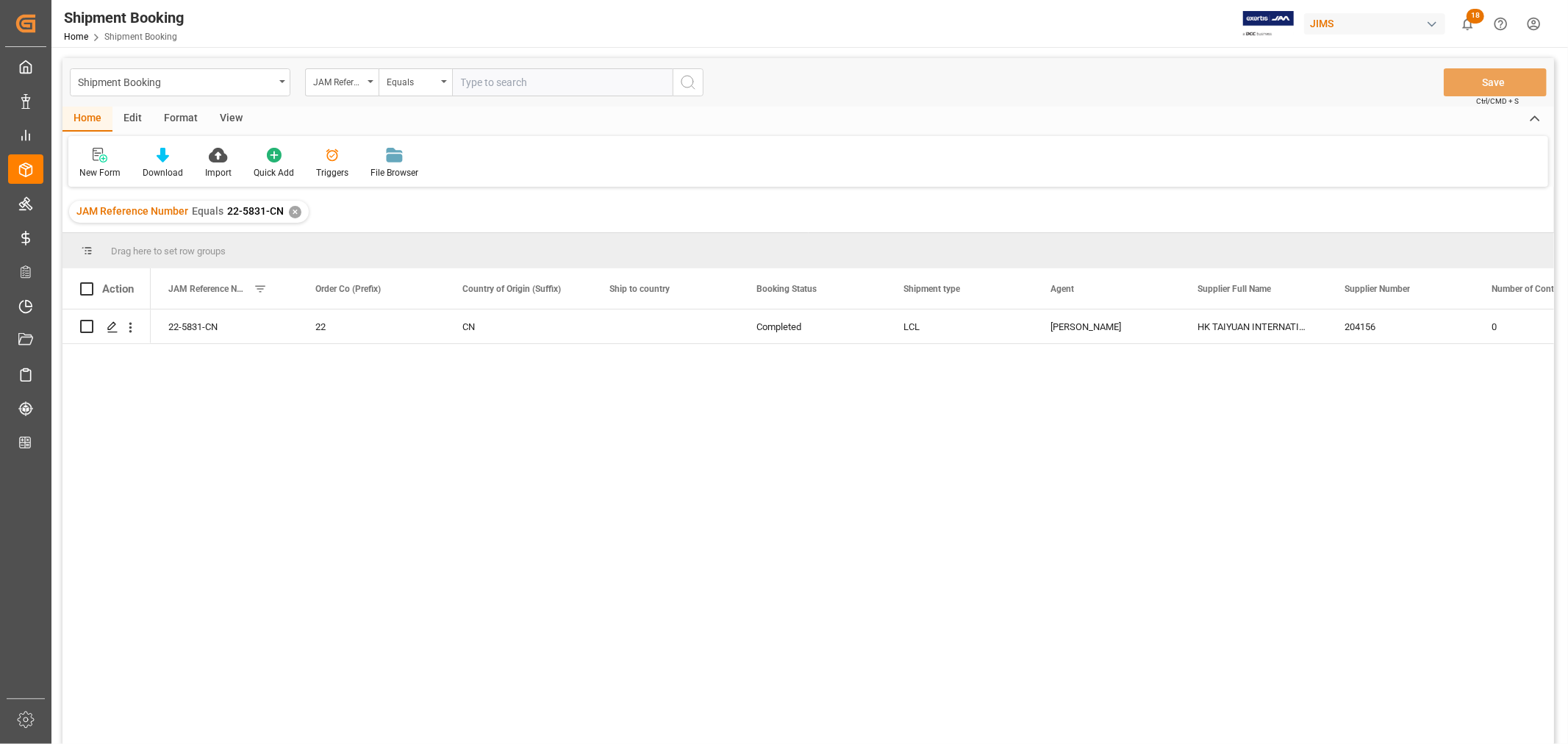
click at [290, 209] on div "✕" at bounding box center [295, 212] width 13 height 13
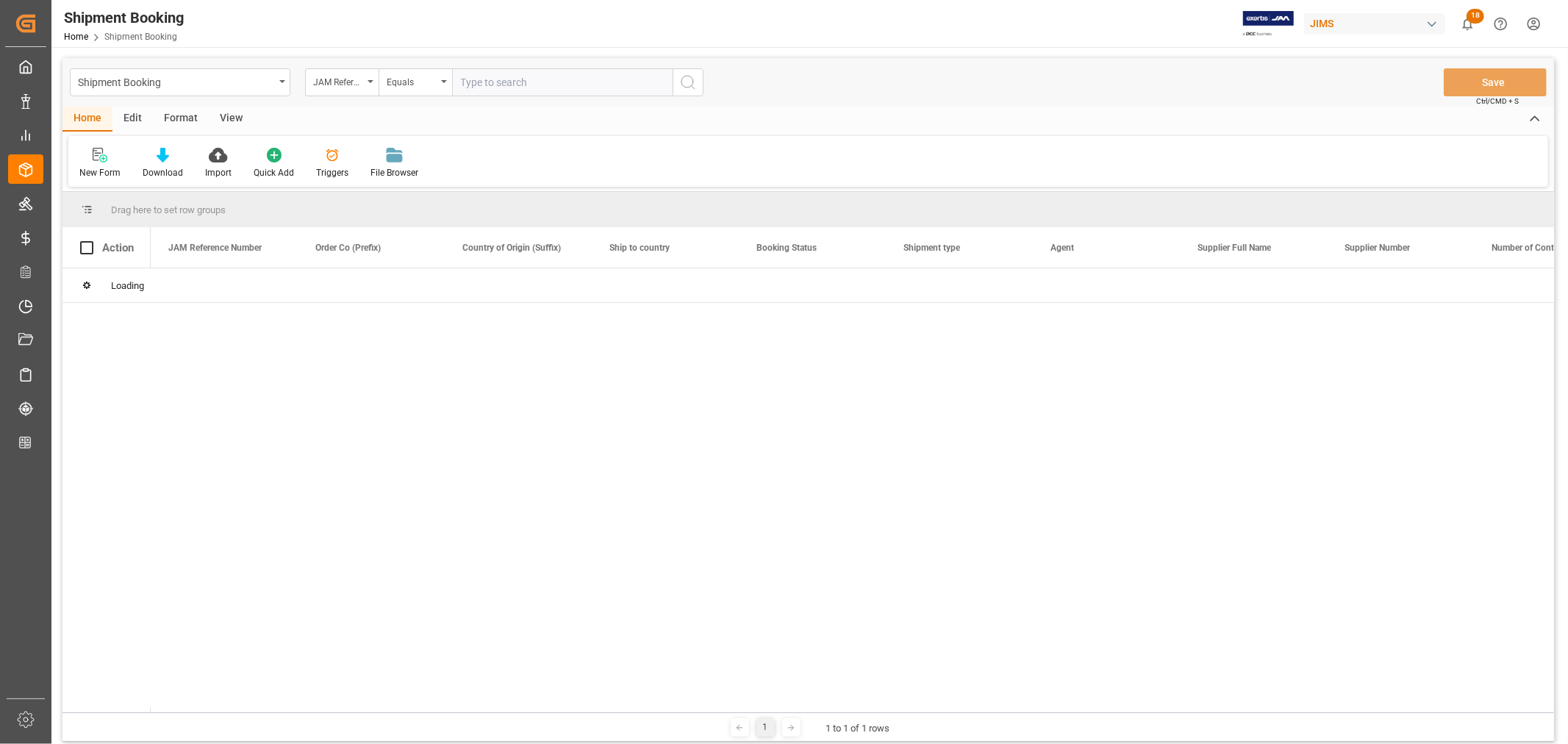
click at [515, 85] on input "text" at bounding box center [562, 82] width 221 height 28
paste input "22-6135-CN"
type input "22-6135-CN"
click at [689, 82] on icon "search button" at bounding box center [688, 82] width 18 height 18
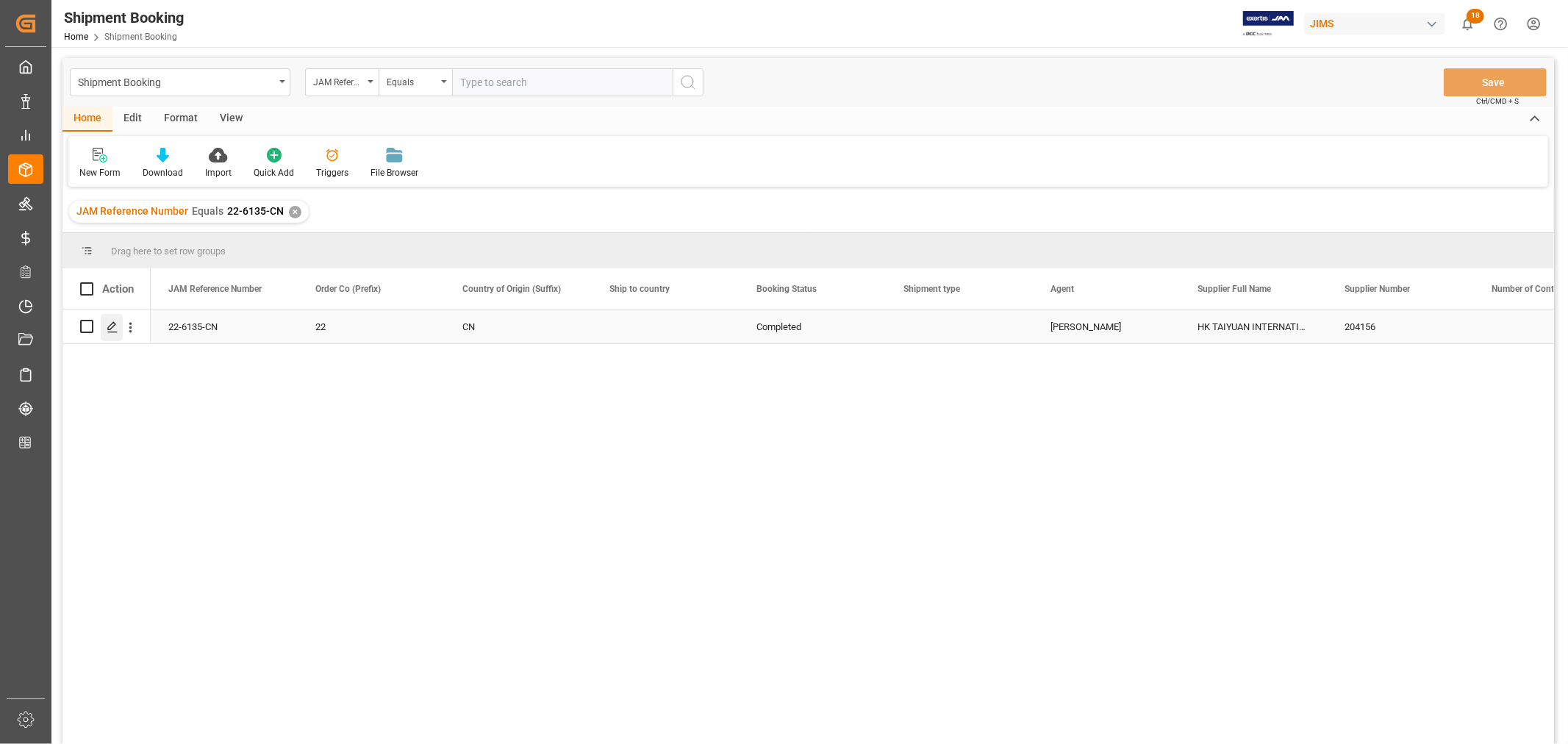
click at [112, 332] on icon "Press SPACE to select this row." at bounding box center [112, 327] width 12 height 12
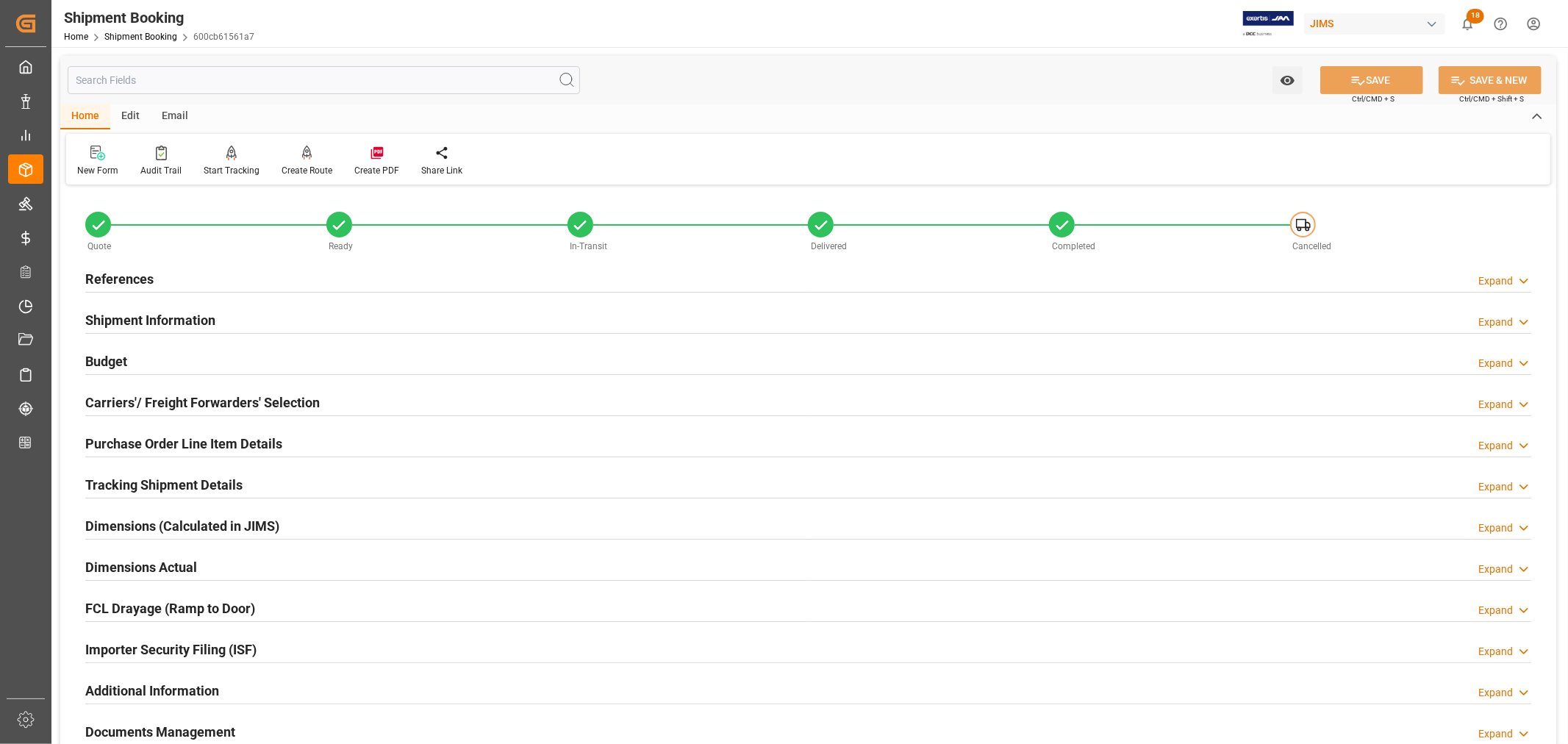
click at [171, 404] on h2 "Carriers'/ Freight Forwarders' Selection" at bounding box center [202, 403] width 234 height 20
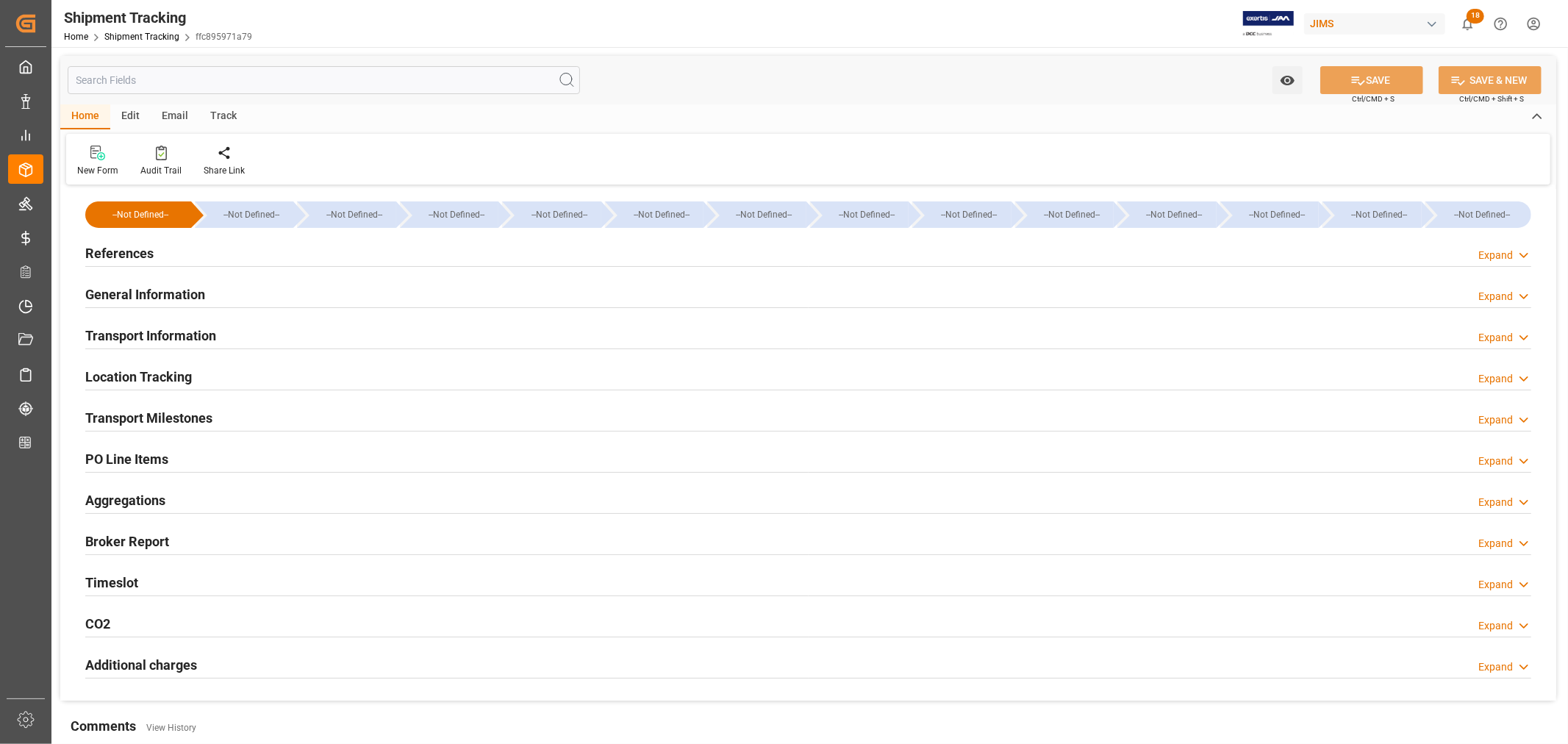
type input "98196"
click at [161, 333] on h2 "Transport Information" at bounding box center [151, 336] width 131 height 20
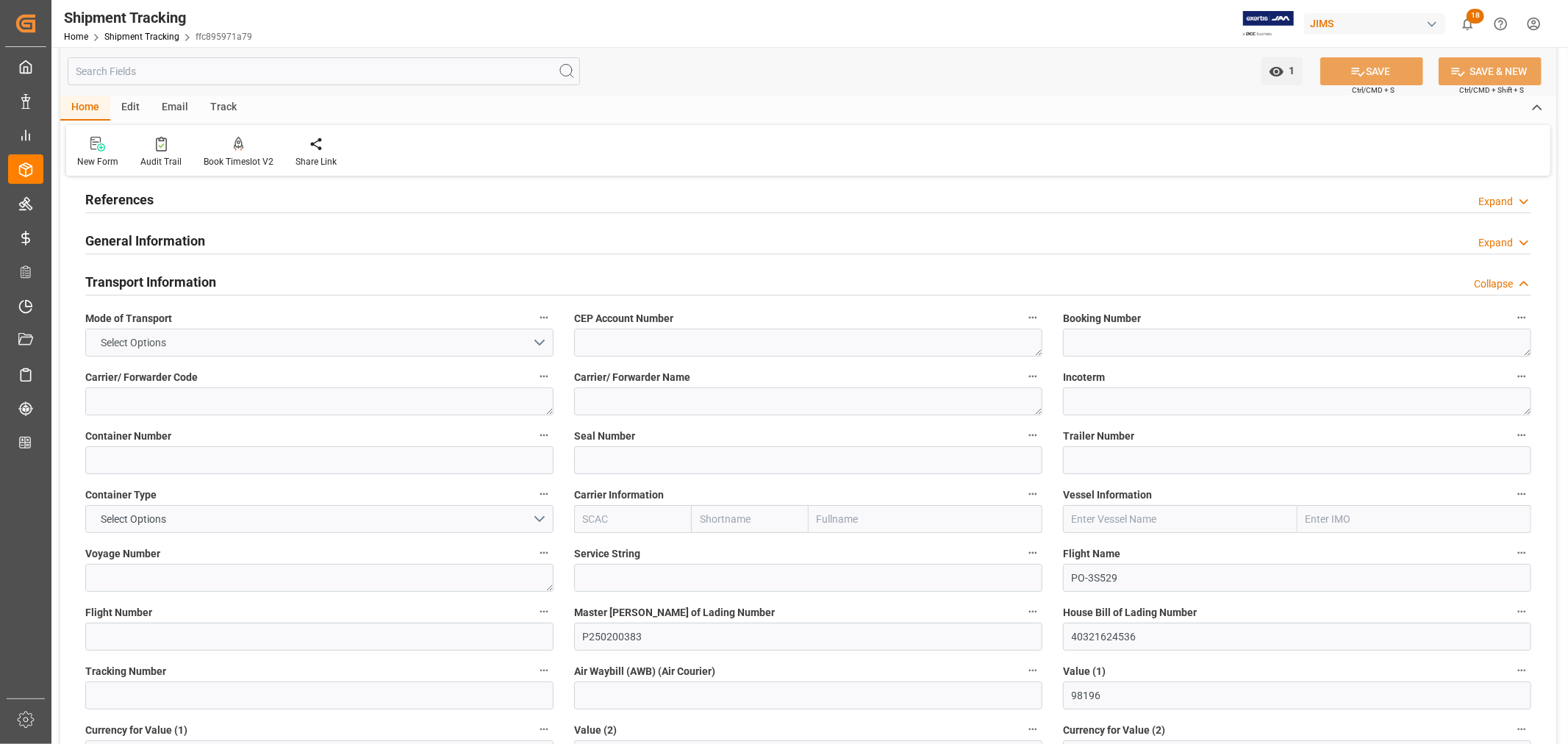
scroll to position [82, 0]
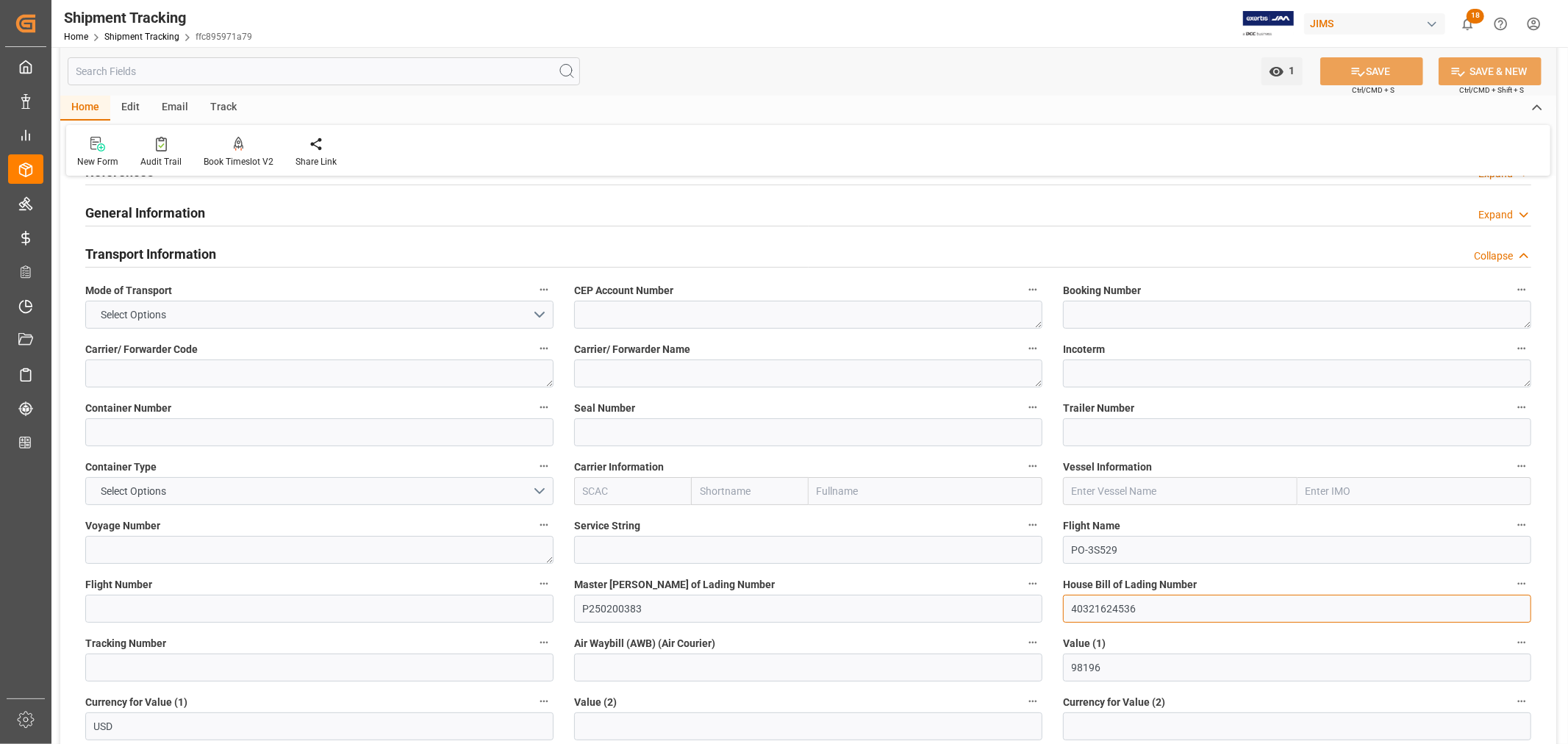
click at [1099, 610] on input "40321624536" at bounding box center [1298, 608] width 469 height 28
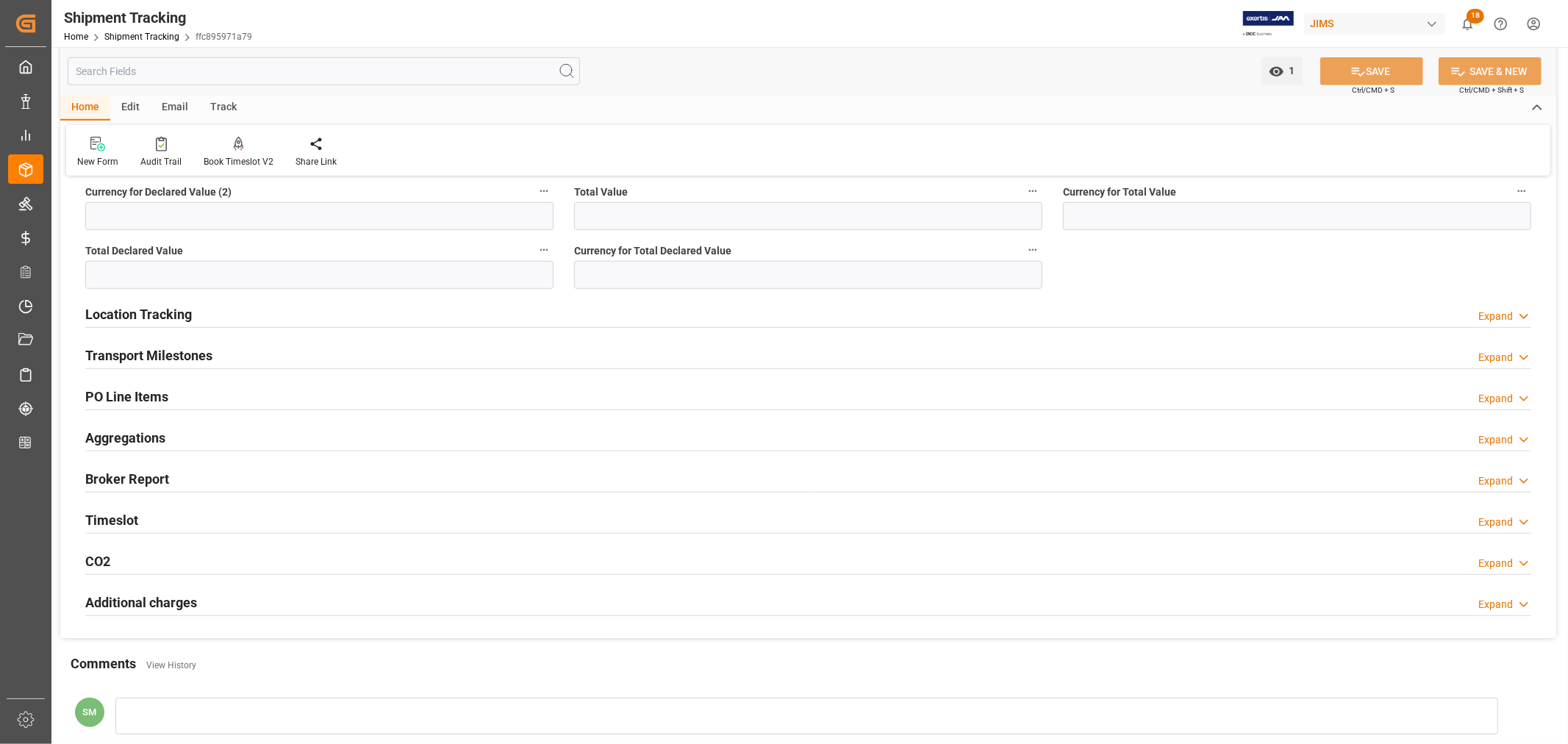
scroll to position [572, 0]
